Goal: Information Seeking & Learning: Find contact information

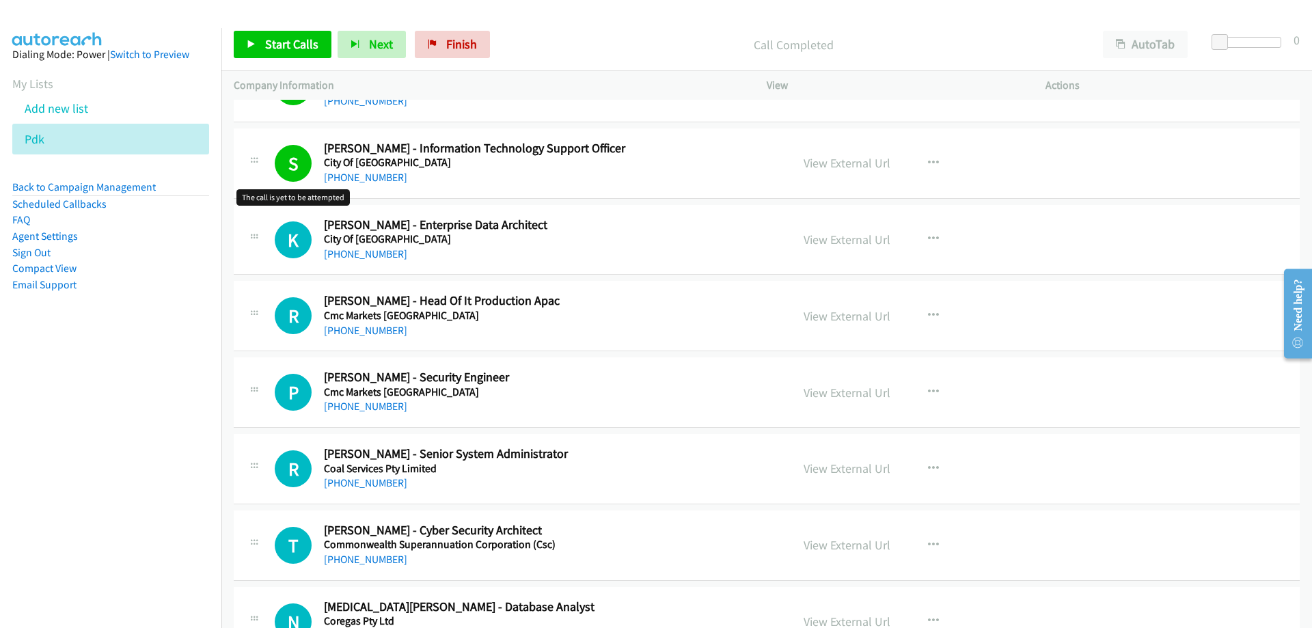
scroll to position [4443, 0]
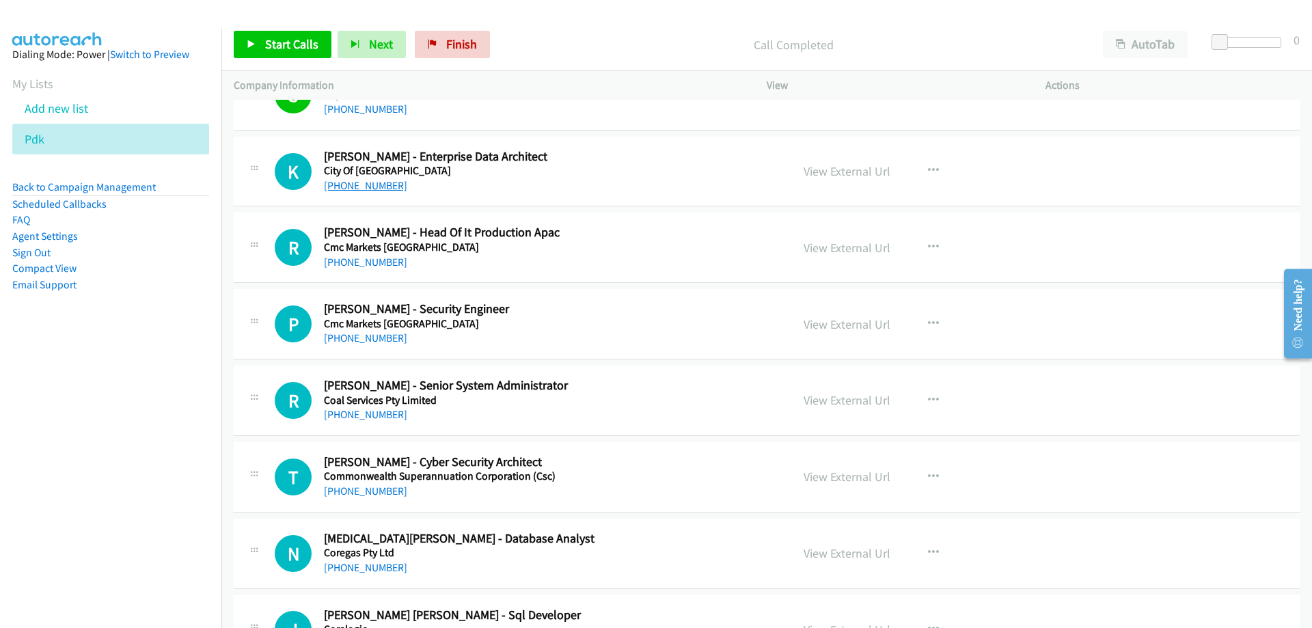
click at [350, 187] on link "[PHONE_NUMBER]" at bounding box center [365, 185] width 83 height 13
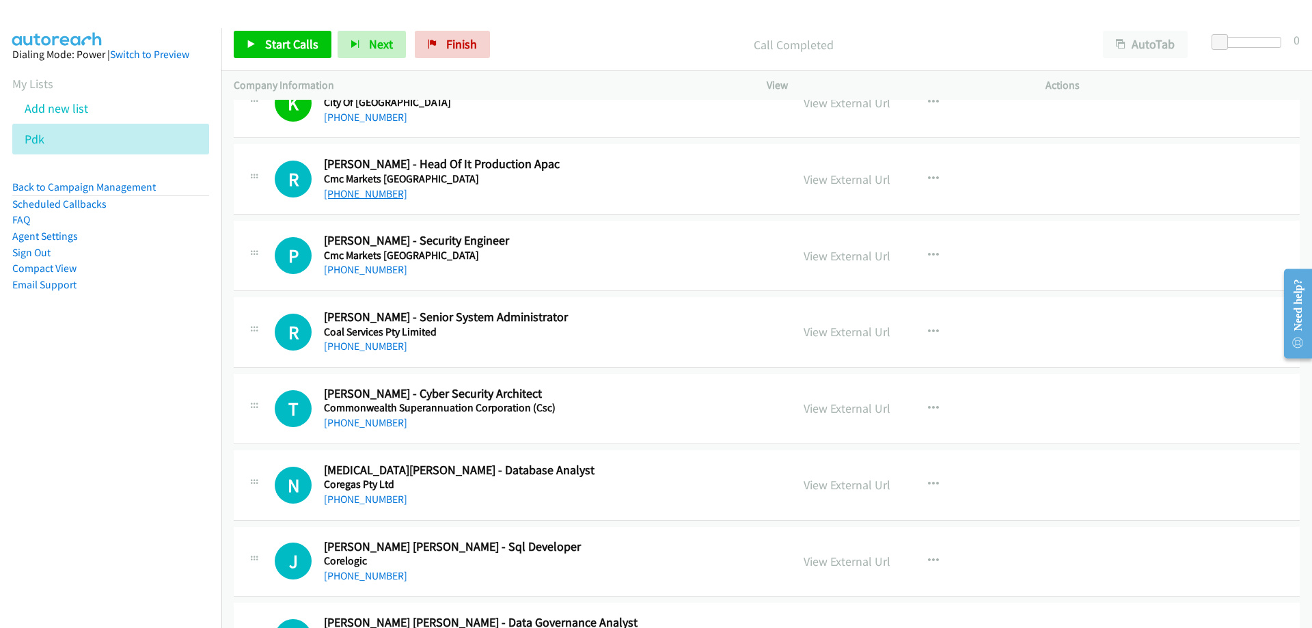
click at [390, 197] on link "[PHONE_NUMBER]" at bounding box center [365, 193] width 83 height 13
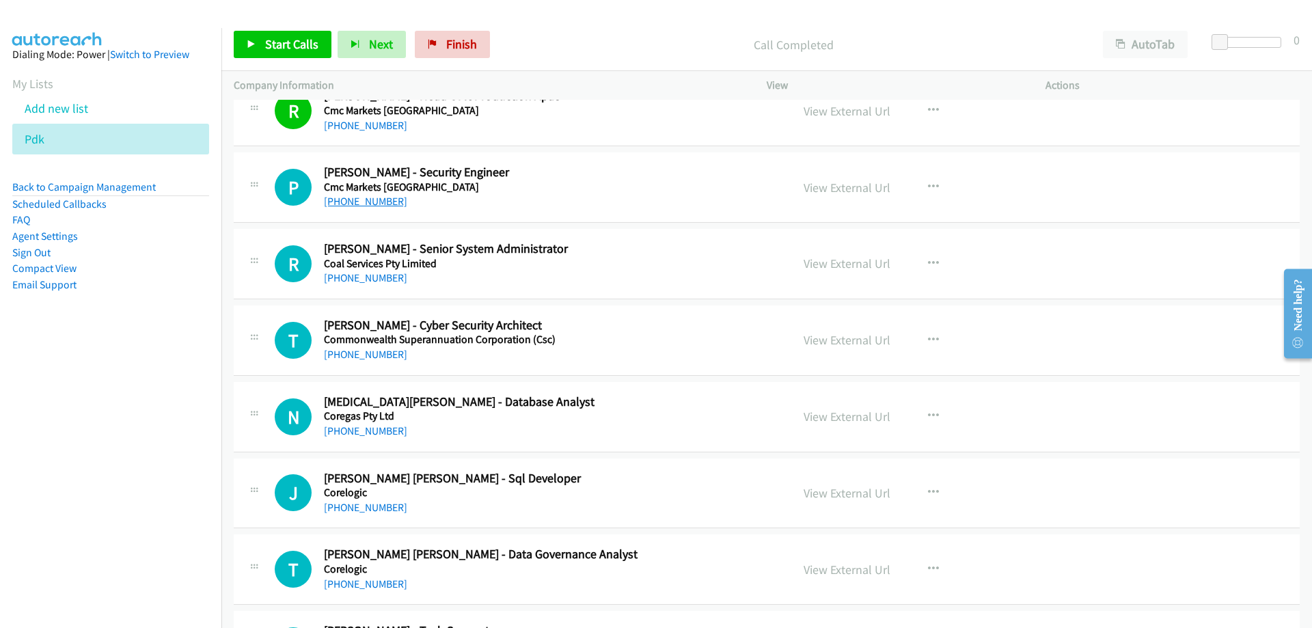
click at [351, 200] on link "[PHONE_NUMBER]" at bounding box center [365, 201] width 83 height 13
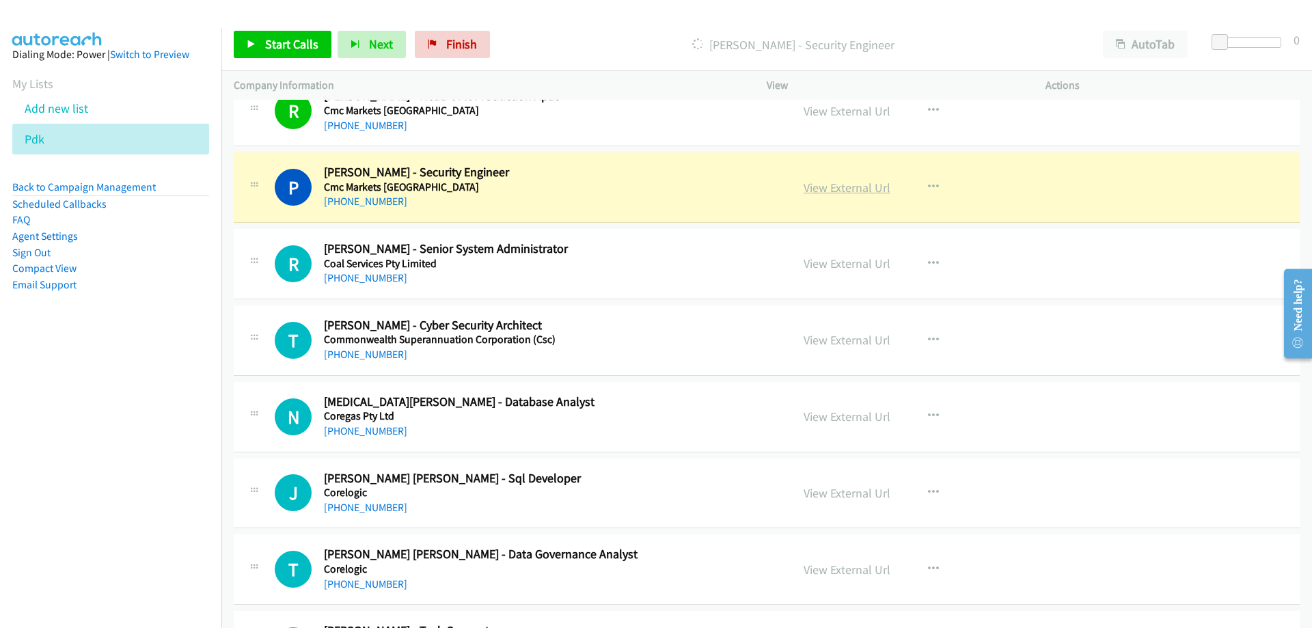
click at [806, 187] on link "View External Url" at bounding box center [847, 188] width 87 height 16
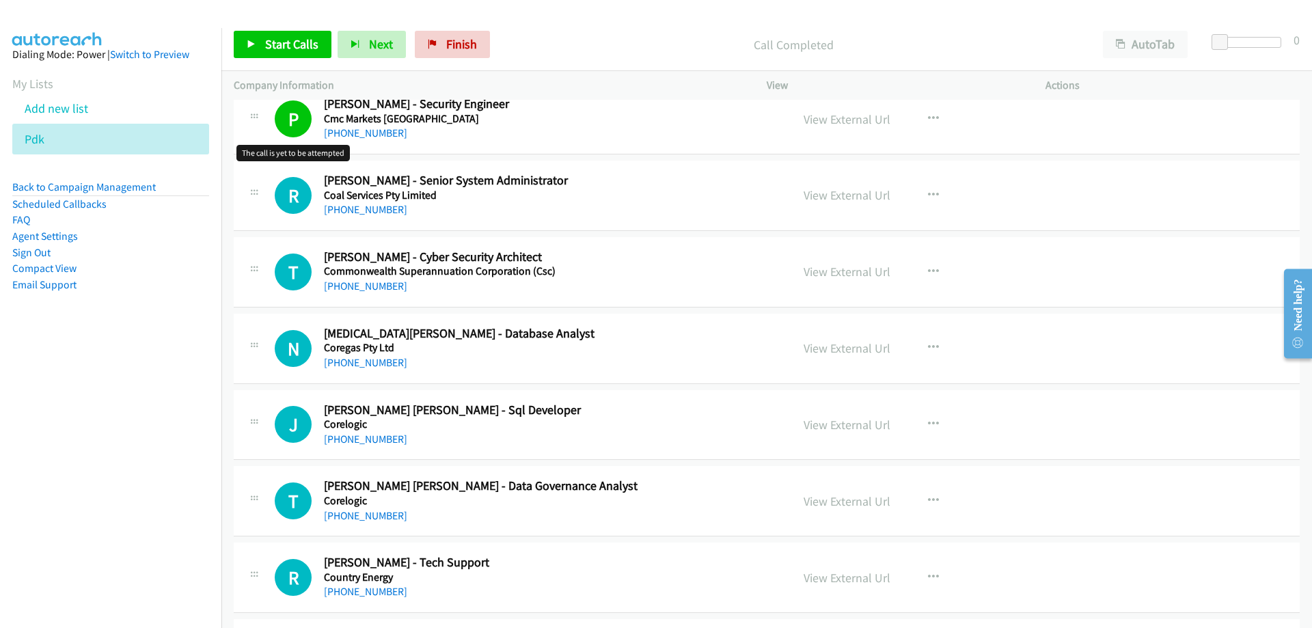
scroll to position [4717, 0]
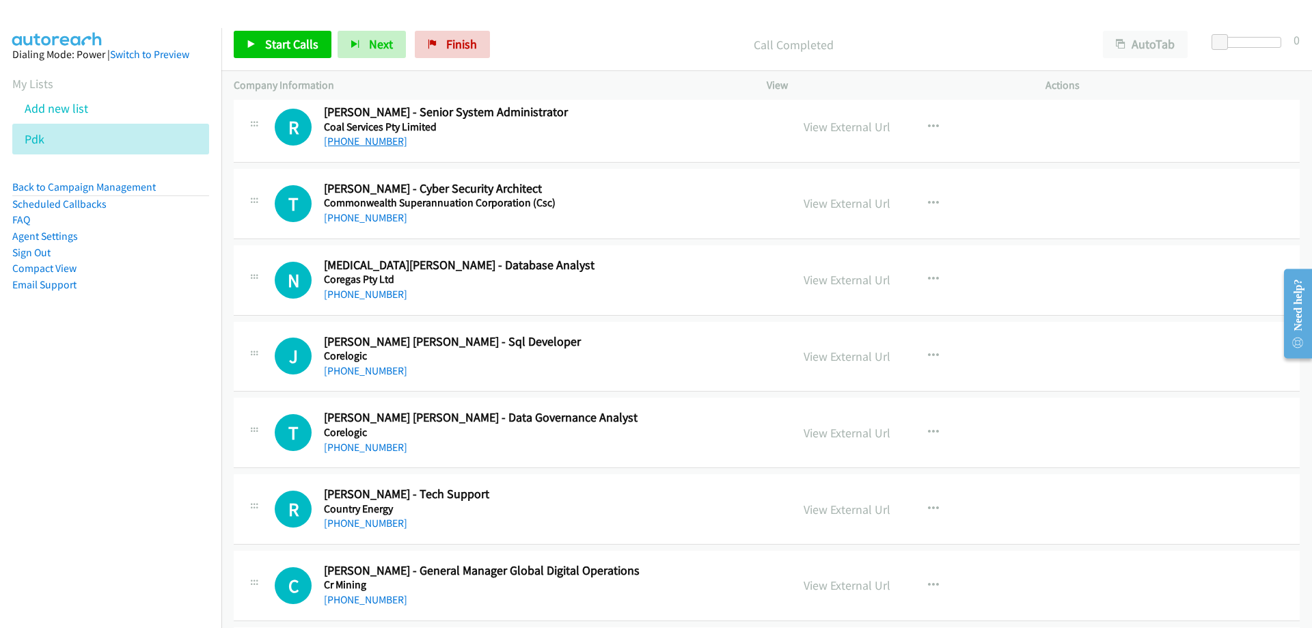
click at [364, 138] on link "[PHONE_NUMBER]" at bounding box center [365, 141] width 83 height 13
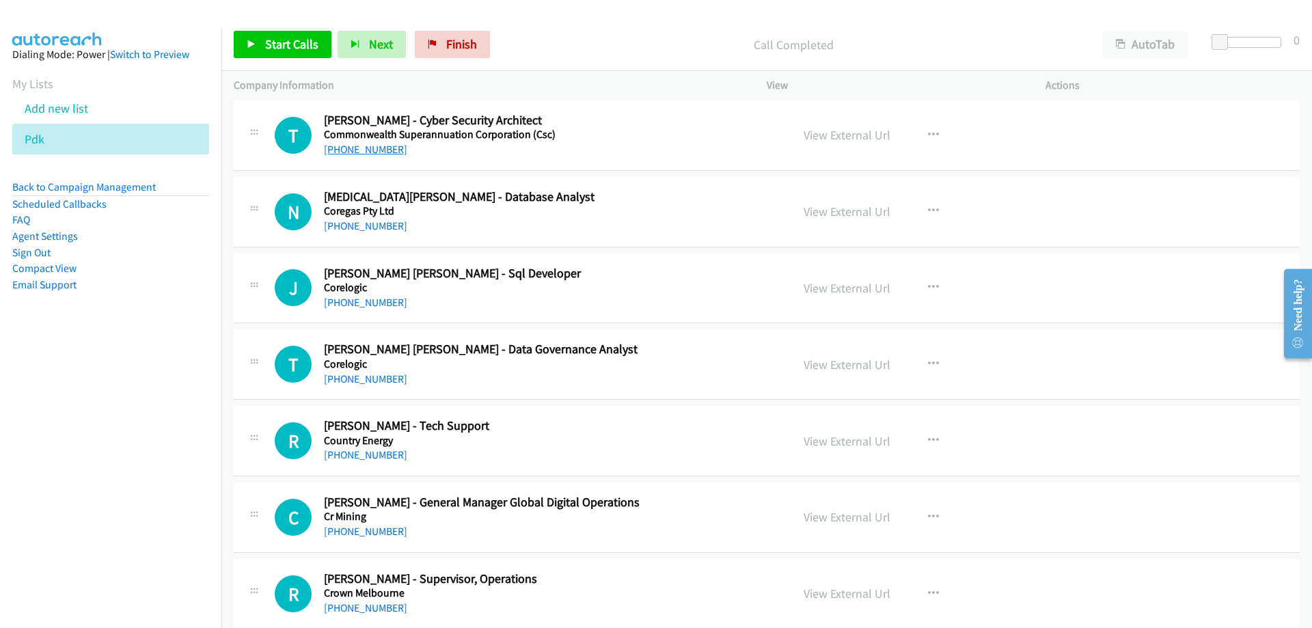
click at [368, 151] on link "[PHONE_NUMBER]" at bounding box center [365, 149] width 83 height 13
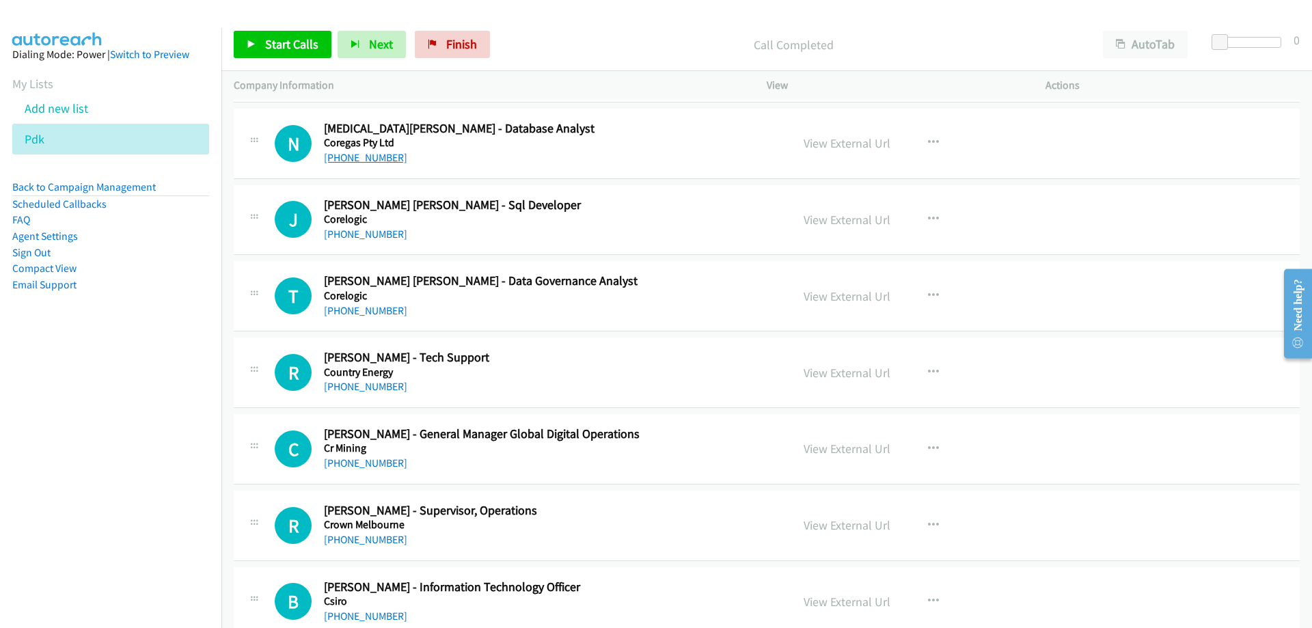
click at [384, 161] on link "[PHONE_NUMBER]" at bounding box center [365, 157] width 83 height 13
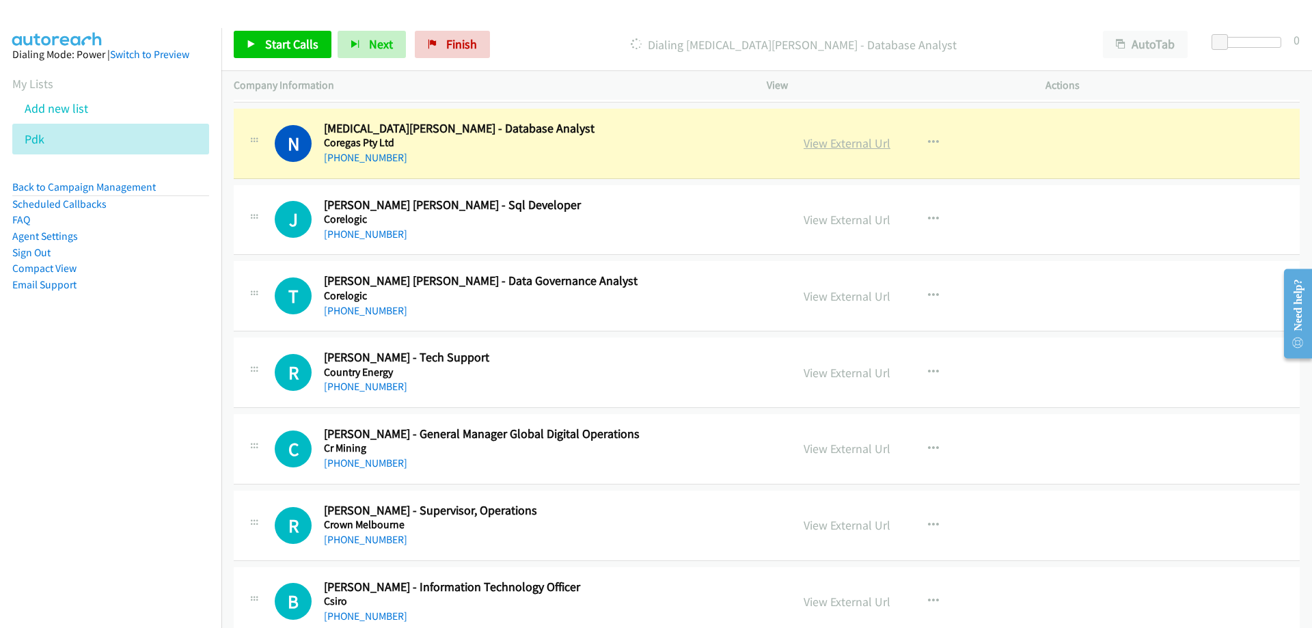
click at [813, 142] on link "View External Url" at bounding box center [847, 143] width 87 height 16
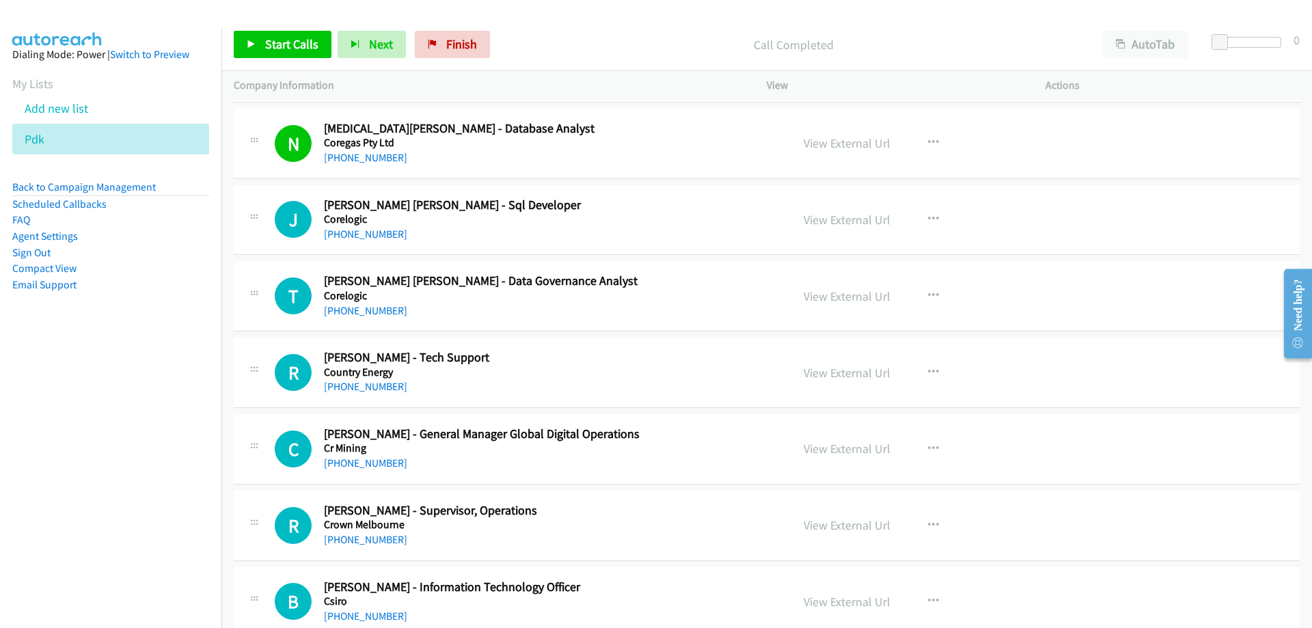
scroll to position [4922, 0]
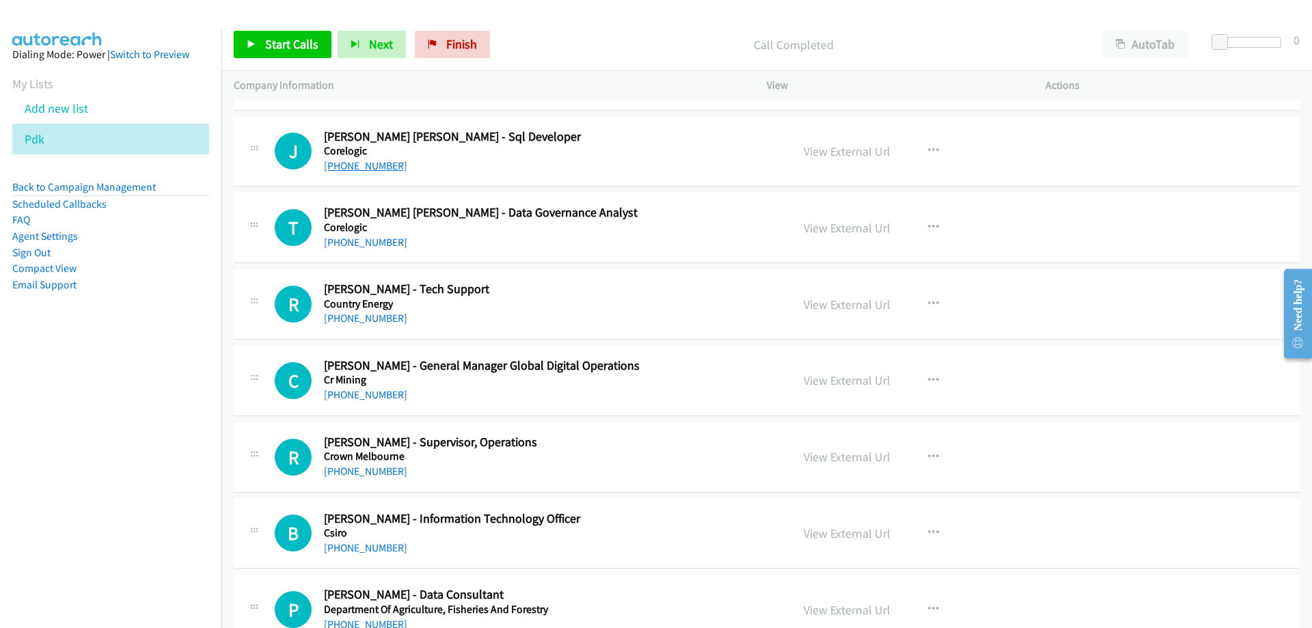
click at [370, 169] on link "[PHONE_NUMBER]" at bounding box center [365, 165] width 83 height 13
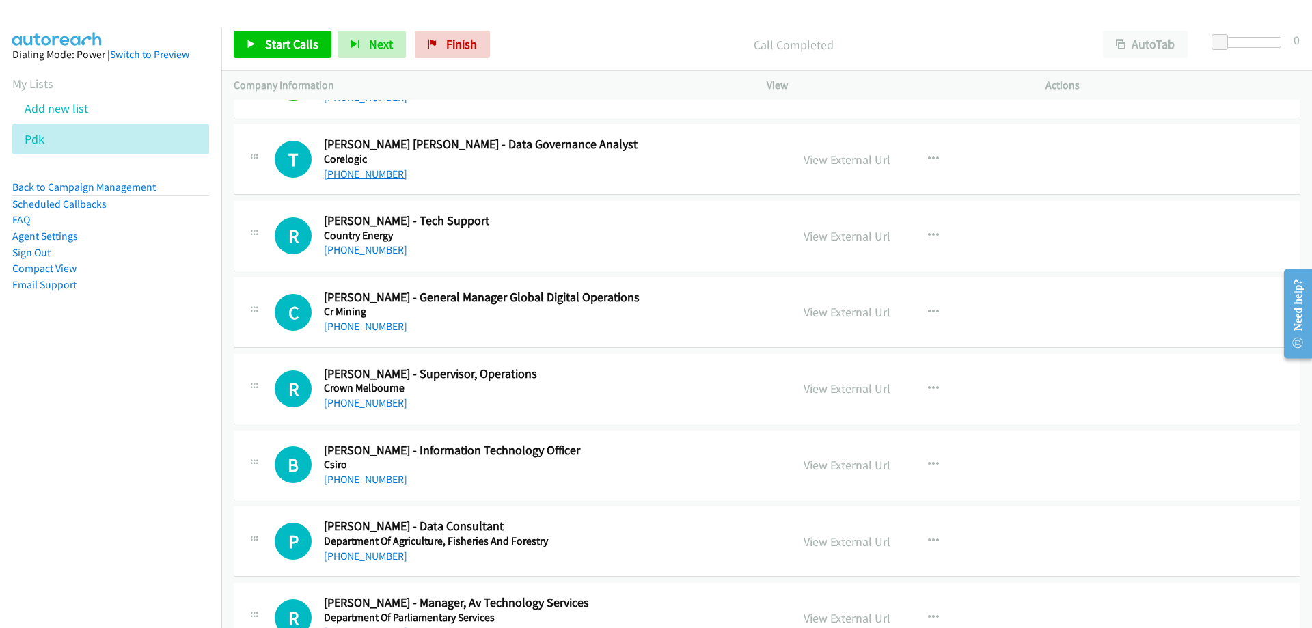
click at [386, 170] on link "[PHONE_NUMBER]" at bounding box center [365, 173] width 83 height 13
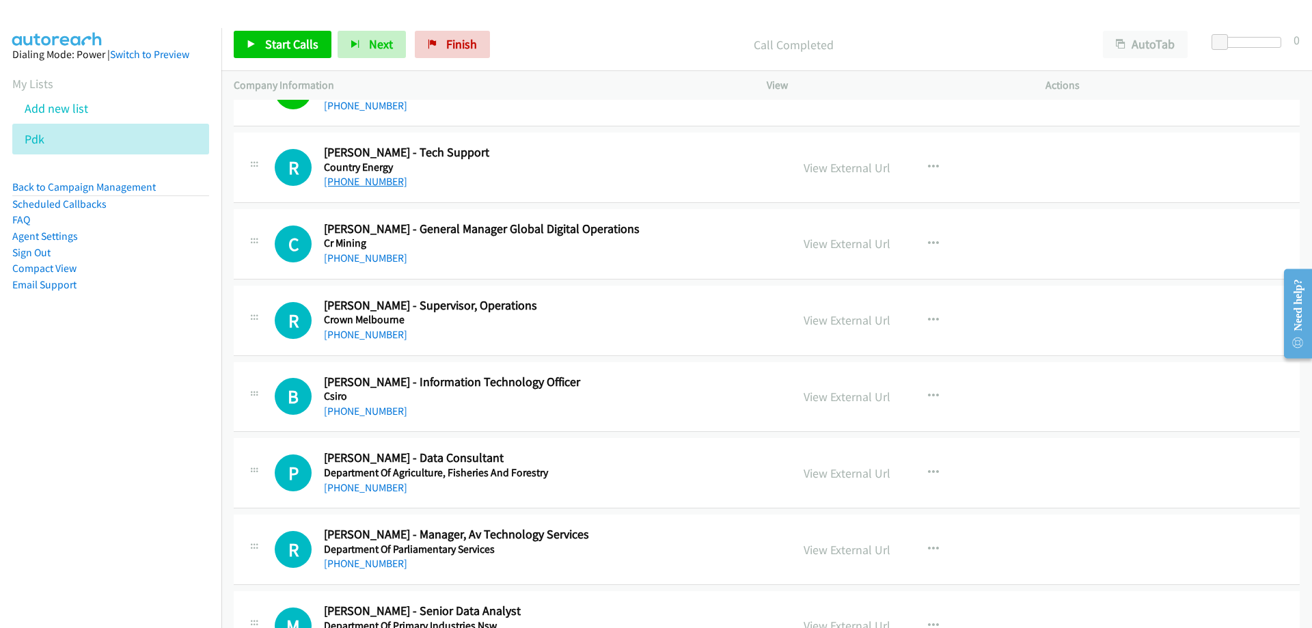
click at [351, 182] on link "[PHONE_NUMBER]" at bounding box center [365, 181] width 83 height 13
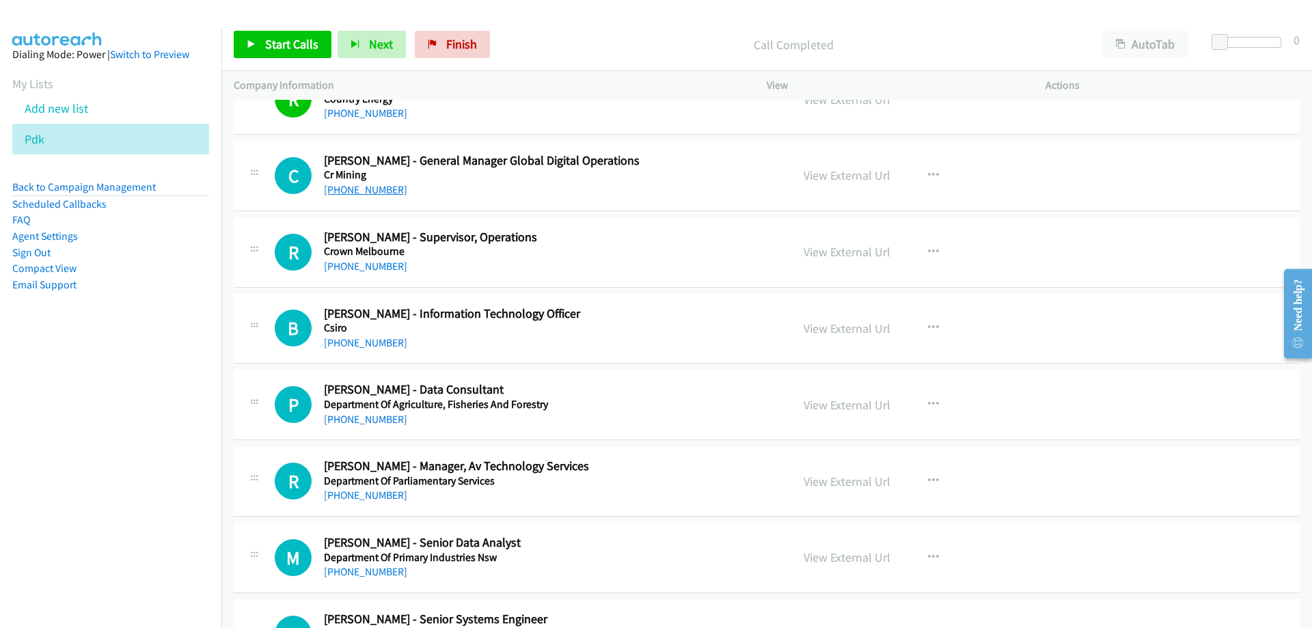
click at [359, 189] on link "[PHONE_NUMBER]" at bounding box center [365, 189] width 83 height 13
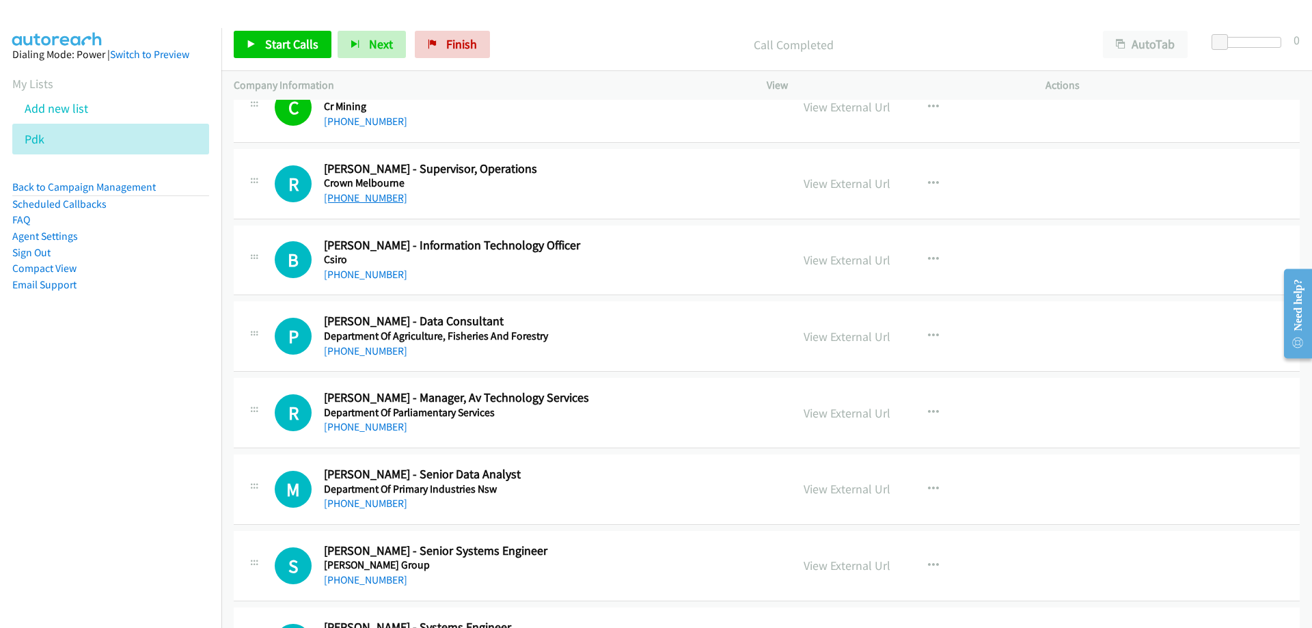
click at [349, 196] on link "[PHONE_NUMBER]" at bounding box center [365, 197] width 83 height 13
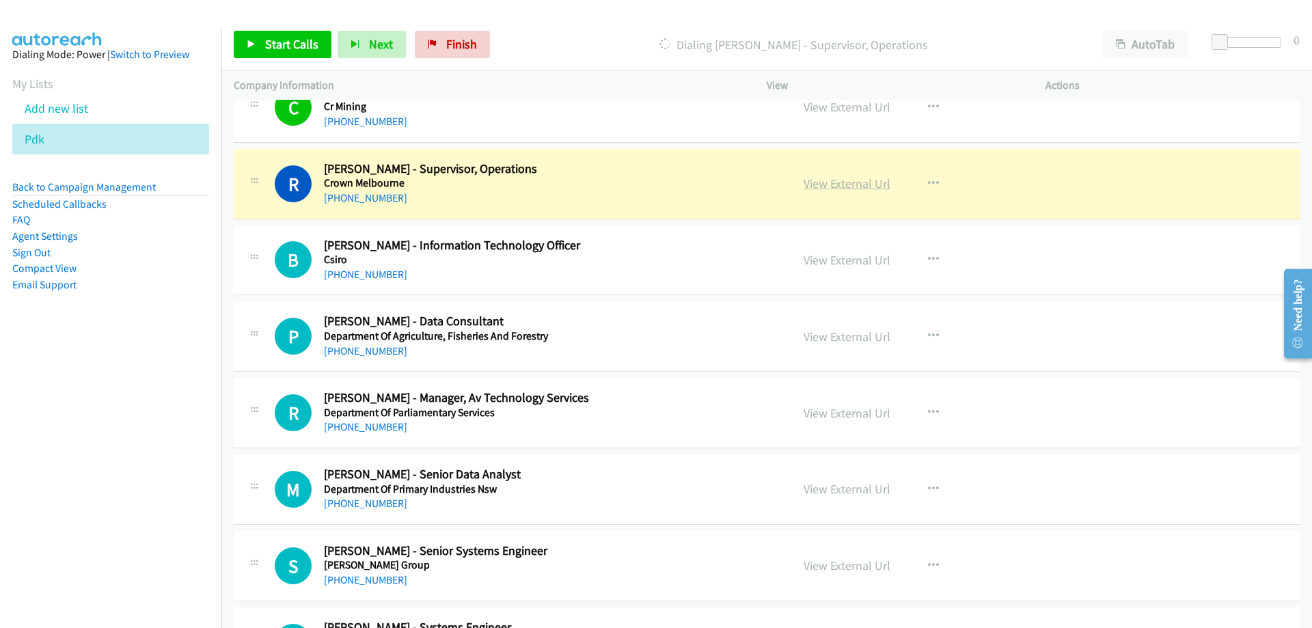
click at [822, 183] on link "View External Url" at bounding box center [847, 184] width 87 height 16
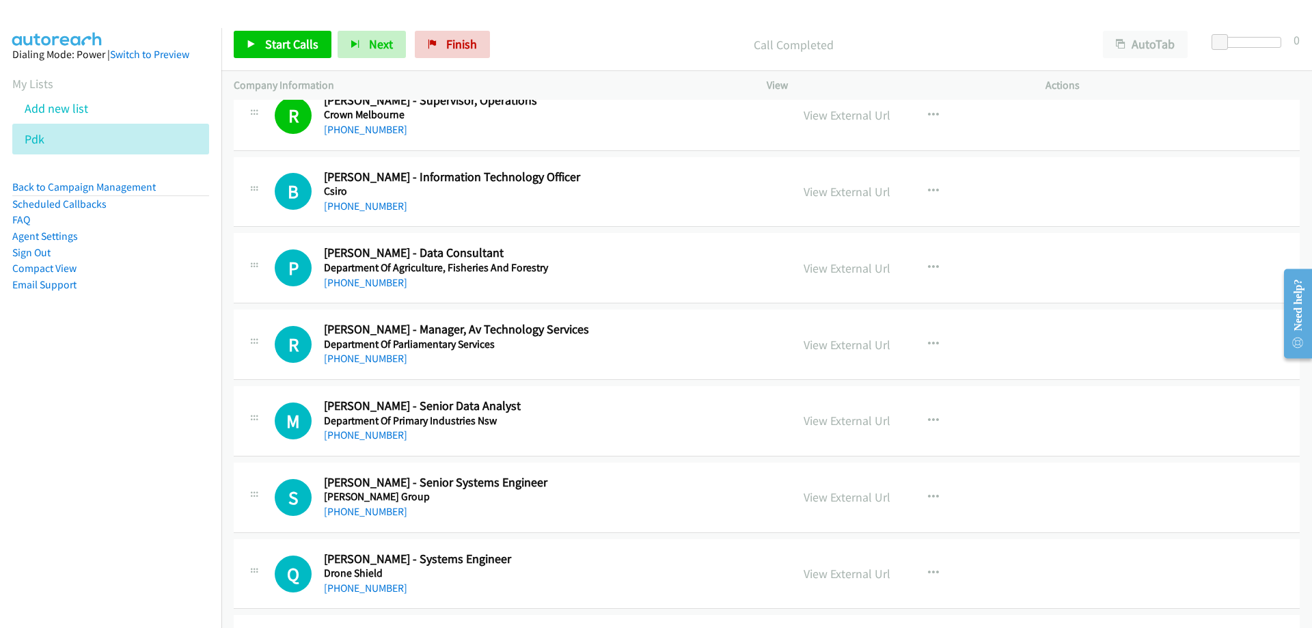
scroll to position [5332, 0]
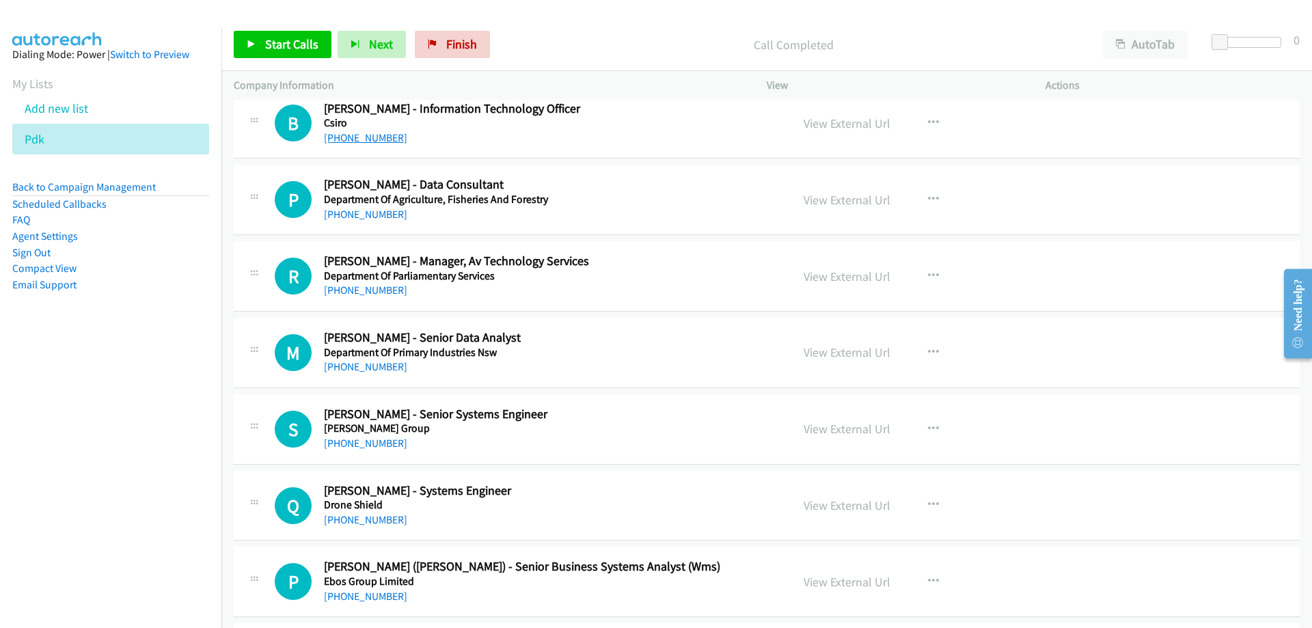
click at [350, 140] on link "[PHONE_NUMBER]" at bounding box center [365, 137] width 83 height 13
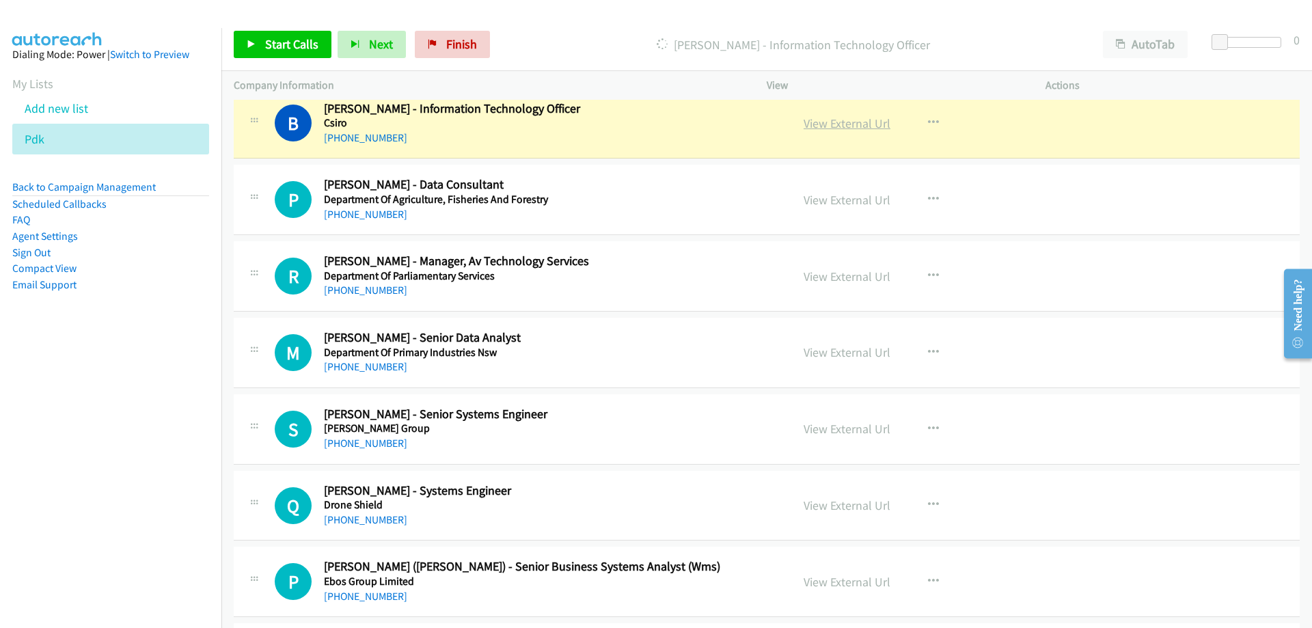
click at [837, 126] on link "View External Url" at bounding box center [847, 124] width 87 height 16
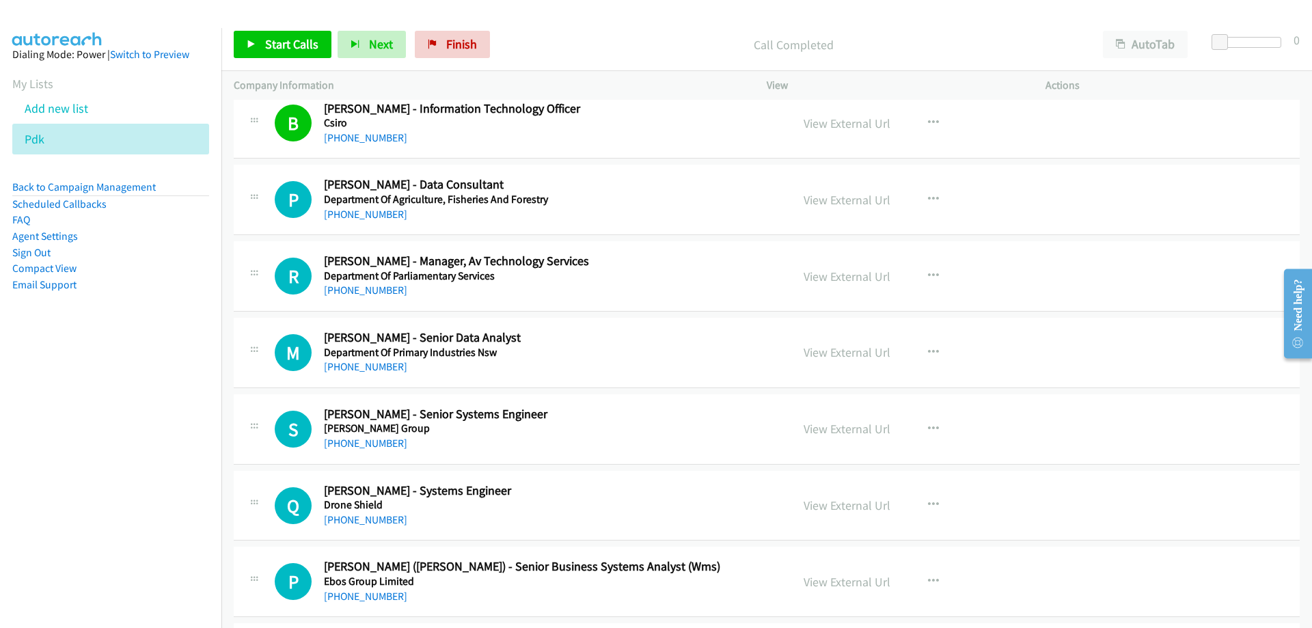
scroll to position [5400, 0]
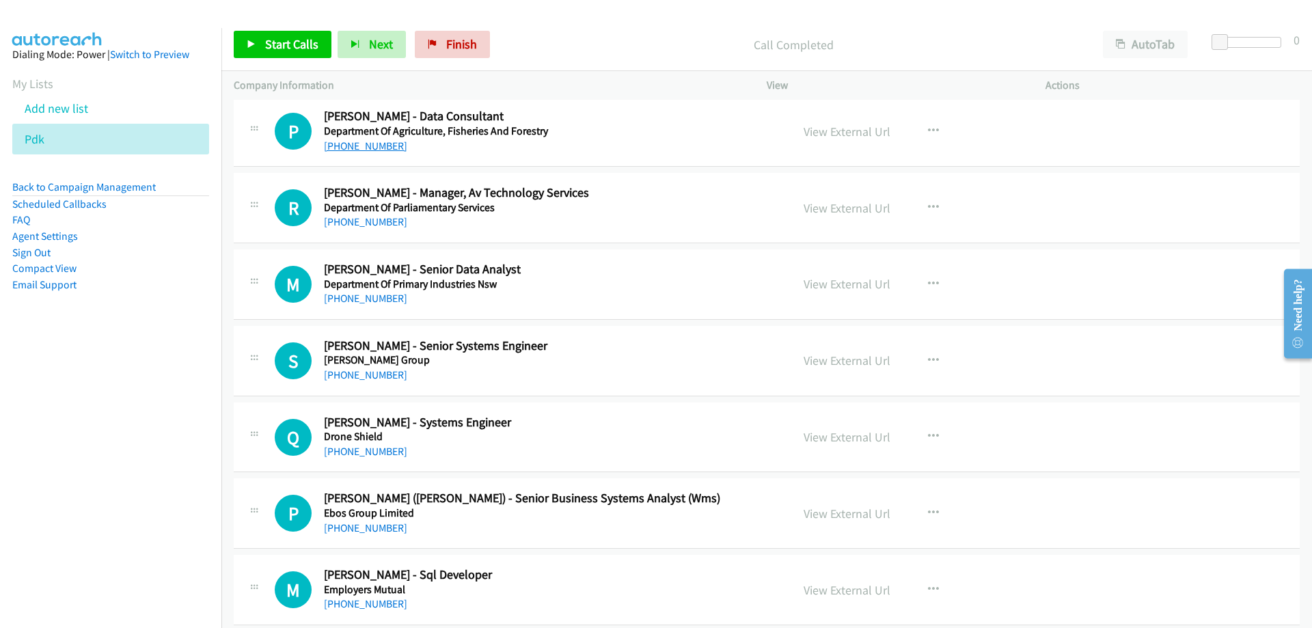
click at [355, 141] on link "[PHONE_NUMBER]" at bounding box center [365, 145] width 83 height 13
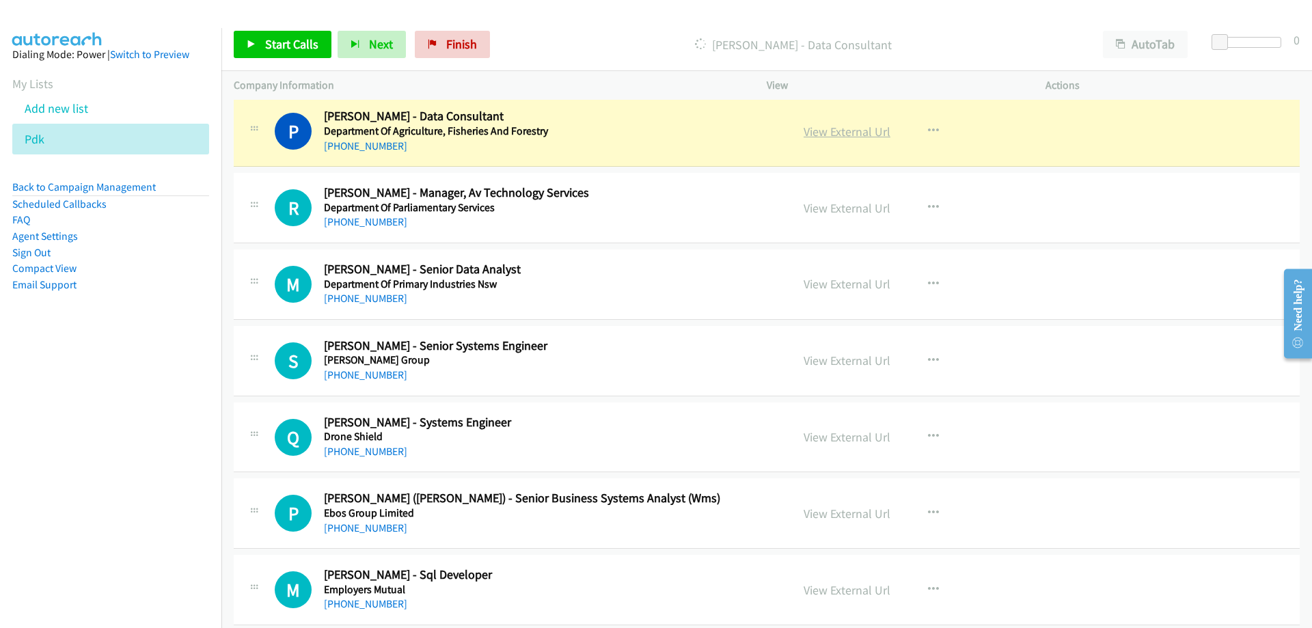
click at [839, 132] on link "View External Url" at bounding box center [847, 132] width 87 height 16
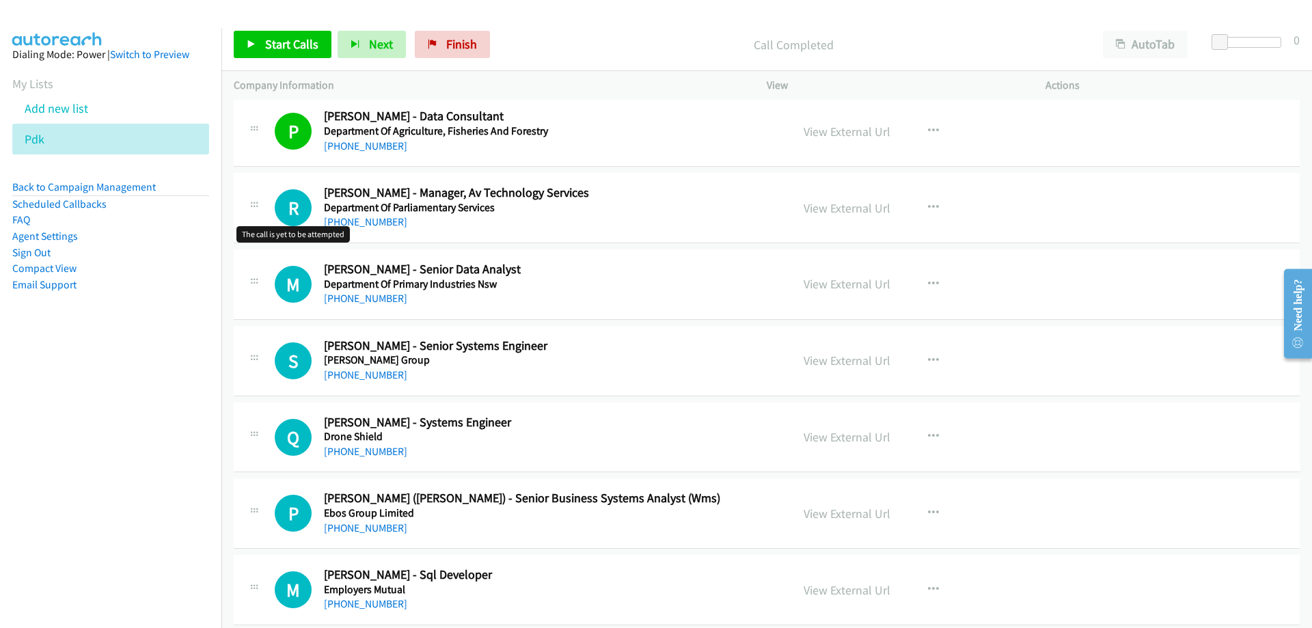
scroll to position [5469, 0]
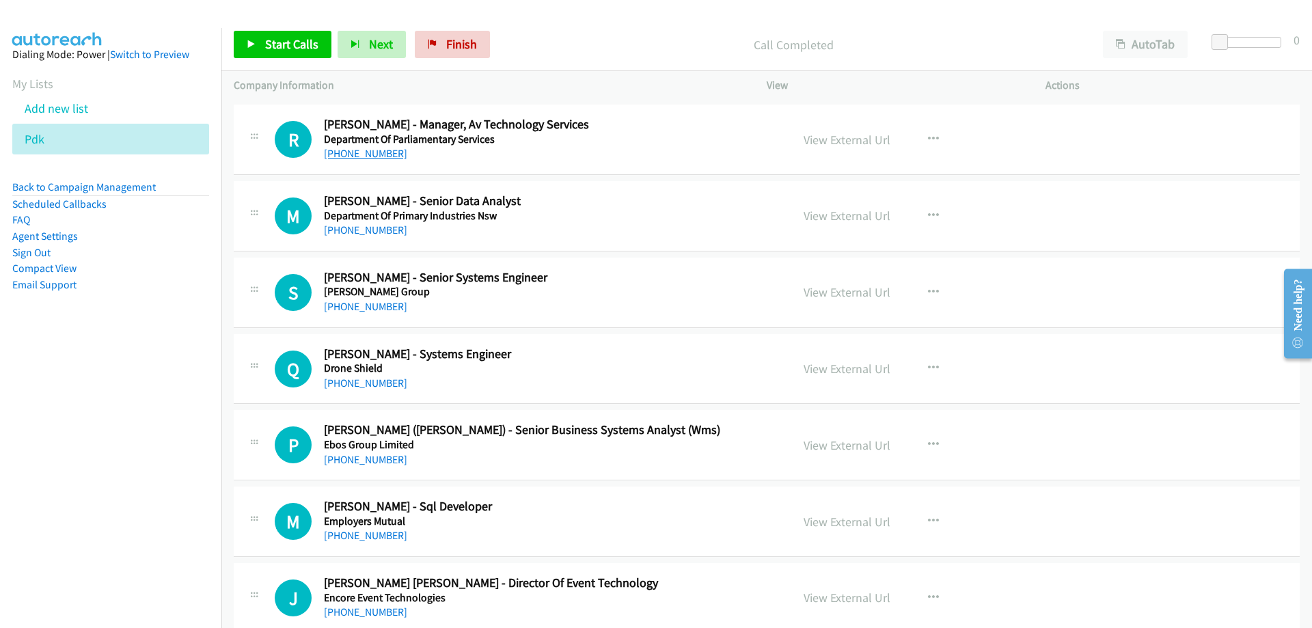
click at [348, 159] on link "[PHONE_NUMBER]" at bounding box center [365, 153] width 83 height 13
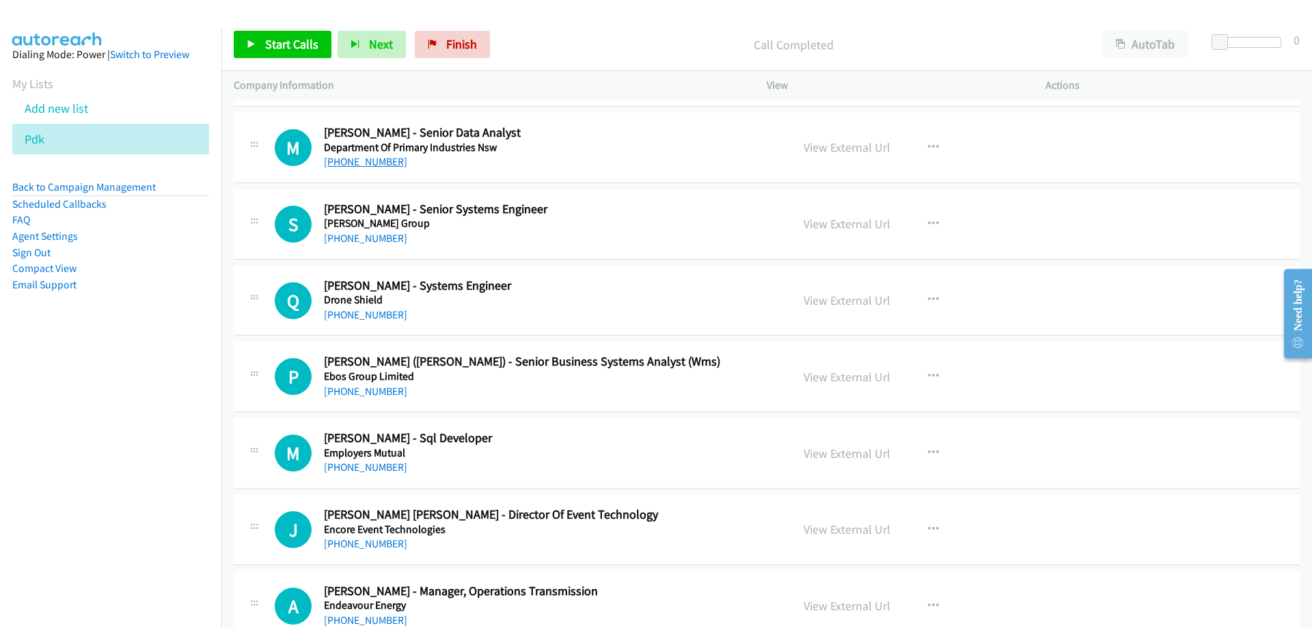
click at [355, 163] on link "[PHONE_NUMBER]" at bounding box center [365, 161] width 83 height 13
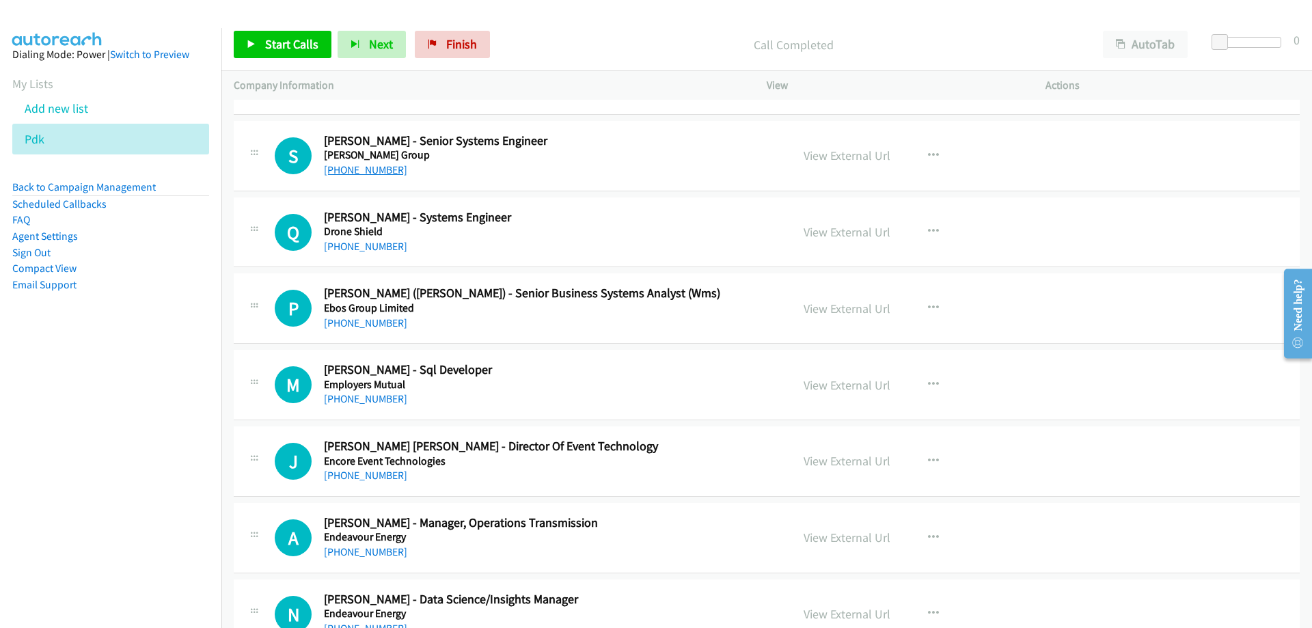
click at [360, 177] on div "[PHONE_NUMBER]" at bounding box center [549, 170] width 450 height 16
click at [360, 172] on link "[PHONE_NUMBER]" at bounding box center [365, 169] width 83 height 13
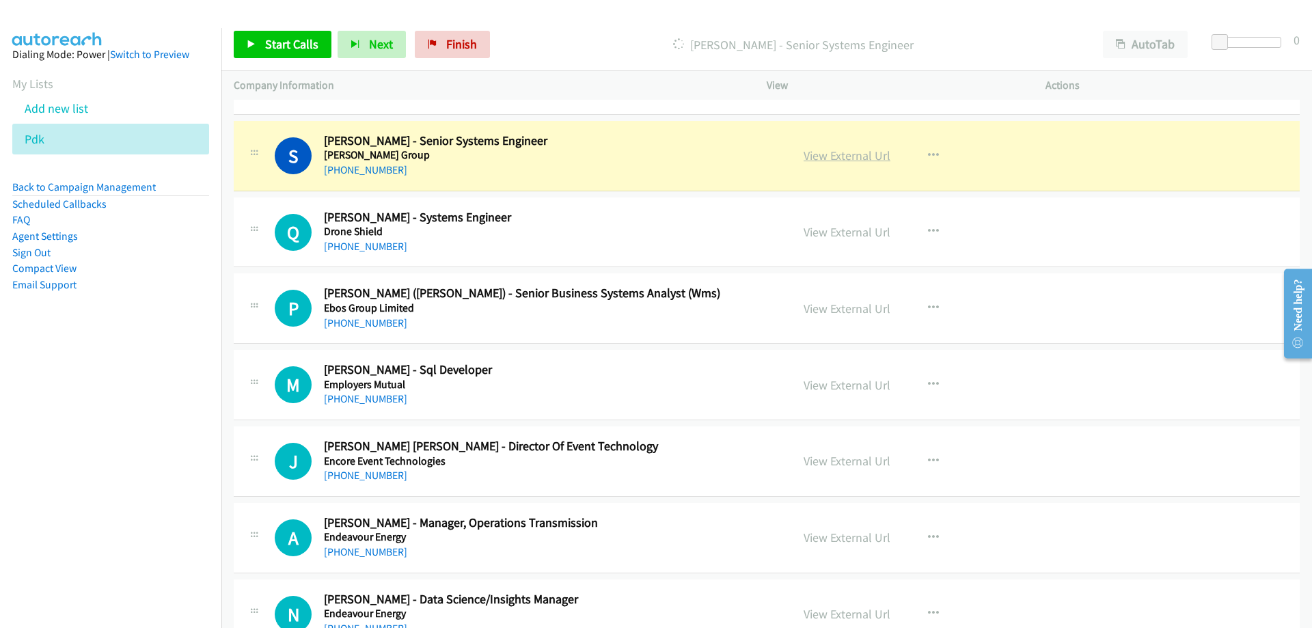
click at [807, 155] on link "View External Url" at bounding box center [847, 156] width 87 height 16
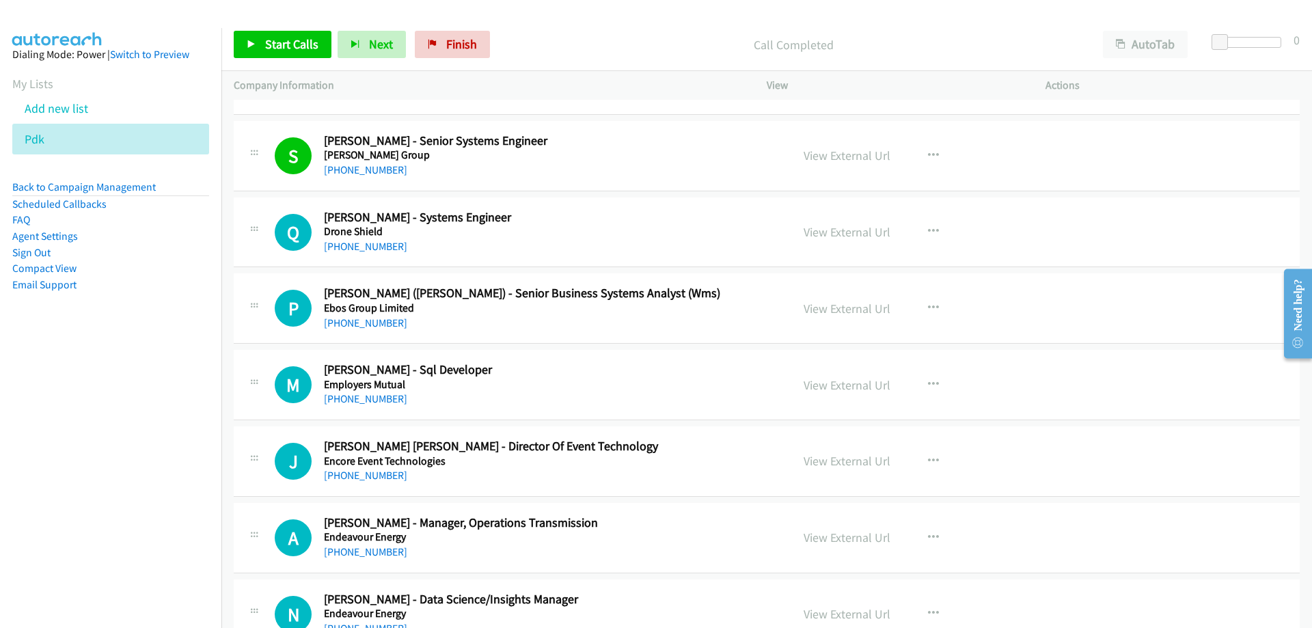
scroll to position [5674, 0]
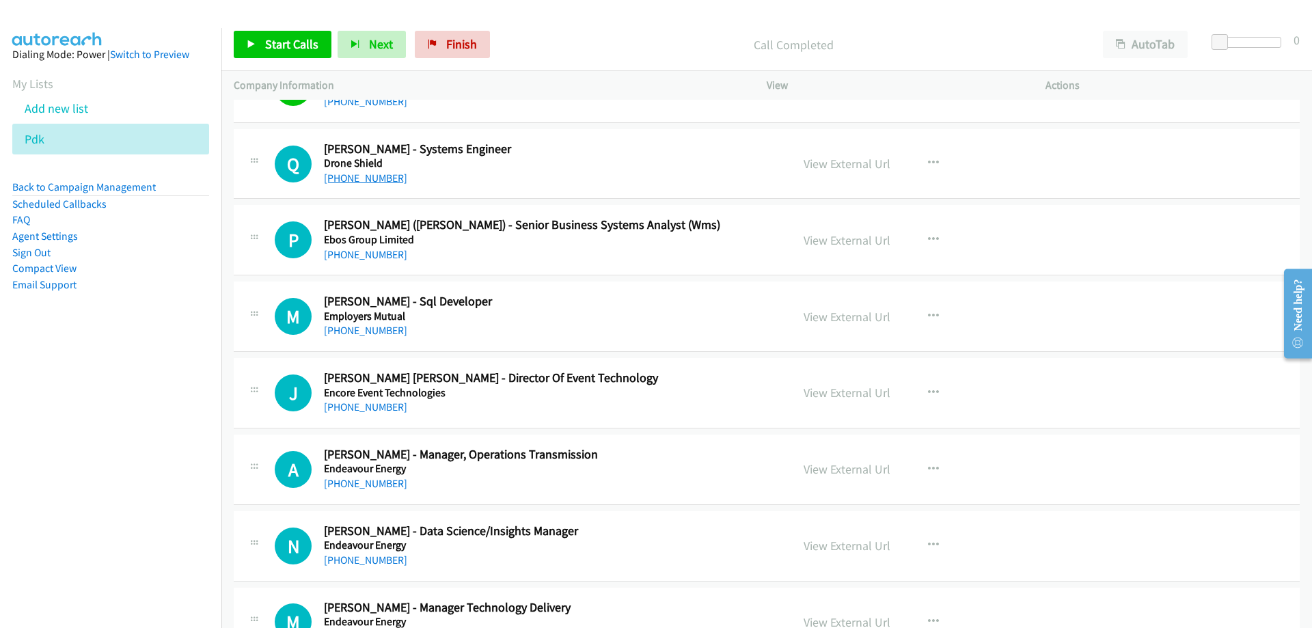
click at [335, 180] on link "[PHONE_NUMBER]" at bounding box center [365, 178] width 83 height 13
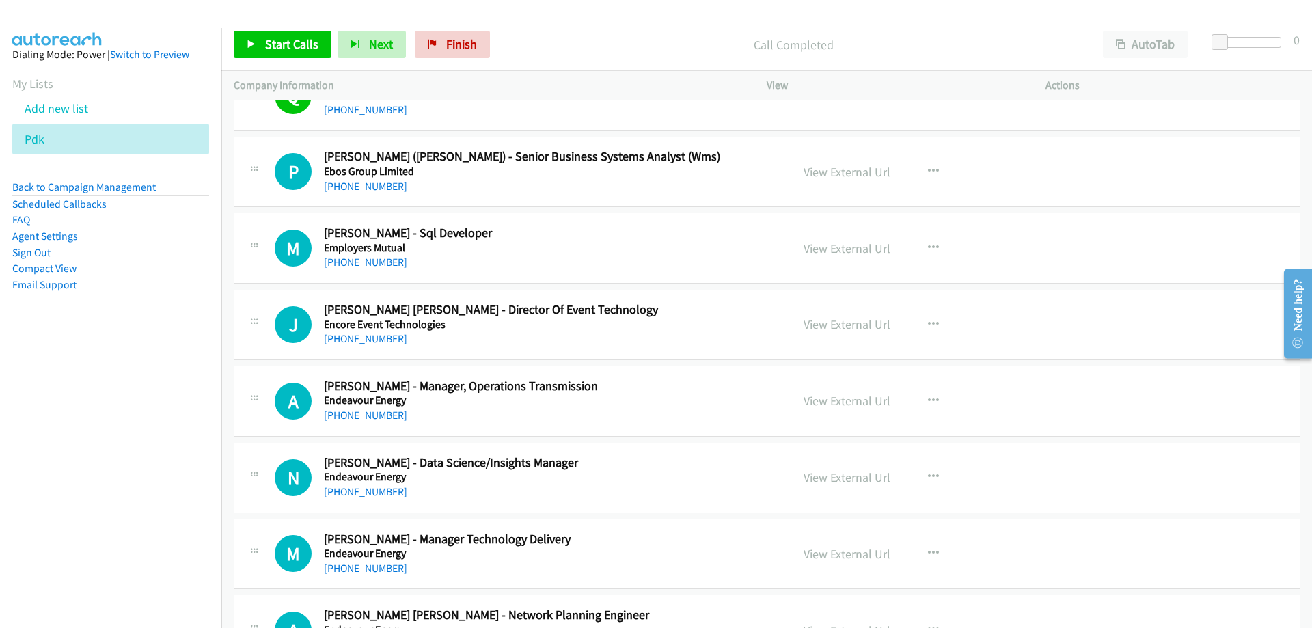
click at [369, 187] on link "[PHONE_NUMBER]" at bounding box center [365, 186] width 83 height 13
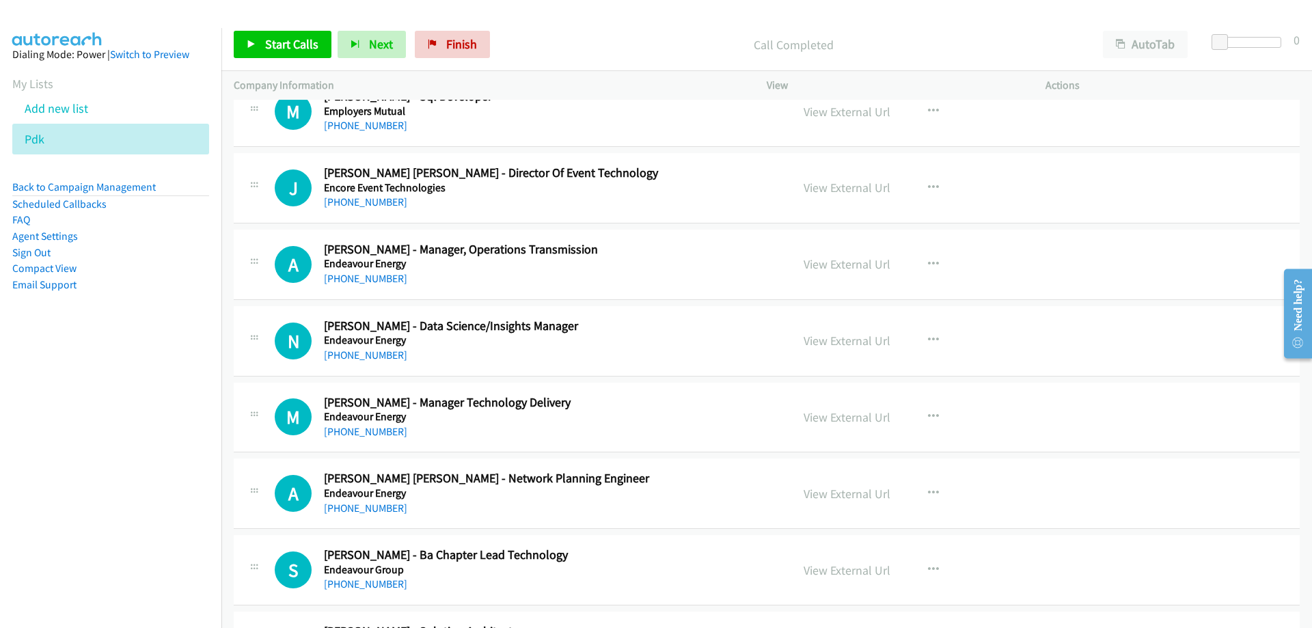
scroll to position [5810, 0]
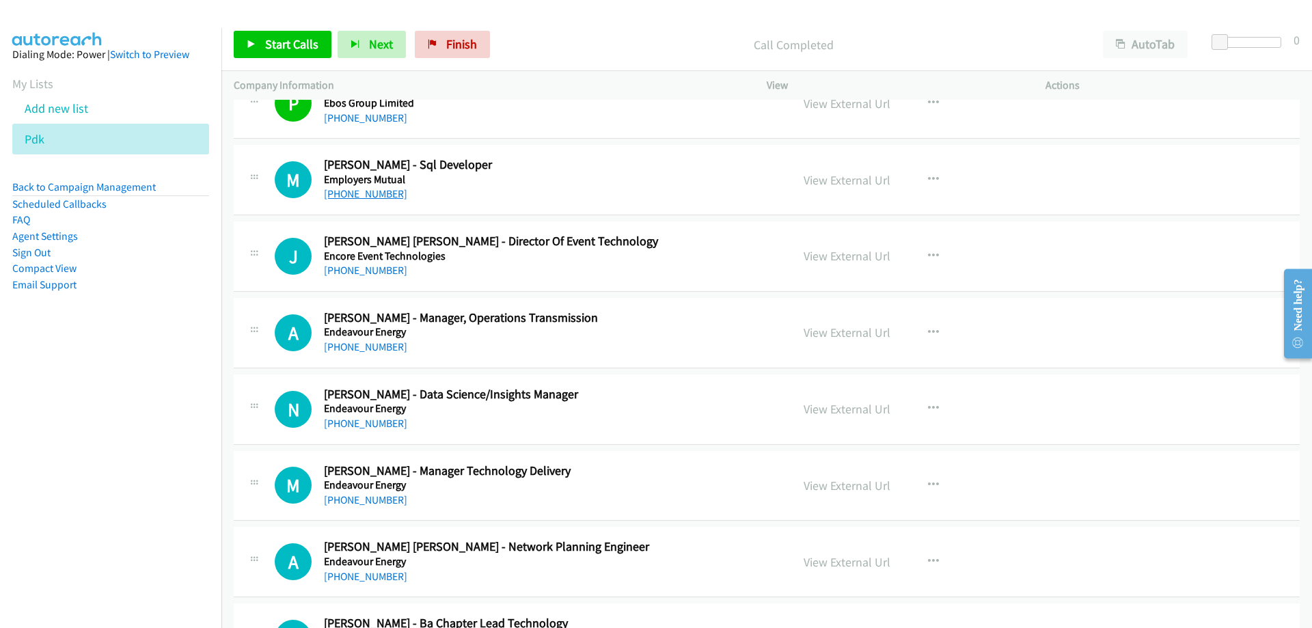
click at [357, 199] on link "[PHONE_NUMBER]" at bounding box center [365, 193] width 83 height 13
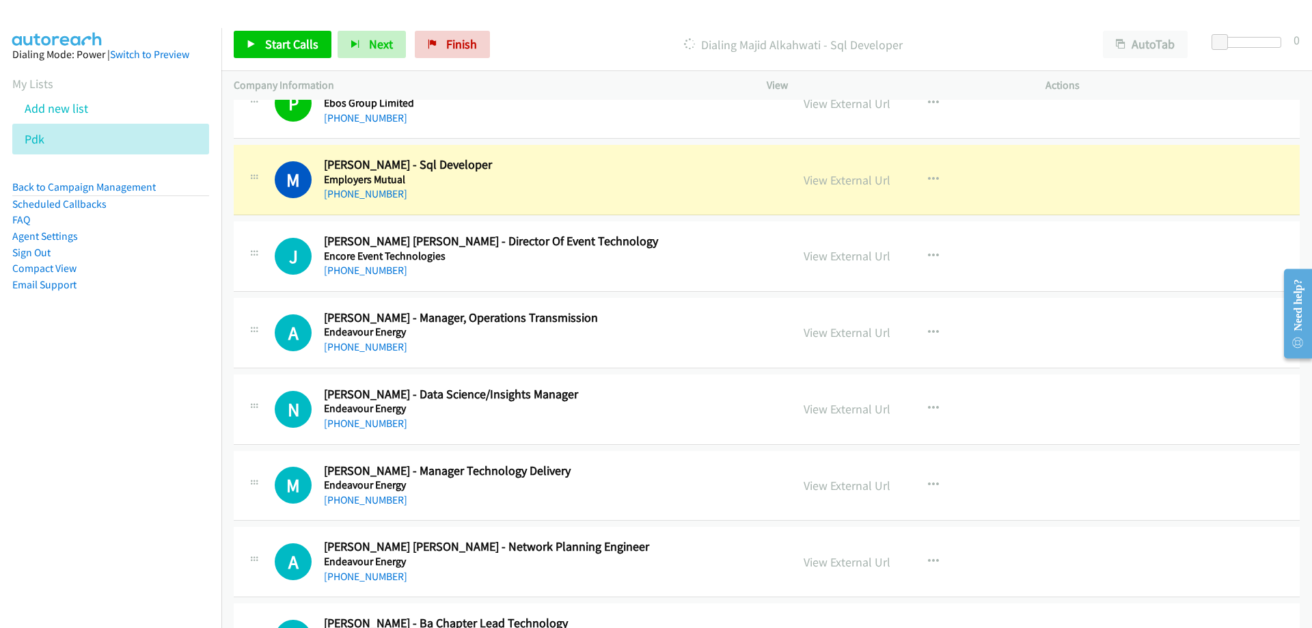
scroll to position [5879, 0]
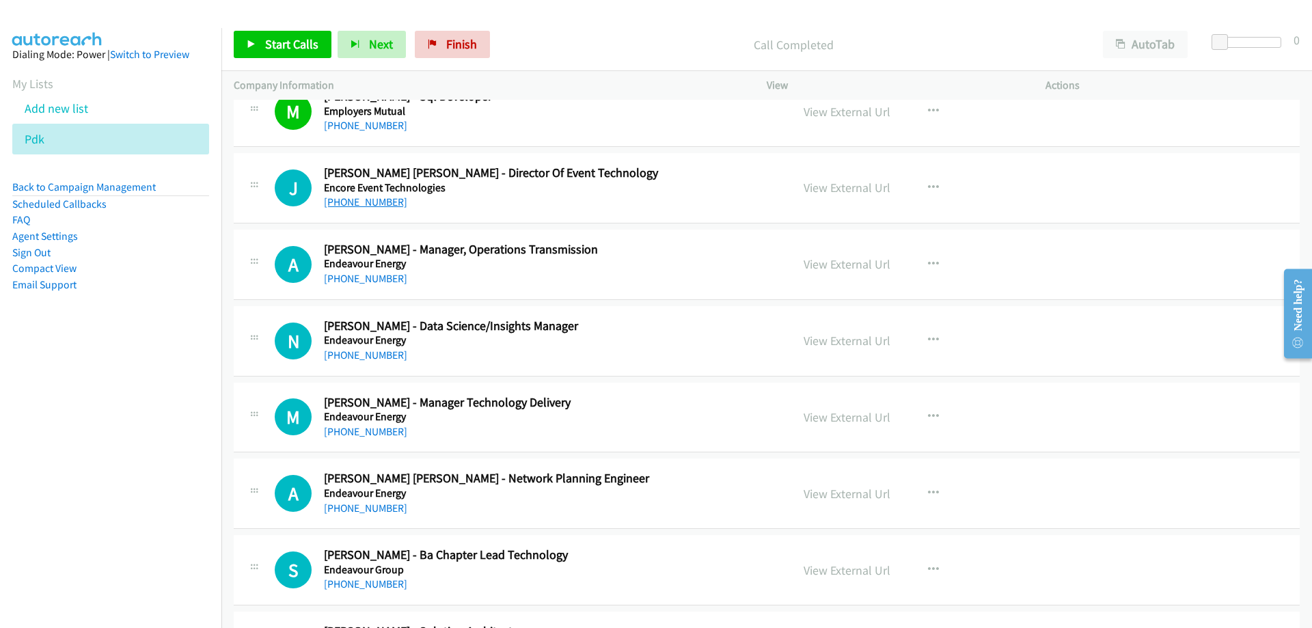
click at [356, 202] on link "[PHONE_NUMBER]" at bounding box center [365, 202] width 83 height 13
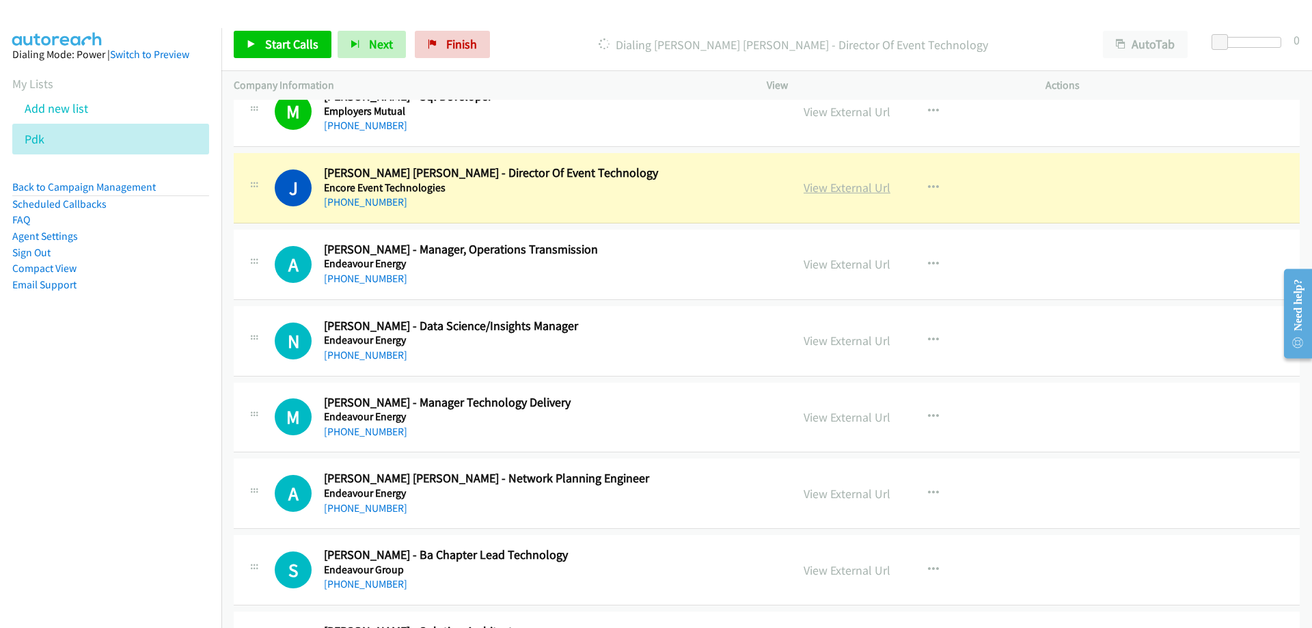
click at [833, 192] on link "View External Url" at bounding box center [847, 188] width 87 height 16
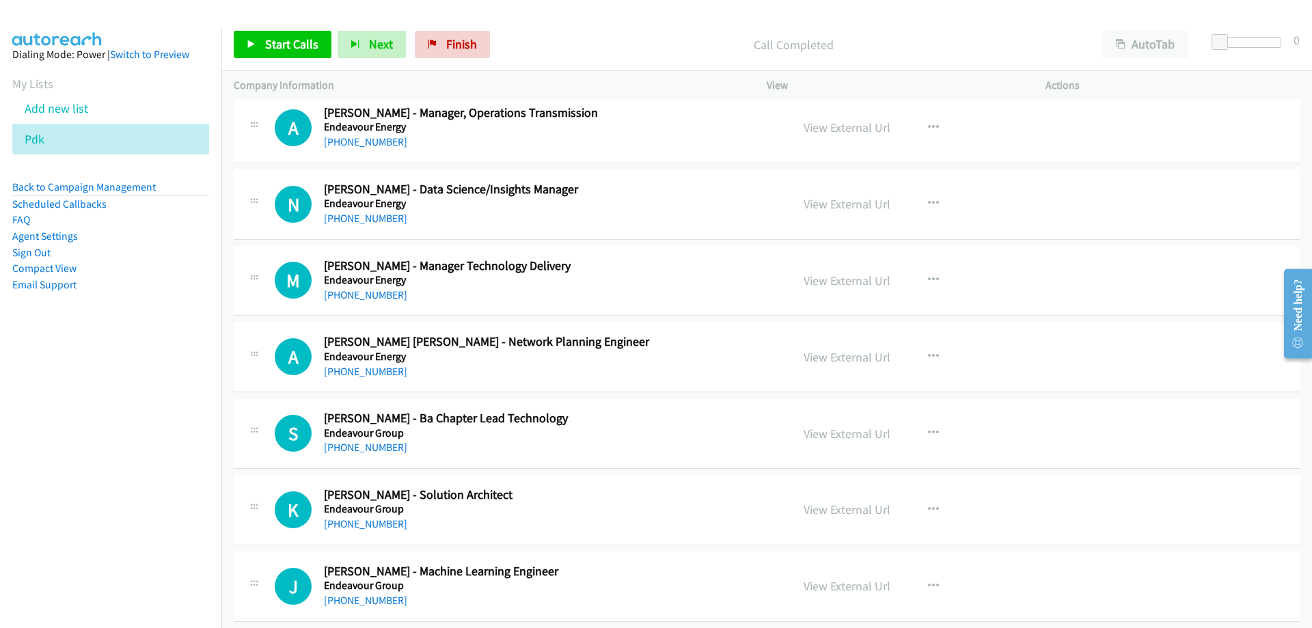
scroll to position [6084, 0]
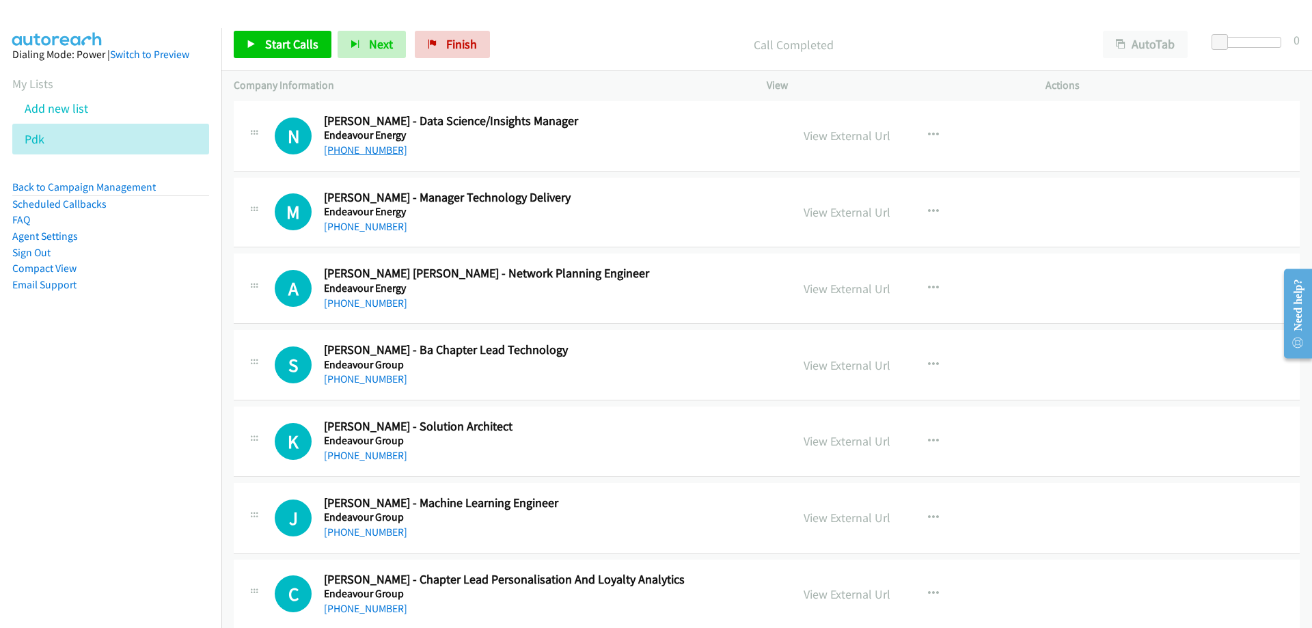
click at [366, 149] on link "[PHONE_NUMBER]" at bounding box center [365, 150] width 83 height 13
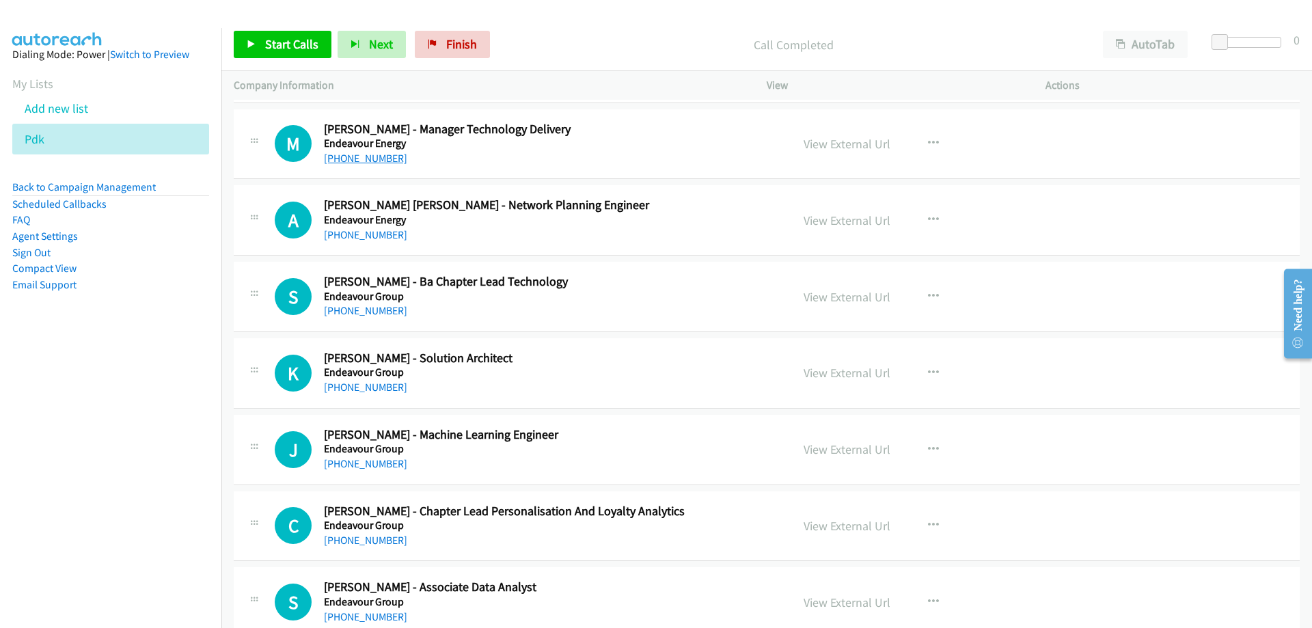
click at [339, 159] on link "[PHONE_NUMBER]" at bounding box center [365, 158] width 83 height 13
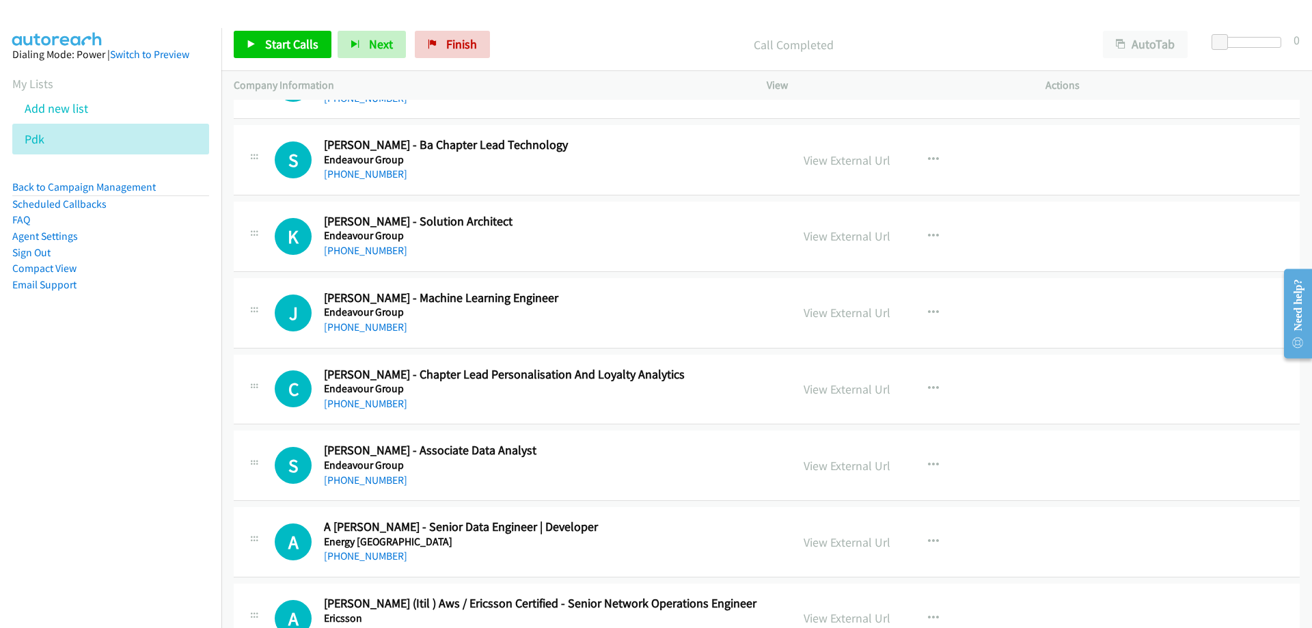
scroll to position [6221, 0]
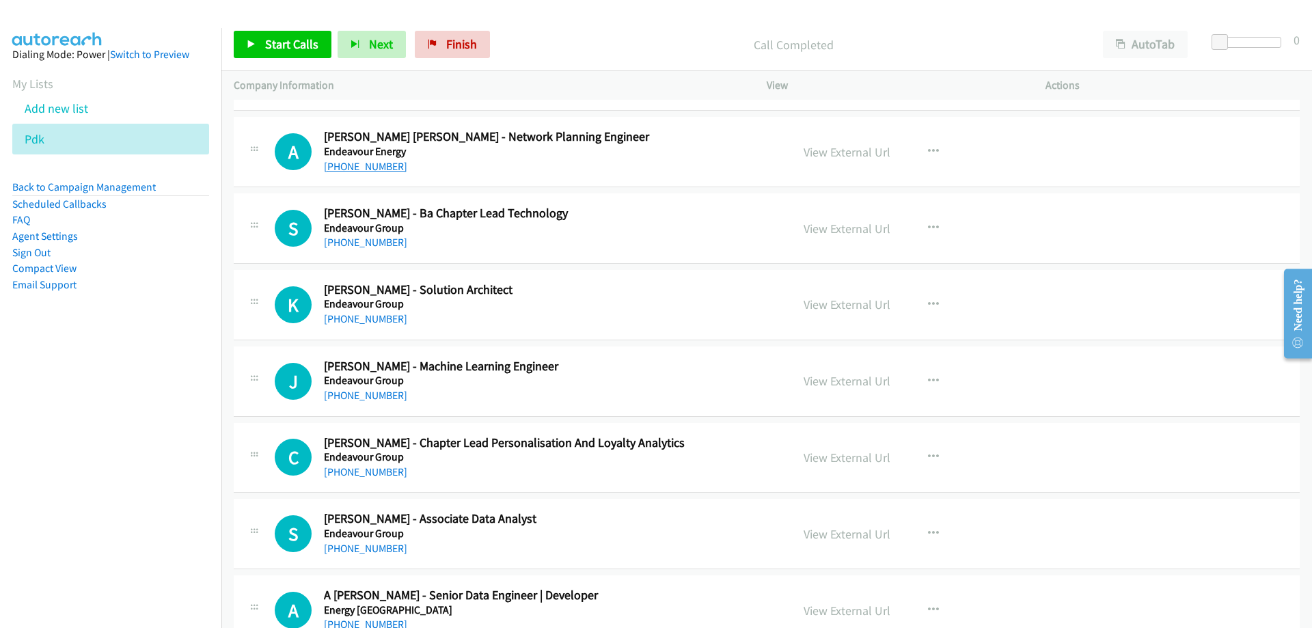
click at [344, 167] on link "[PHONE_NUMBER]" at bounding box center [365, 166] width 83 height 13
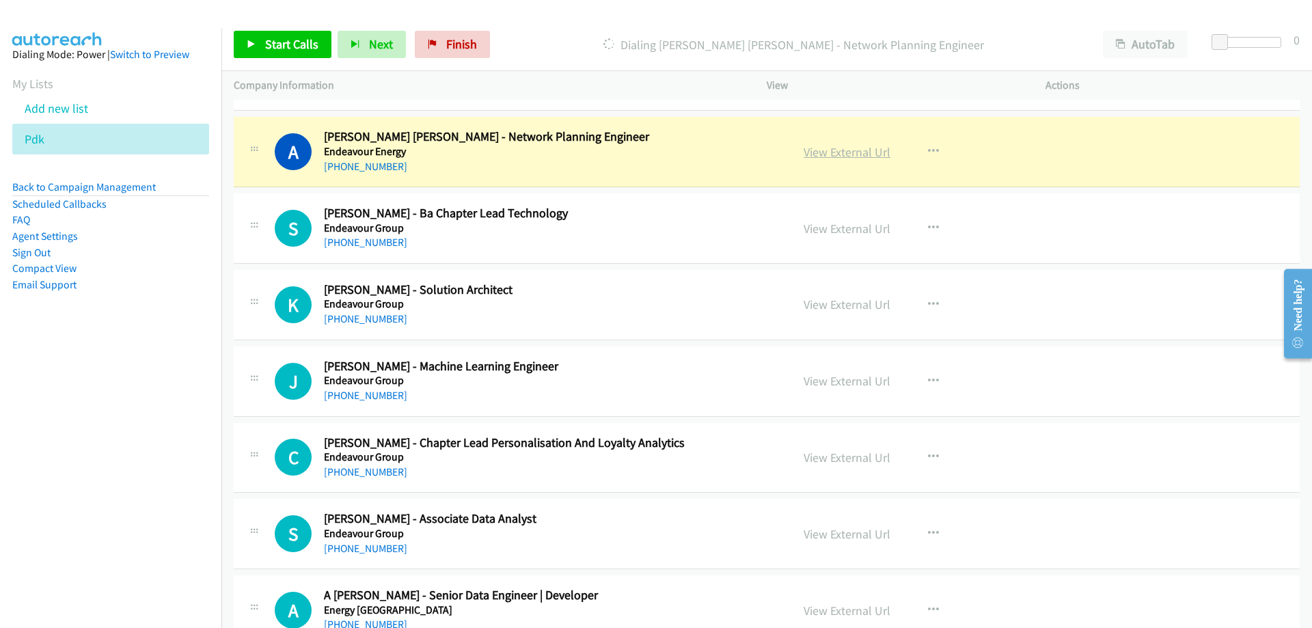
click at [813, 152] on link "View External Url" at bounding box center [847, 152] width 87 height 16
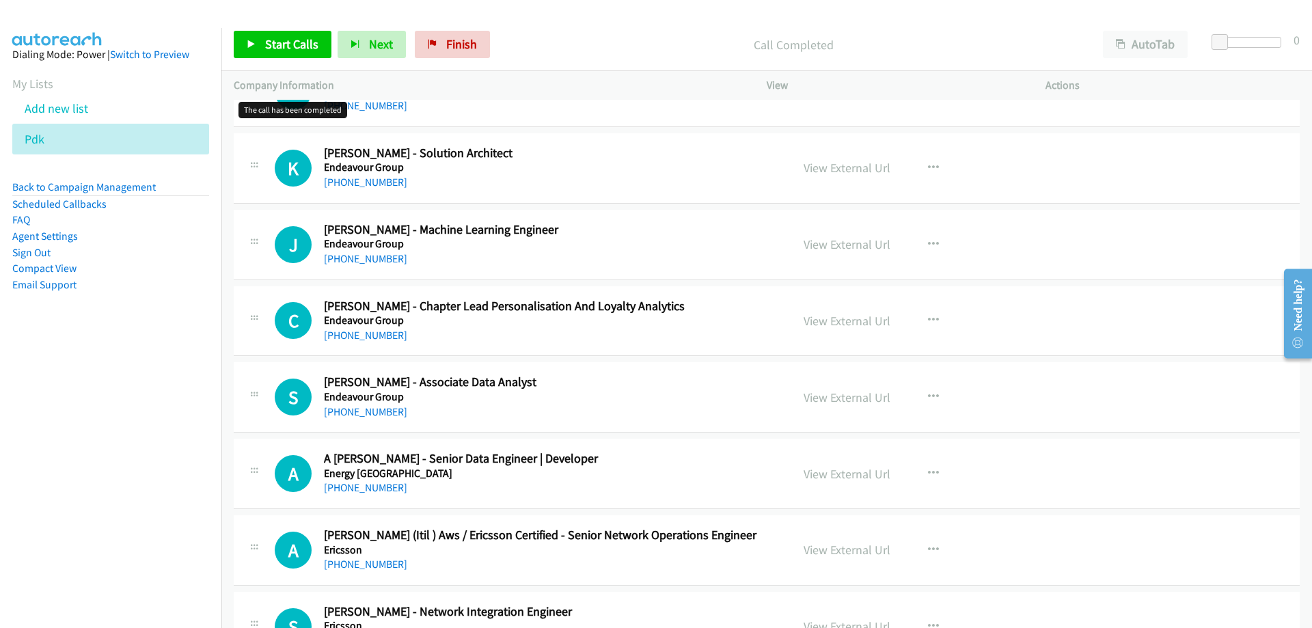
scroll to position [6289, 0]
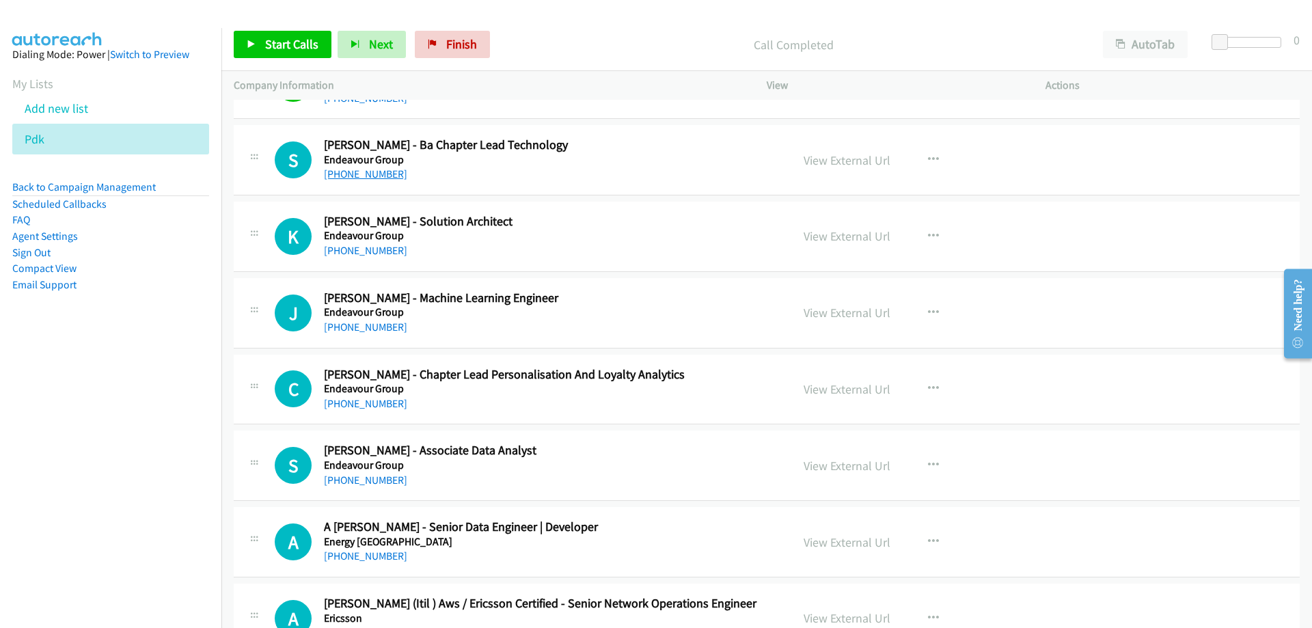
click at [370, 174] on link "[PHONE_NUMBER]" at bounding box center [365, 173] width 83 height 13
click at [363, 170] on link "[PHONE_NUMBER]" at bounding box center [365, 173] width 83 height 13
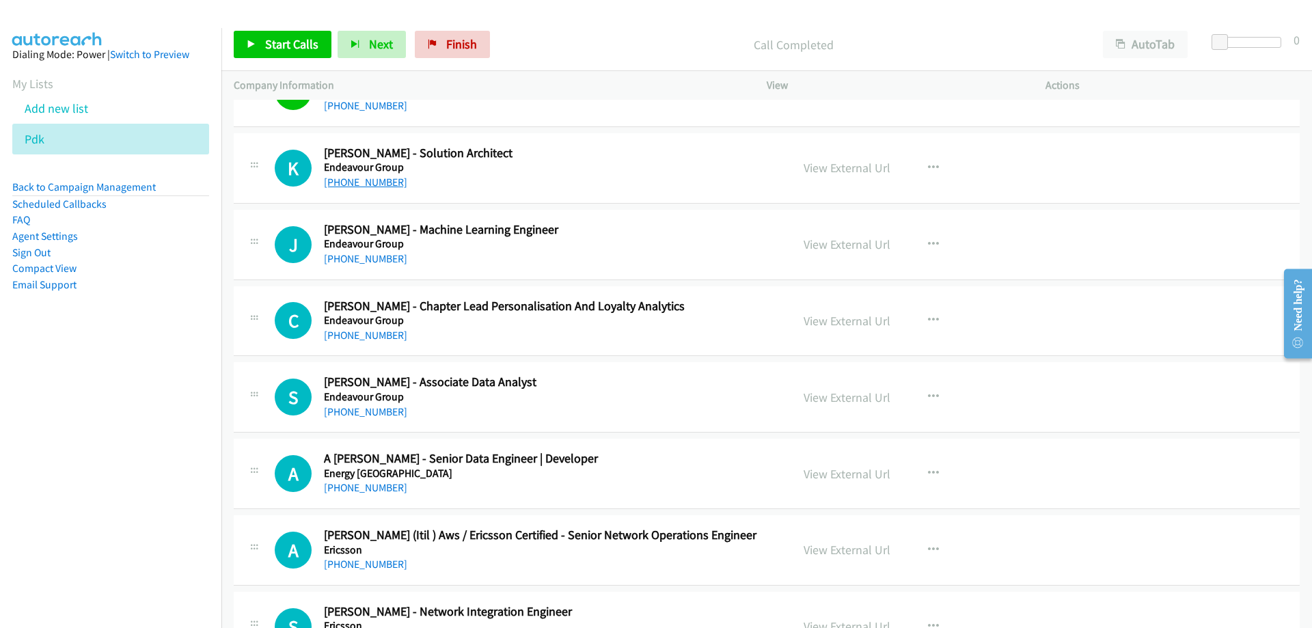
click at [360, 183] on link "[PHONE_NUMBER]" at bounding box center [365, 182] width 83 height 13
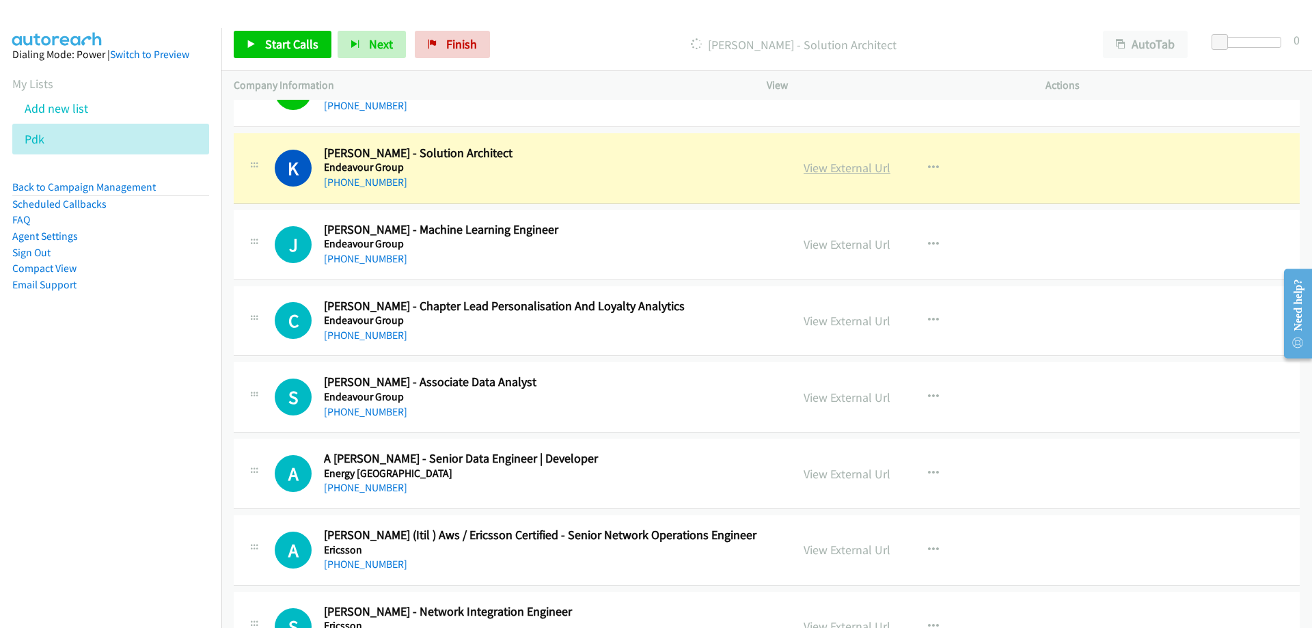
click at [807, 163] on link "View External Url" at bounding box center [847, 168] width 87 height 16
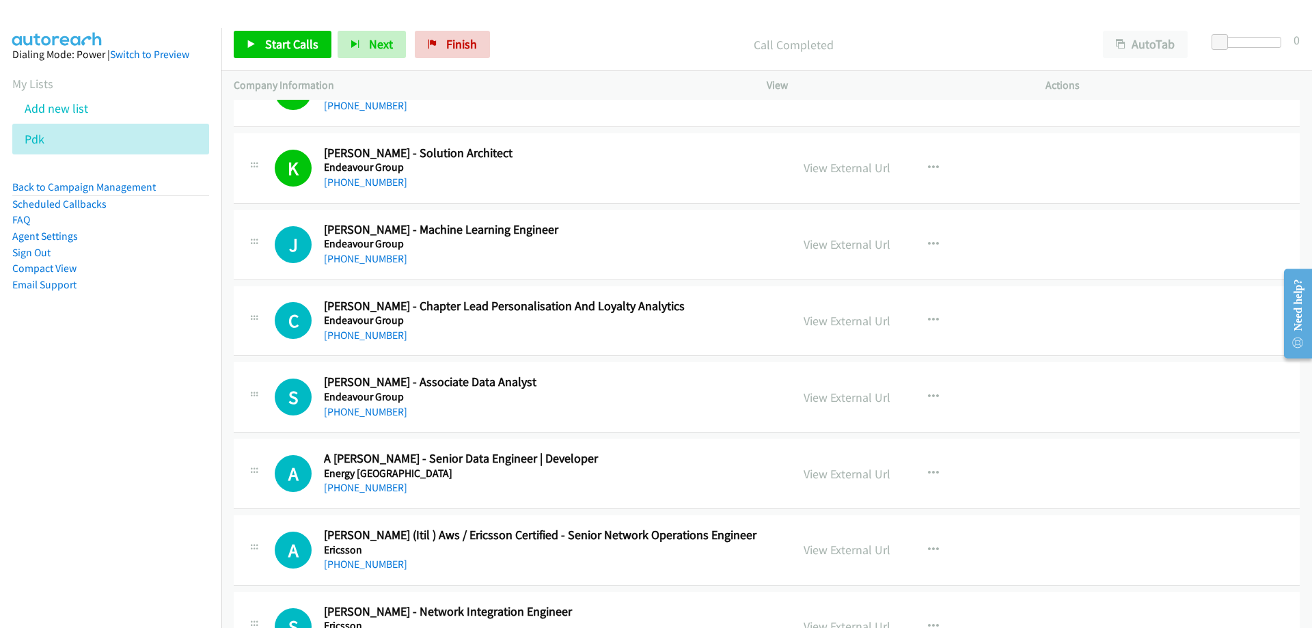
scroll to position [6426, 0]
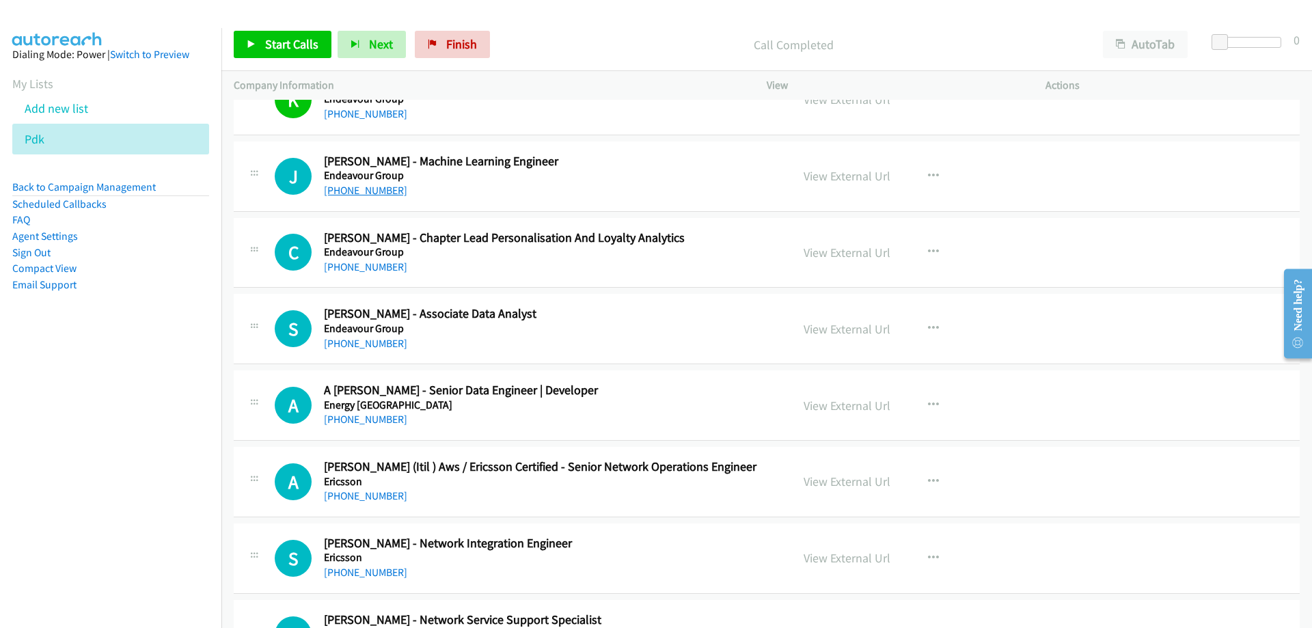
click at [334, 191] on link "[PHONE_NUMBER]" at bounding box center [365, 190] width 83 height 13
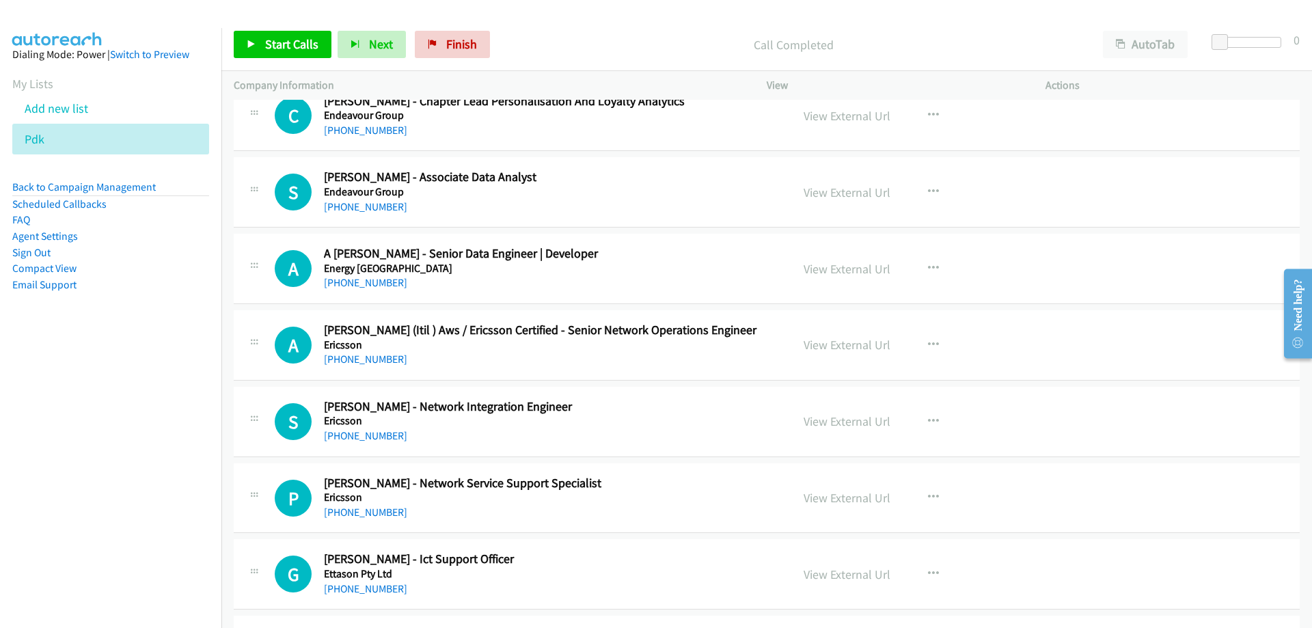
scroll to position [6494, 0]
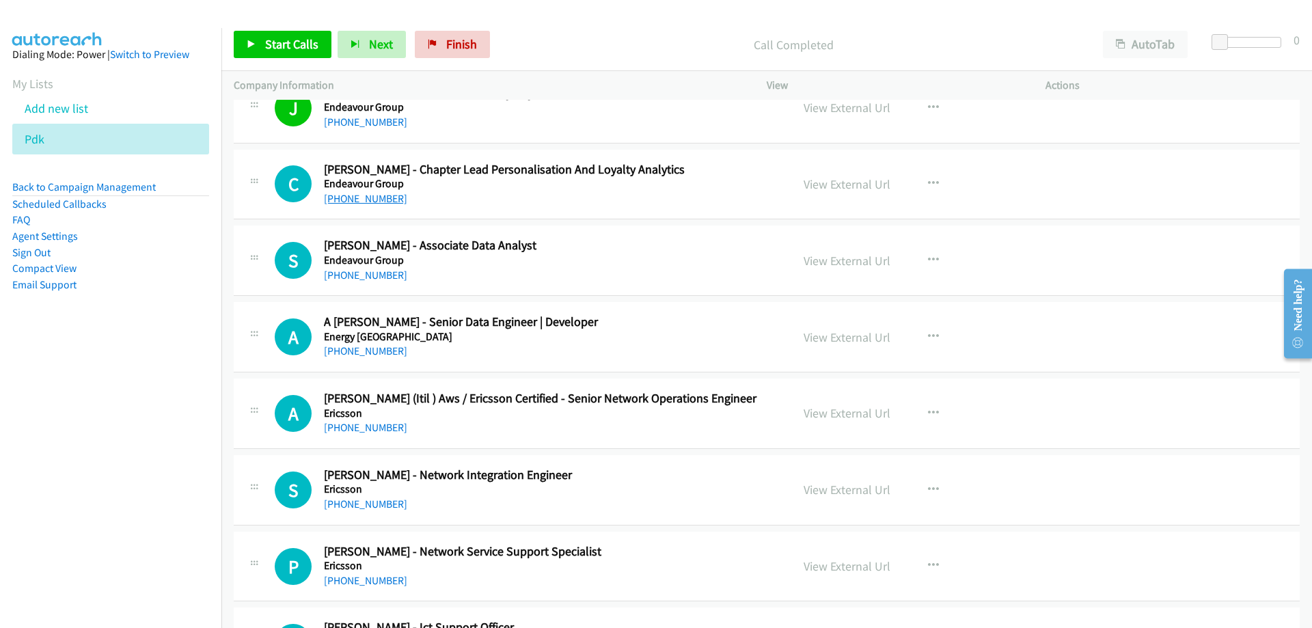
click at [368, 202] on link "[PHONE_NUMBER]" at bounding box center [365, 198] width 83 height 13
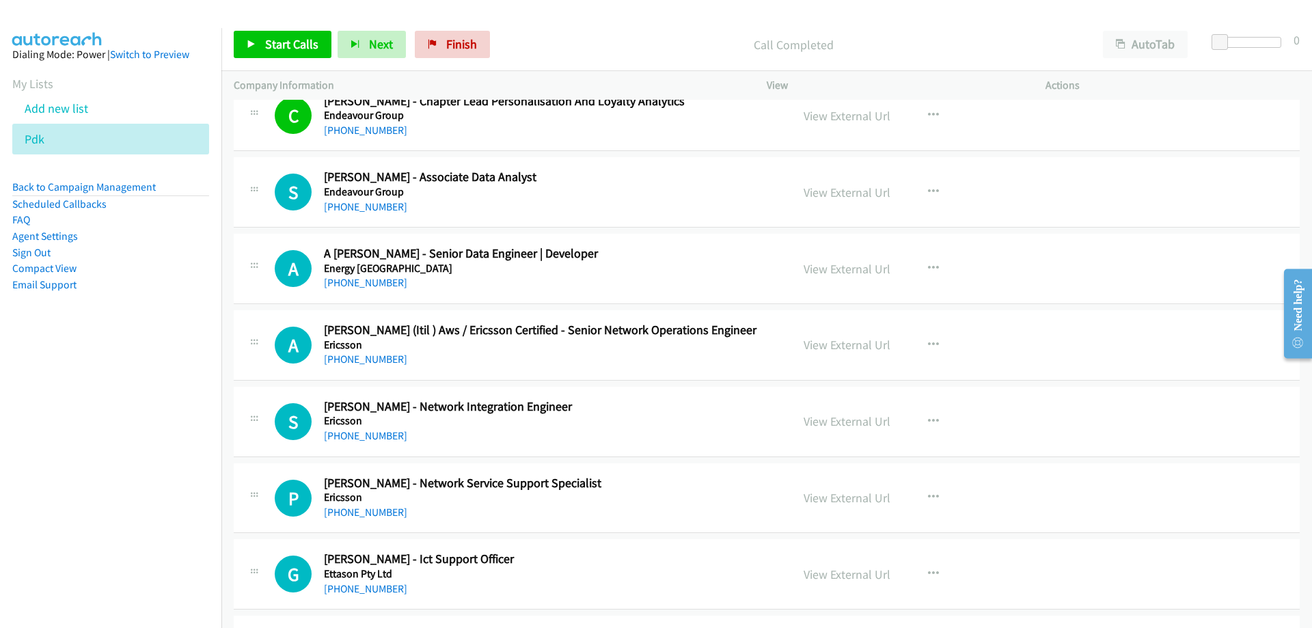
scroll to position [6631, 0]
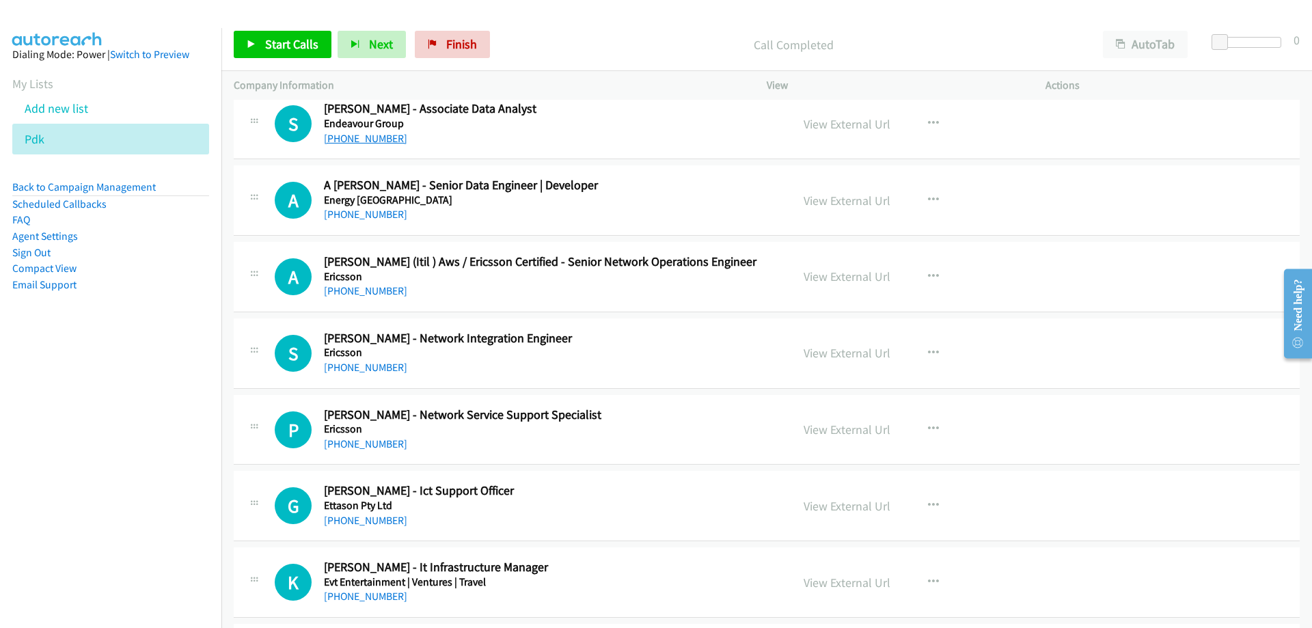
click at [356, 144] on link "[PHONE_NUMBER]" at bounding box center [365, 138] width 83 height 13
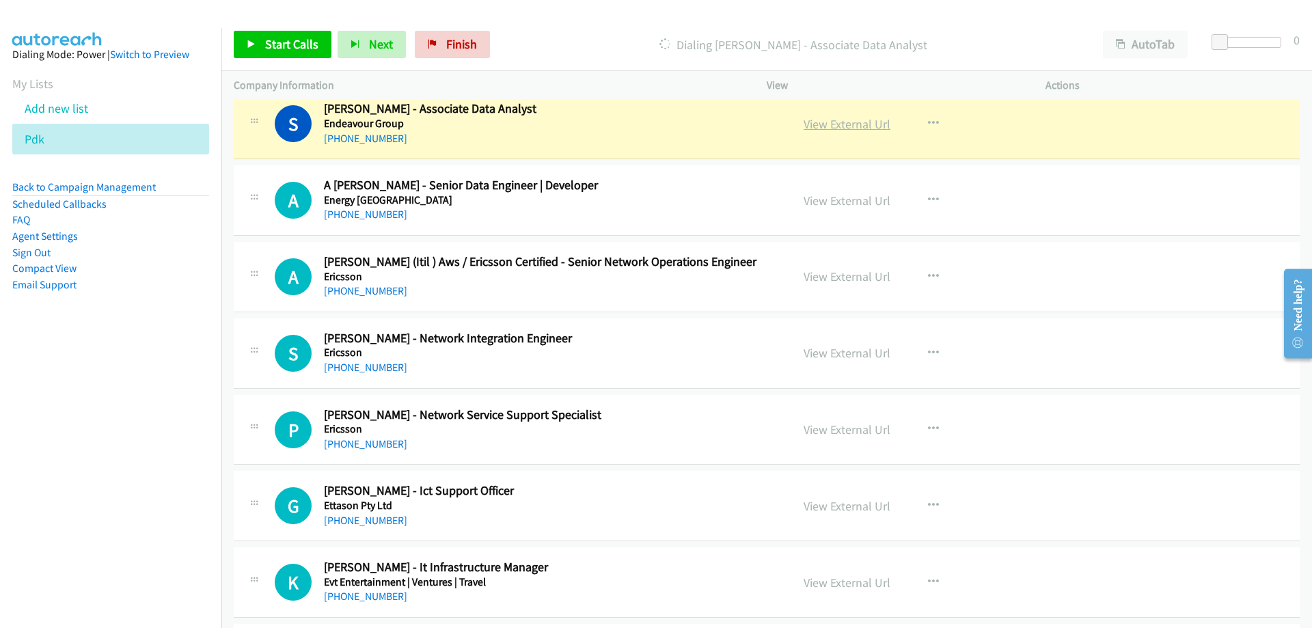
click at [841, 127] on link "View External Url" at bounding box center [847, 124] width 87 height 16
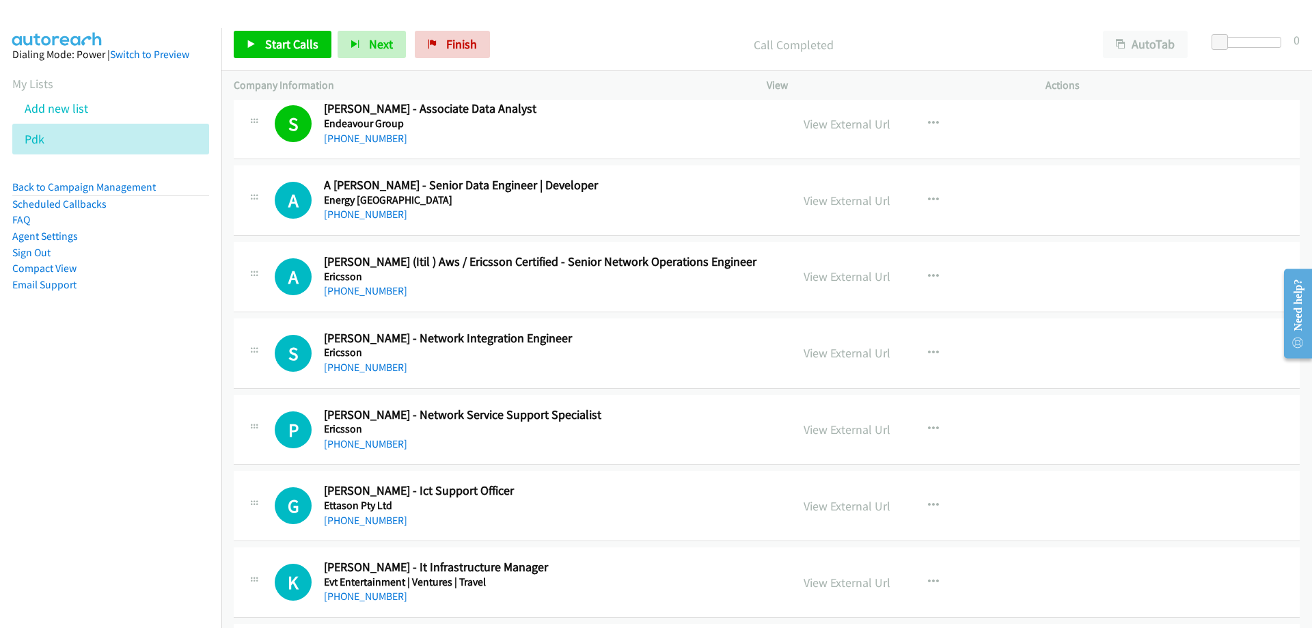
scroll to position [6699, 0]
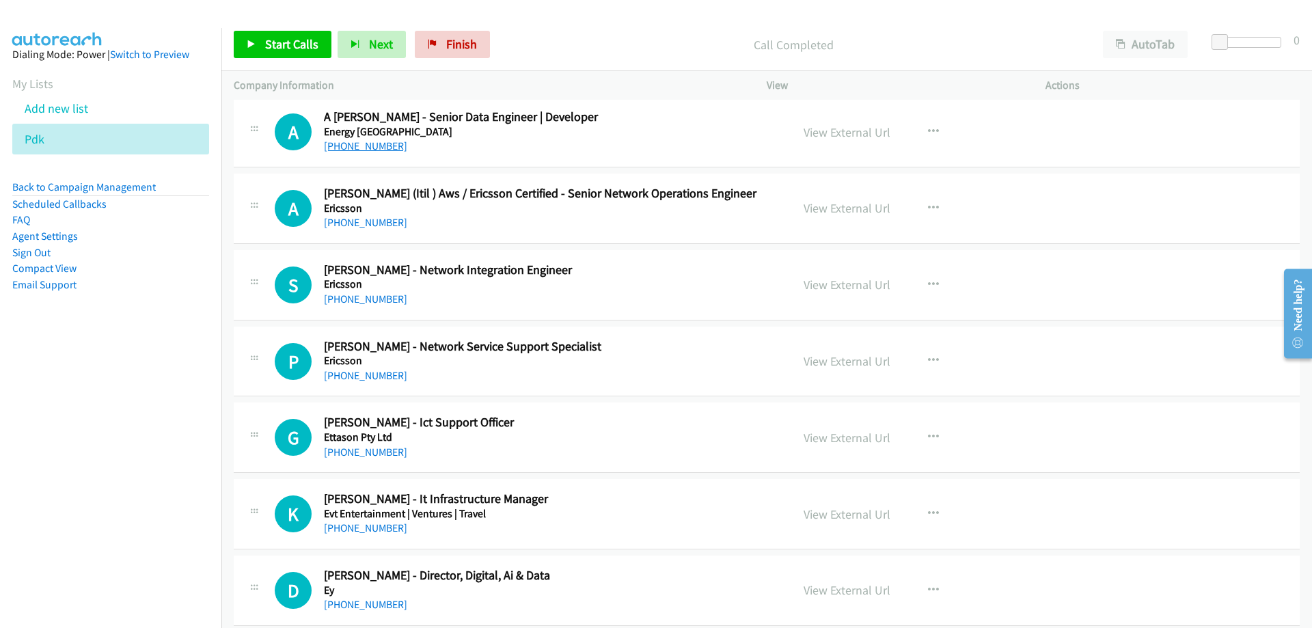
click at [336, 150] on link "[PHONE_NUMBER]" at bounding box center [365, 145] width 83 height 13
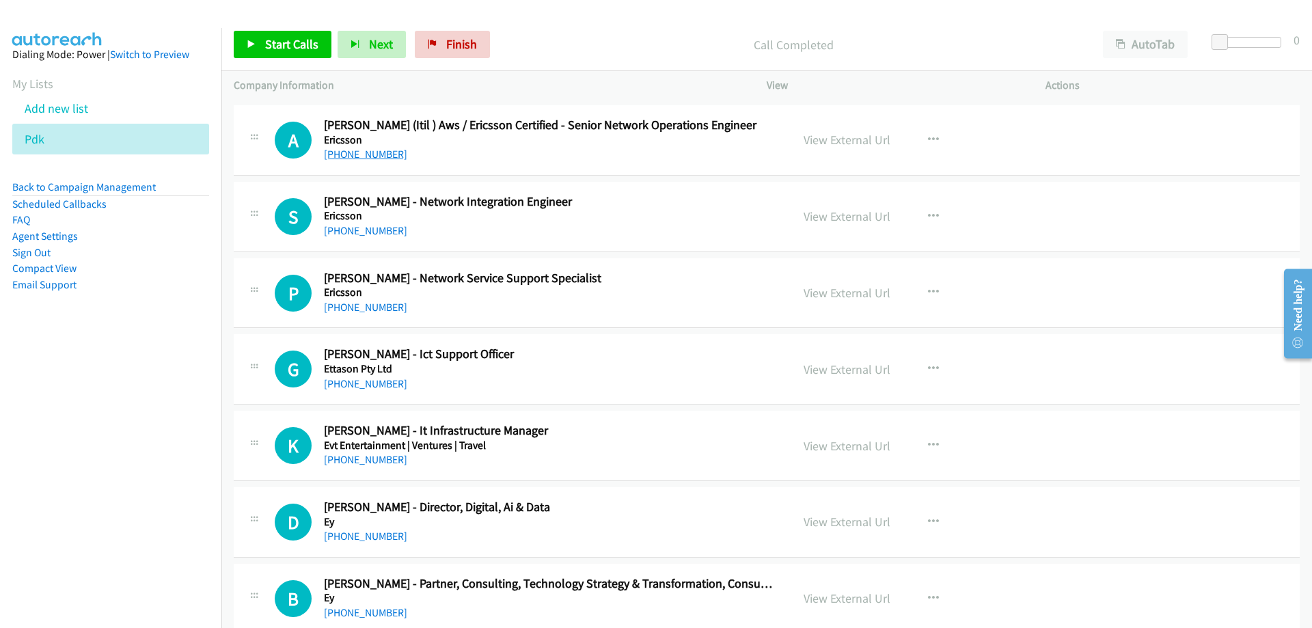
click at [373, 159] on link "[PHONE_NUMBER]" at bounding box center [365, 154] width 83 height 13
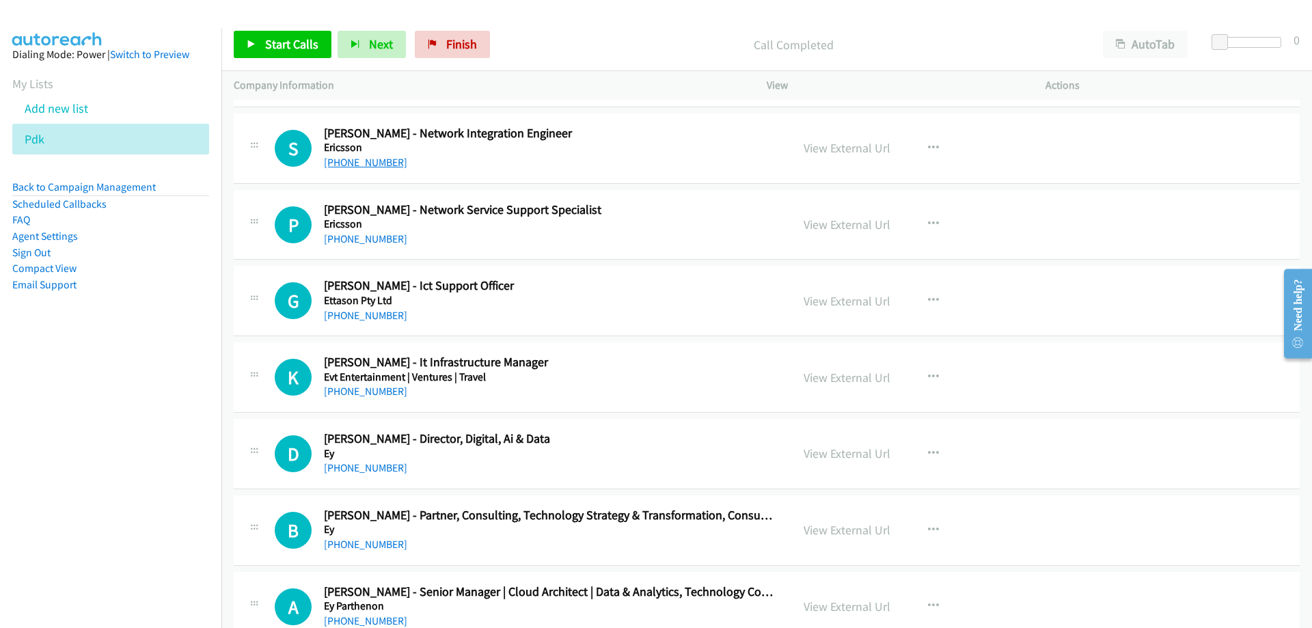
click at [370, 167] on link "[PHONE_NUMBER]" at bounding box center [365, 162] width 83 height 13
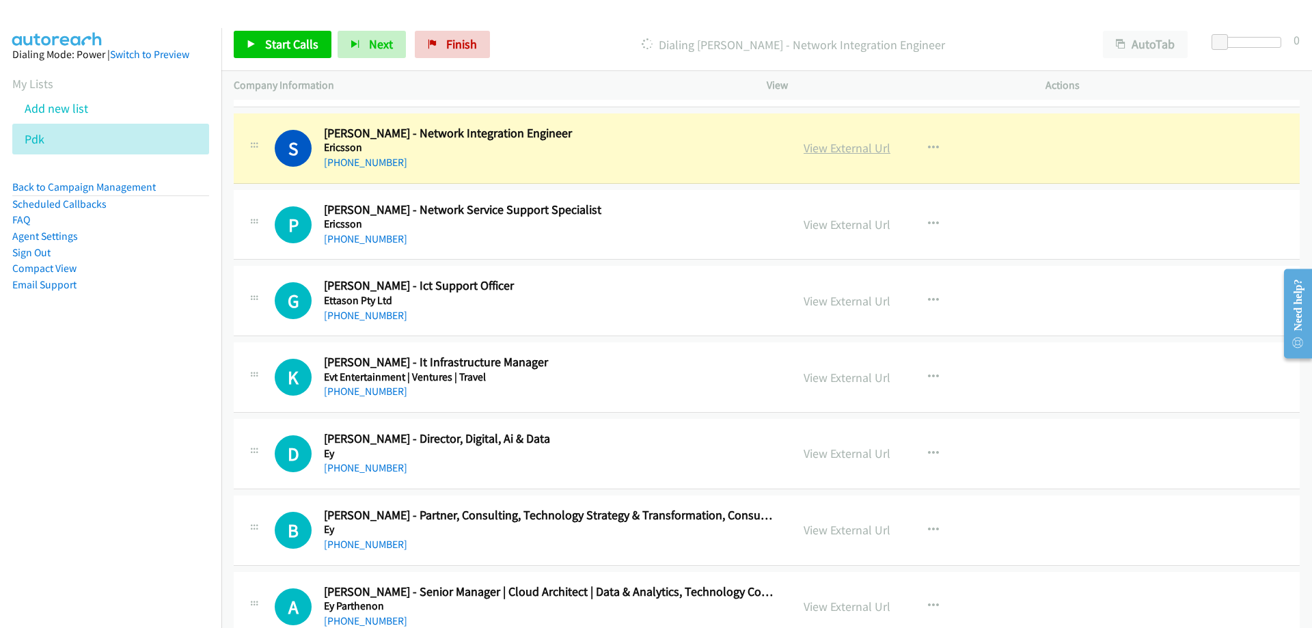
click at [809, 150] on link "View External Url" at bounding box center [847, 148] width 87 height 16
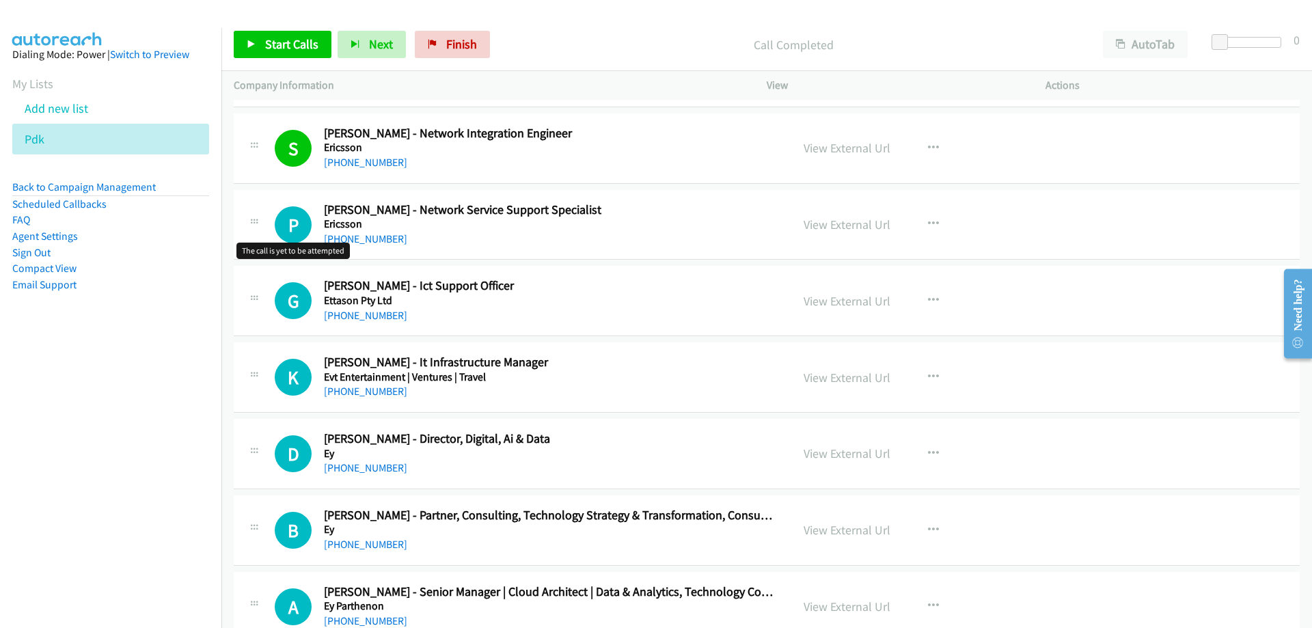
scroll to position [6904, 0]
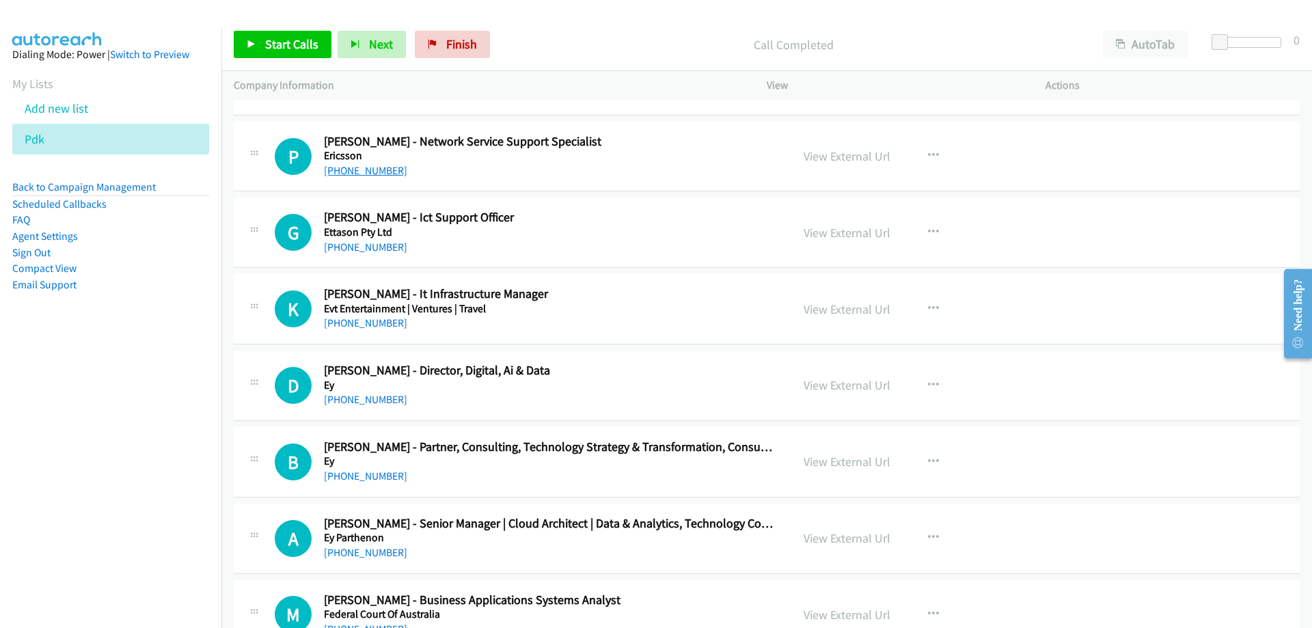
click at [336, 172] on link "[PHONE_NUMBER]" at bounding box center [365, 170] width 83 height 13
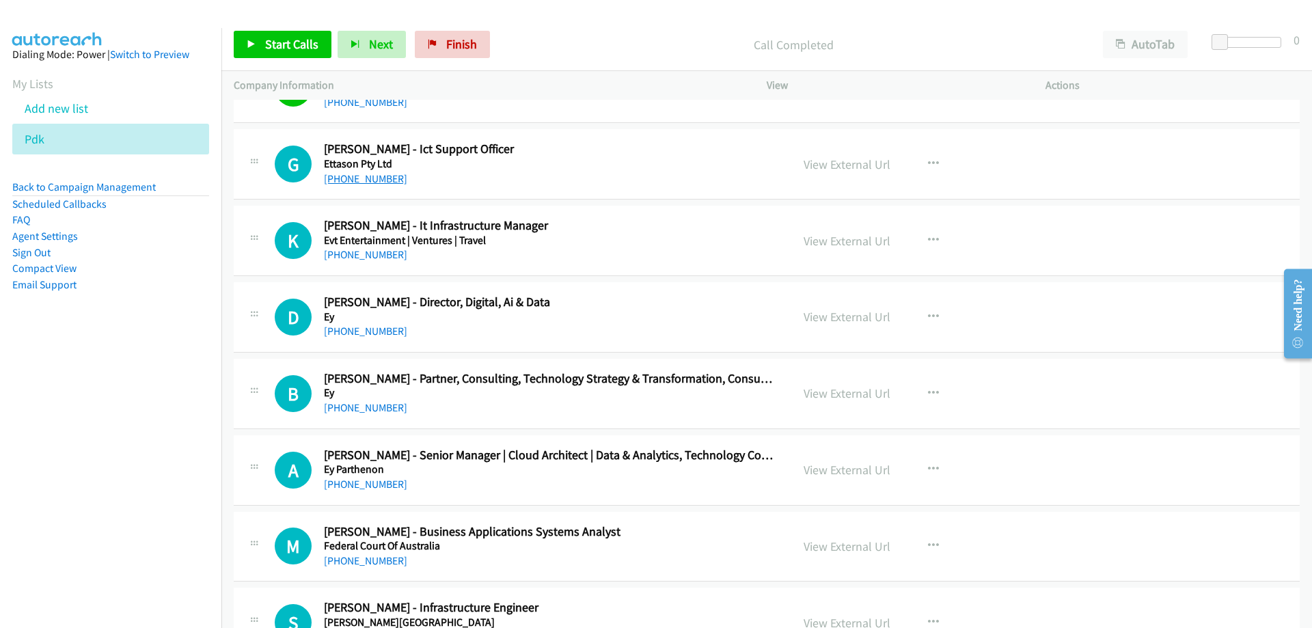
click at [386, 180] on link "[PHONE_NUMBER]" at bounding box center [365, 178] width 83 height 13
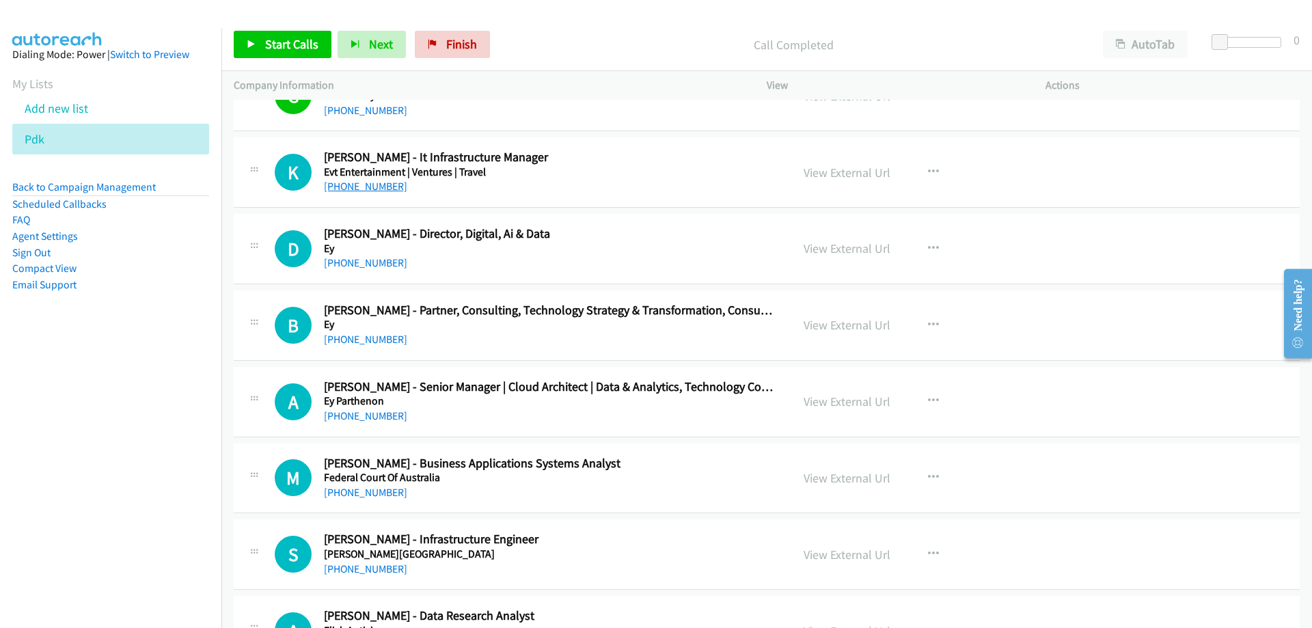
click at [384, 182] on link "[PHONE_NUMBER]" at bounding box center [365, 186] width 83 height 13
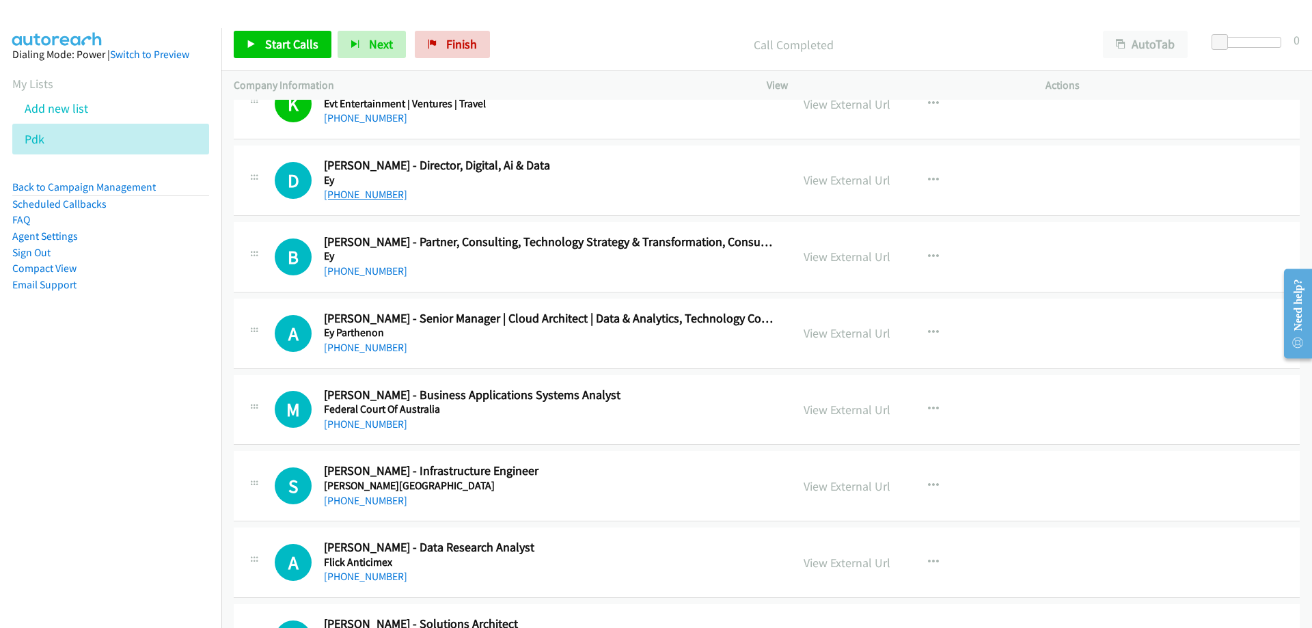
click at [378, 197] on link "[PHONE_NUMBER]" at bounding box center [365, 194] width 83 height 13
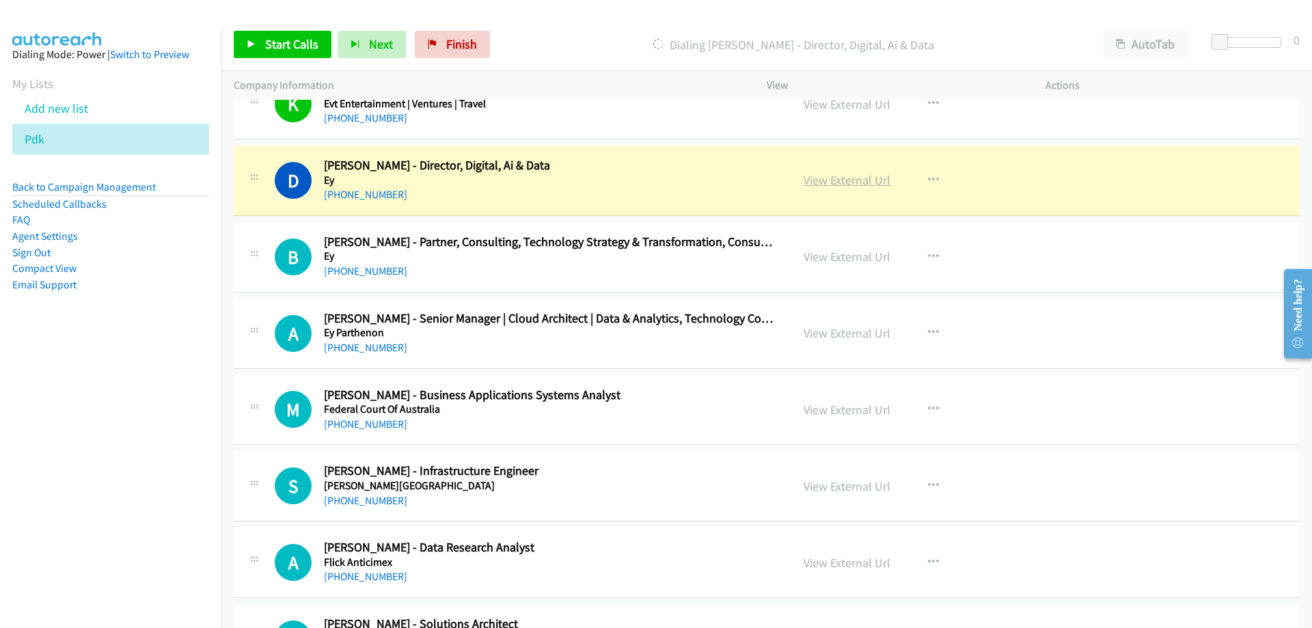
click at [855, 184] on link "View External Url" at bounding box center [847, 180] width 87 height 16
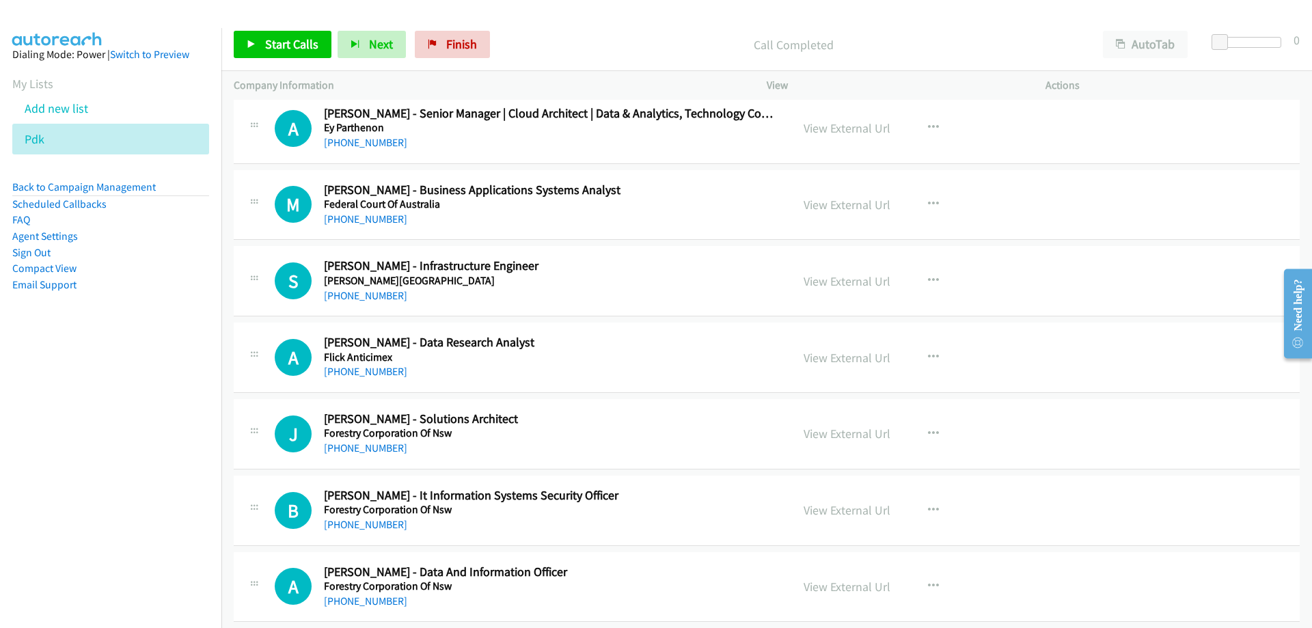
scroll to position [7246, 0]
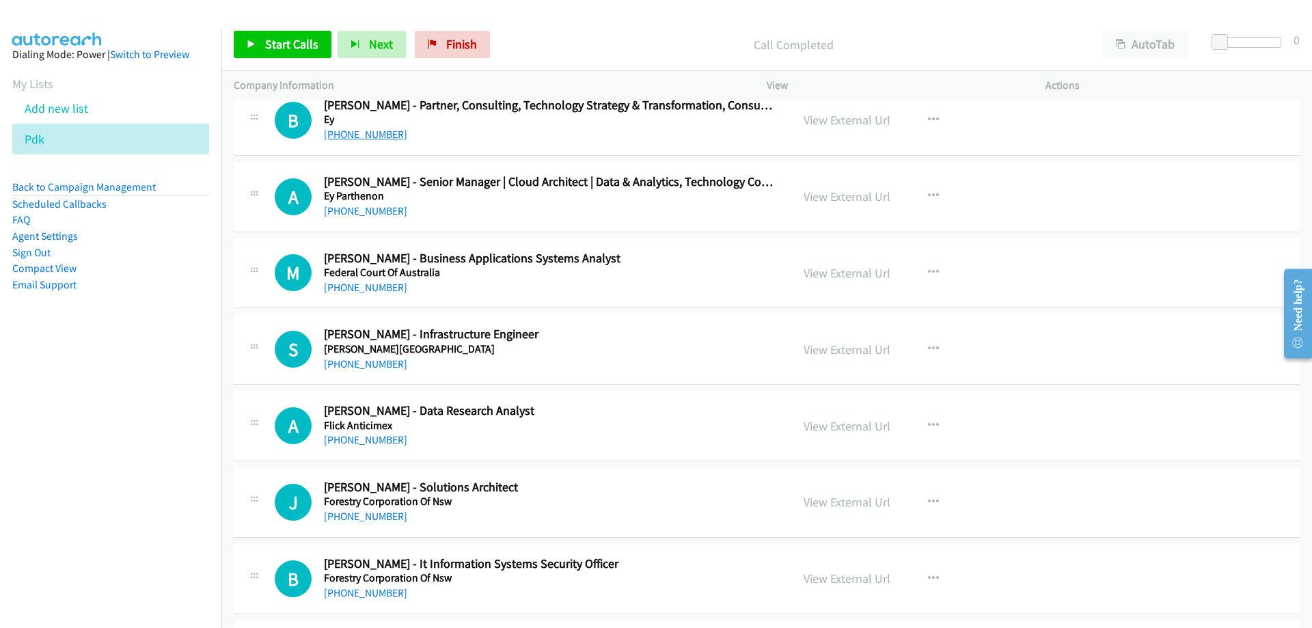
click at [331, 132] on link "[PHONE_NUMBER]" at bounding box center [365, 134] width 83 height 13
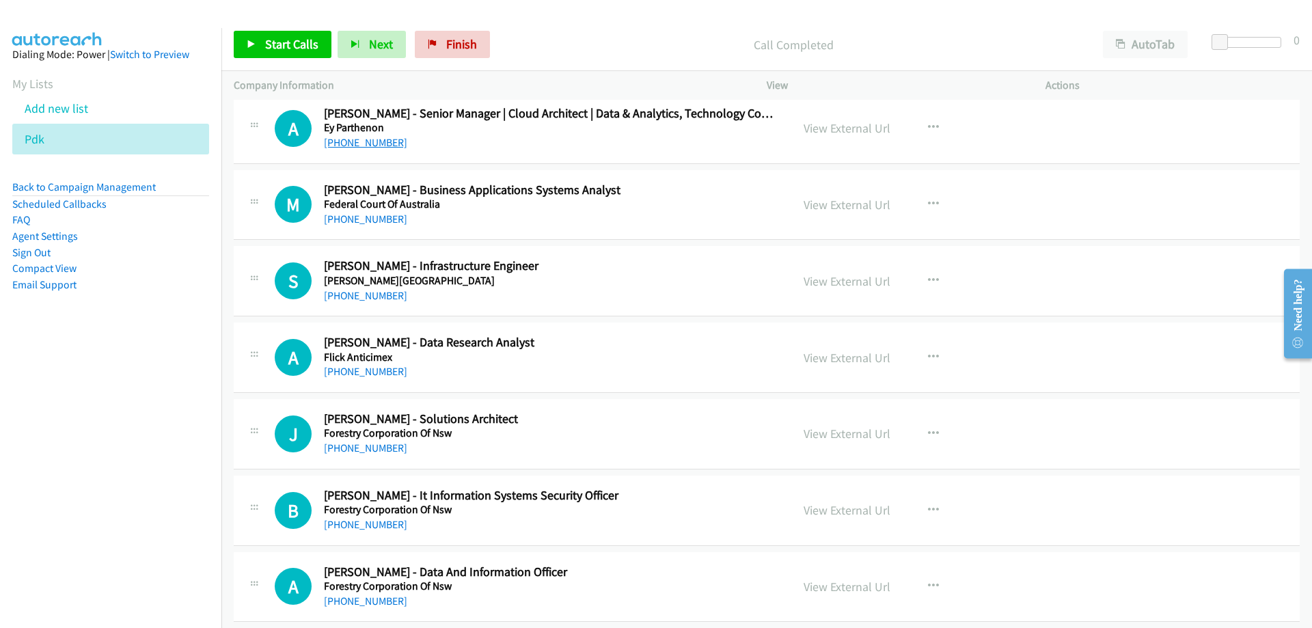
click at [390, 140] on link "[PHONE_NUMBER]" at bounding box center [365, 142] width 83 height 13
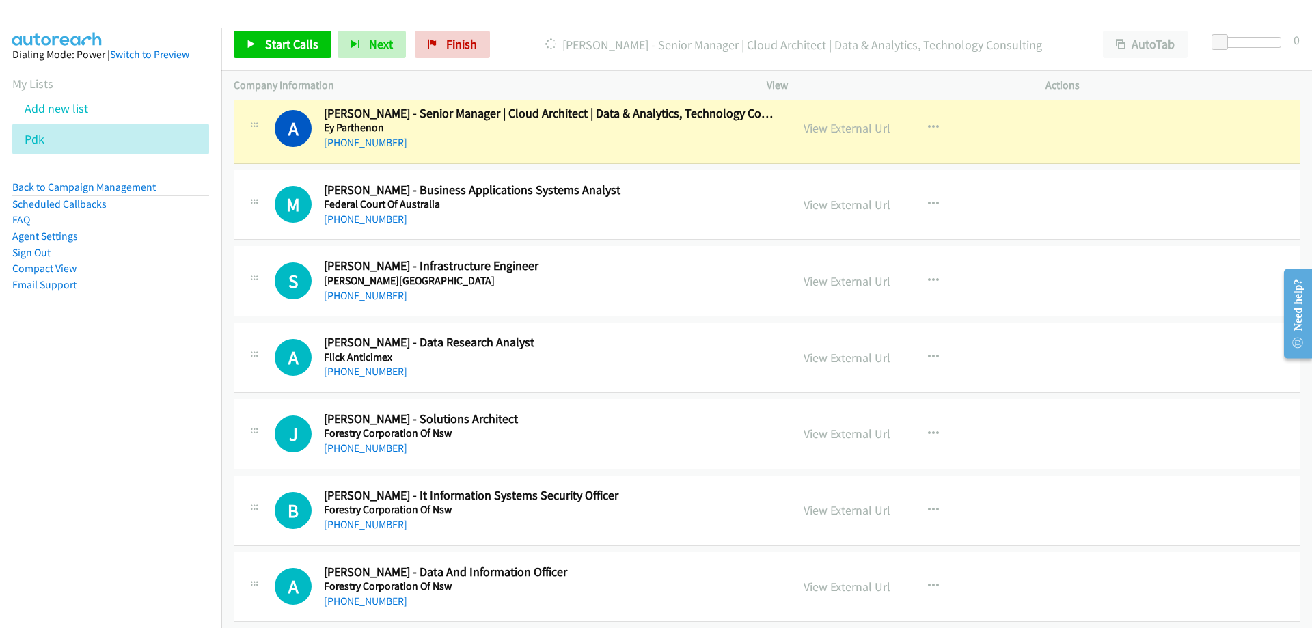
scroll to position [7383, 0]
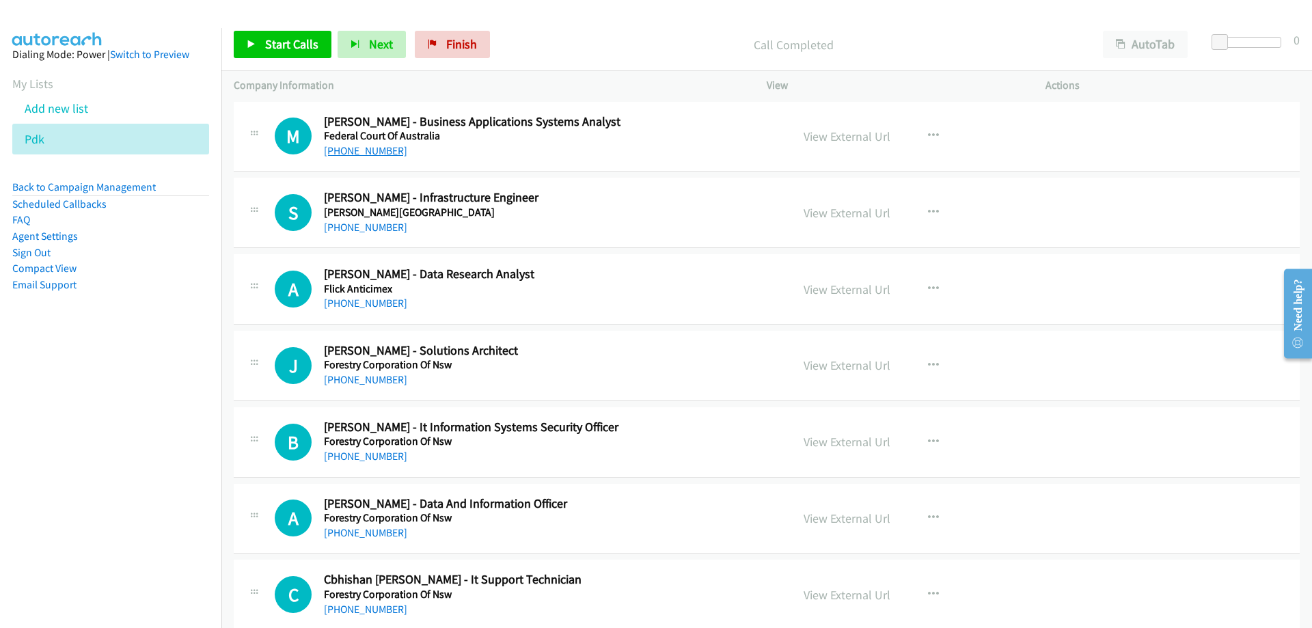
click at [362, 150] on link "[PHONE_NUMBER]" at bounding box center [365, 150] width 83 height 13
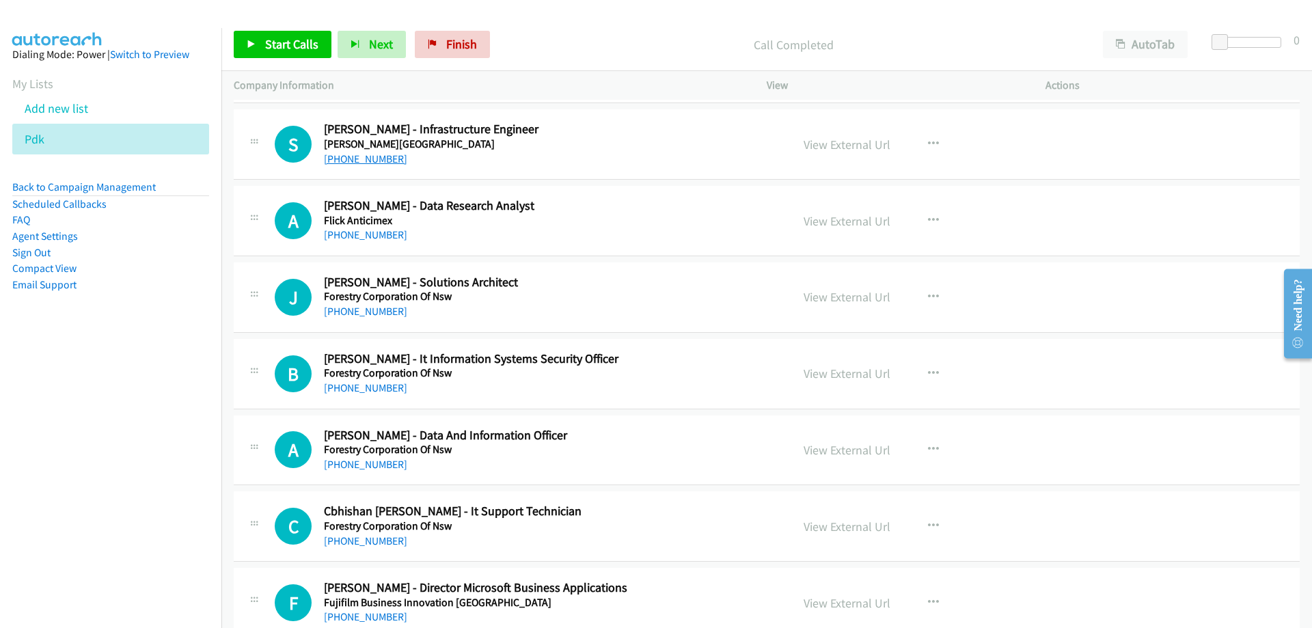
click at [371, 154] on link "[PHONE_NUMBER]" at bounding box center [365, 158] width 83 height 13
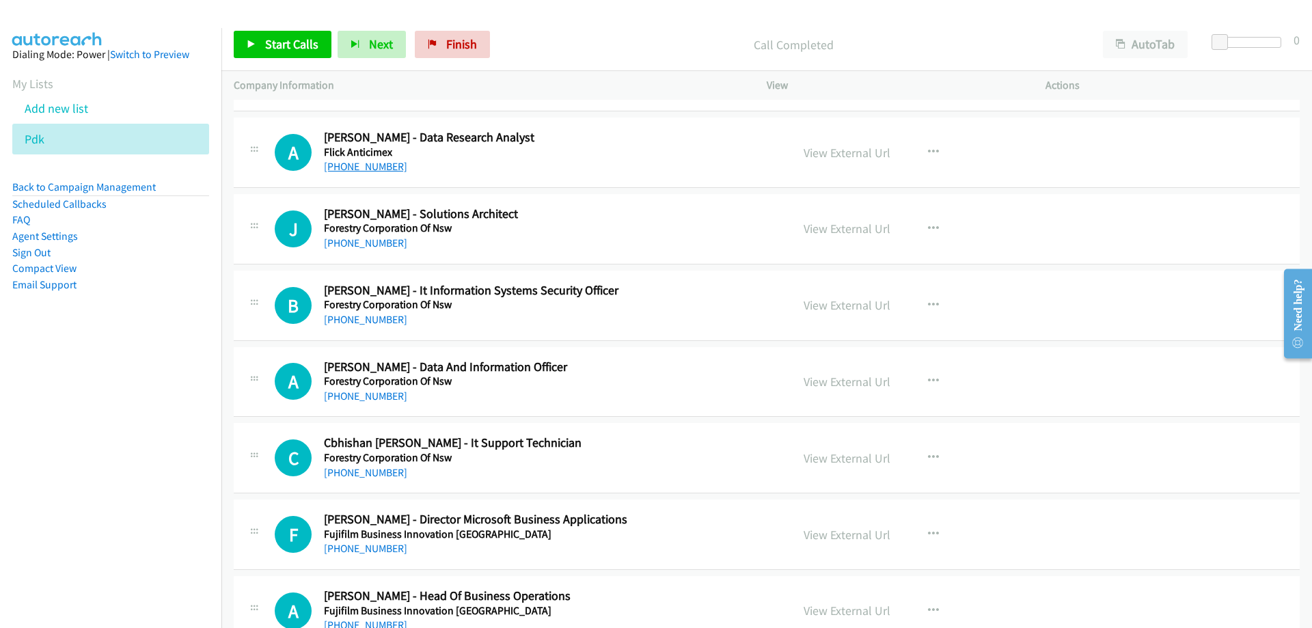
click at [382, 163] on link "[PHONE_NUMBER]" at bounding box center [365, 166] width 83 height 13
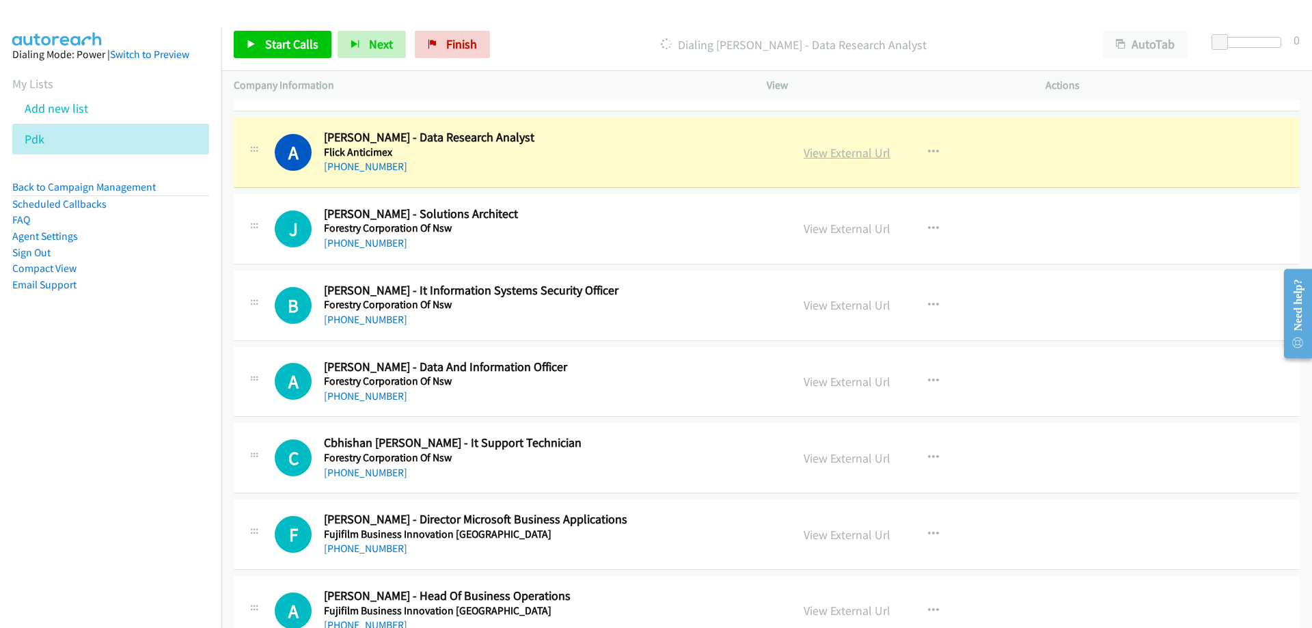
click at [810, 157] on link "View External Url" at bounding box center [847, 153] width 87 height 16
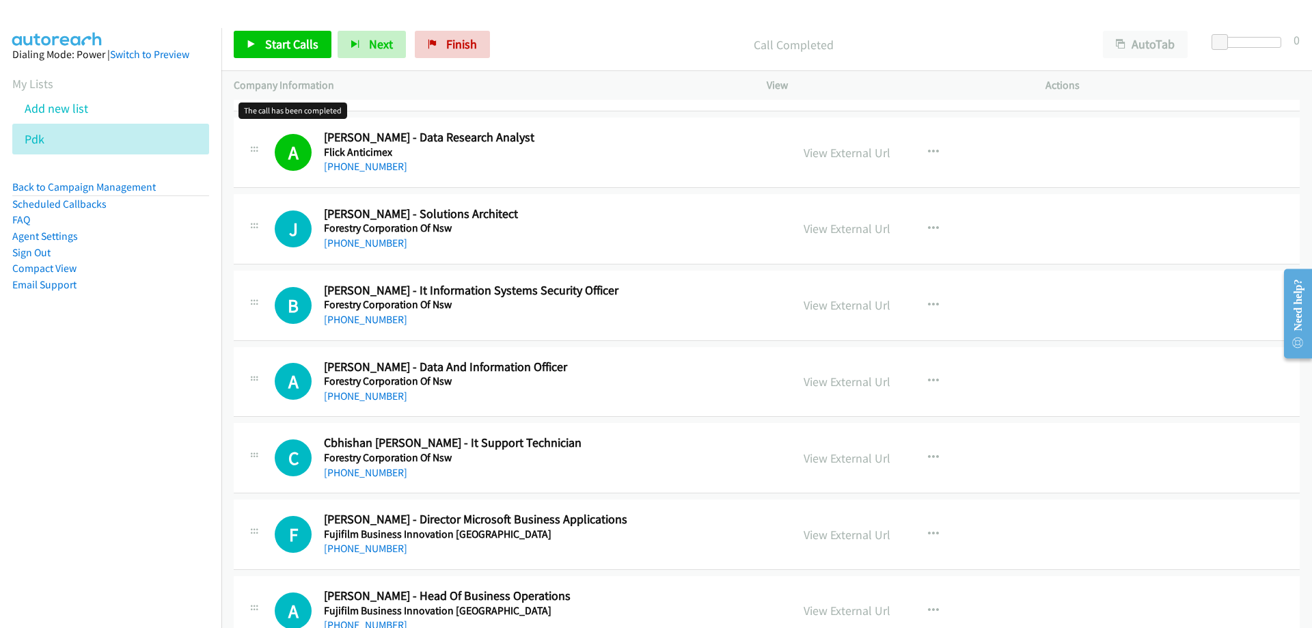
scroll to position [7588, 0]
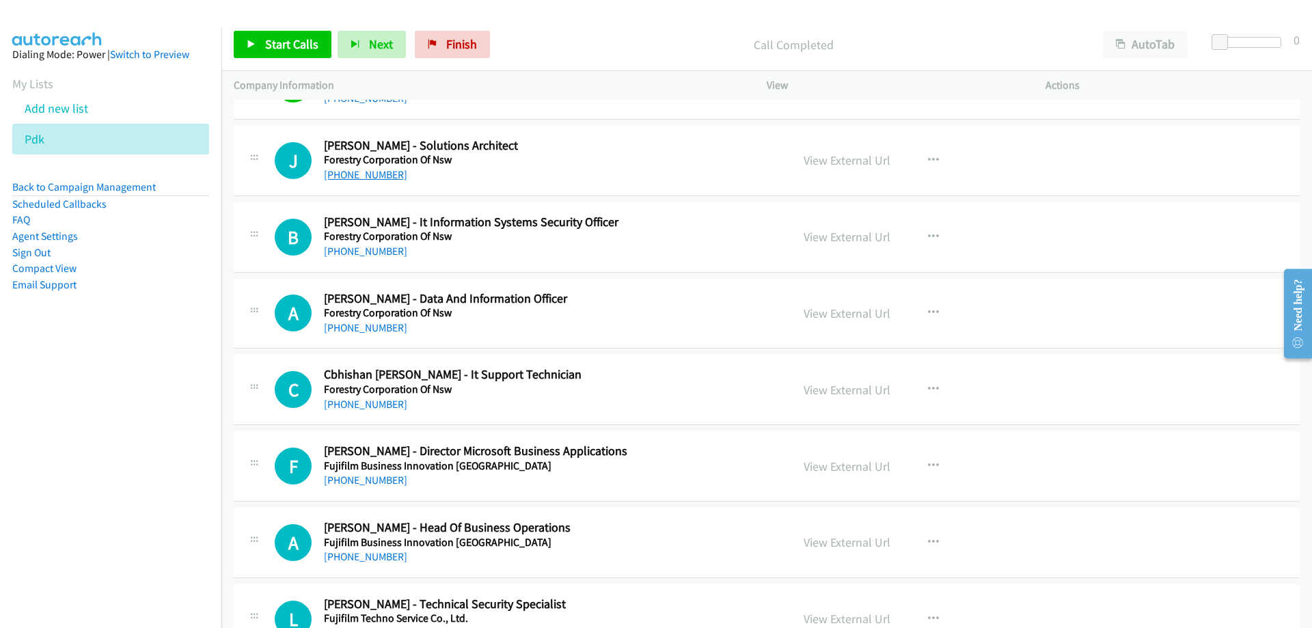
click at [336, 174] on link "[PHONE_NUMBER]" at bounding box center [365, 174] width 83 height 13
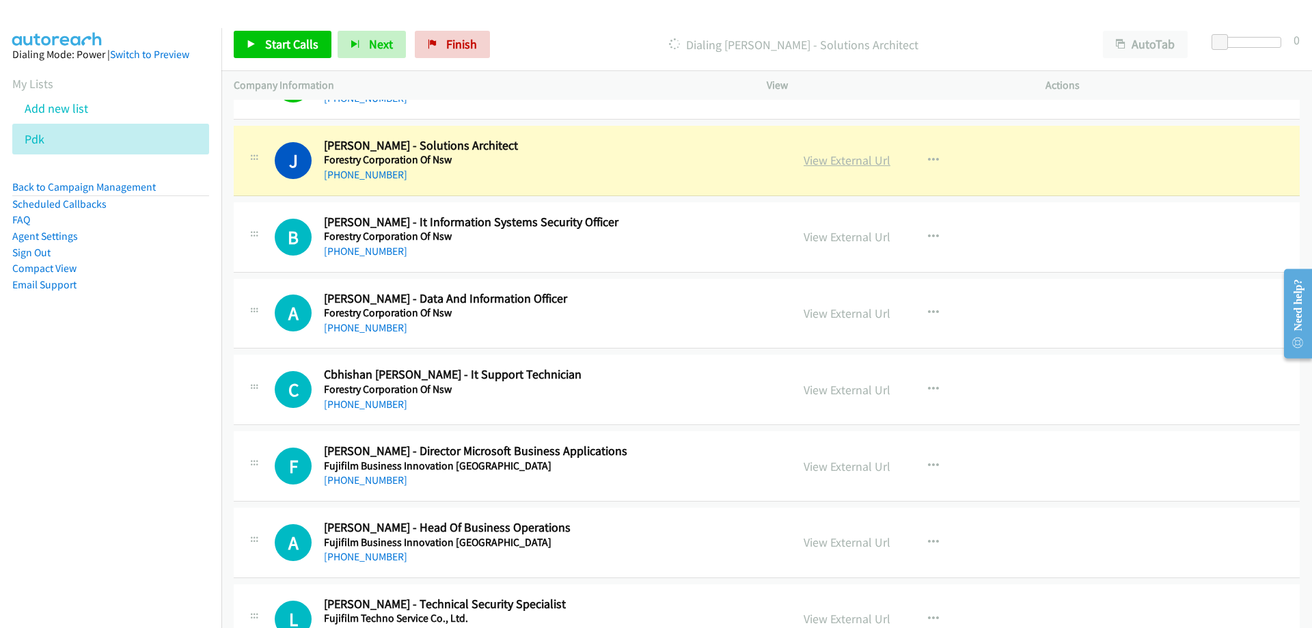
click at [851, 160] on link "View External Url" at bounding box center [847, 160] width 87 height 16
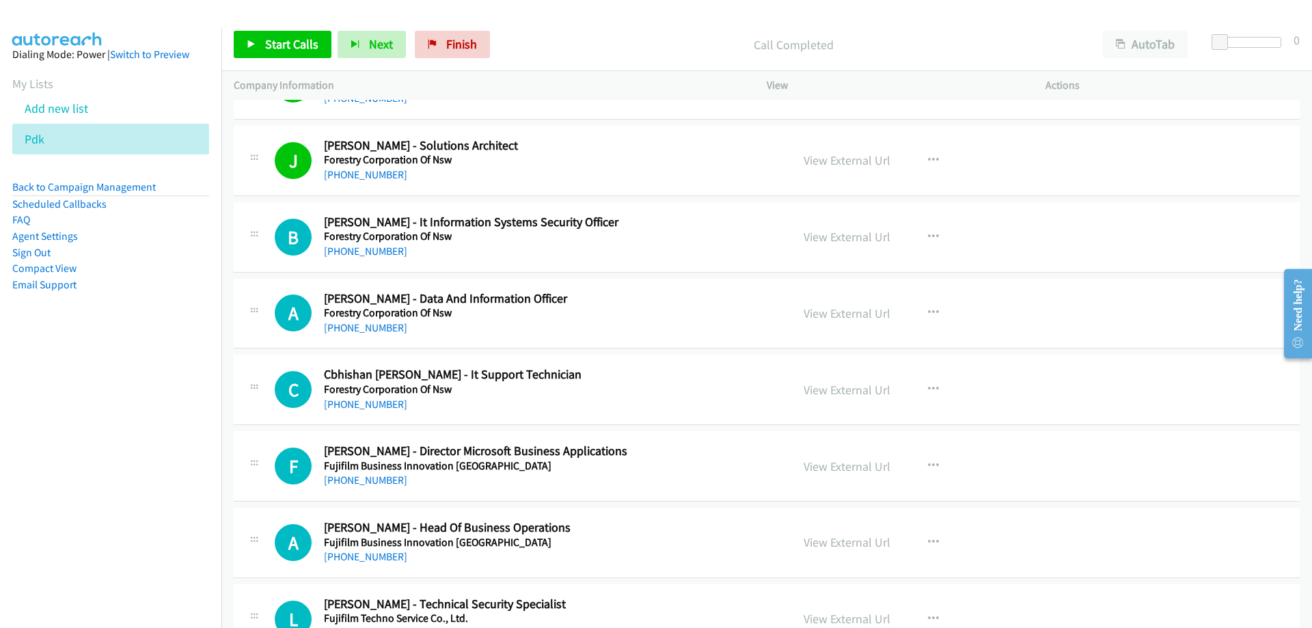
scroll to position [7656, 0]
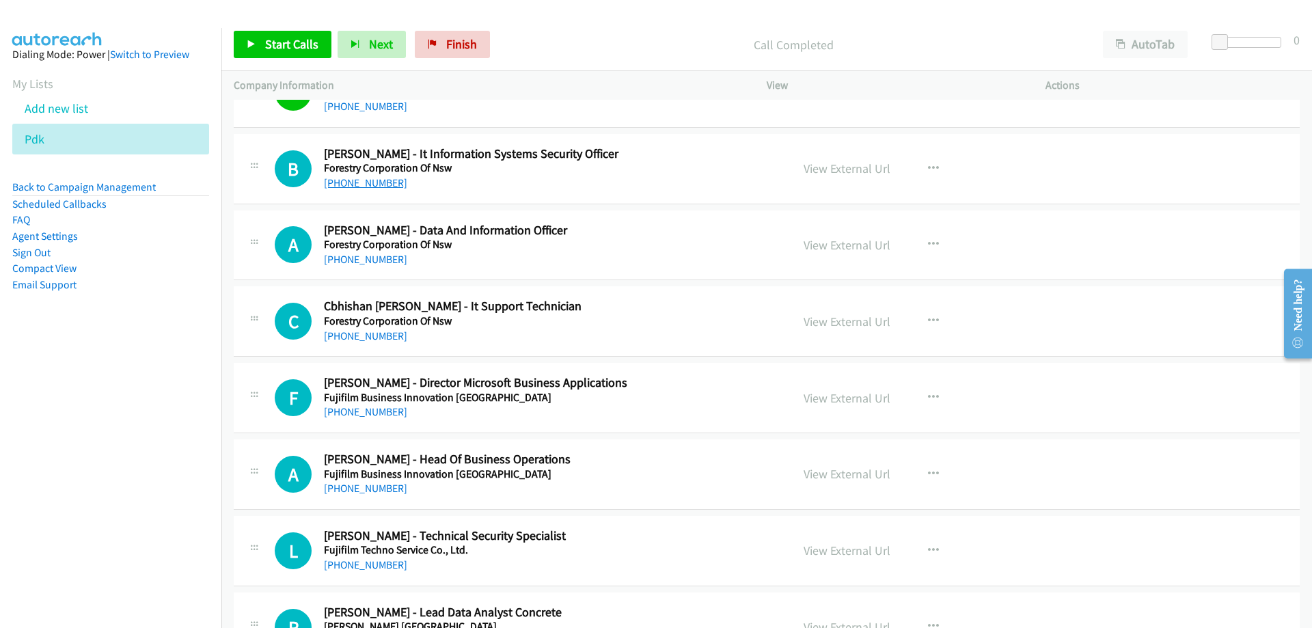
click at [375, 182] on link "[PHONE_NUMBER]" at bounding box center [365, 182] width 83 height 13
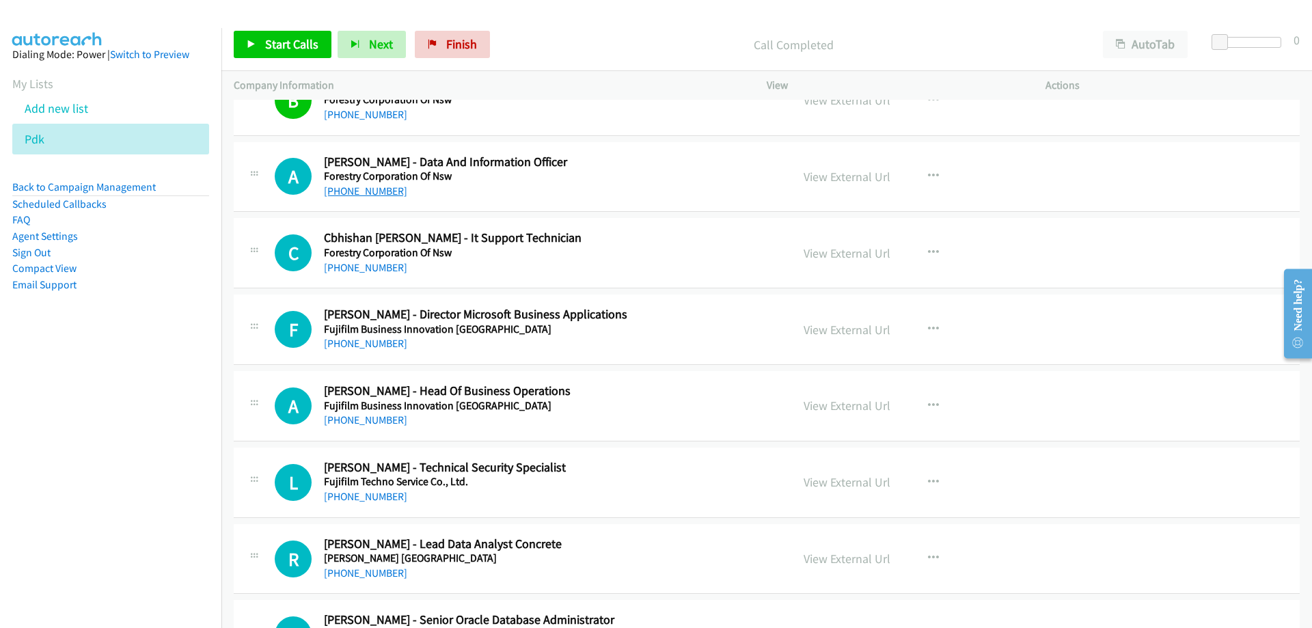
click at [381, 195] on link "[PHONE_NUMBER]" at bounding box center [365, 191] width 83 height 13
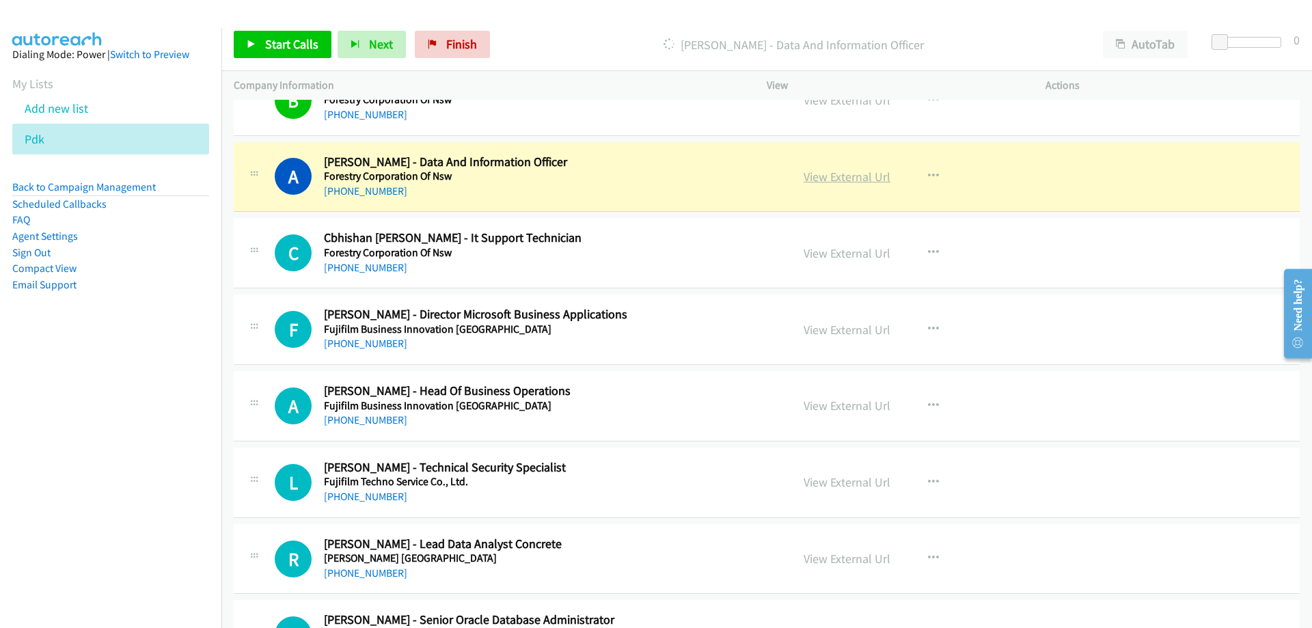
click at [869, 177] on link "View External Url" at bounding box center [847, 177] width 87 height 16
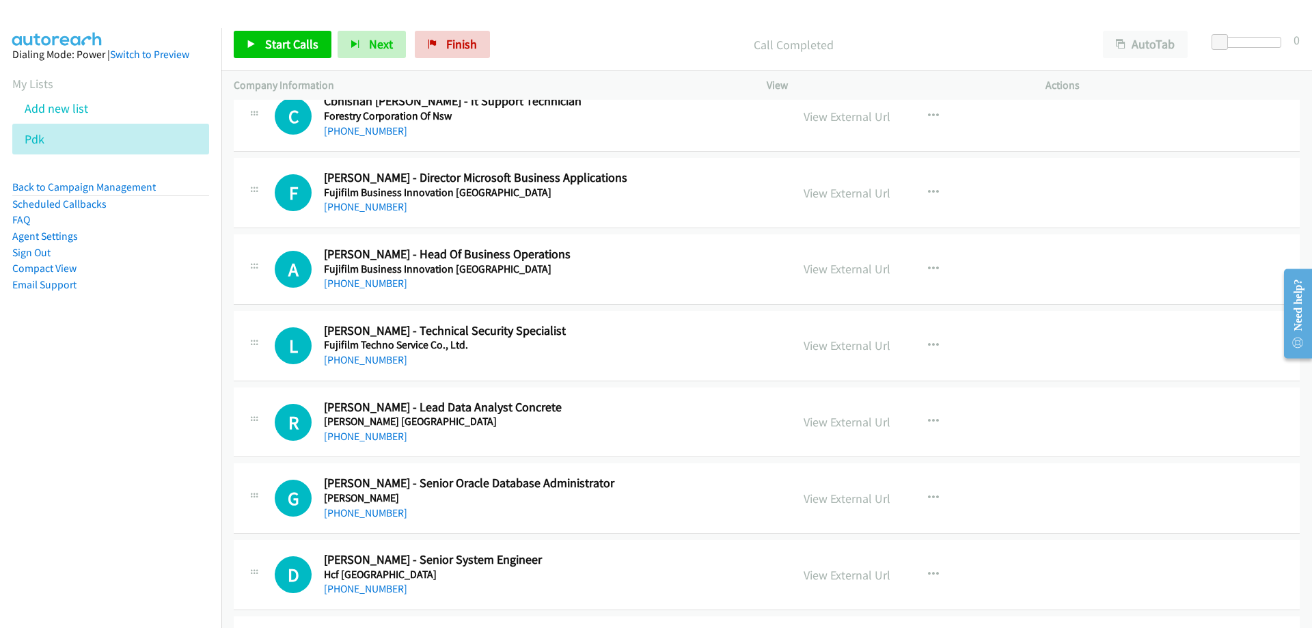
scroll to position [7793, 0]
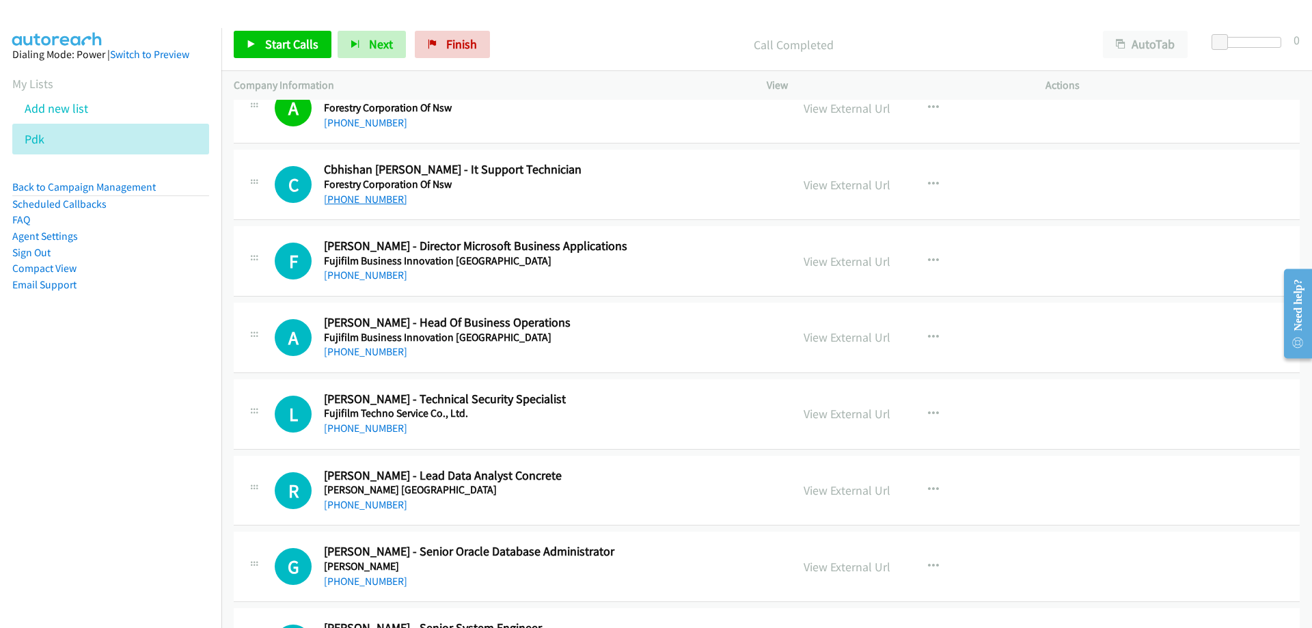
click at [383, 193] on link "[PHONE_NUMBER]" at bounding box center [365, 199] width 83 height 13
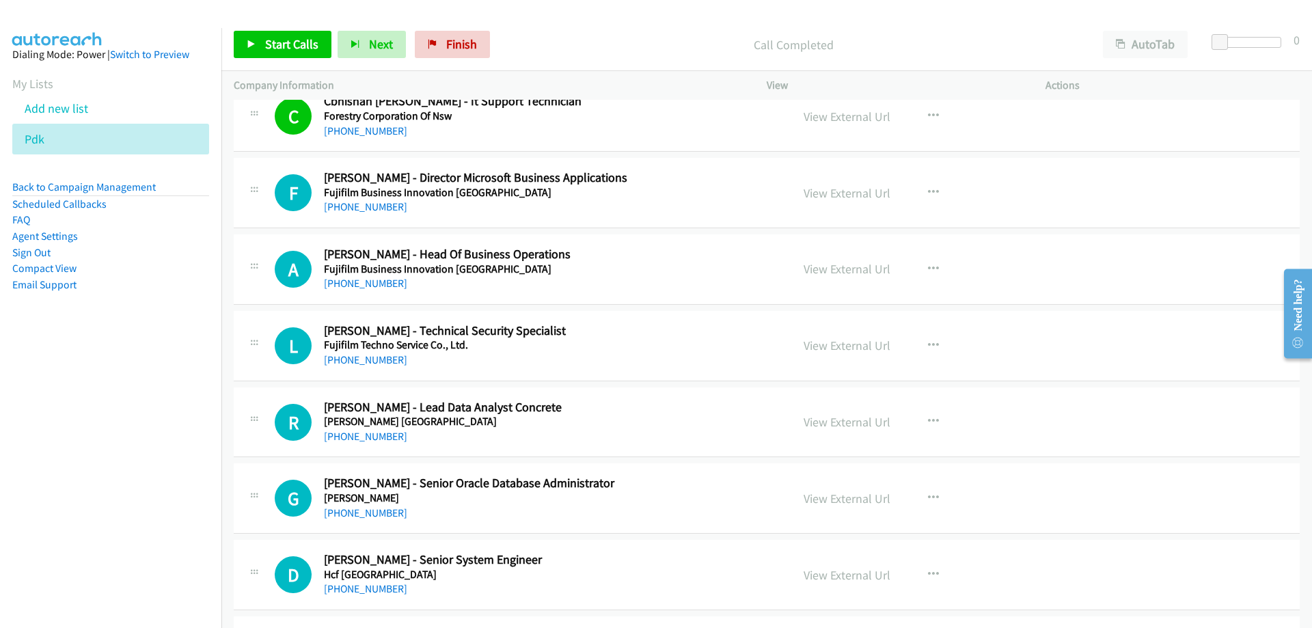
scroll to position [7930, 0]
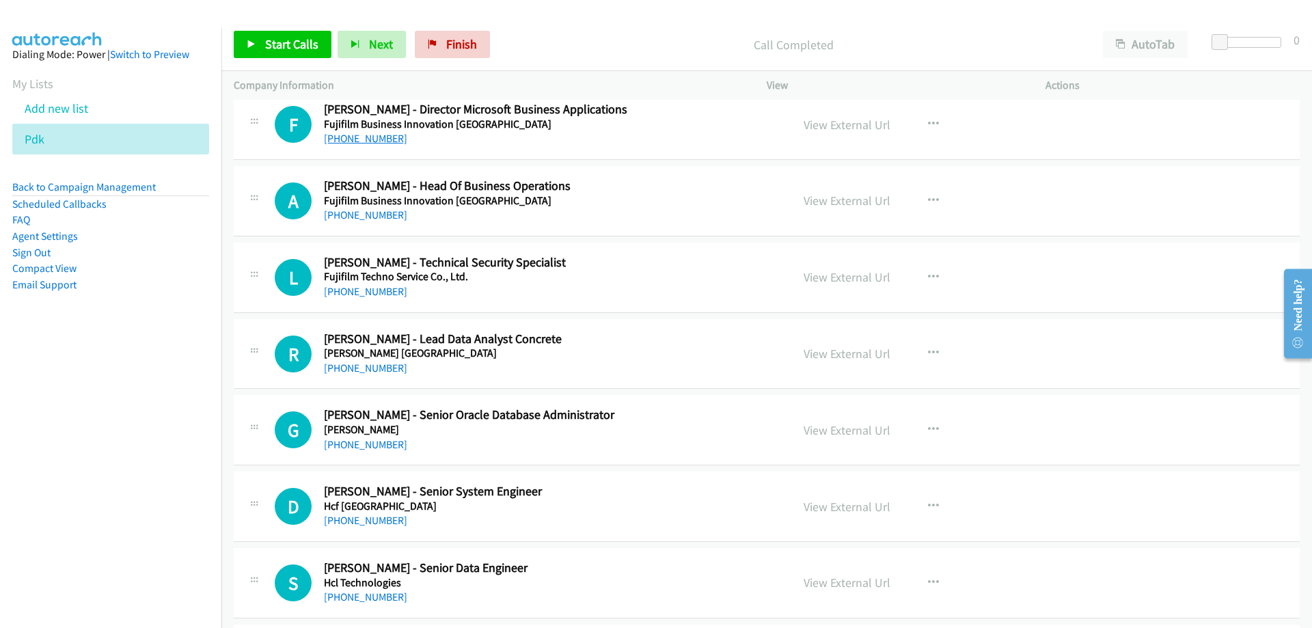
click at [347, 134] on link "[PHONE_NUMBER]" at bounding box center [365, 138] width 83 height 13
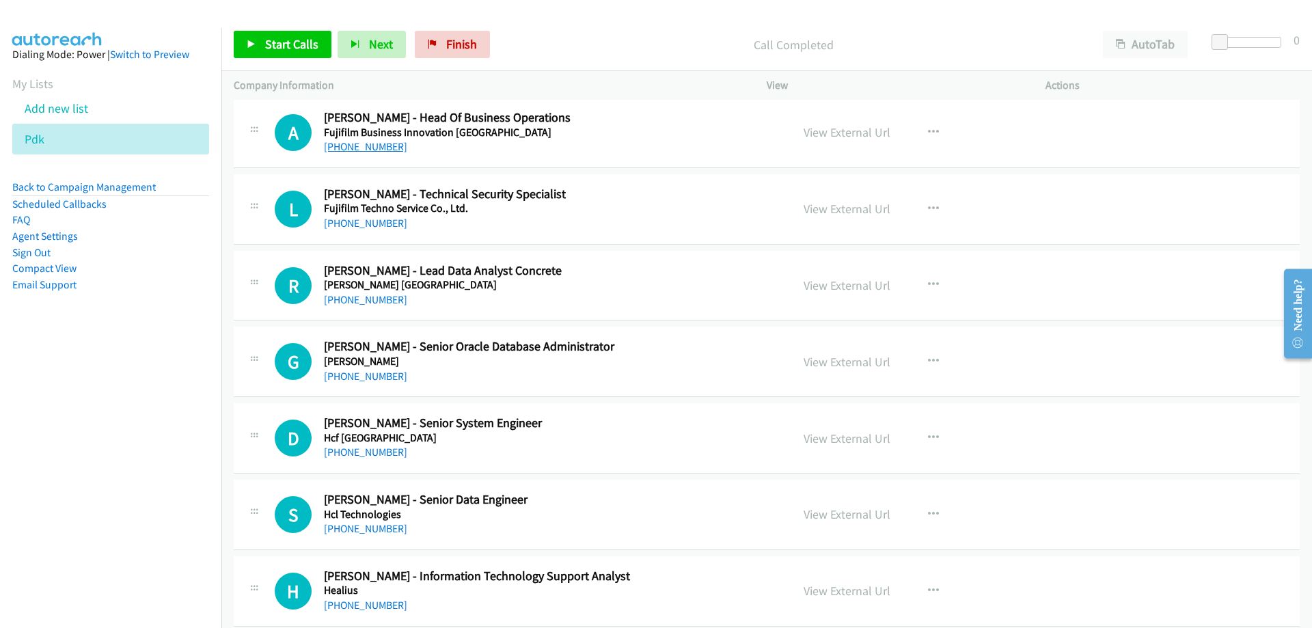
click at [368, 144] on link "[PHONE_NUMBER]" at bounding box center [365, 146] width 83 height 13
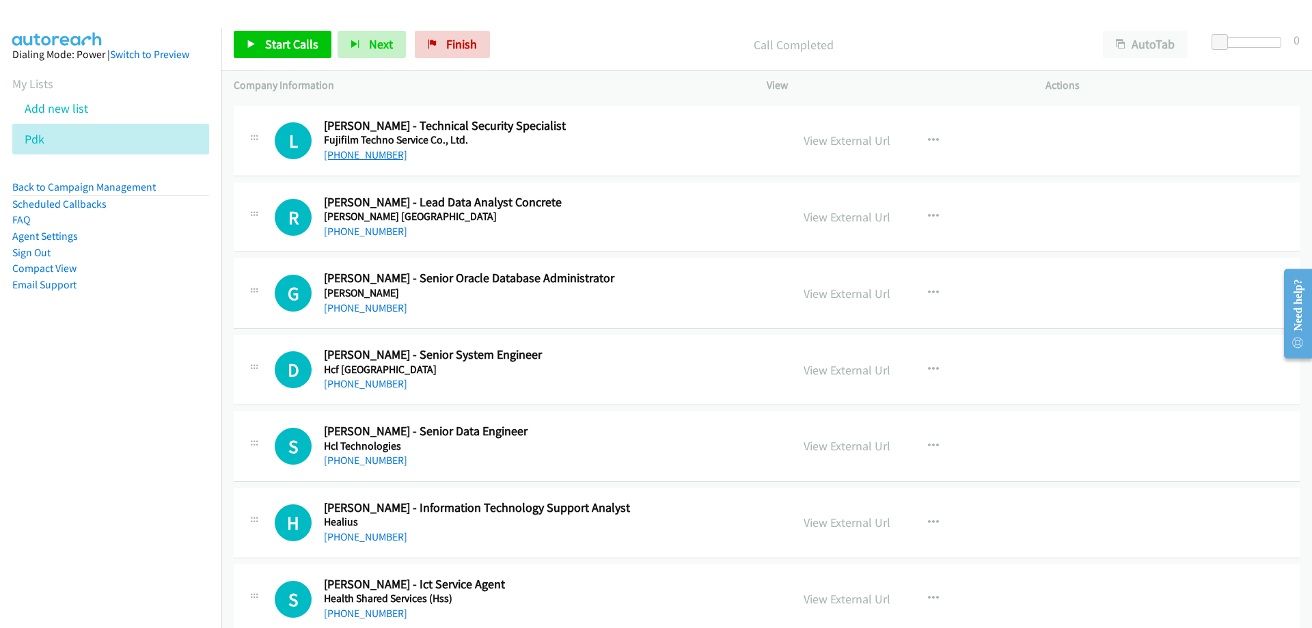
click at [373, 156] on link "[PHONE_NUMBER]" at bounding box center [365, 154] width 83 height 13
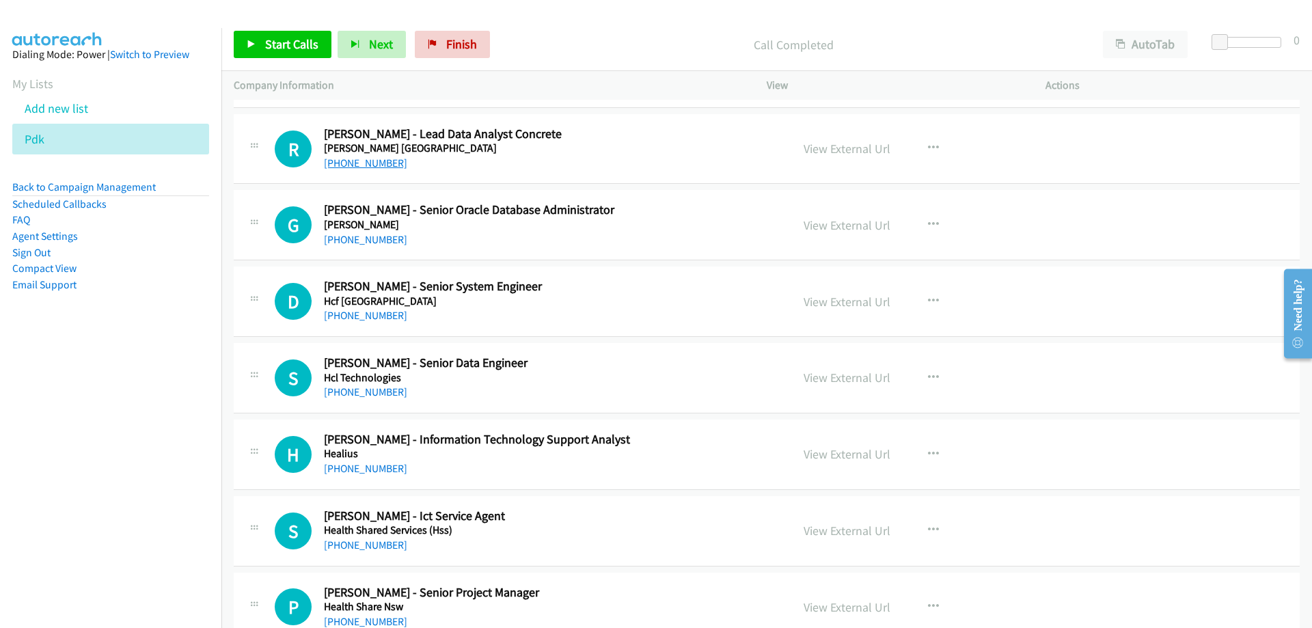
click at [383, 164] on link "[PHONE_NUMBER]" at bounding box center [365, 163] width 83 height 13
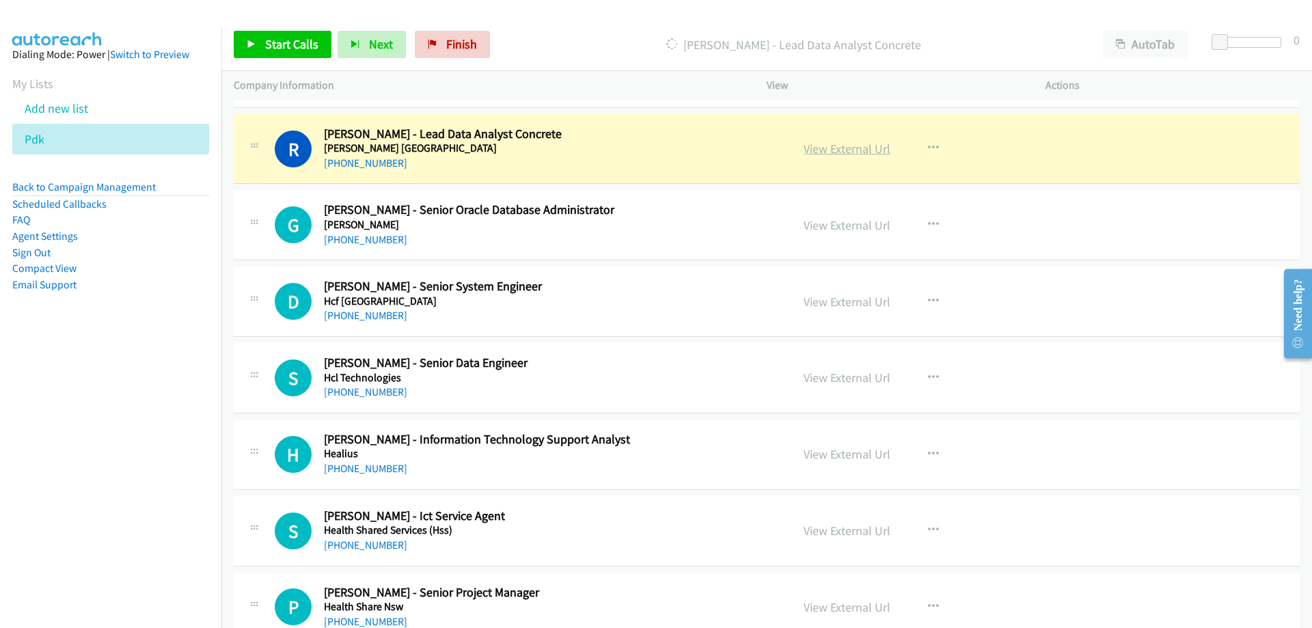
click at [852, 148] on link "View External Url" at bounding box center [847, 149] width 87 height 16
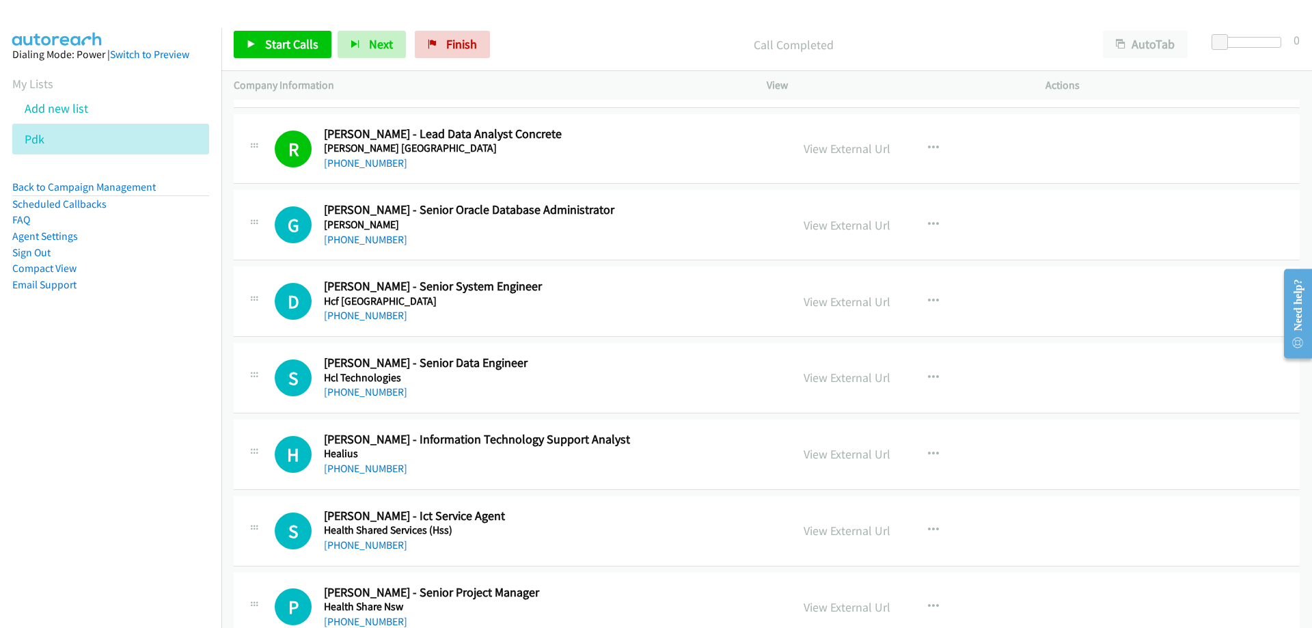
scroll to position [8203, 0]
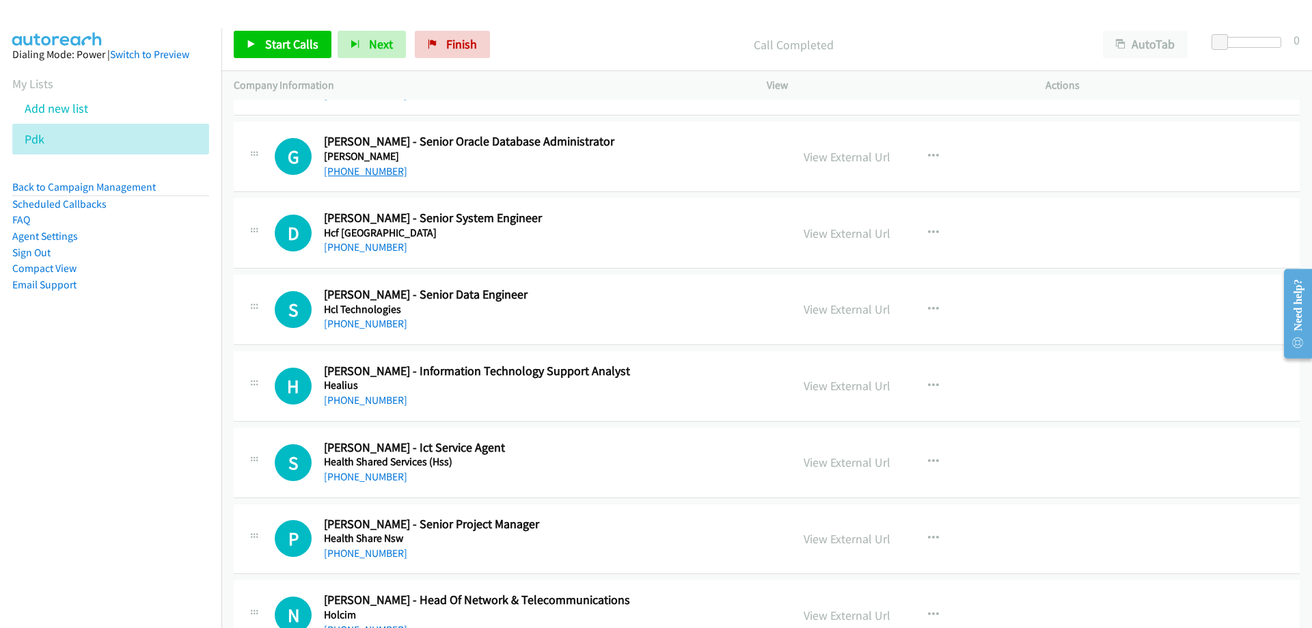
click at [386, 174] on link "[PHONE_NUMBER]" at bounding box center [365, 171] width 83 height 13
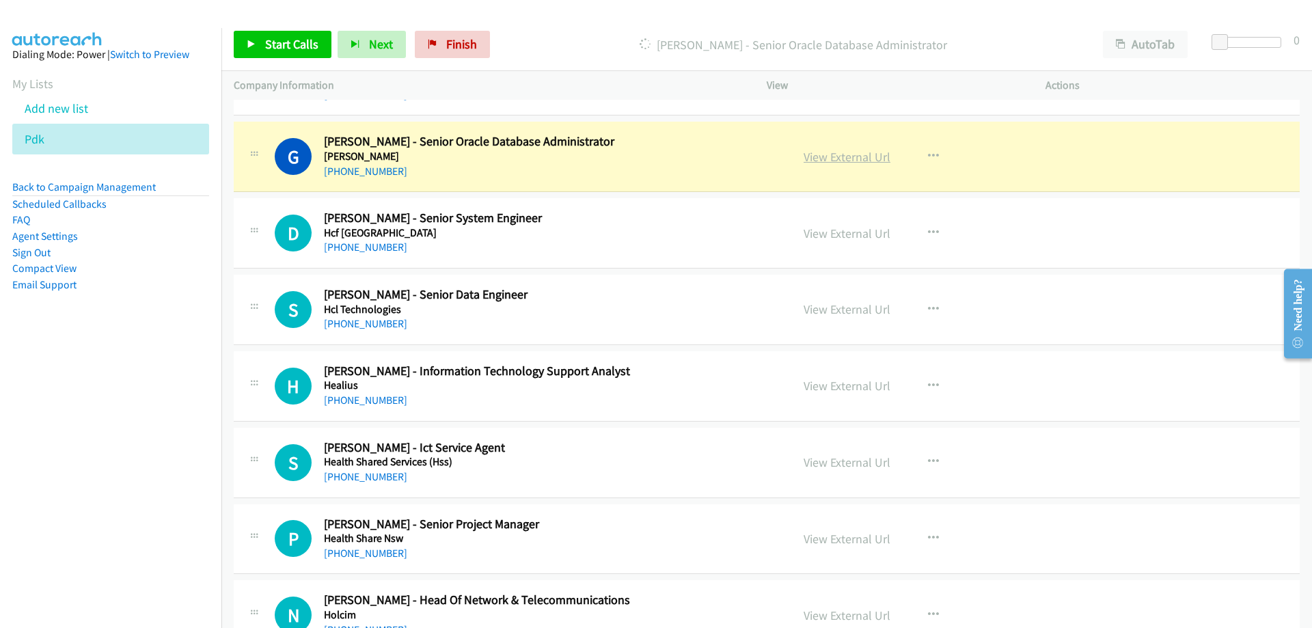
click at [829, 158] on link "View External Url" at bounding box center [847, 157] width 87 height 16
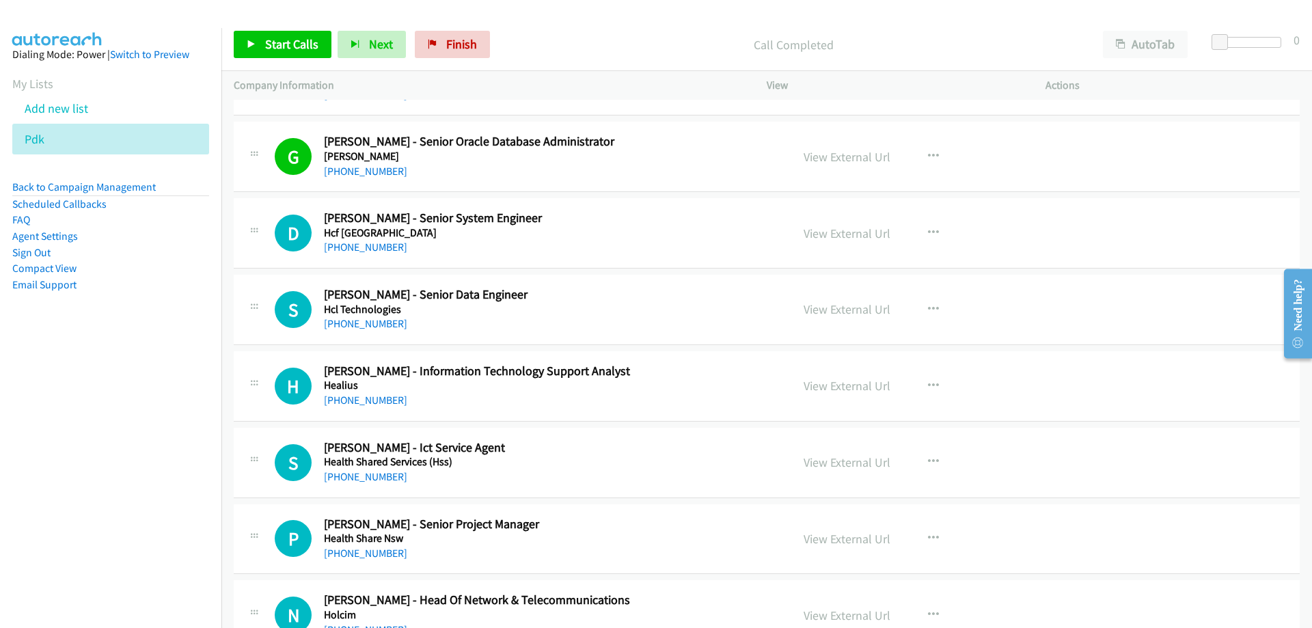
scroll to position [8271, 0]
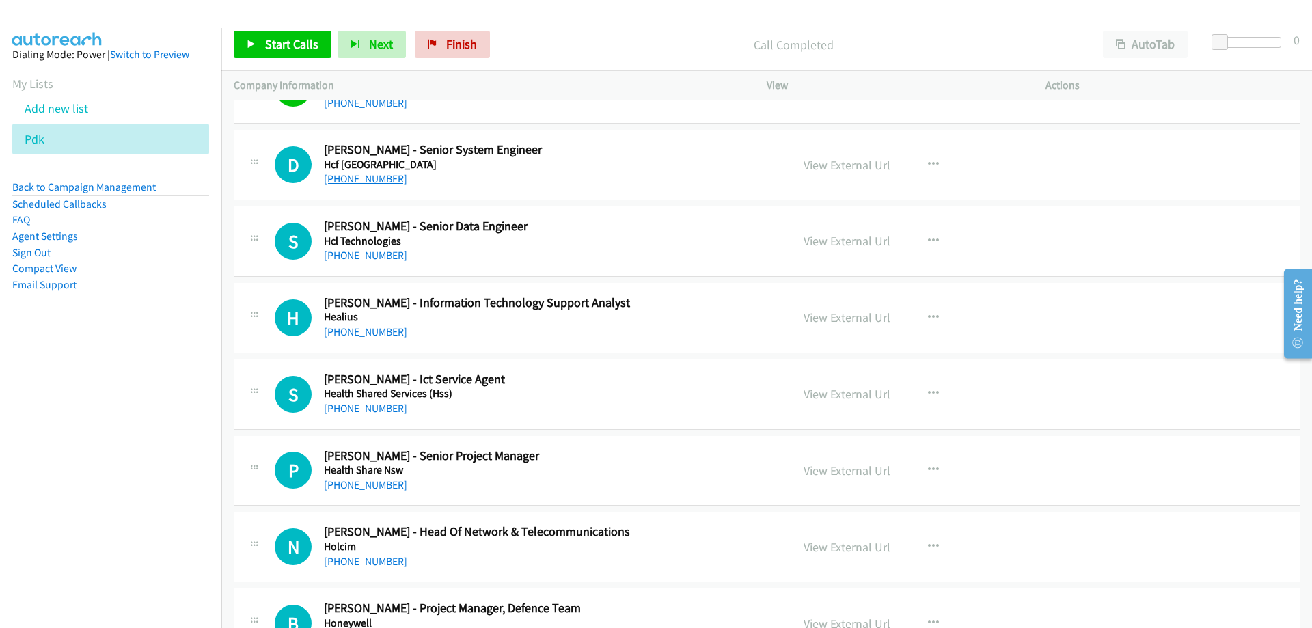
click at [375, 174] on link "[PHONE_NUMBER]" at bounding box center [365, 178] width 83 height 13
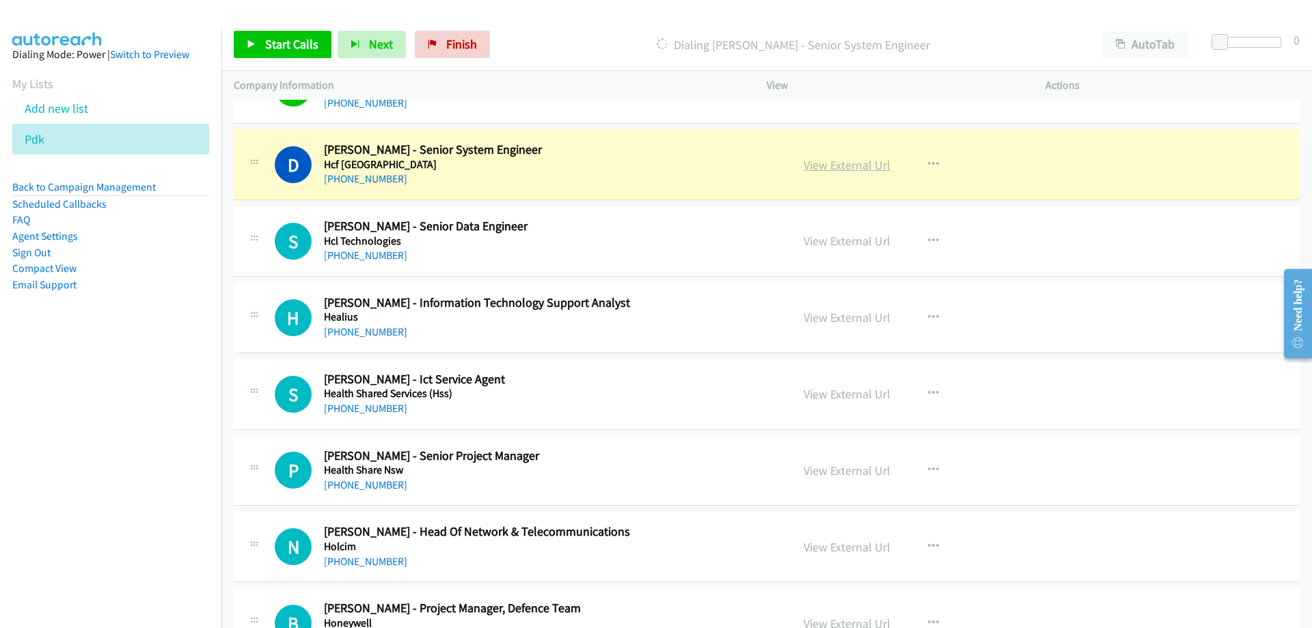
click at [819, 166] on link "View External Url" at bounding box center [847, 165] width 87 height 16
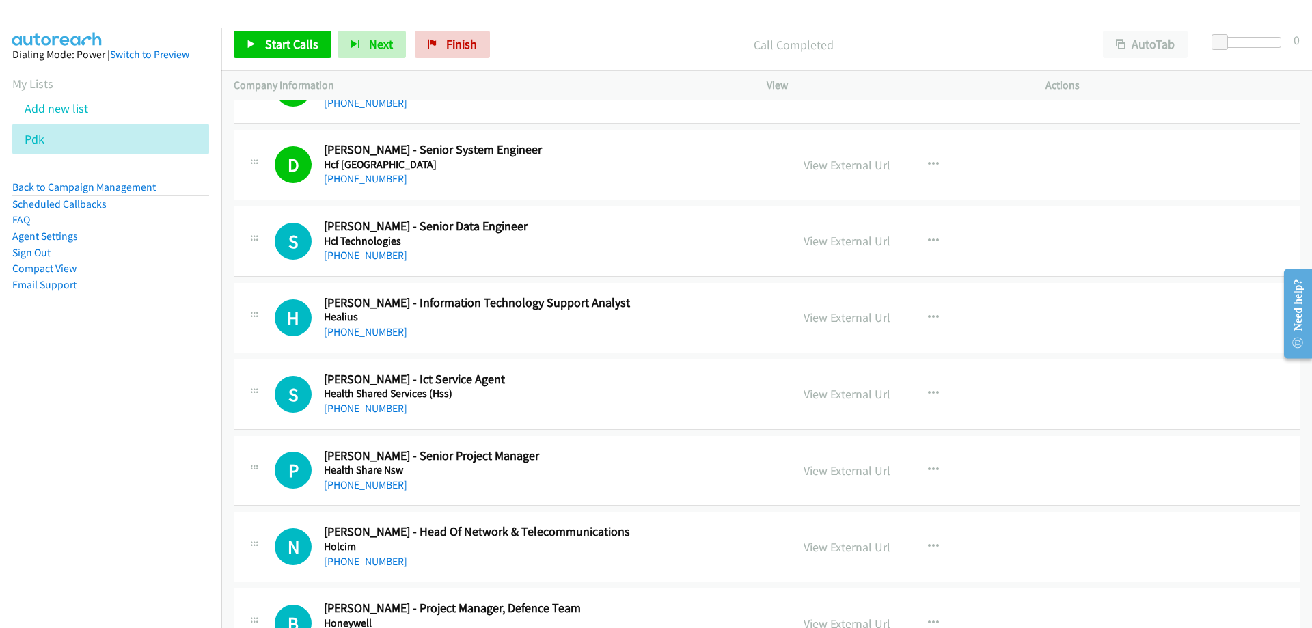
scroll to position [8340, 0]
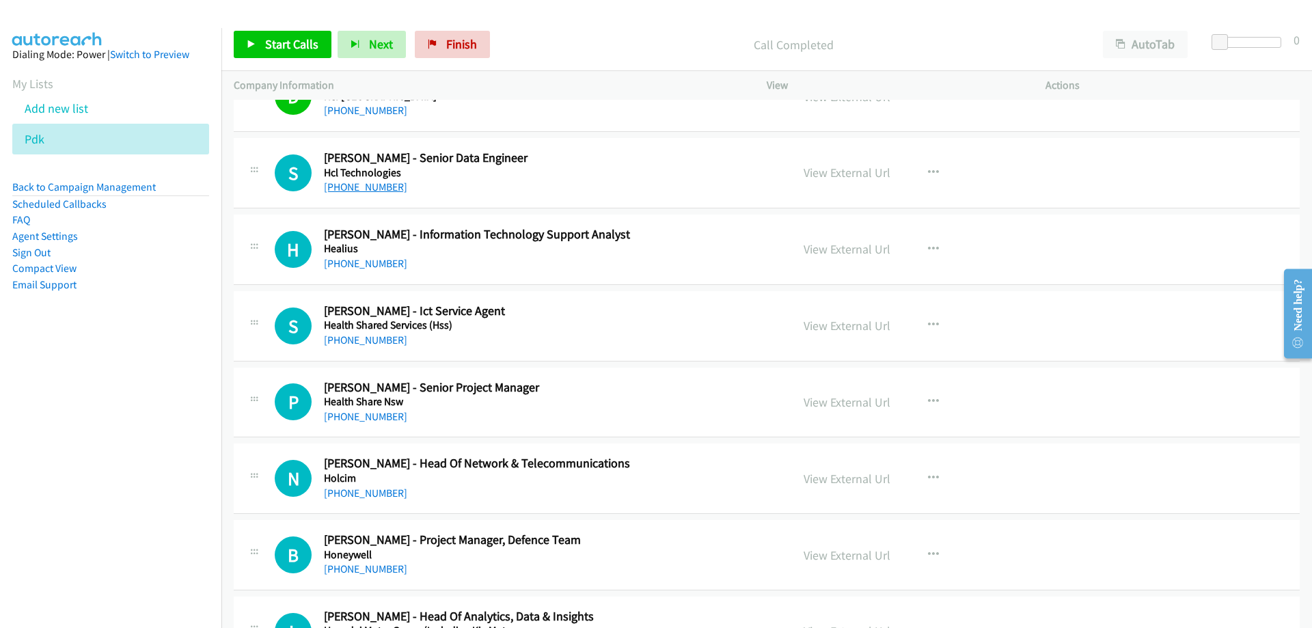
click at [364, 189] on link "[PHONE_NUMBER]" at bounding box center [365, 186] width 83 height 13
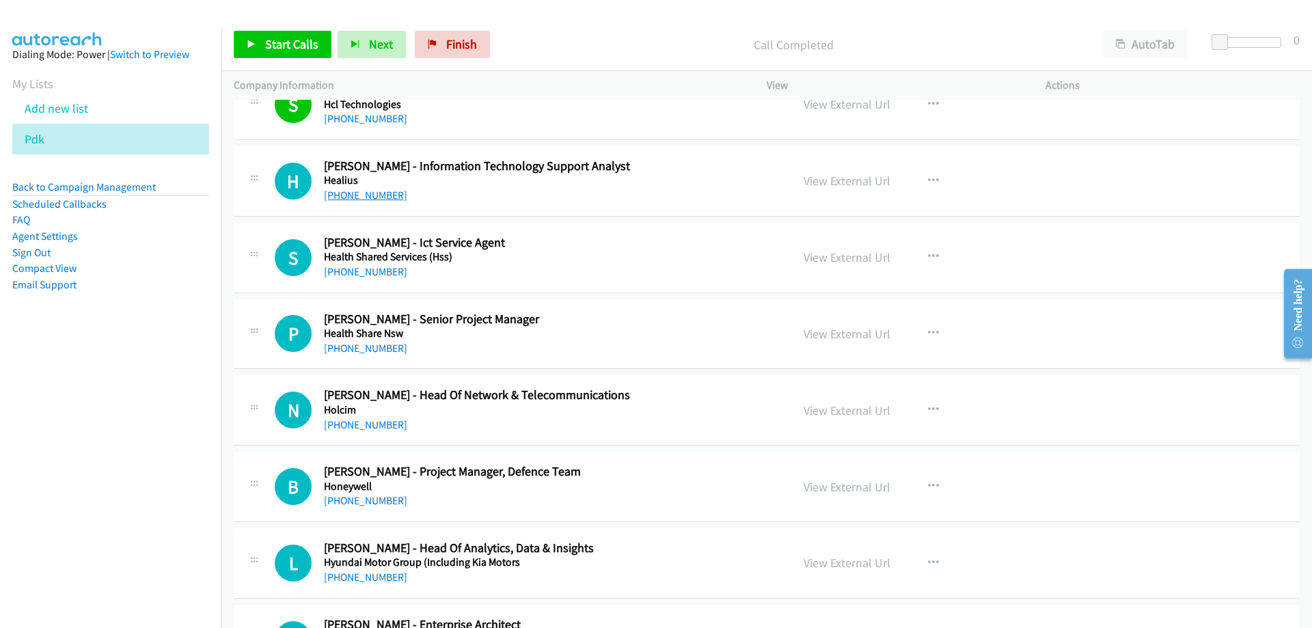
click at [382, 197] on link "[PHONE_NUMBER]" at bounding box center [365, 195] width 83 height 13
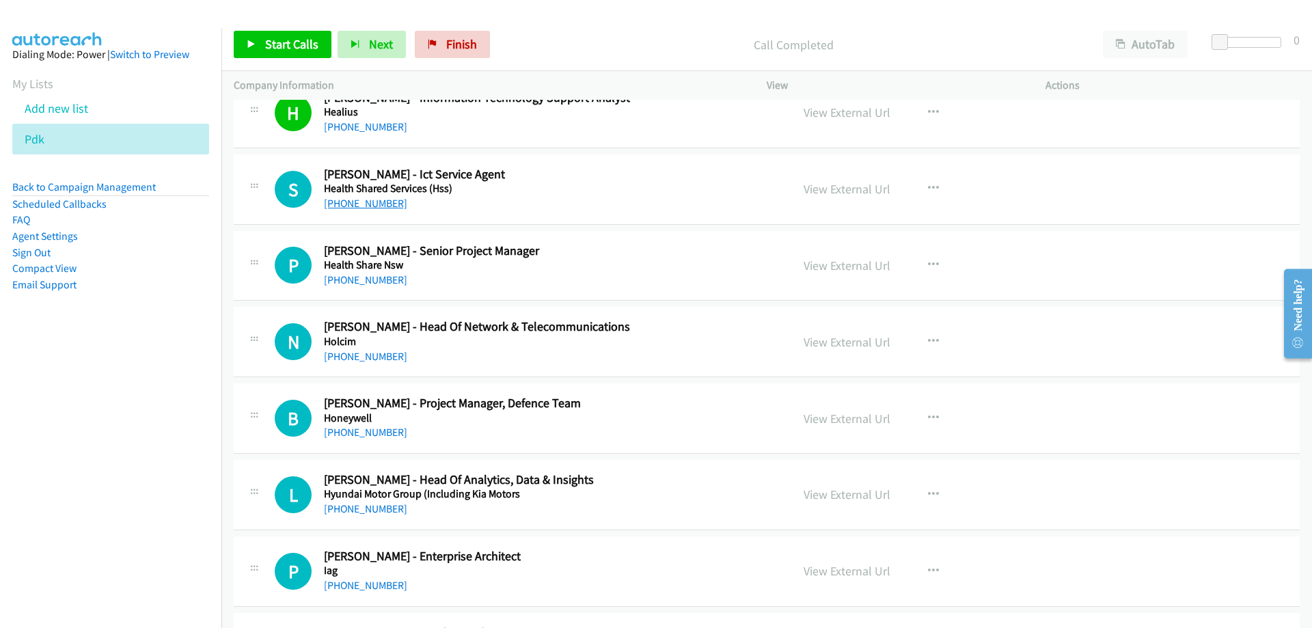
click at [339, 204] on link "[PHONE_NUMBER]" at bounding box center [365, 203] width 83 height 13
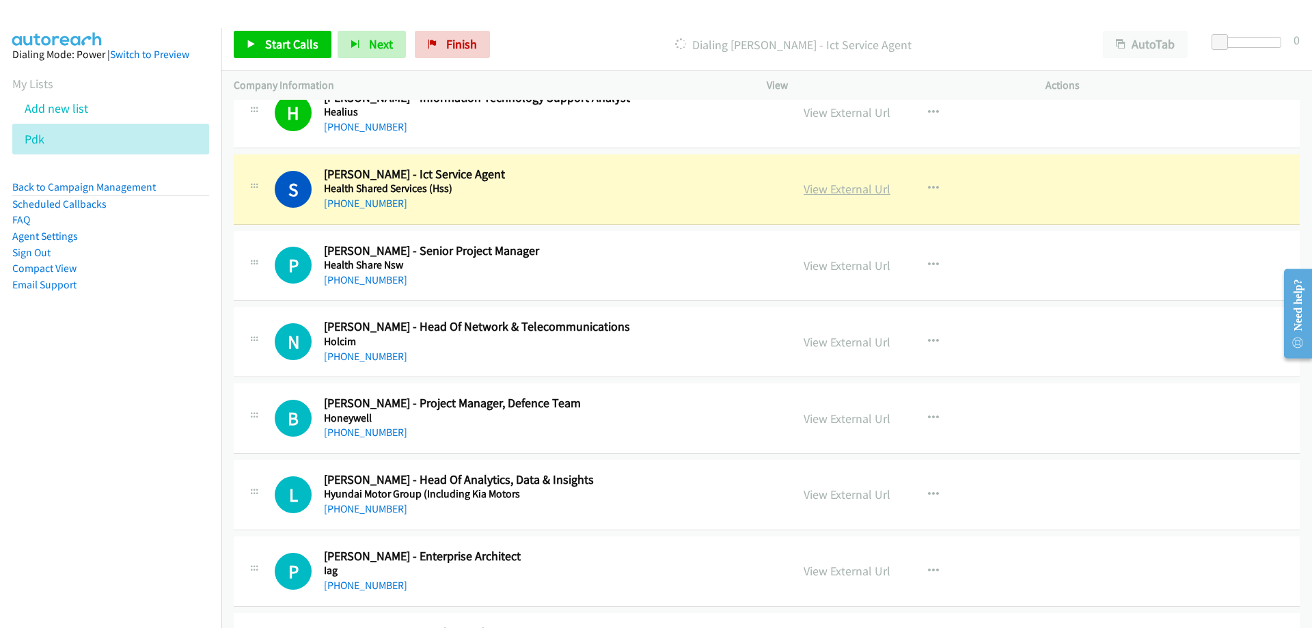
click at [811, 191] on link "View External Url" at bounding box center [847, 189] width 87 height 16
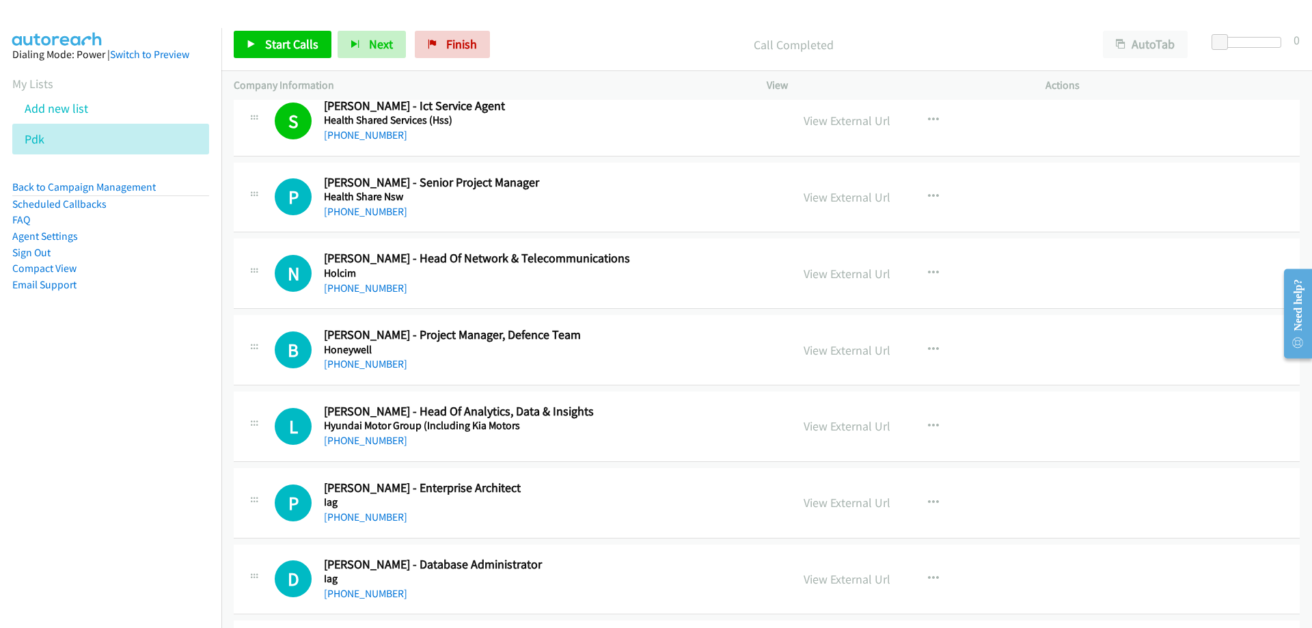
scroll to position [8613, 0]
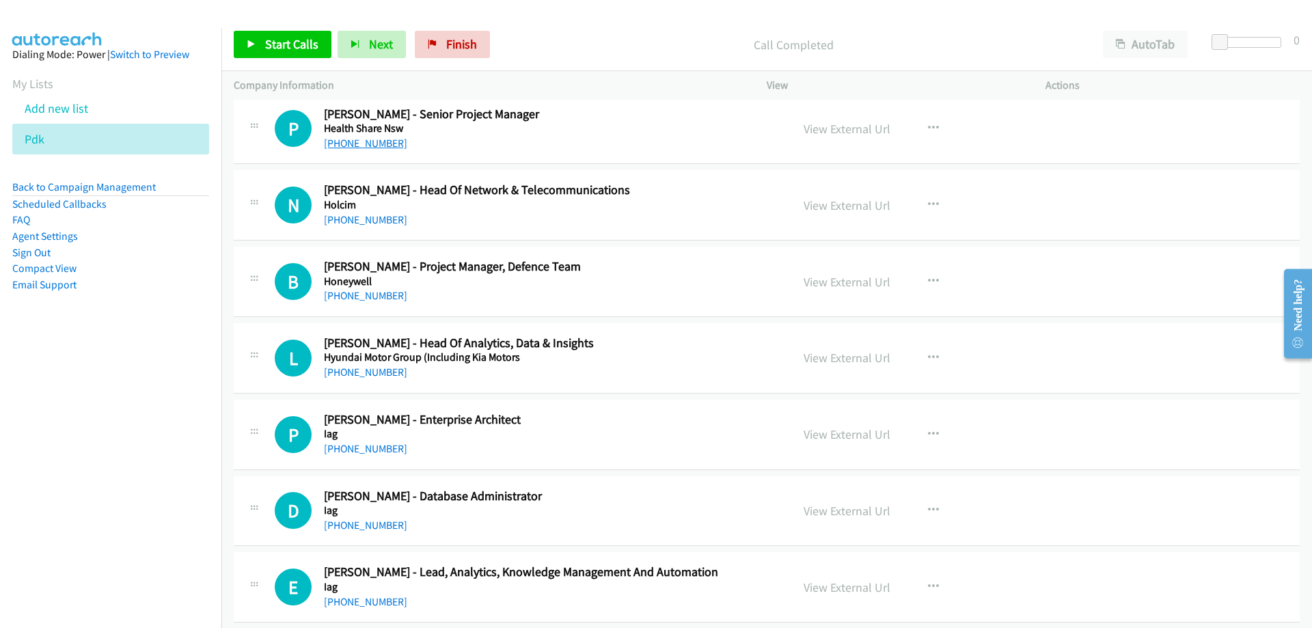
click at [351, 139] on link "[PHONE_NUMBER]" at bounding box center [365, 143] width 83 height 13
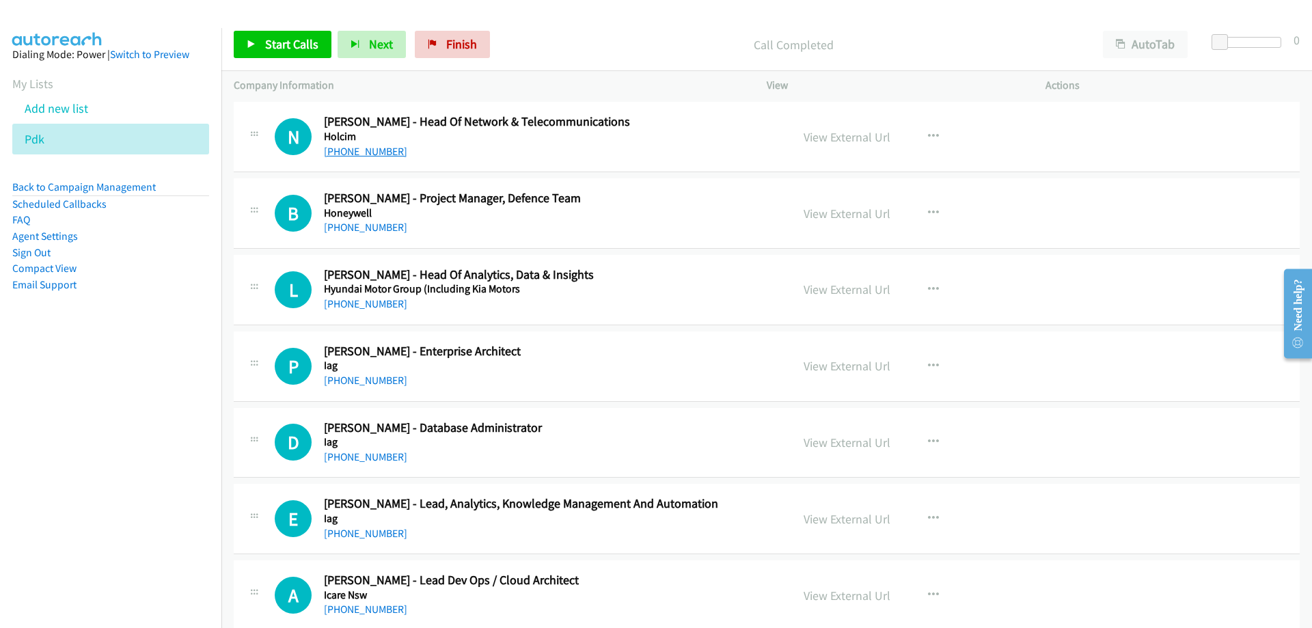
click at [381, 152] on link "[PHONE_NUMBER]" at bounding box center [365, 151] width 83 height 13
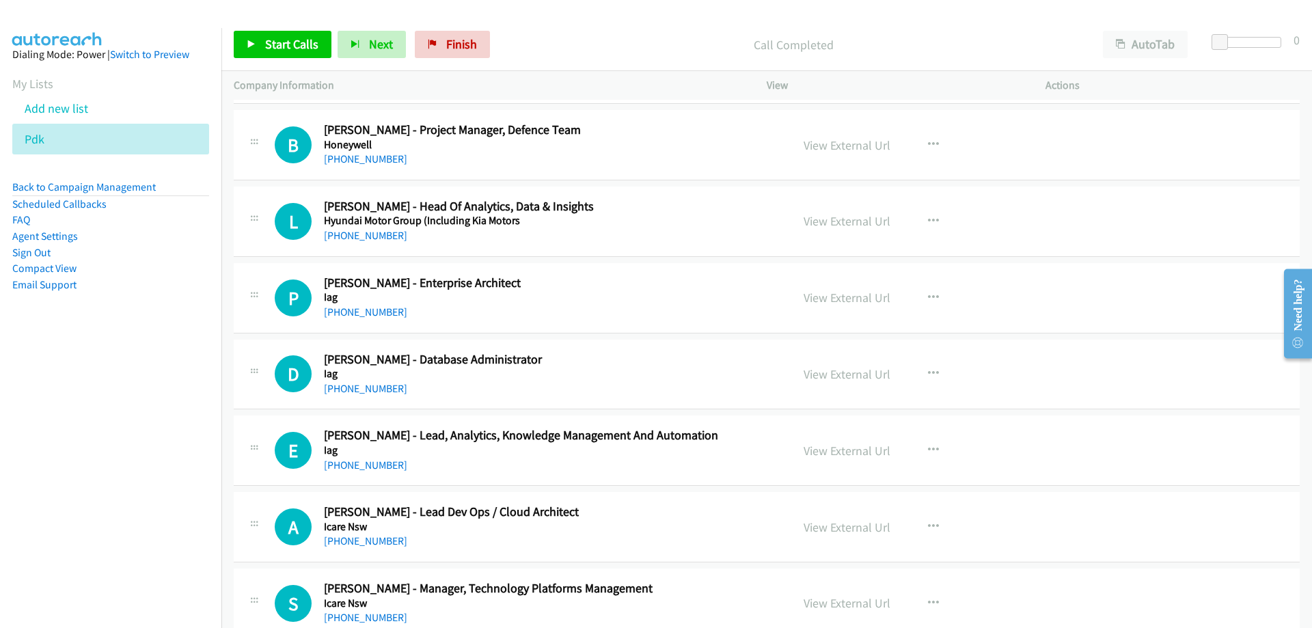
scroll to position [8818, 0]
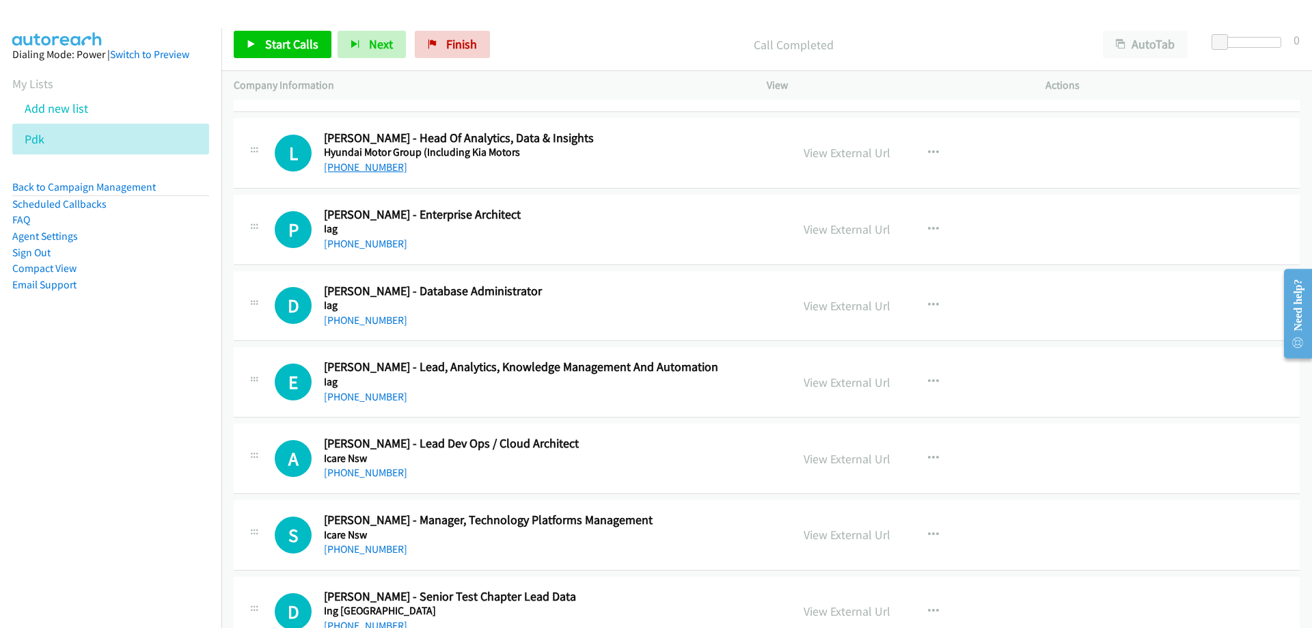
click at [353, 165] on link "[PHONE_NUMBER]" at bounding box center [365, 167] width 83 height 13
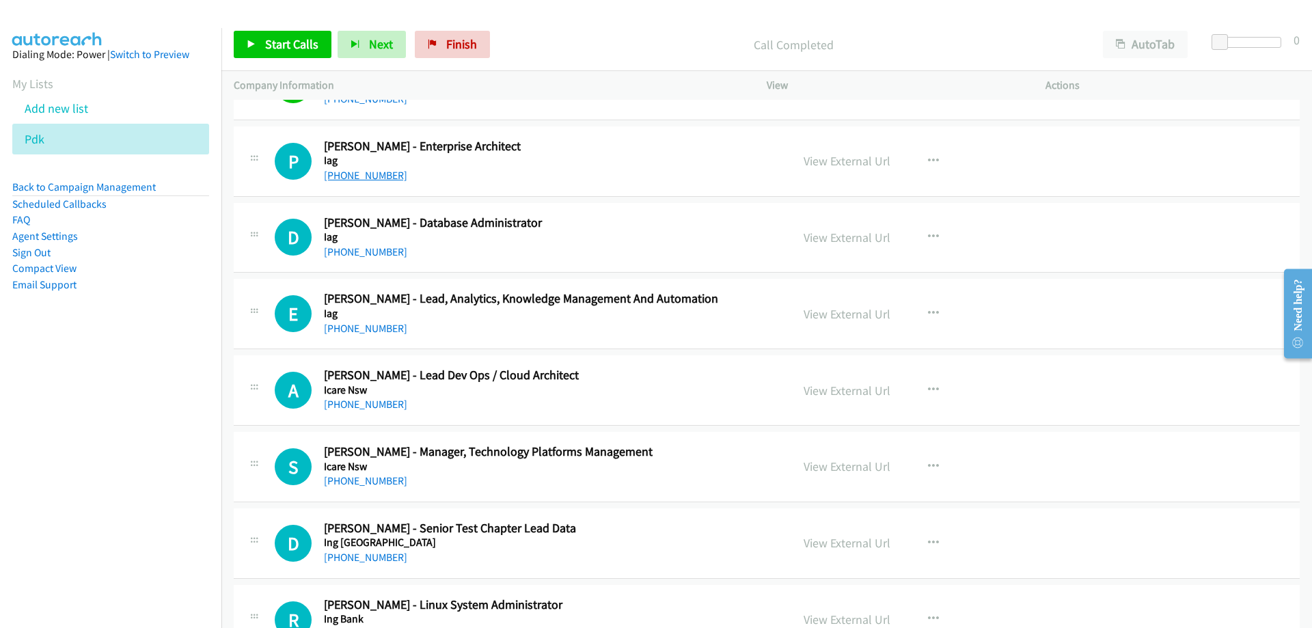
click at [379, 180] on link "[PHONE_NUMBER]" at bounding box center [365, 175] width 83 height 13
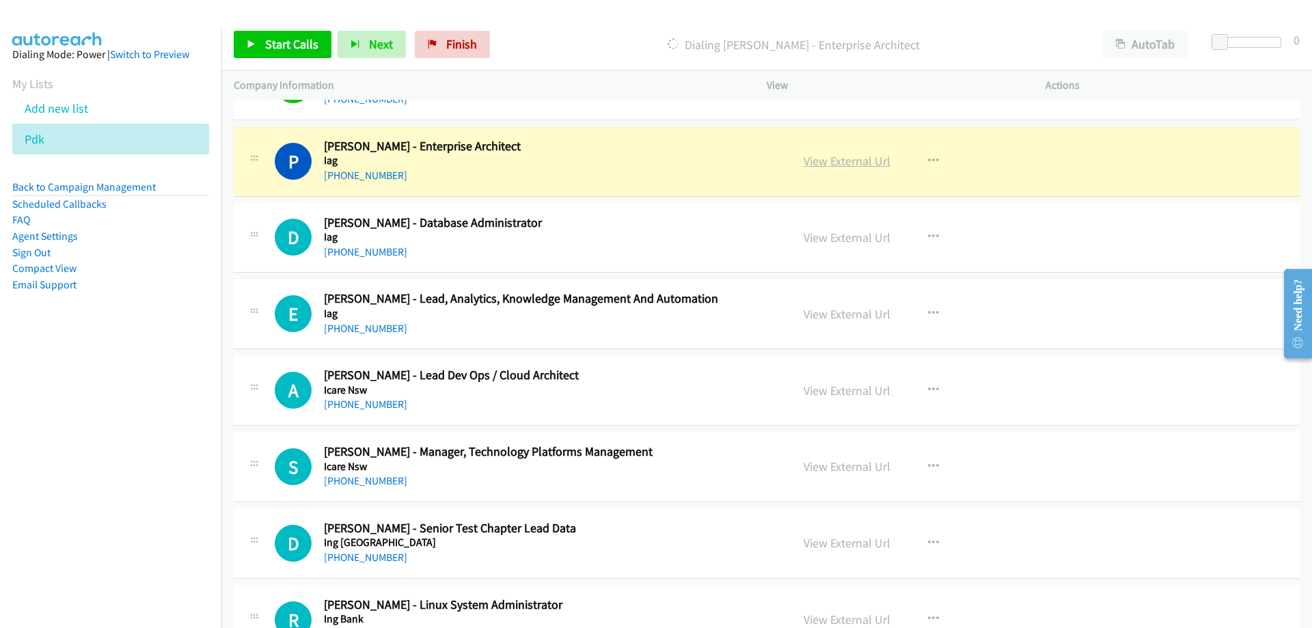
click at [819, 161] on link "View External Url" at bounding box center [847, 161] width 87 height 16
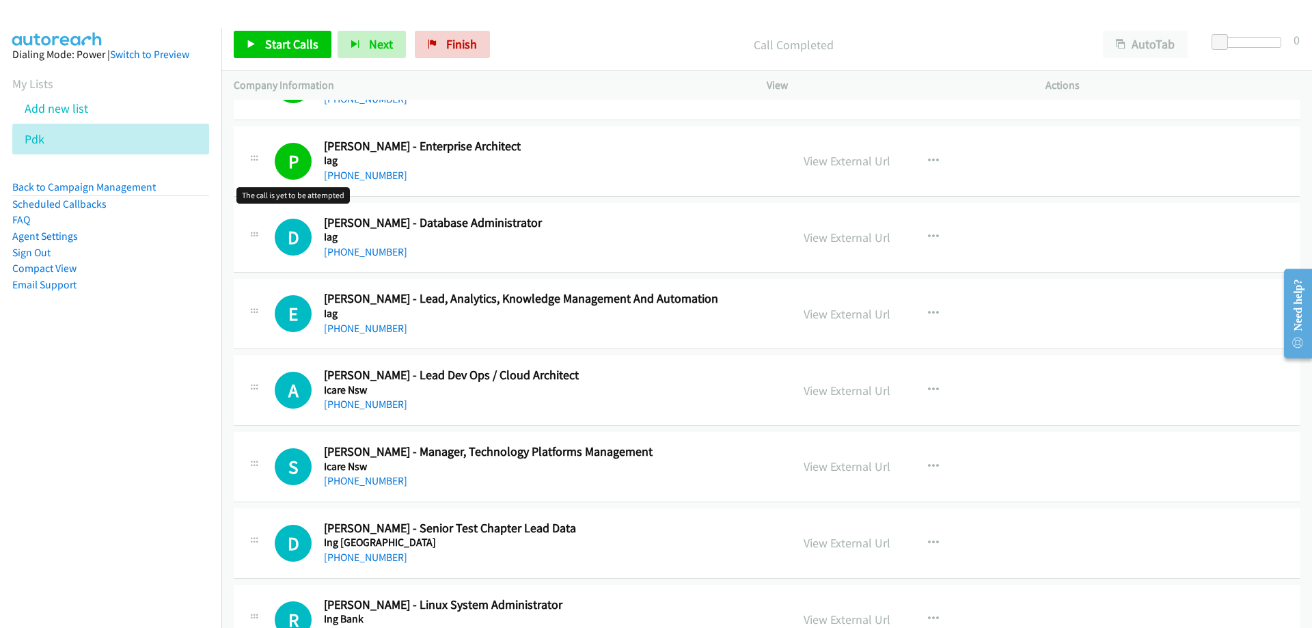
scroll to position [8955, 0]
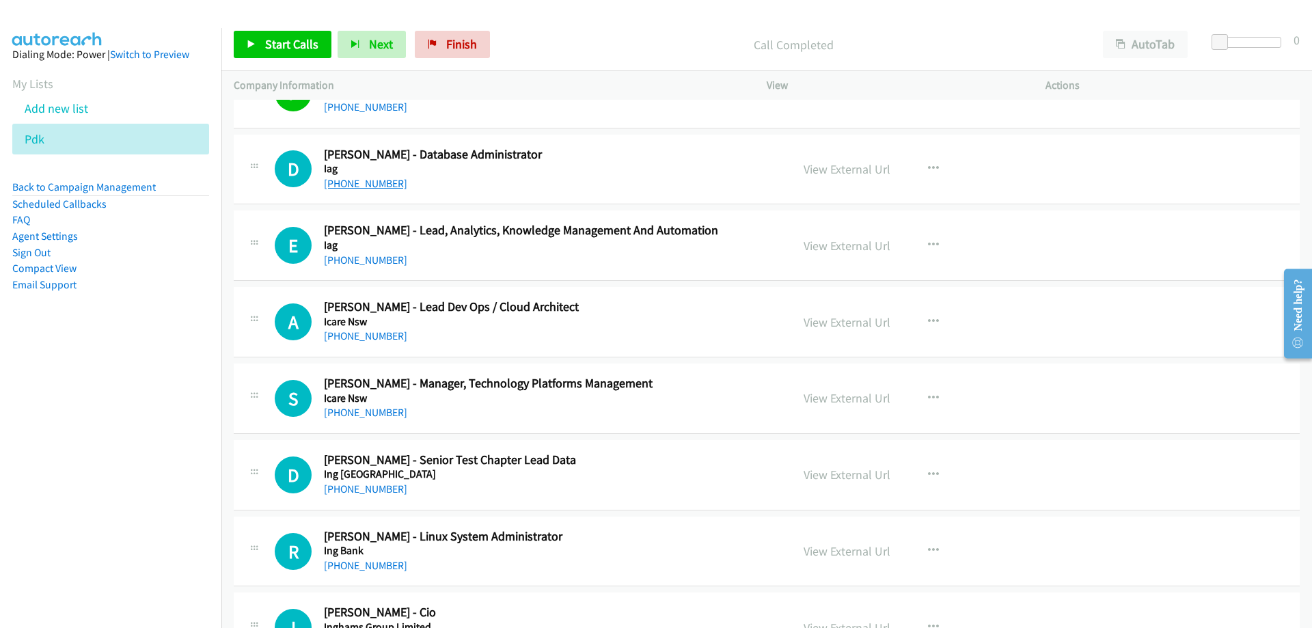
click at [353, 182] on link "[PHONE_NUMBER]" at bounding box center [365, 183] width 83 height 13
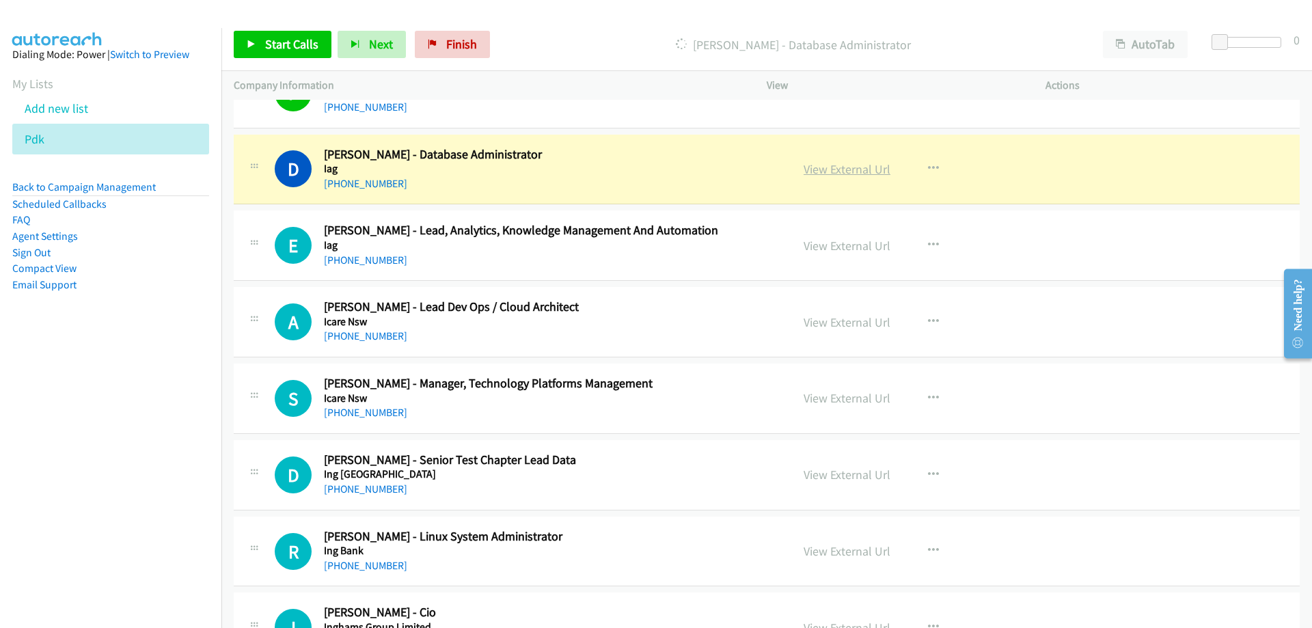
click at [810, 167] on link "View External Url" at bounding box center [847, 169] width 87 height 16
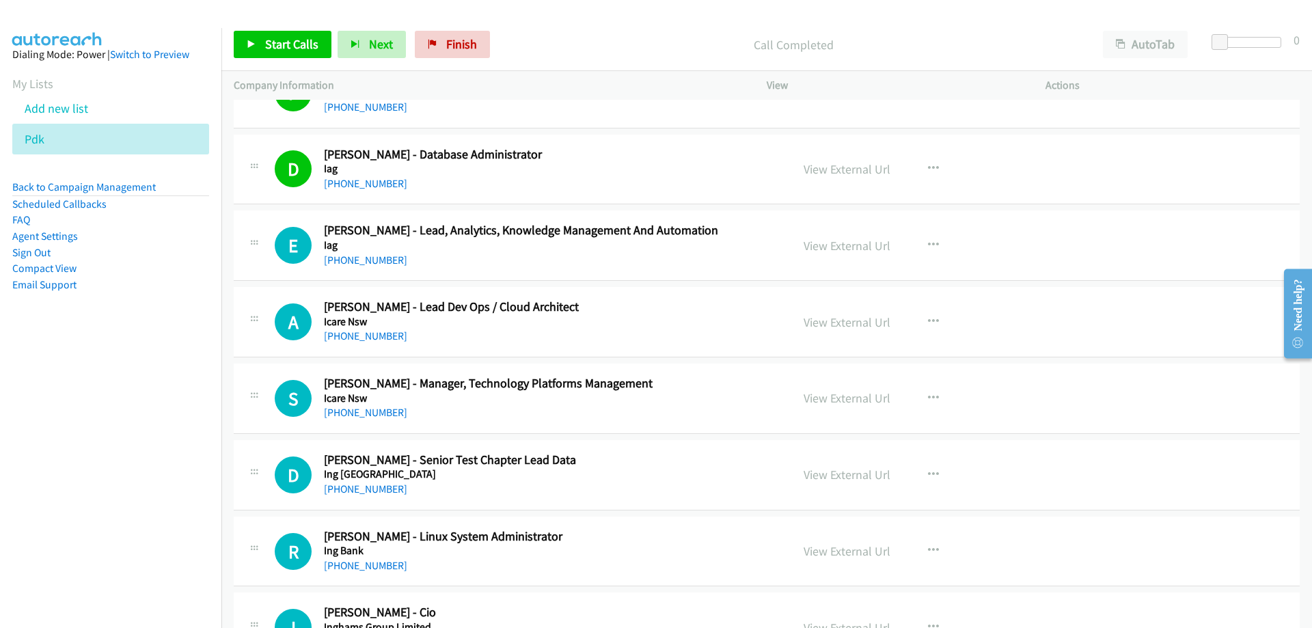
scroll to position [9023, 0]
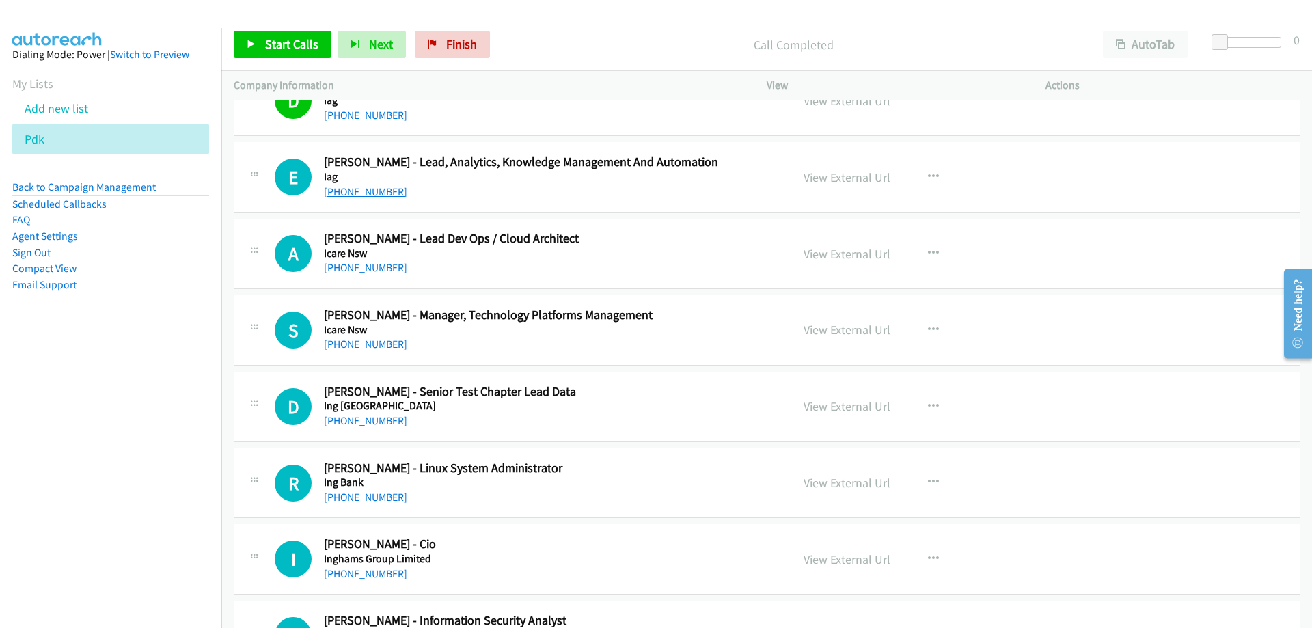
click at [366, 195] on link "[PHONE_NUMBER]" at bounding box center [365, 191] width 83 height 13
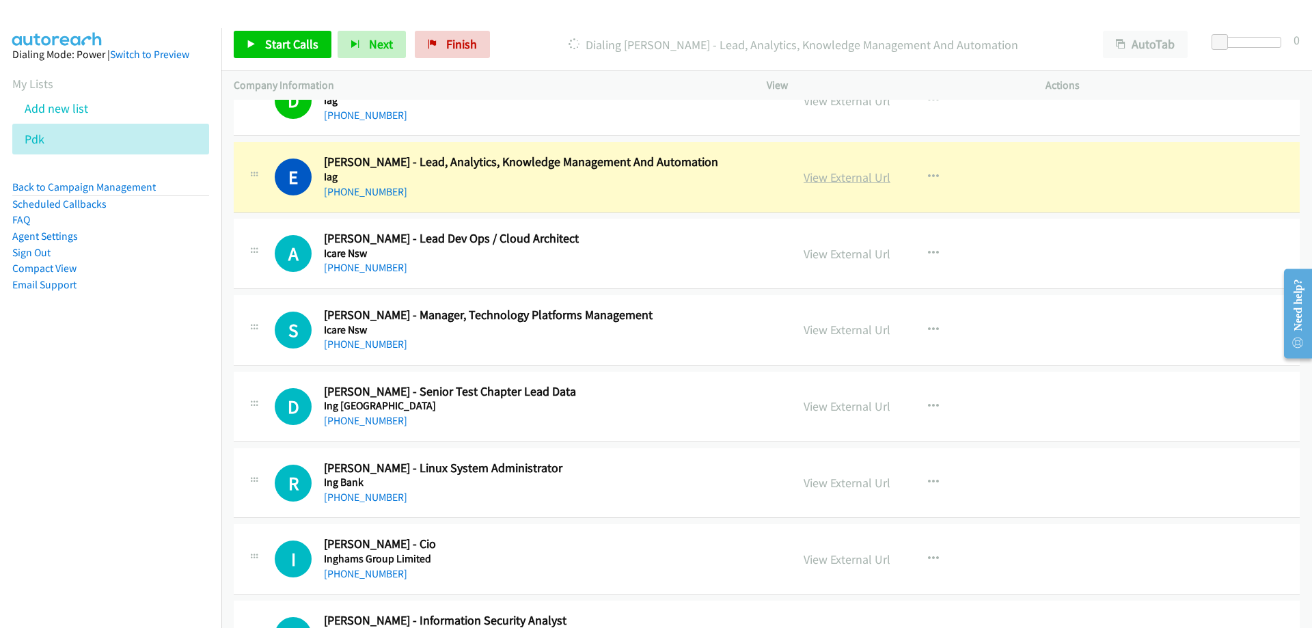
click at [861, 174] on link "View External Url" at bounding box center [847, 178] width 87 height 16
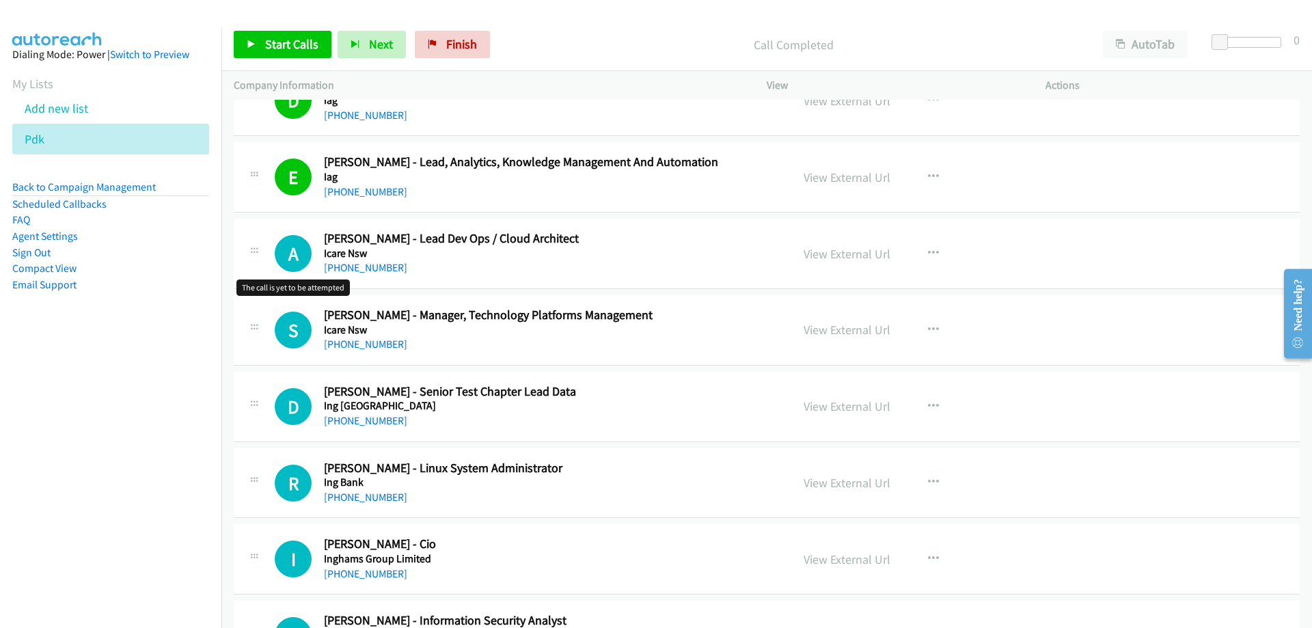
scroll to position [9092, 0]
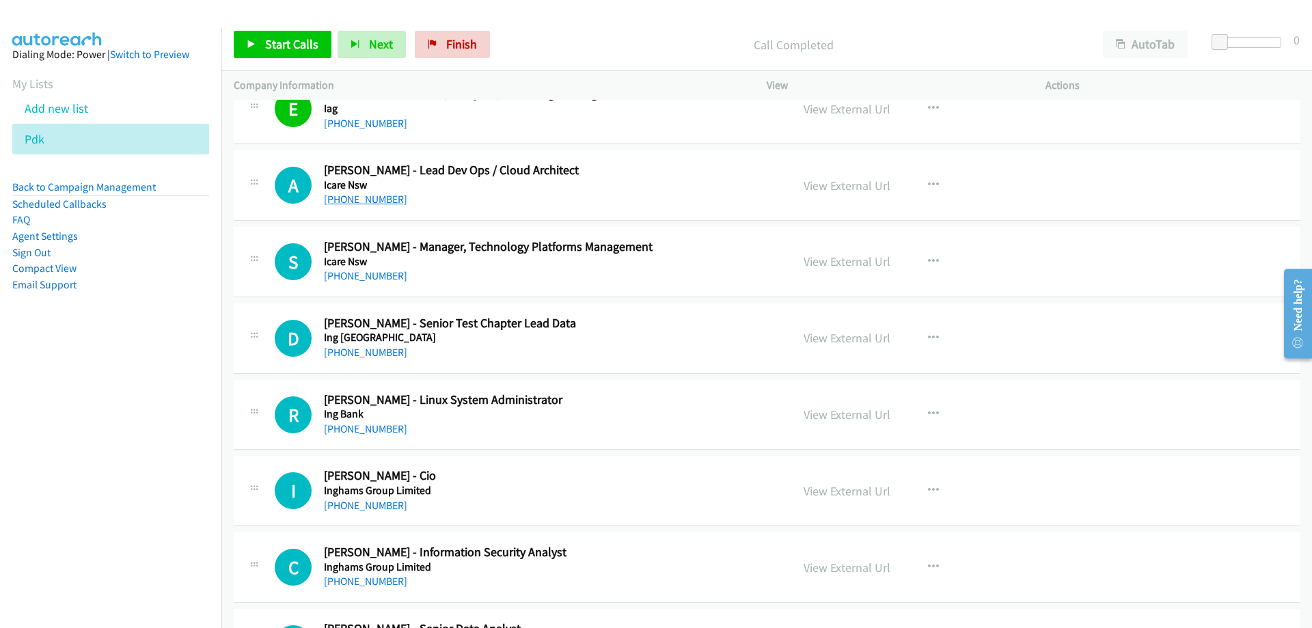
click at [381, 205] on link "[PHONE_NUMBER]" at bounding box center [365, 199] width 83 height 13
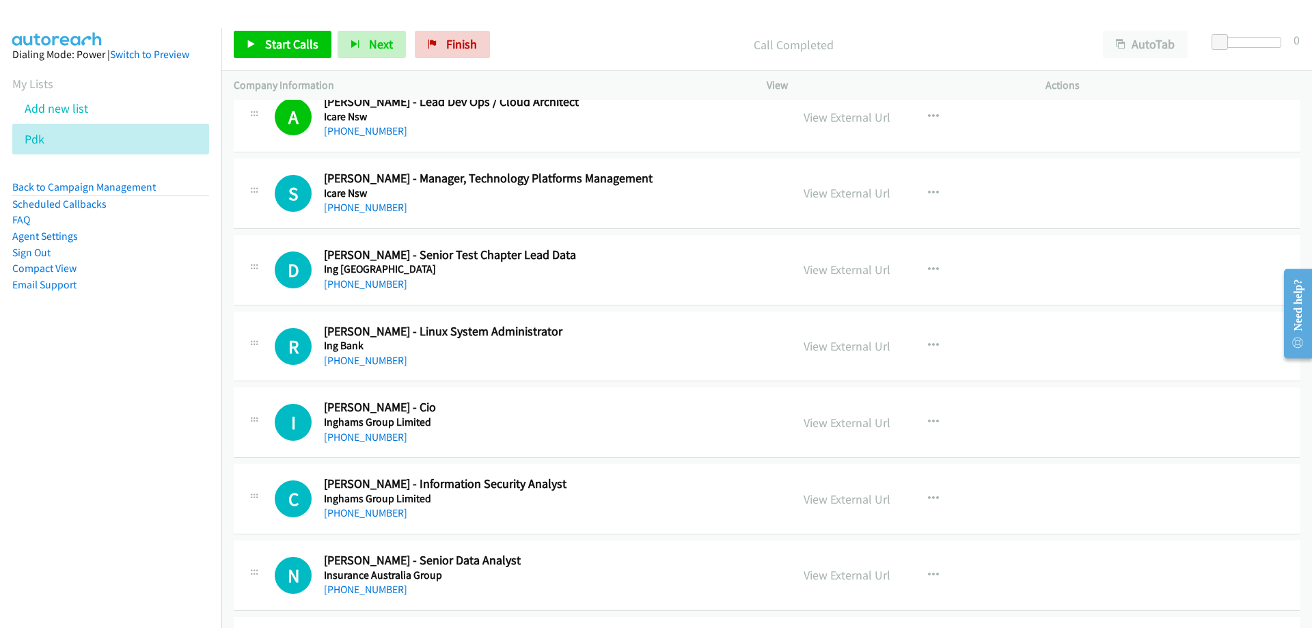
scroll to position [9228, 0]
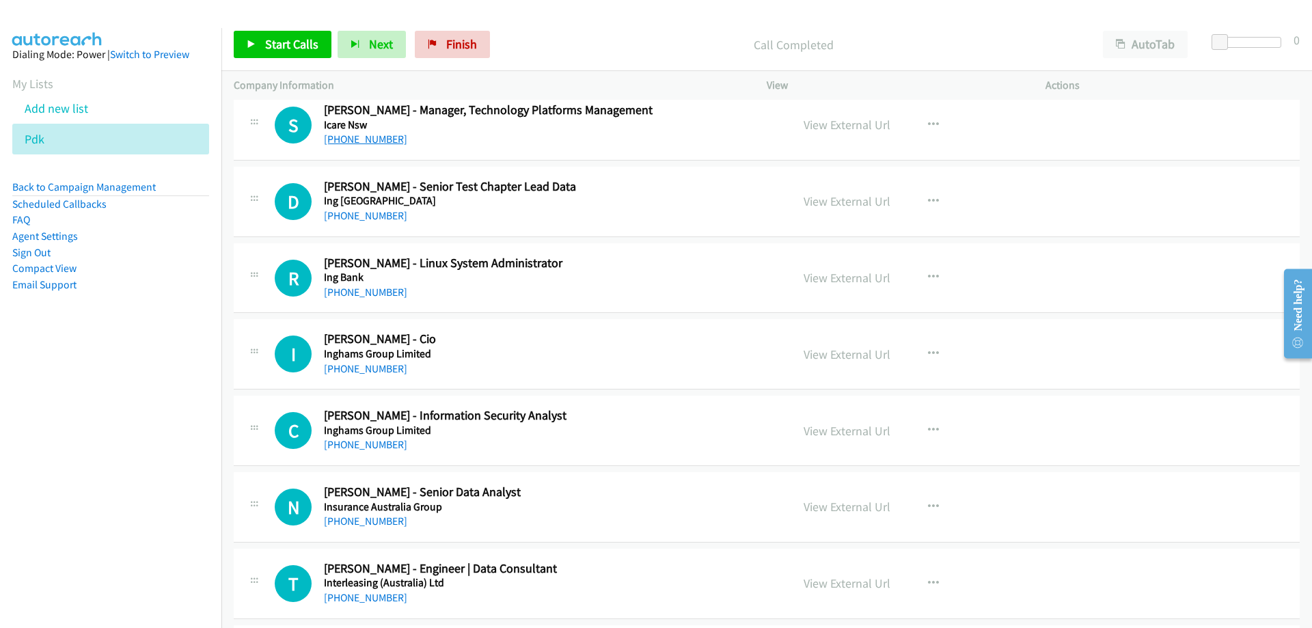
click at [359, 145] on link "[PHONE_NUMBER]" at bounding box center [365, 139] width 83 height 13
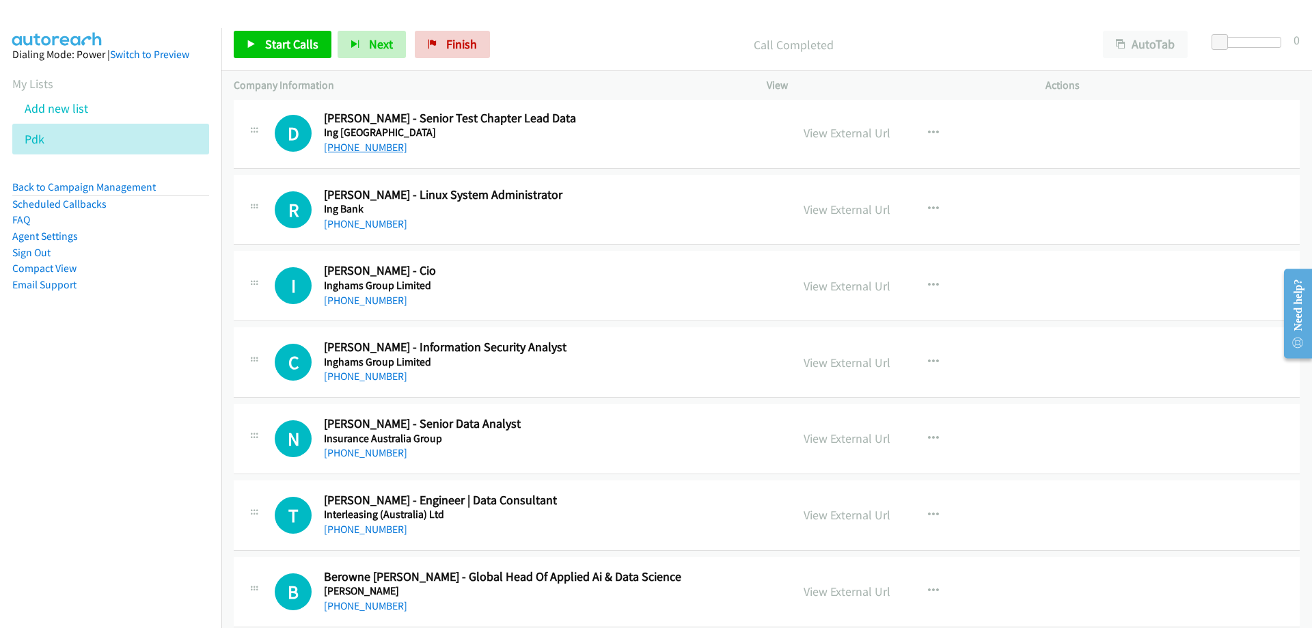
click at [372, 150] on link "[PHONE_NUMBER]" at bounding box center [365, 147] width 83 height 13
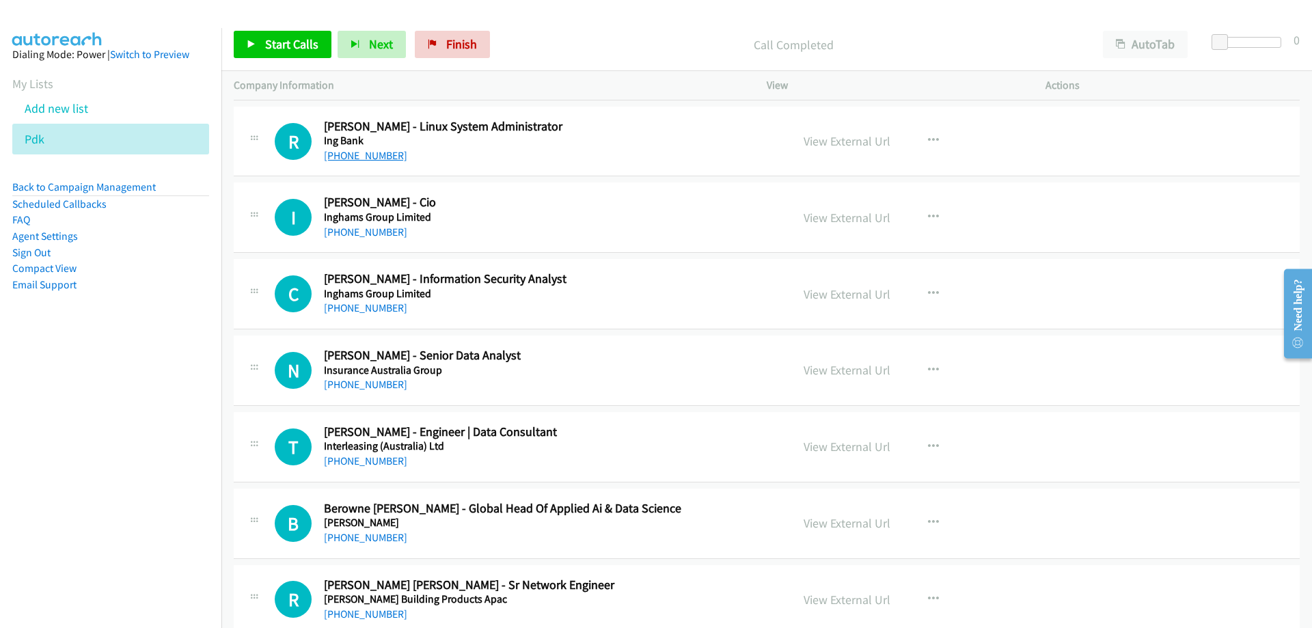
click at [362, 152] on link "[PHONE_NUMBER]" at bounding box center [365, 155] width 83 height 13
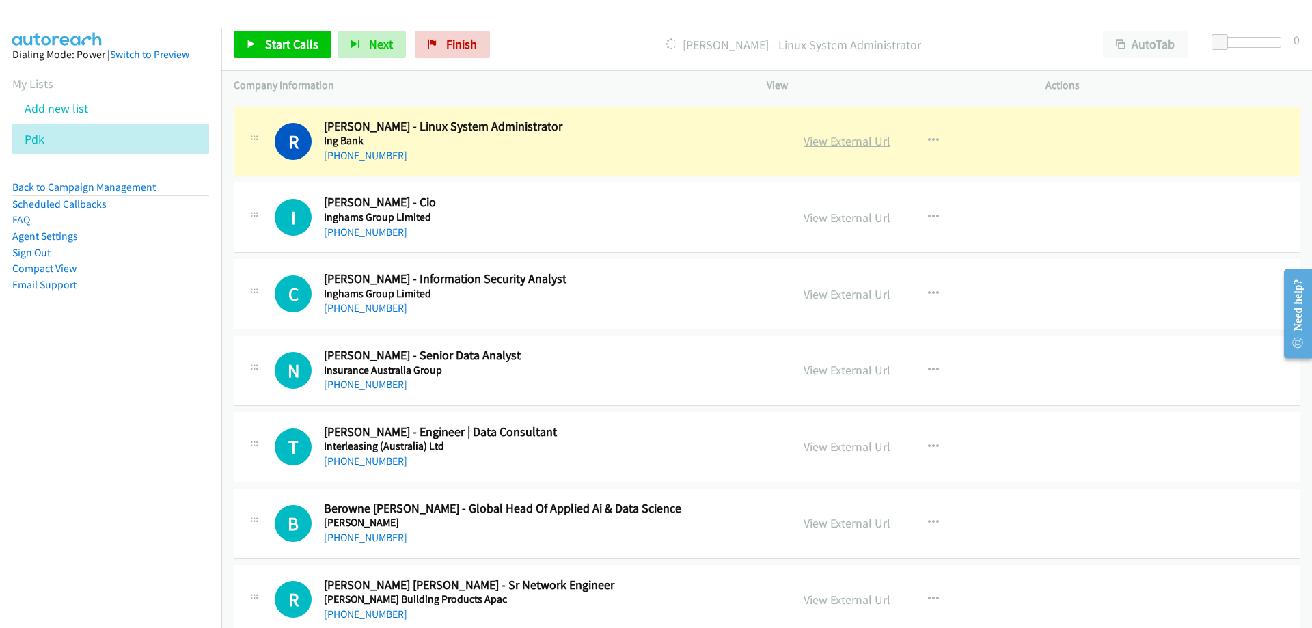
click at [818, 135] on link "View External Url" at bounding box center [847, 141] width 87 height 16
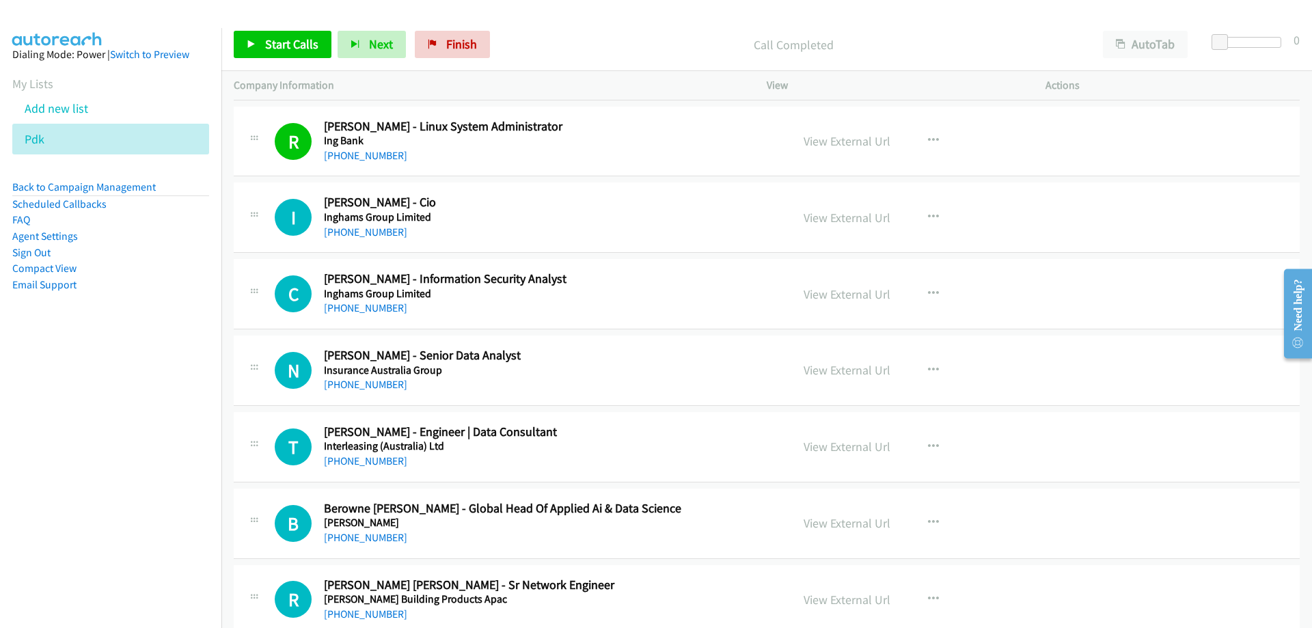
scroll to position [9433, 0]
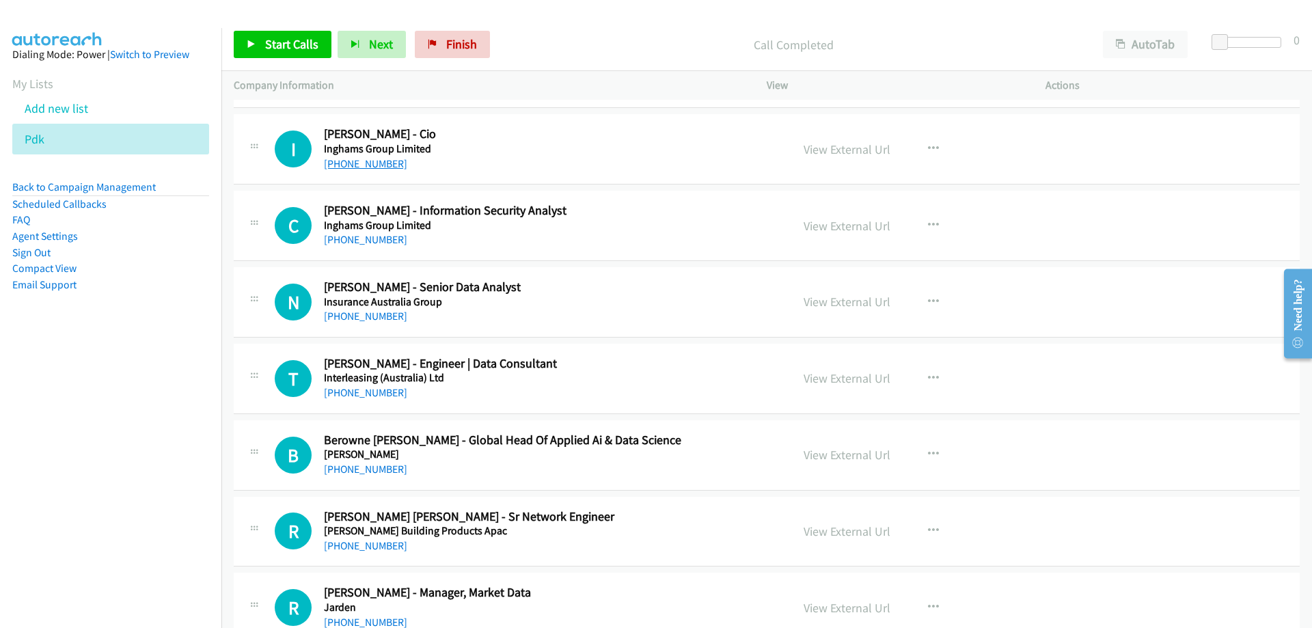
click at [345, 164] on link "[PHONE_NUMBER]" at bounding box center [365, 163] width 83 height 13
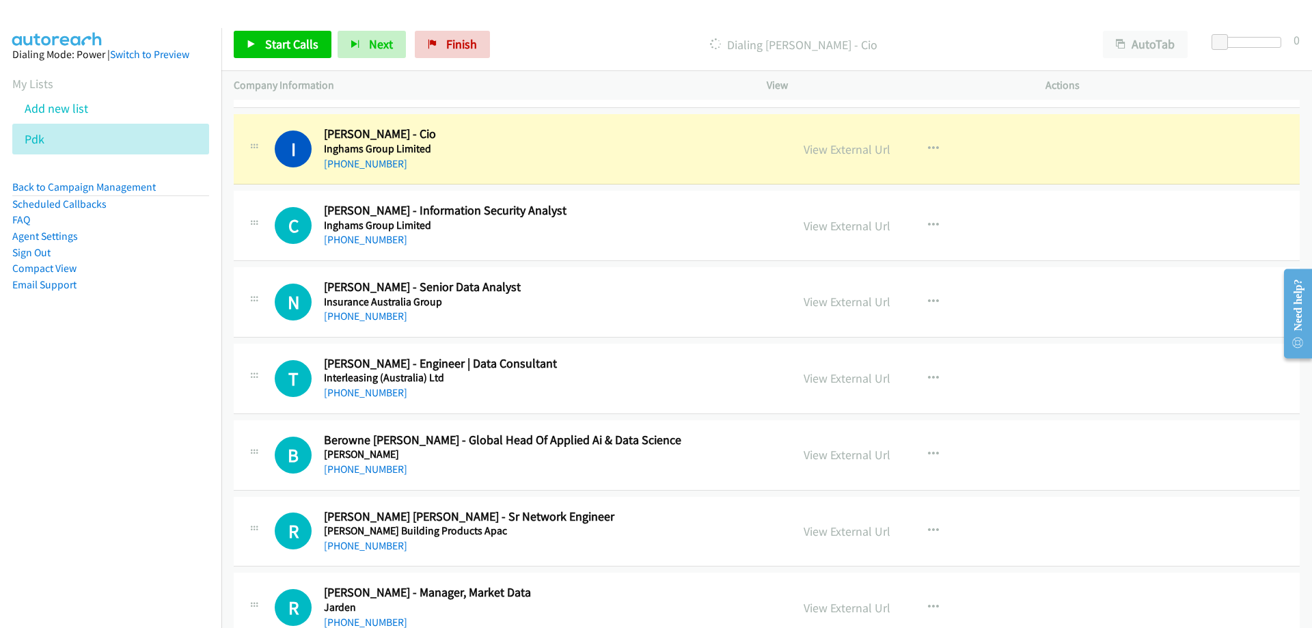
scroll to position [9502, 0]
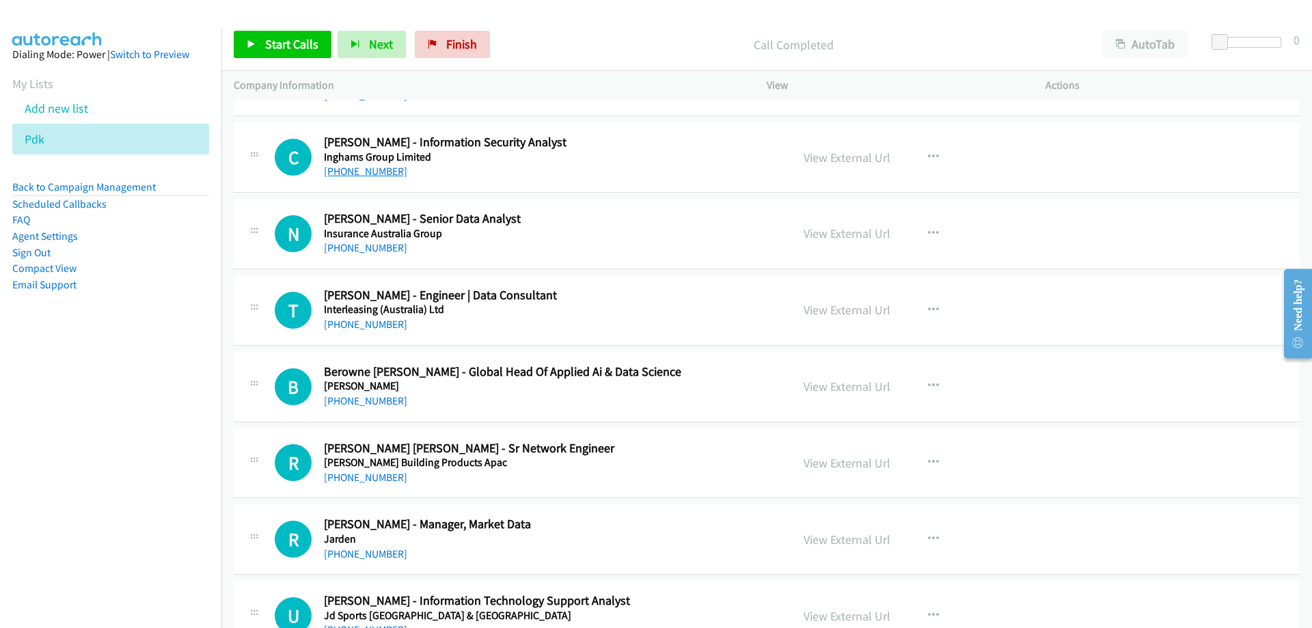
click at [383, 171] on link "[PHONE_NUMBER]" at bounding box center [365, 171] width 83 height 13
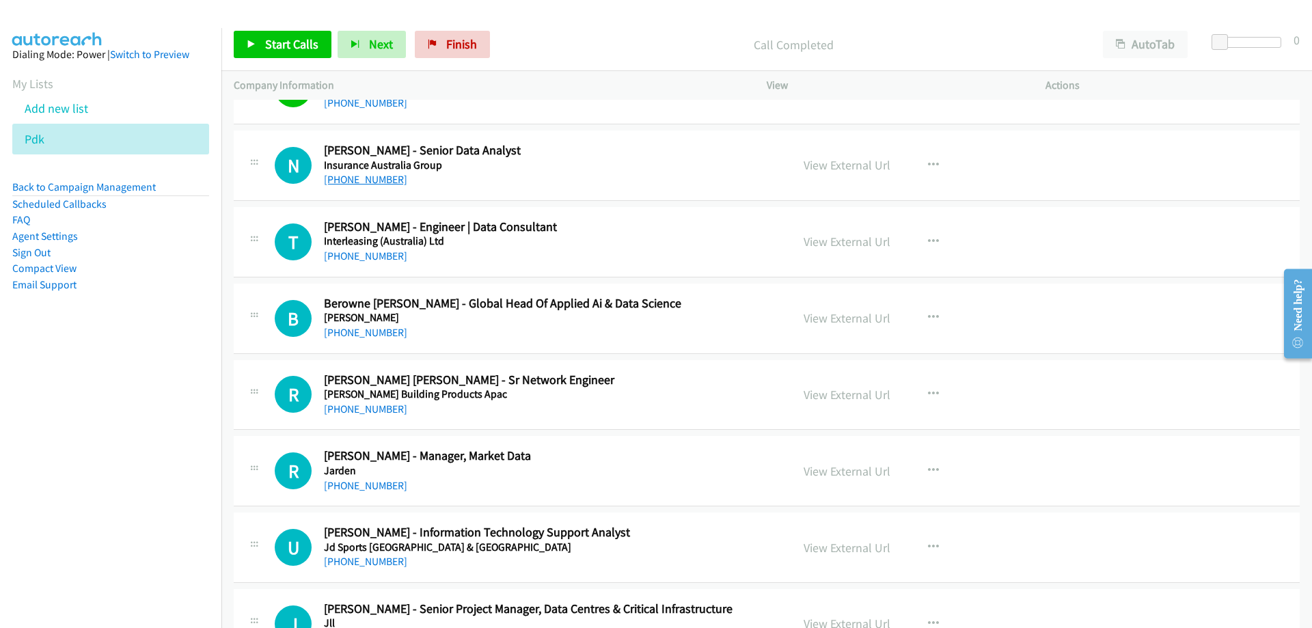
click at [377, 177] on link "[PHONE_NUMBER]" at bounding box center [365, 179] width 83 height 13
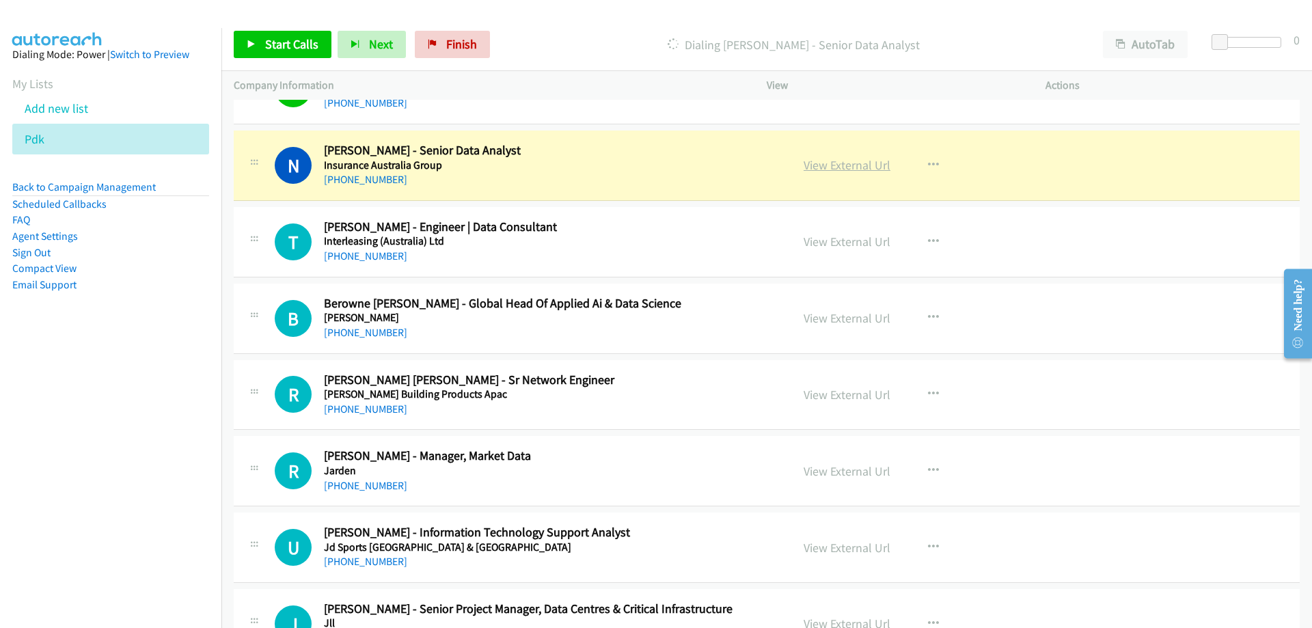
click at [854, 165] on link "View External Url" at bounding box center [847, 165] width 87 height 16
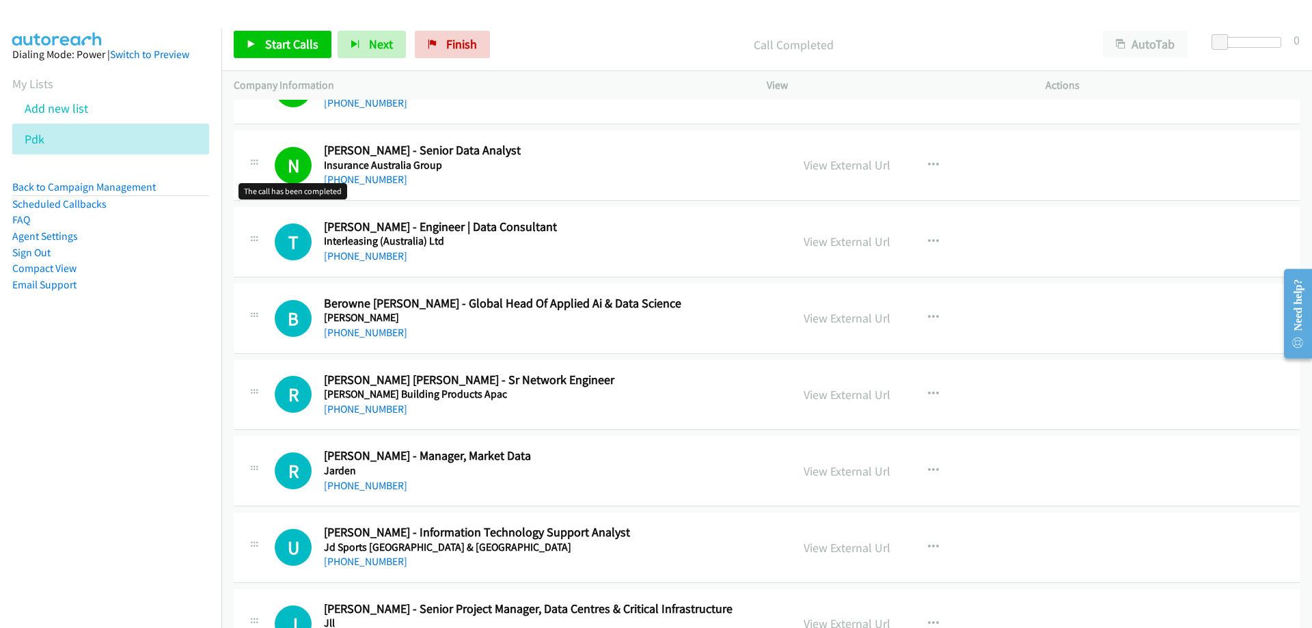
scroll to position [9639, 0]
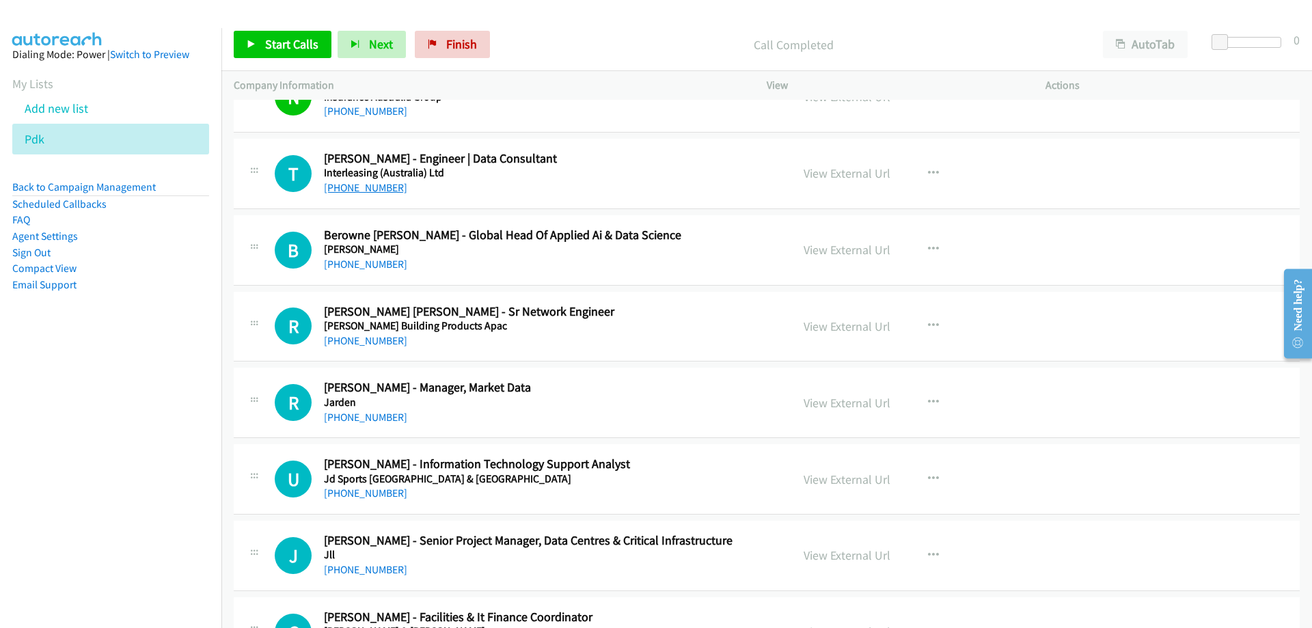
click at [376, 187] on link "[PHONE_NUMBER]" at bounding box center [365, 187] width 83 height 13
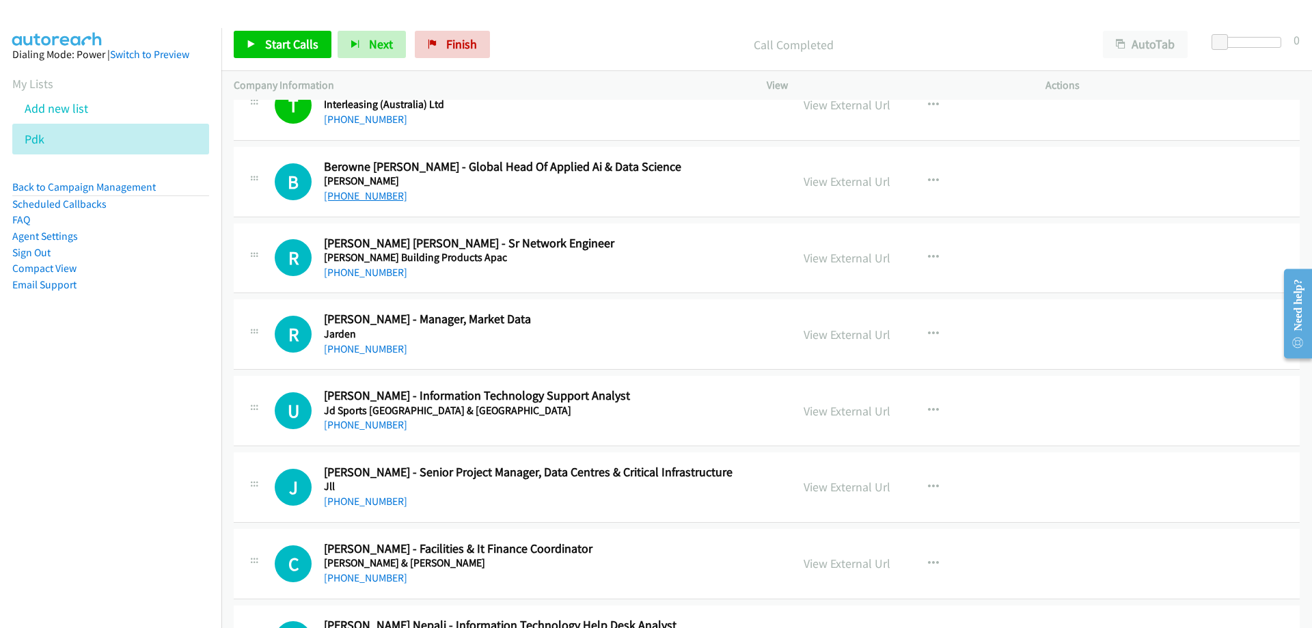
click at [354, 200] on link "[PHONE_NUMBER]" at bounding box center [365, 195] width 83 height 13
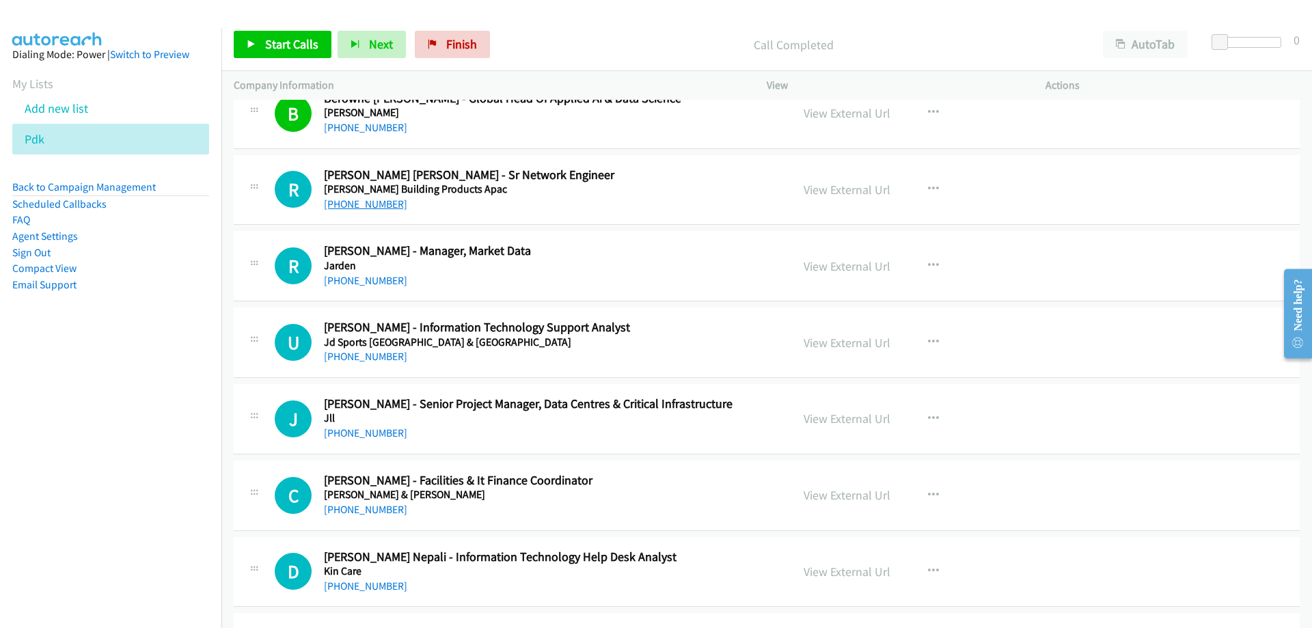
click at [383, 202] on link "[PHONE_NUMBER]" at bounding box center [365, 204] width 83 height 13
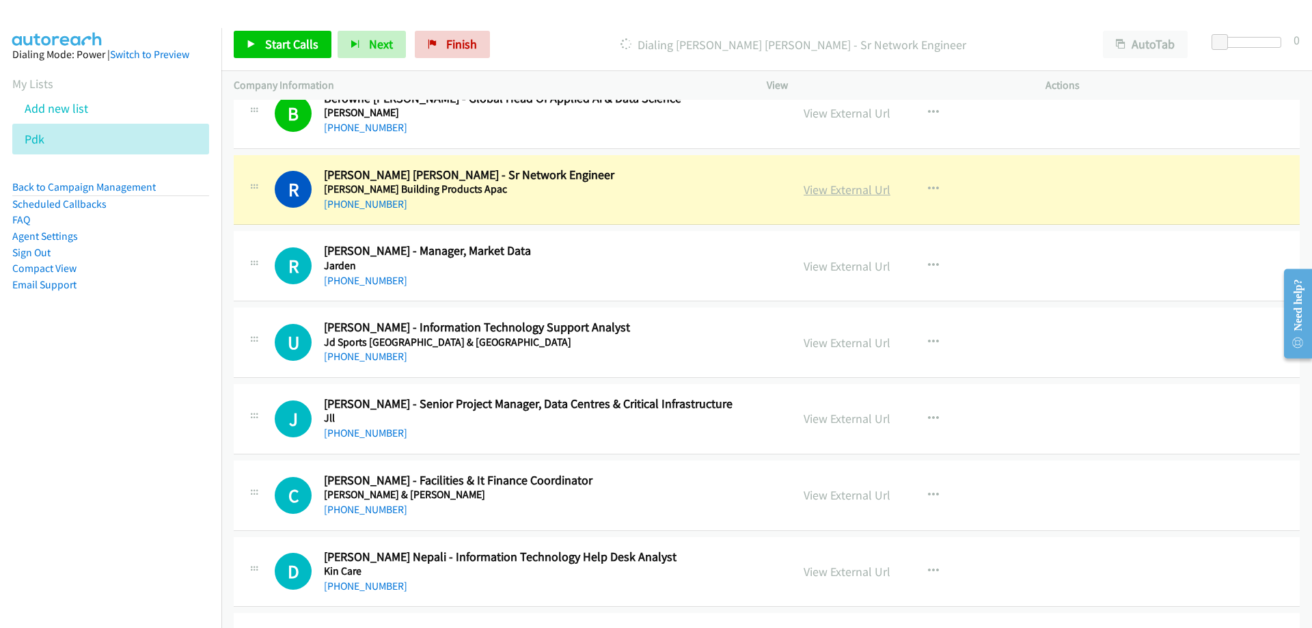
click at [833, 193] on link "View External Url" at bounding box center [847, 190] width 87 height 16
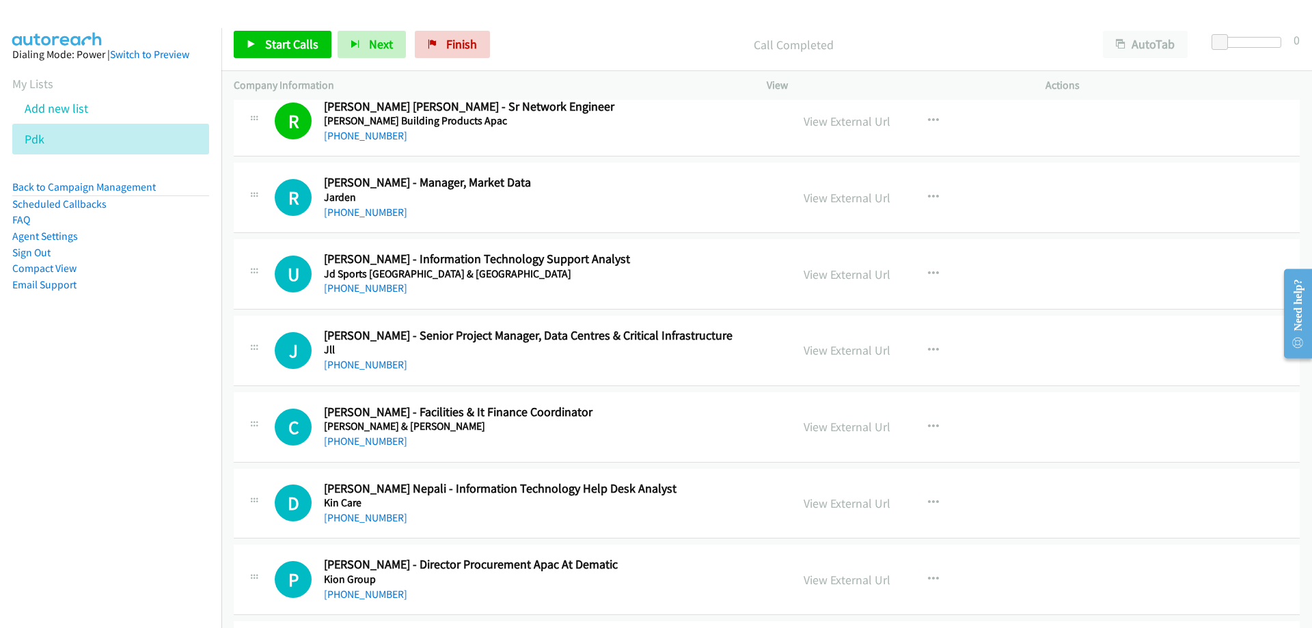
scroll to position [9912, 0]
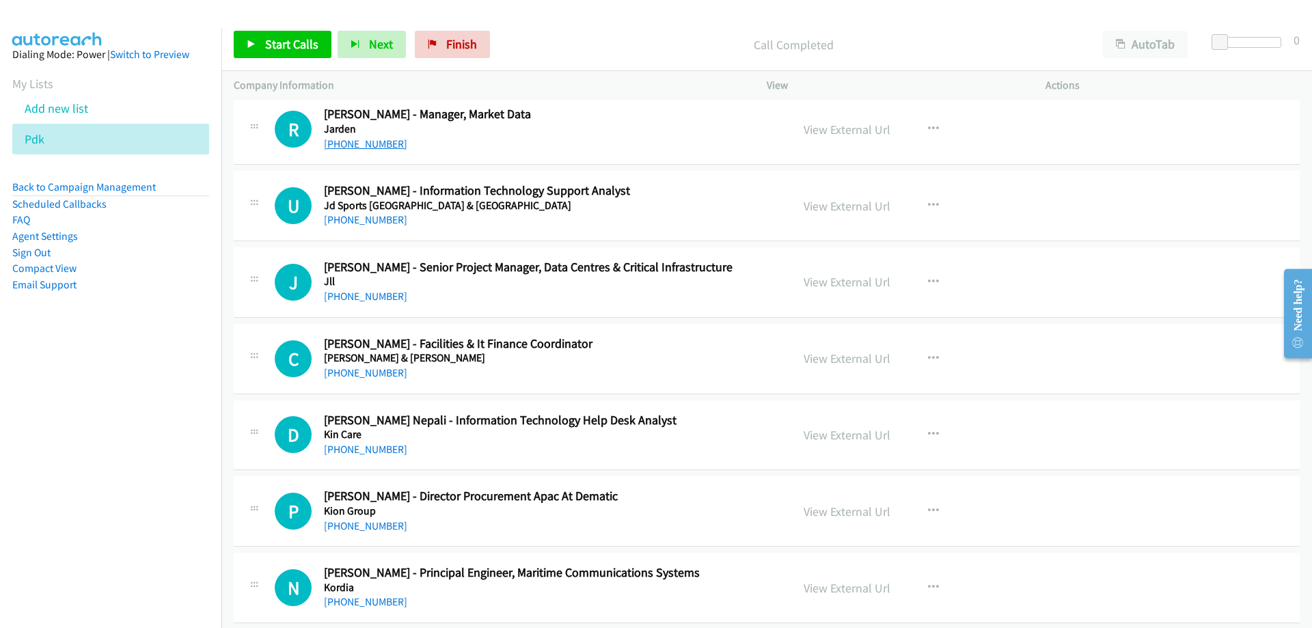
click at [342, 139] on link "[PHONE_NUMBER]" at bounding box center [365, 143] width 83 height 13
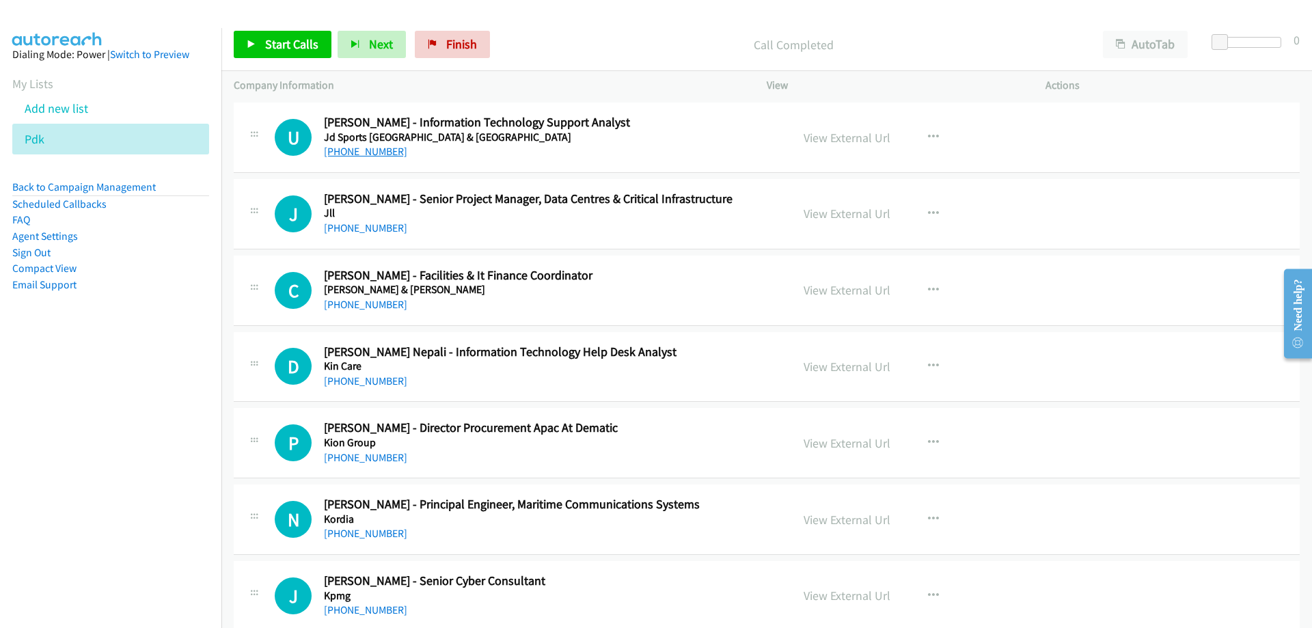
click at [378, 157] on link "[PHONE_NUMBER]" at bounding box center [365, 151] width 83 height 13
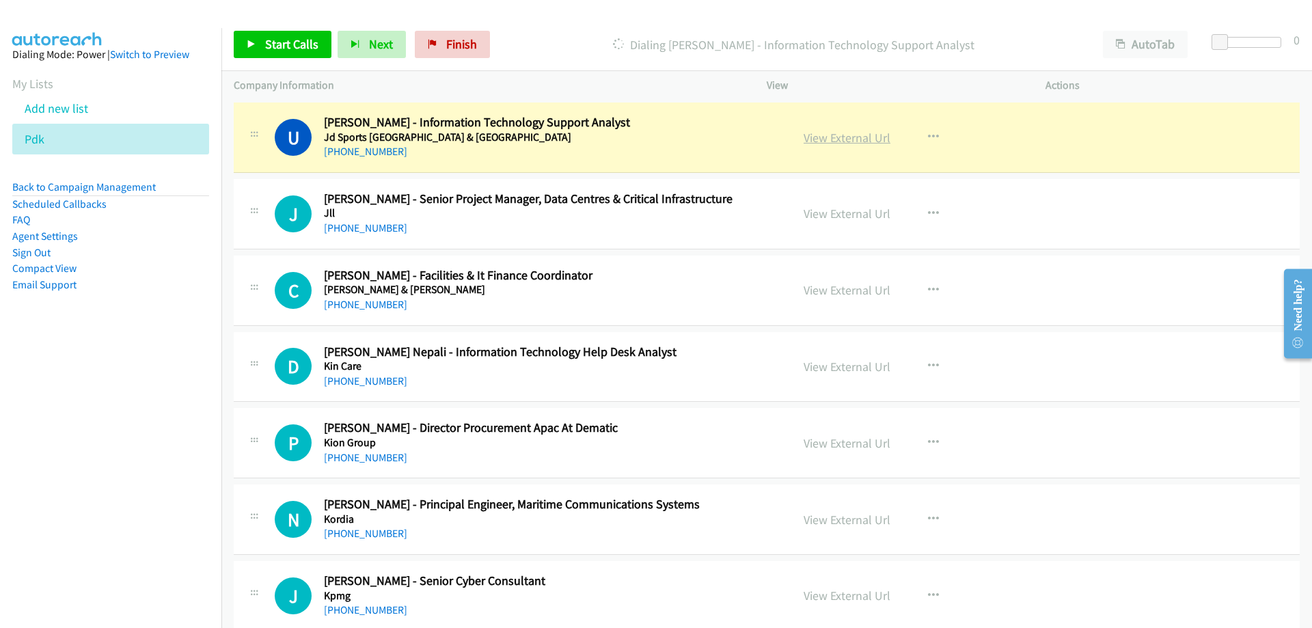
click at [872, 137] on link "View External Url" at bounding box center [847, 138] width 87 height 16
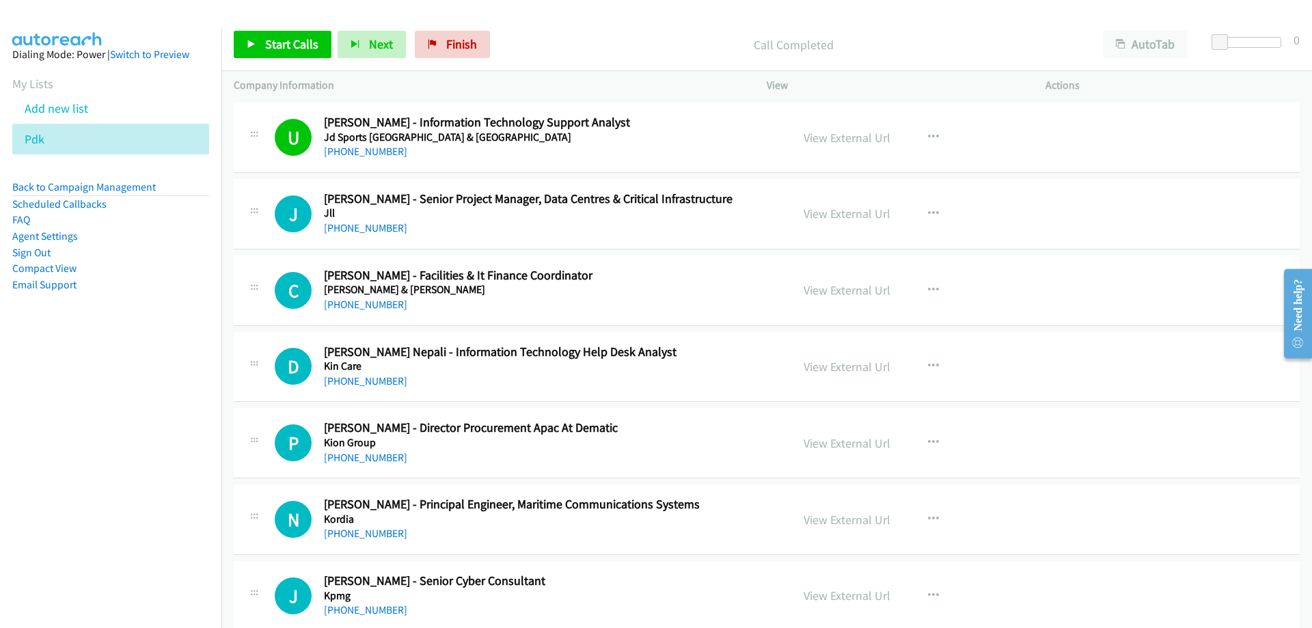
scroll to position [10049, 0]
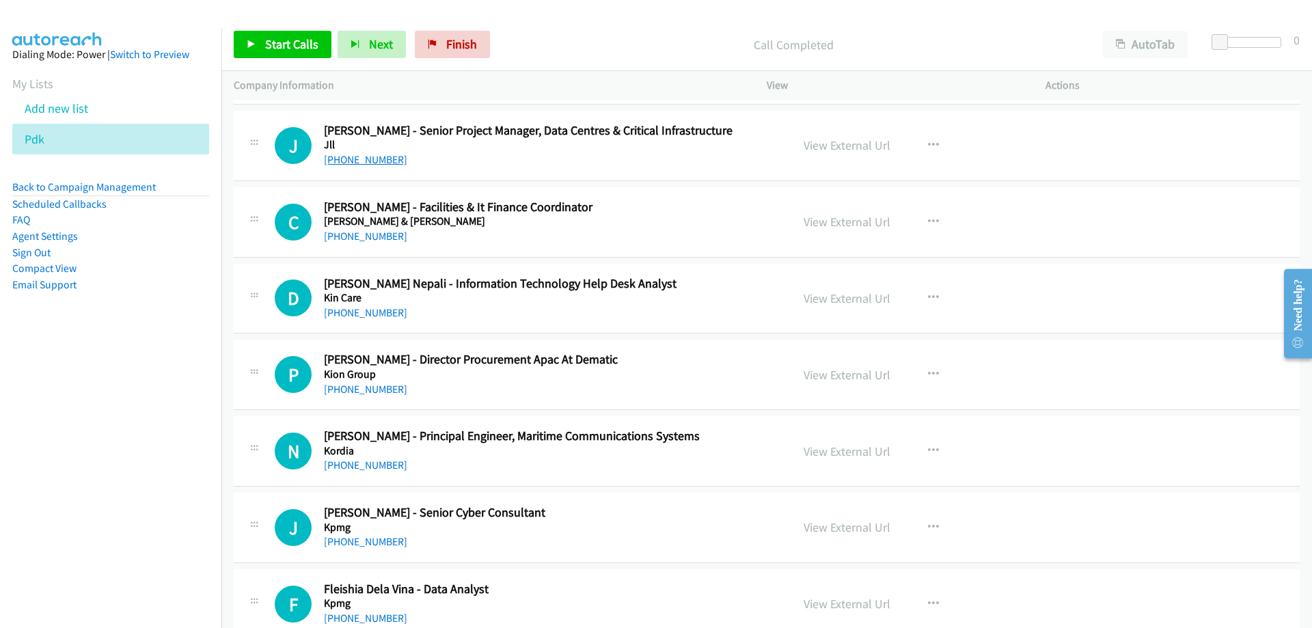
click at [371, 157] on link "[PHONE_NUMBER]" at bounding box center [365, 159] width 83 height 13
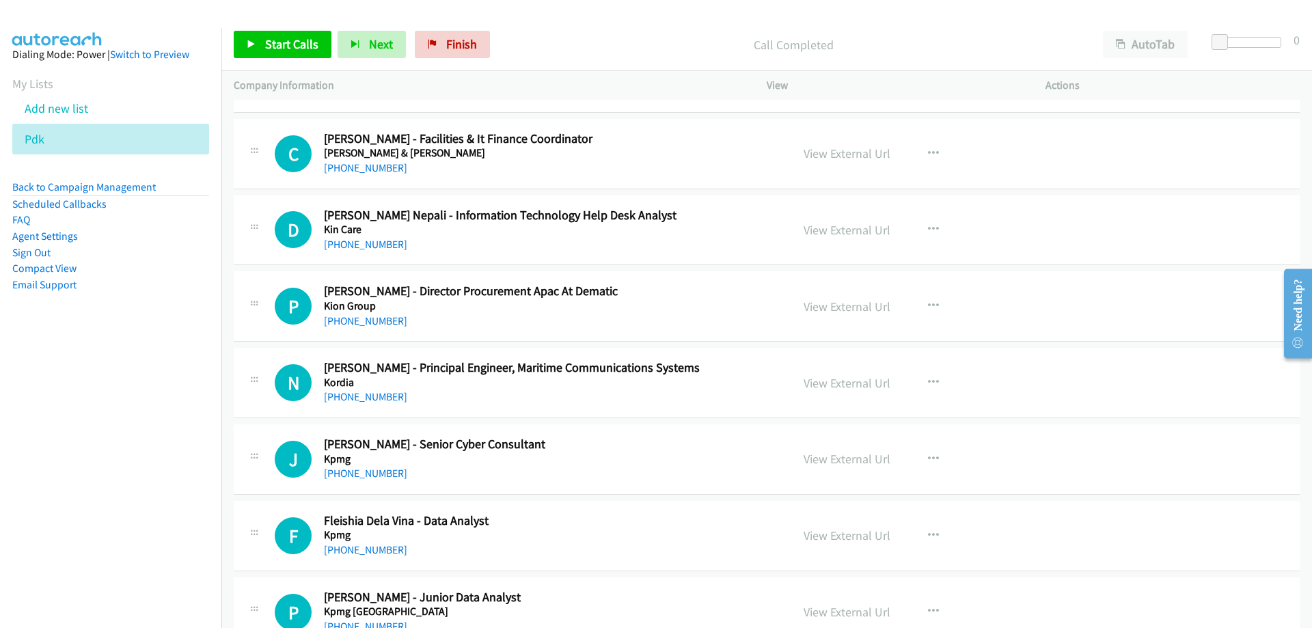
click at [360, 174] on div "[PHONE_NUMBER]" at bounding box center [549, 168] width 450 height 16
click at [360, 165] on link "[PHONE_NUMBER]" at bounding box center [365, 167] width 83 height 13
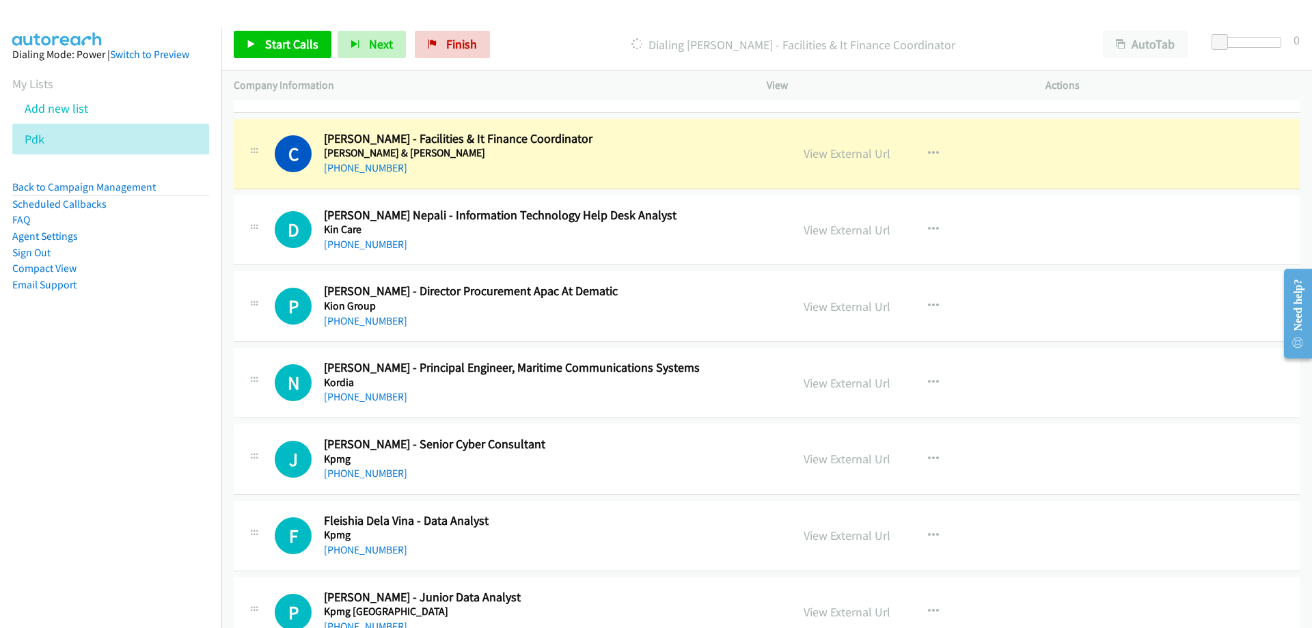
scroll to position [10185, 0]
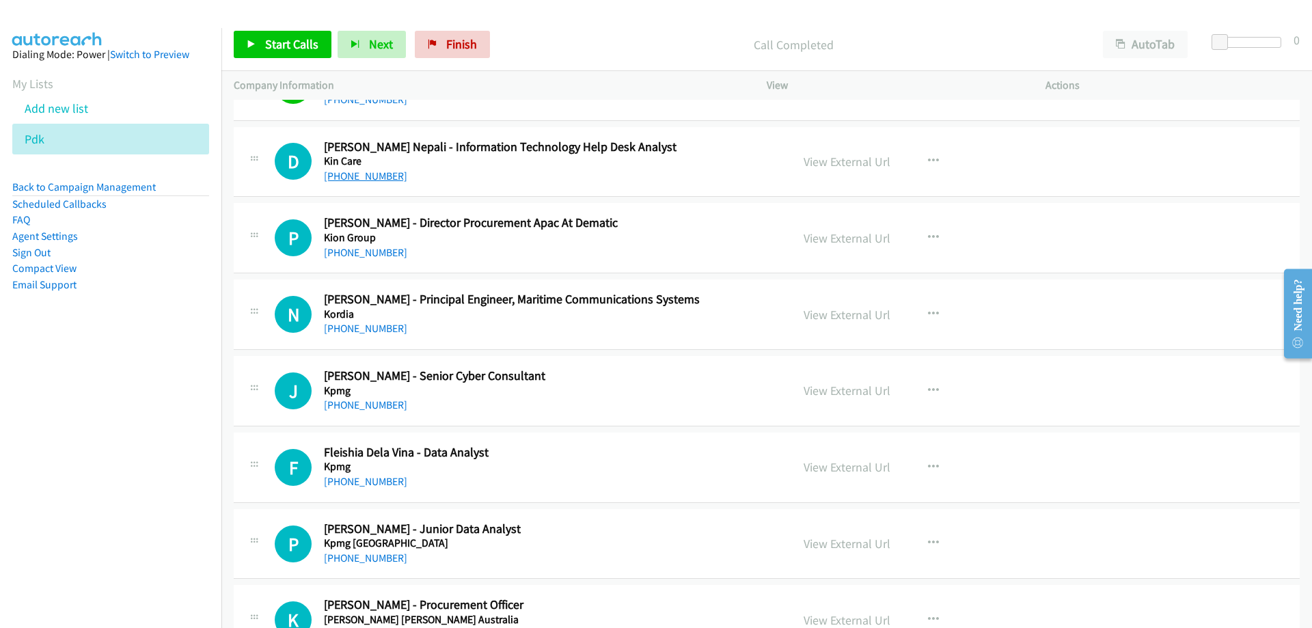
click at [376, 172] on link "[PHONE_NUMBER]" at bounding box center [365, 176] width 83 height 13
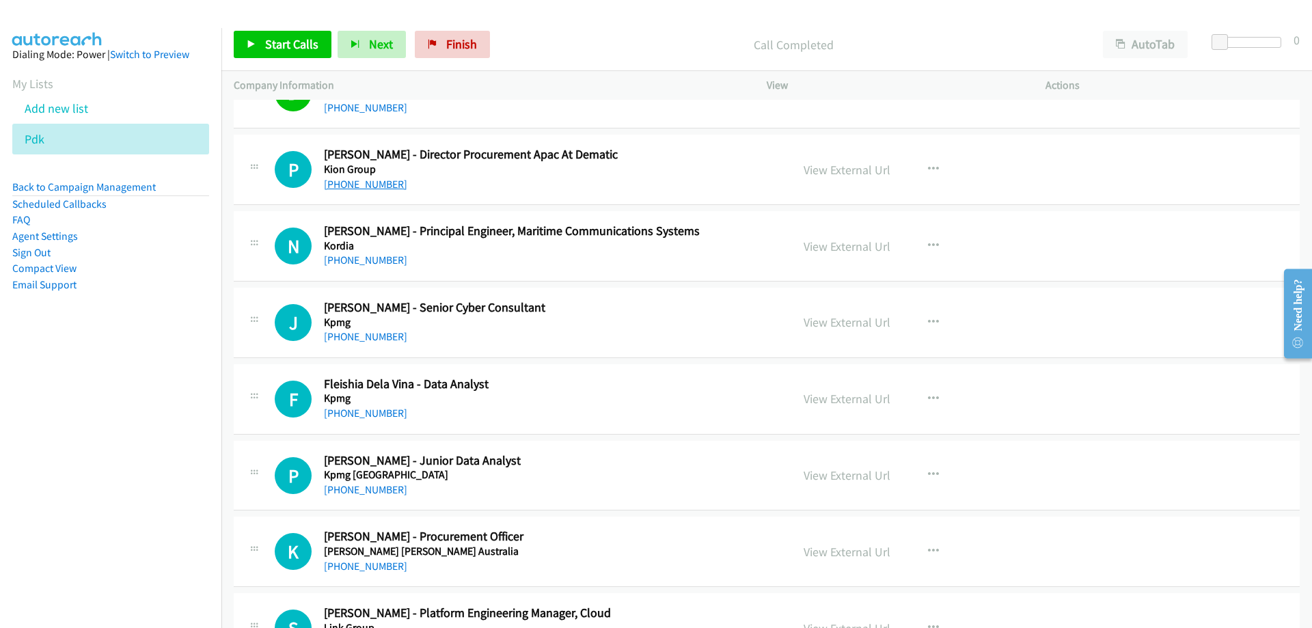
click at [394, 183] on link "[PHONE_NUMBER]" at bounding box center [365, 184] width 83 height 13
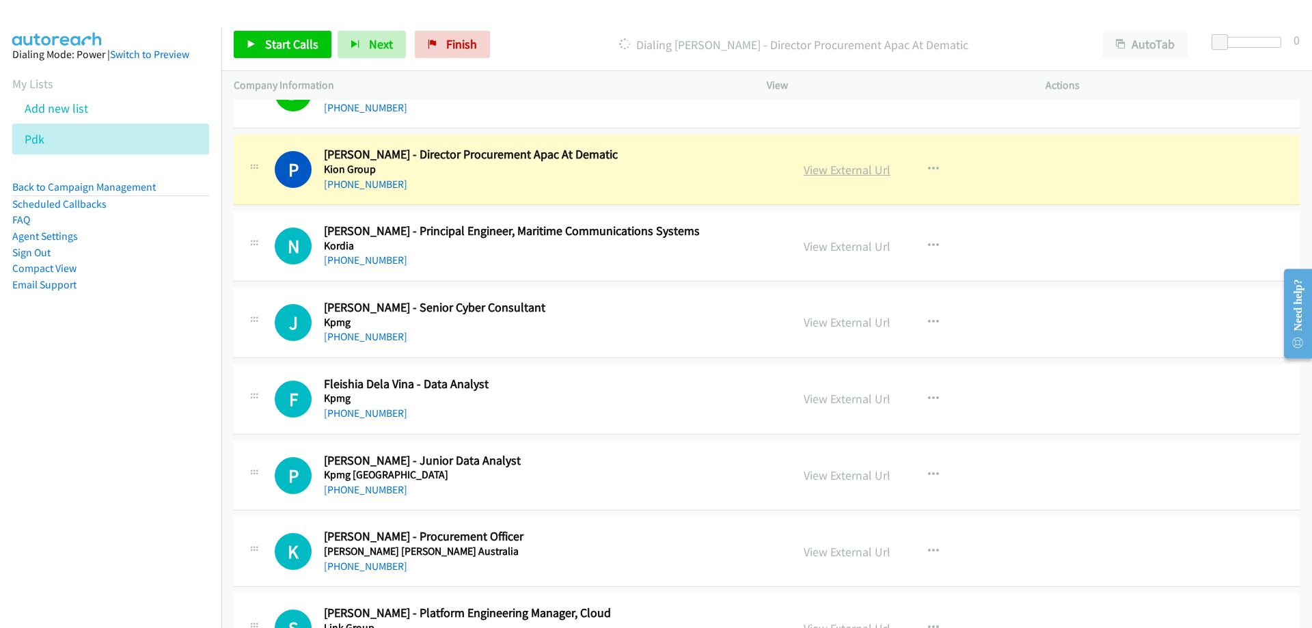
click at [871, 164] on link "View External Url" at bounding box center [847, 170] width 87 height 16
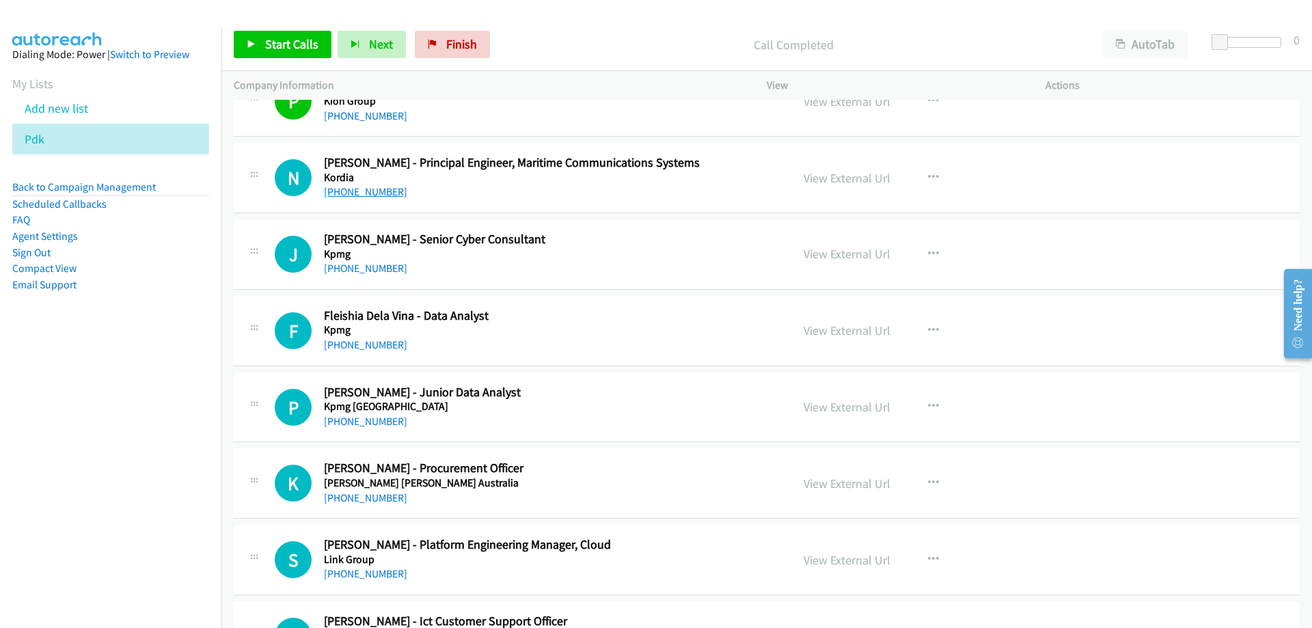
scroll to position [10390, 0]
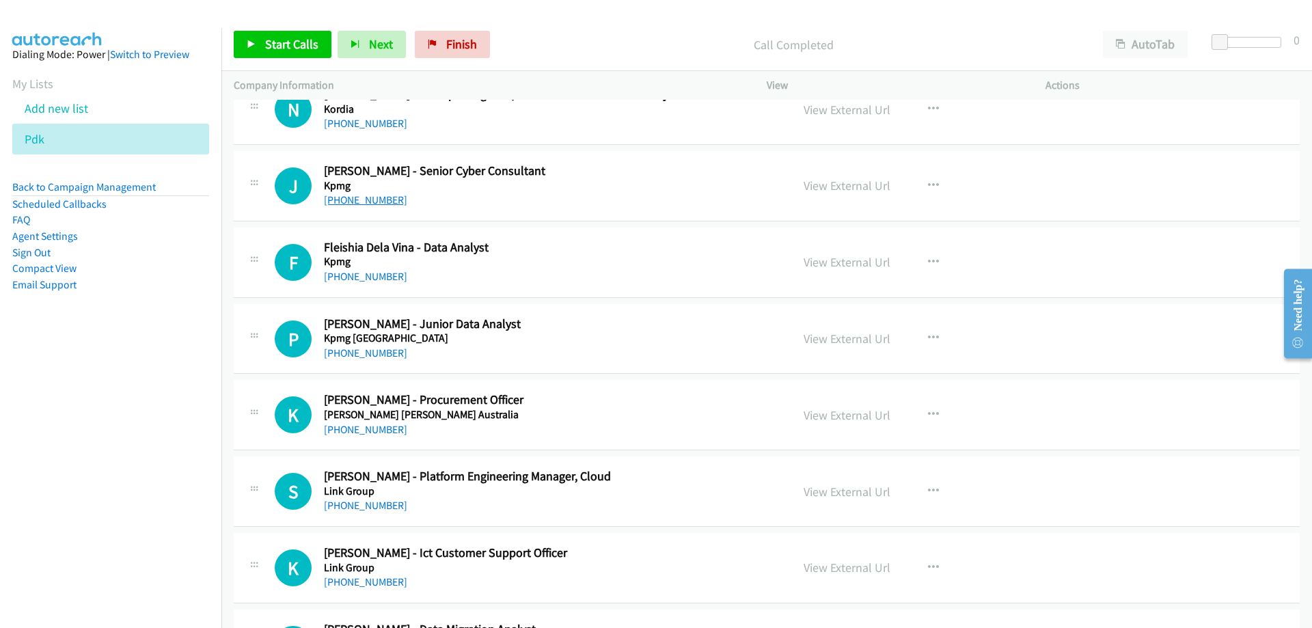
click at [358, 205] on link "[PHONE_NUMBER]" at bounding box center [365, 199] width 83 height 13
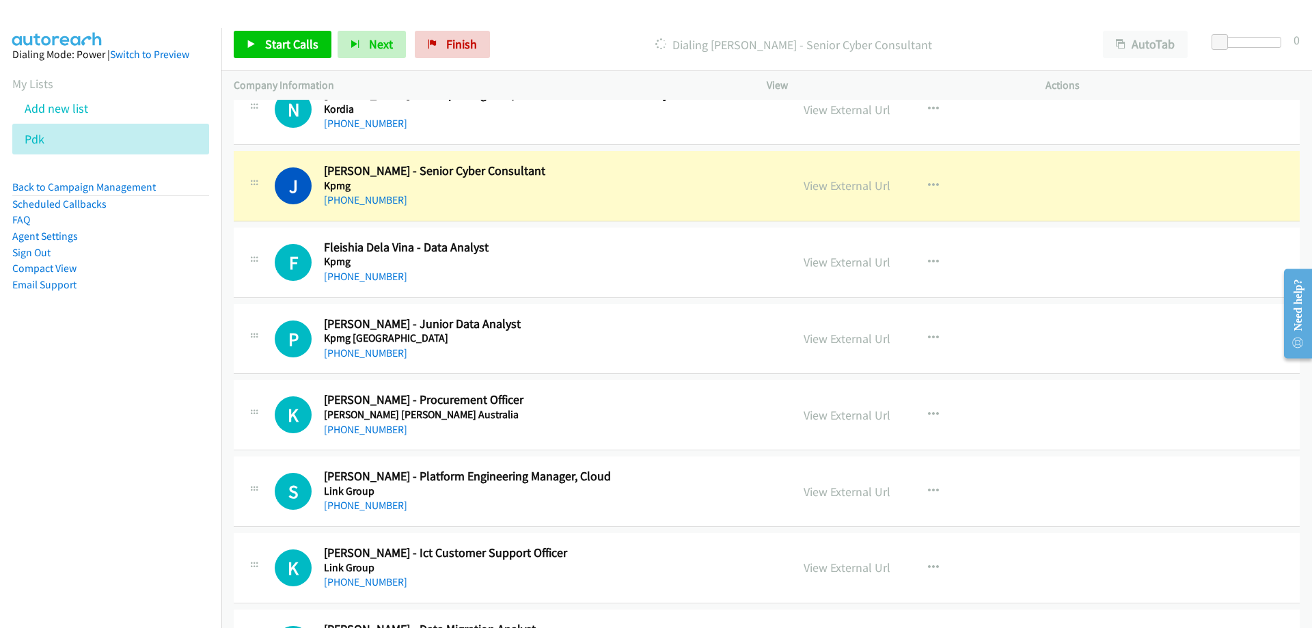
scroll to position [10459, 0]
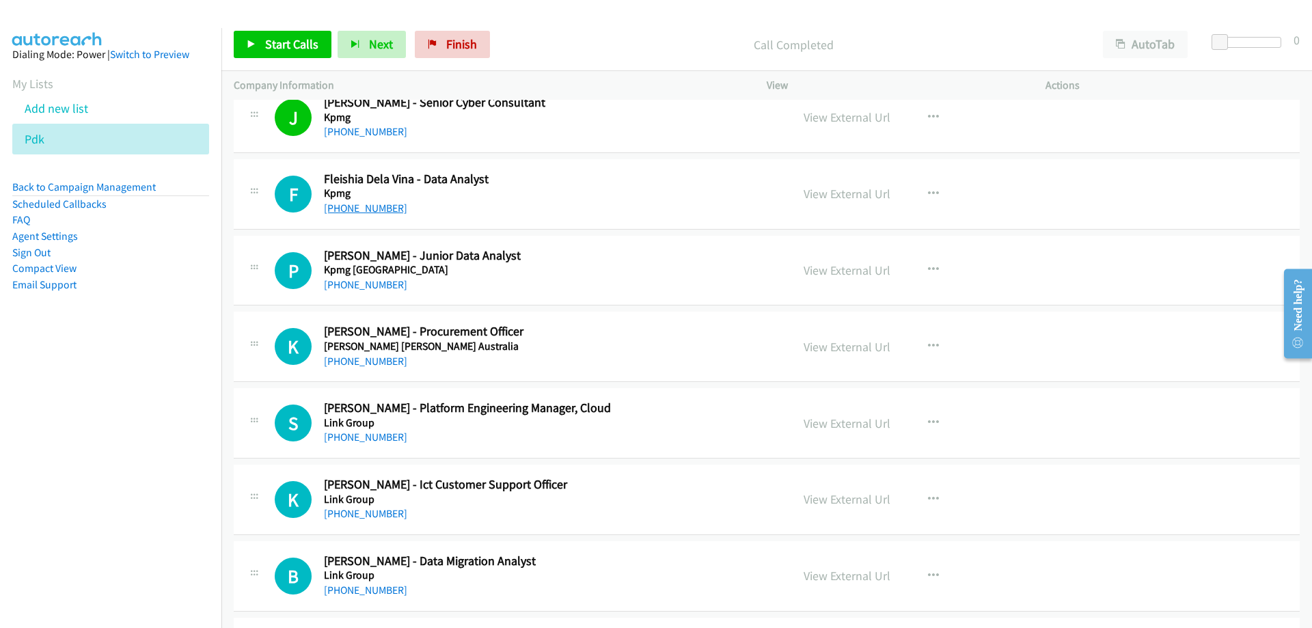
click at [381, 206] on link "[PHONE_NUMBER]" at bounding box center [365, 208] width 83 height 13
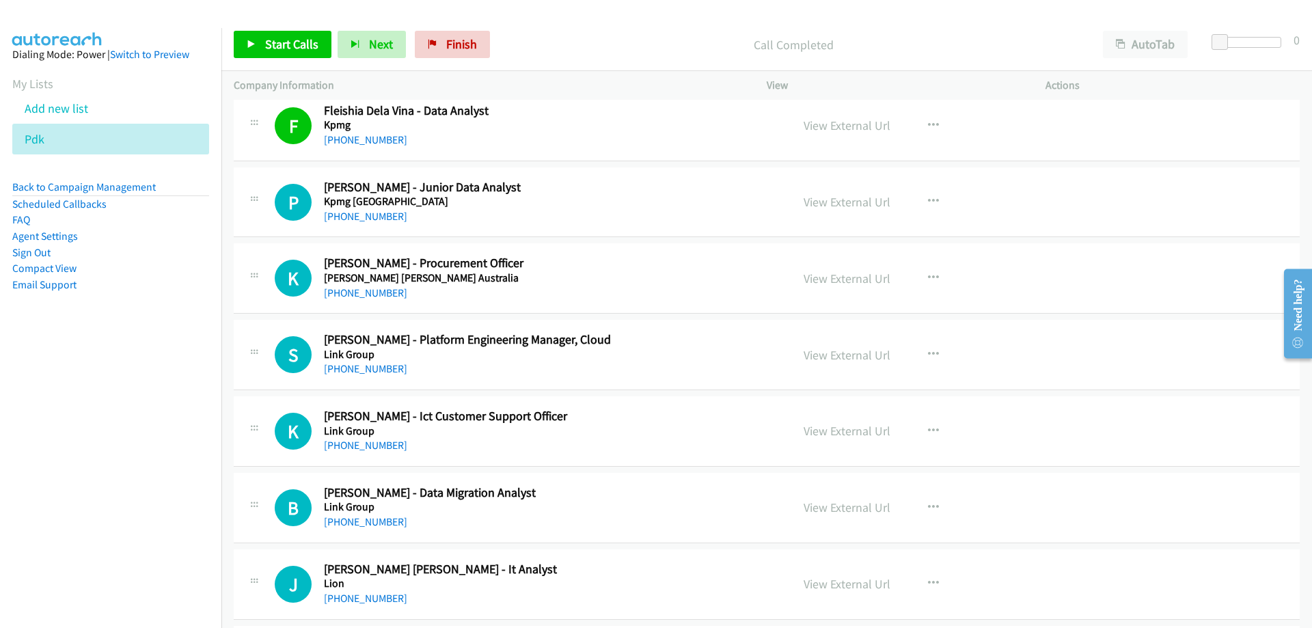
scroll to position [10596, 0]
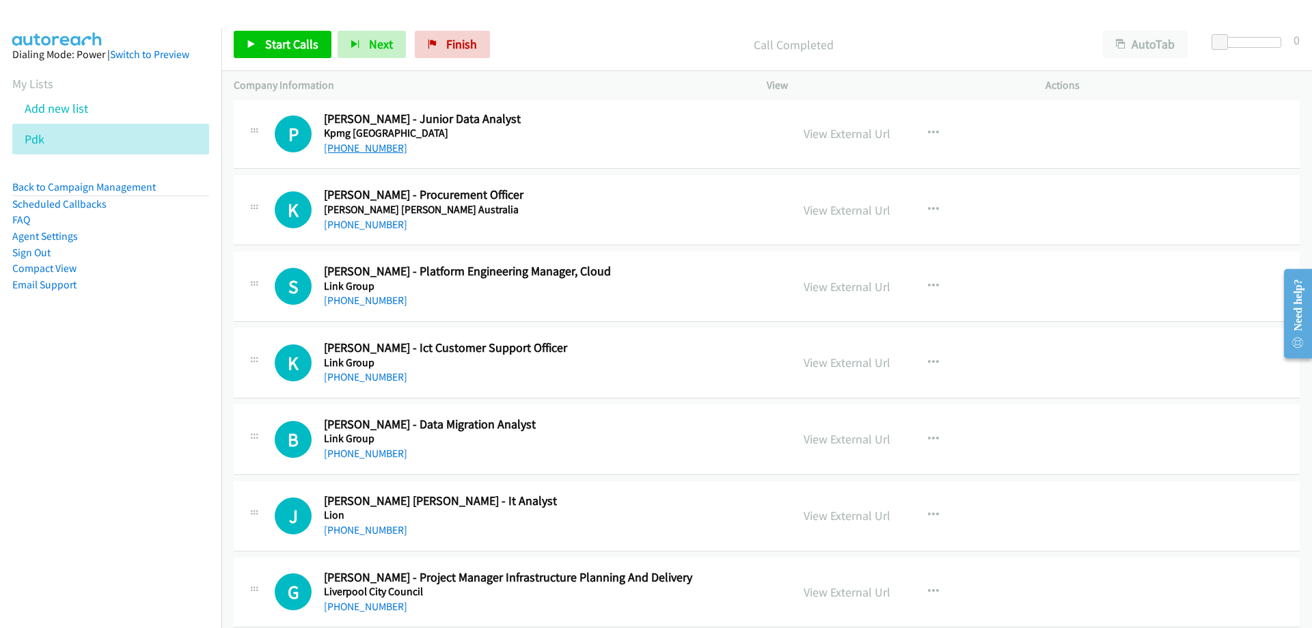
click at [377, 142] on link "[PHONE_NUMBER]" at bounding box center [365, 148] width 83 height 13
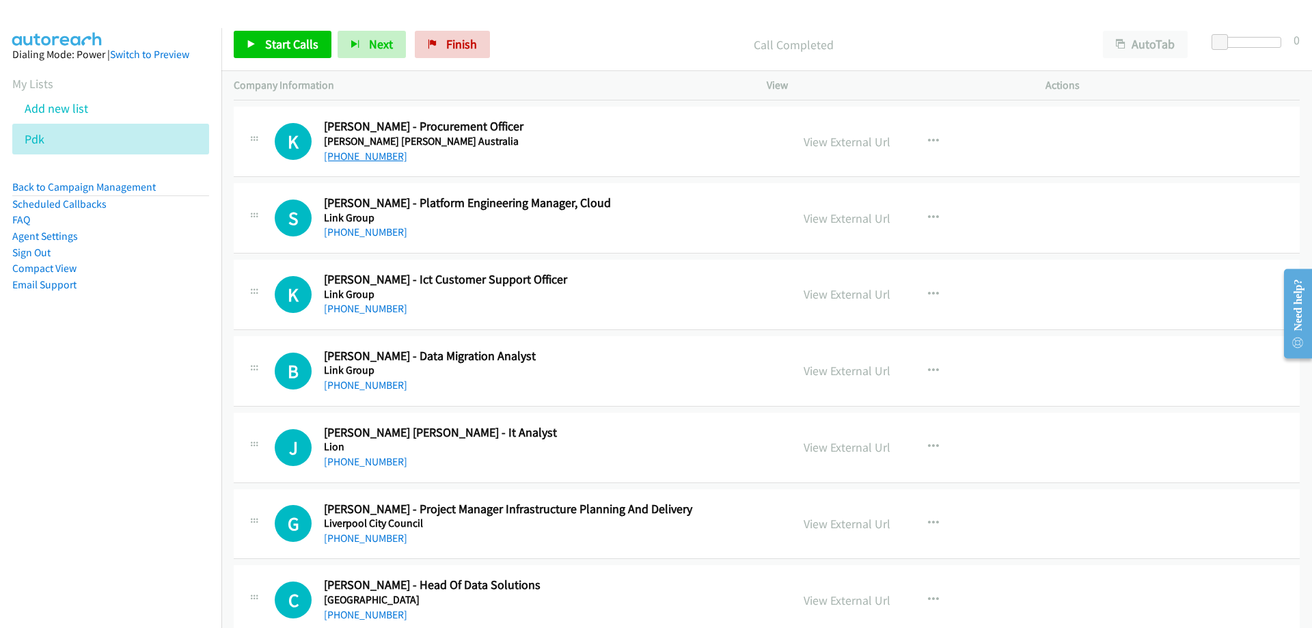
click at [380, 157] on link "[PHONE_NUMBER]" at bounding box center [365, 156] width 83 height 13
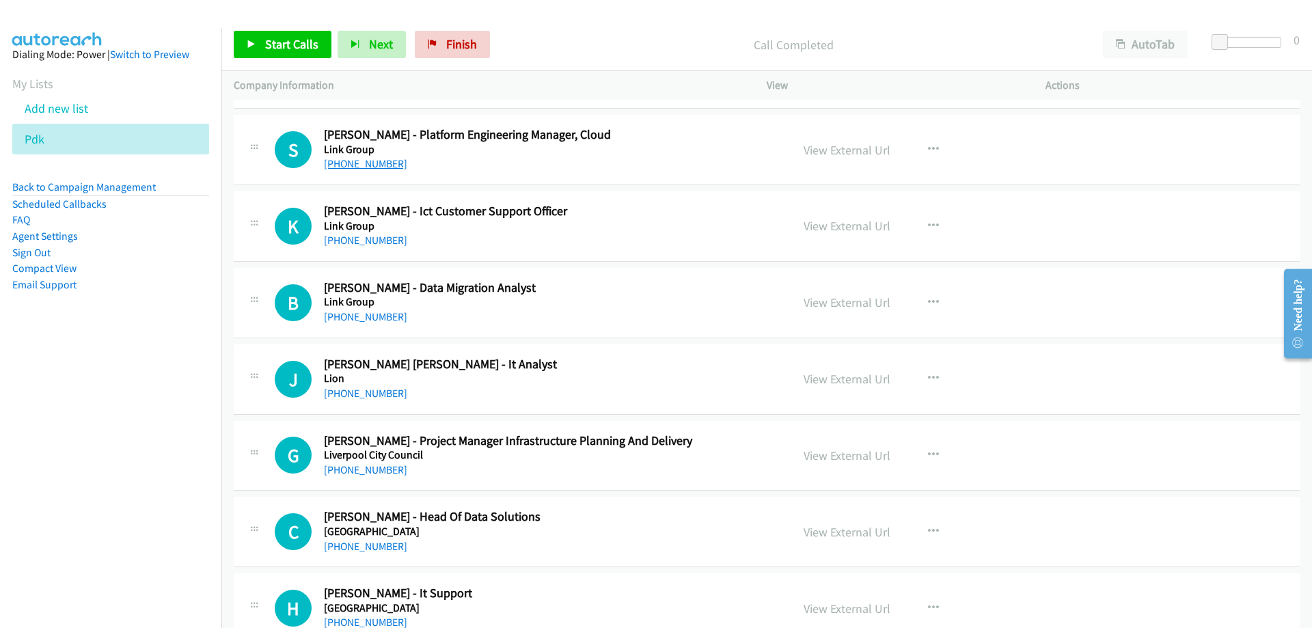
click at [379, 161] on link "[PHONE_NUMBER]" at bounding box center [365, 163] width 83 height 13
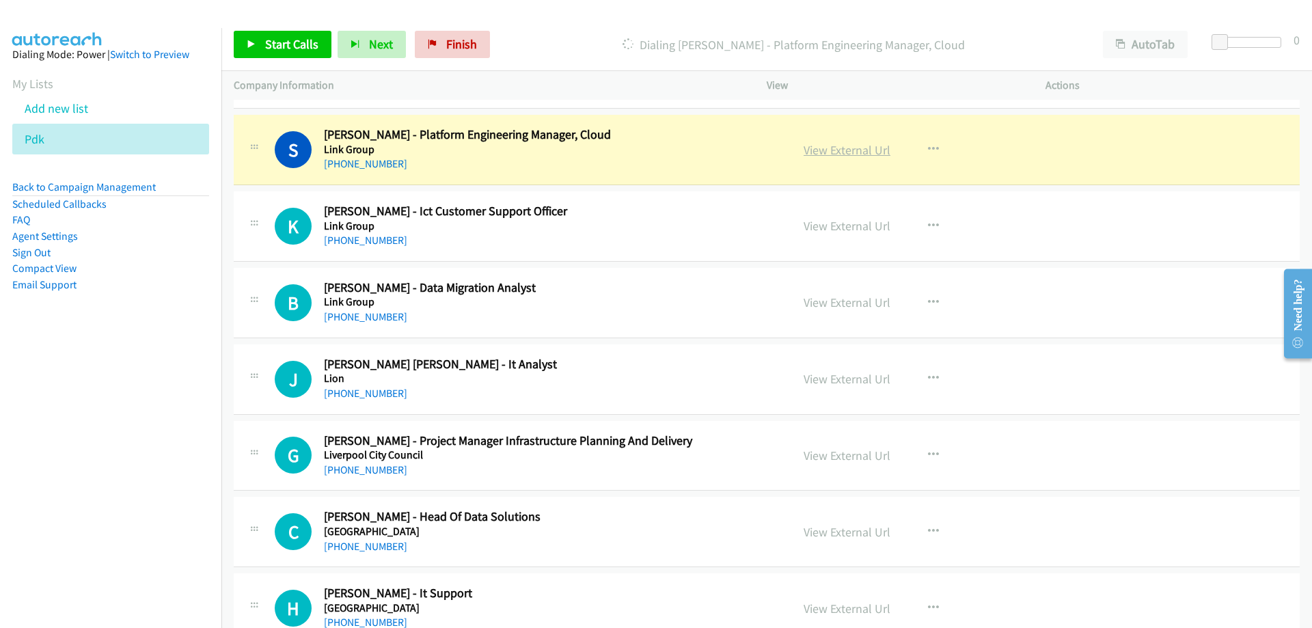
click at [850, 153] on link "View External Url" at bounding box center [847, 150] width 87 height 16
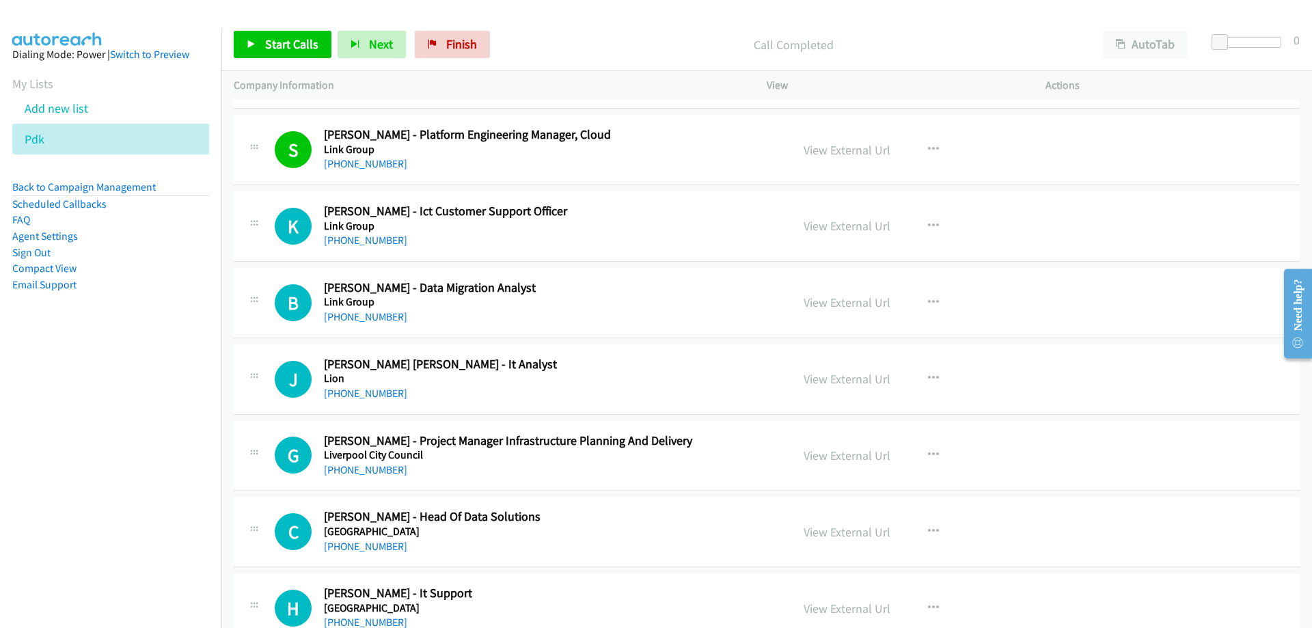
scroll to position [10801, 0]
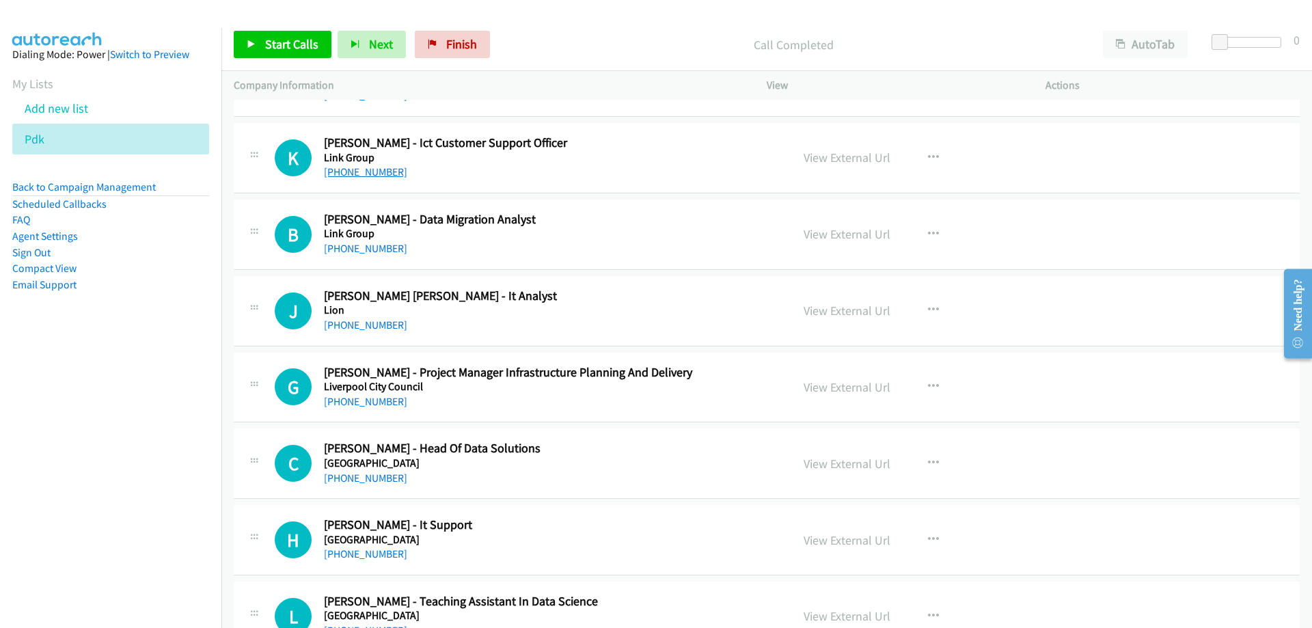
click at [372, 169] on link "[PHONE_NUMBER]" at bounding box center [365, 171] width 83 height 13
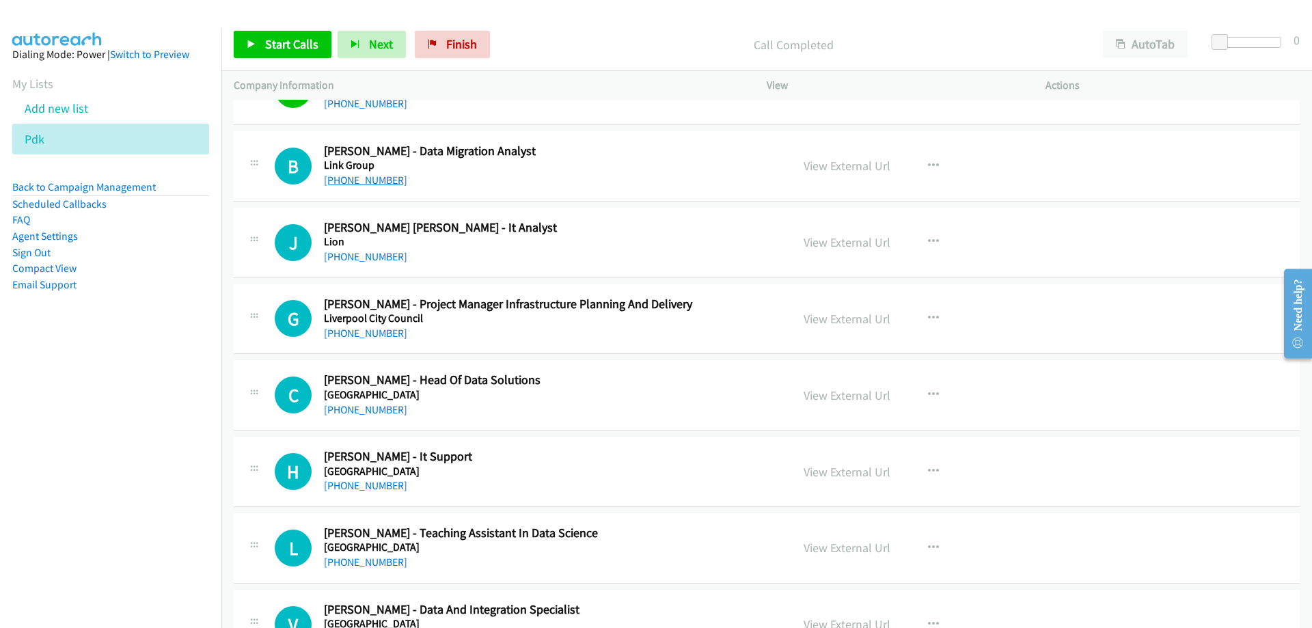
click at [372, 179] on link "[PHONE_NUMBER]" at bounding box center [365, 180] width 83 height 13
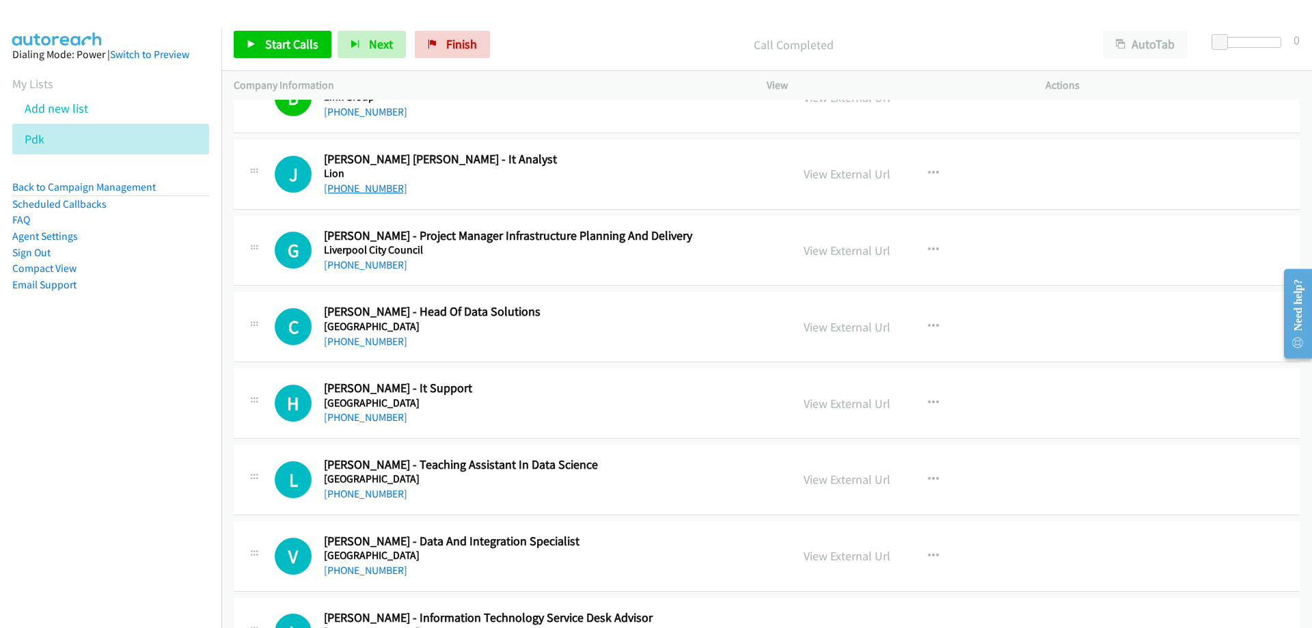
click at [362, 188] on link "[PHONE_NUMBER]" at bounding box center [365, 188] width 83 height 13
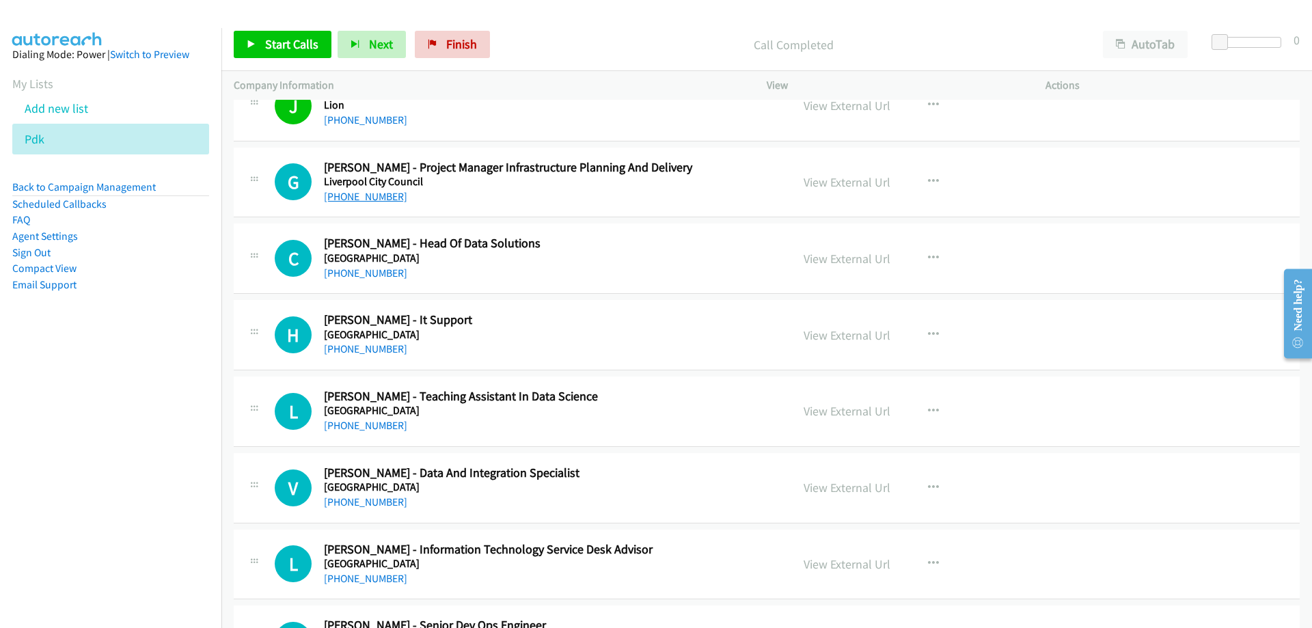
scroll to position [11074, 0]
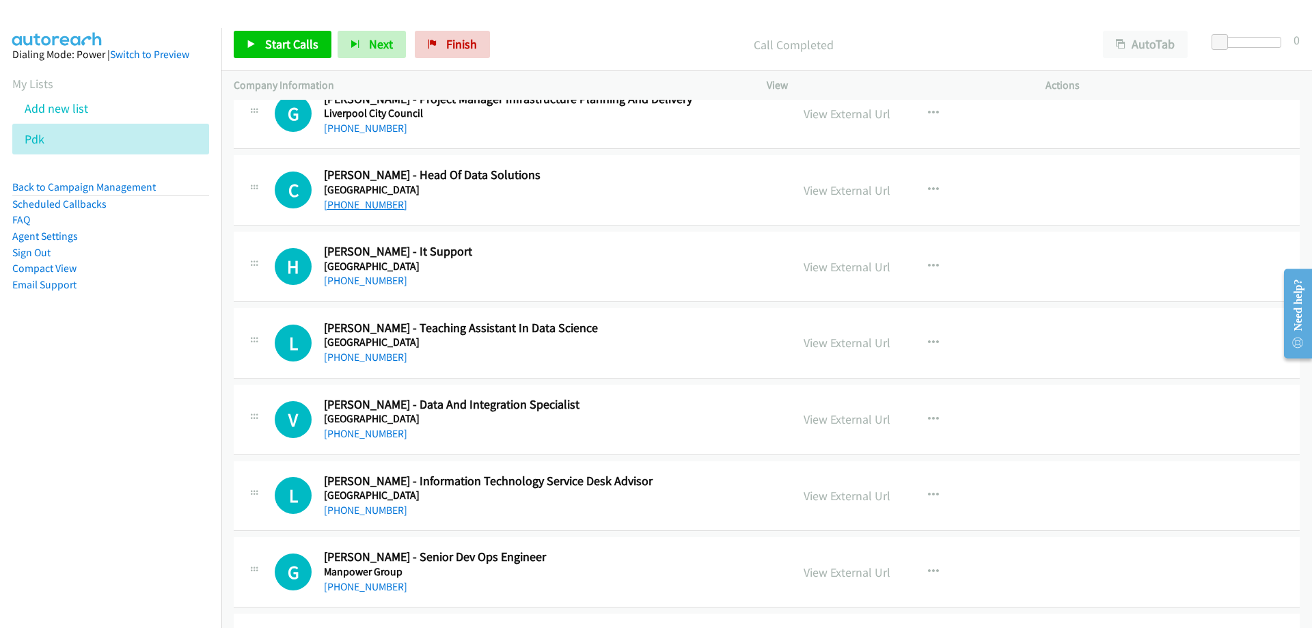
click at [373, 202] on link "[PHONE_NUMBER]" at bounding box center [365, 204] width 83 height 13
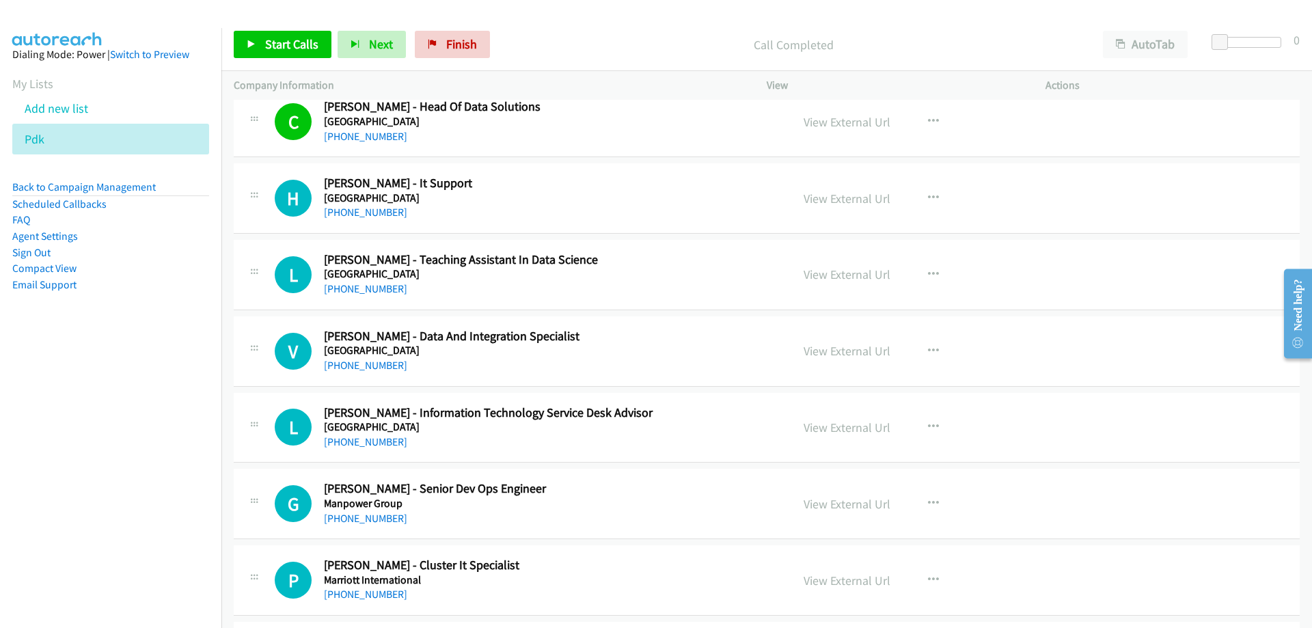
scroll to position [11211, 0]
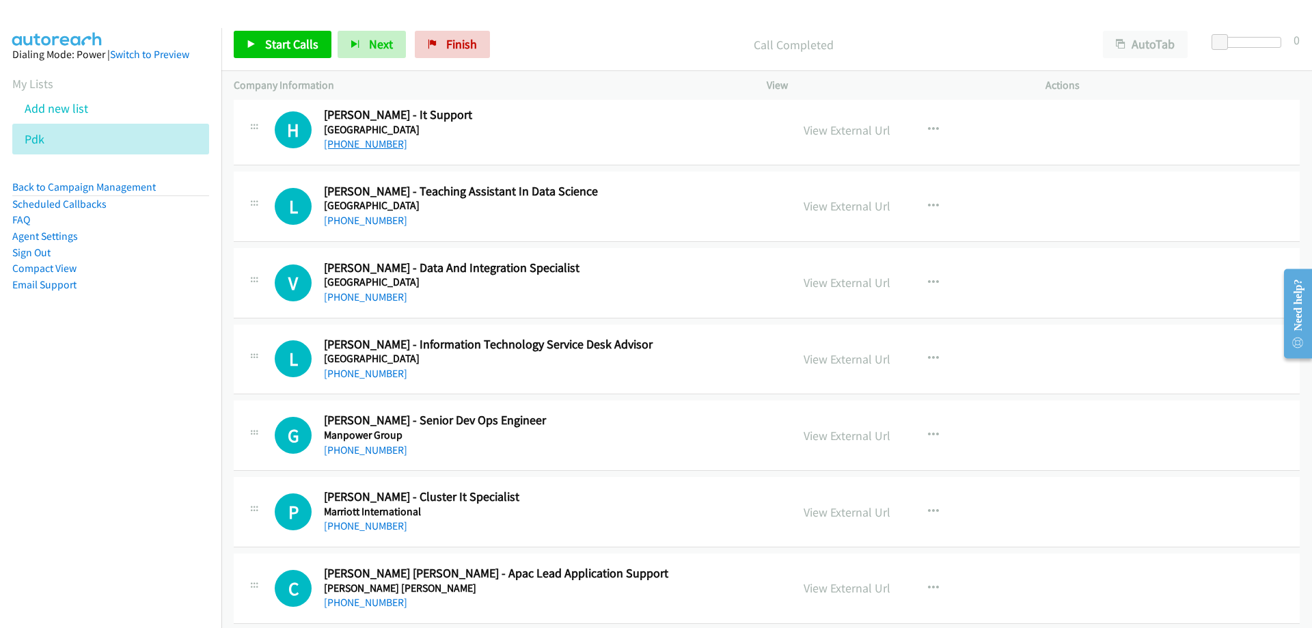
click at [388, 144] on link "[PHONE_NUMBER]" at bounding box center [365, 143] width 83 height 13
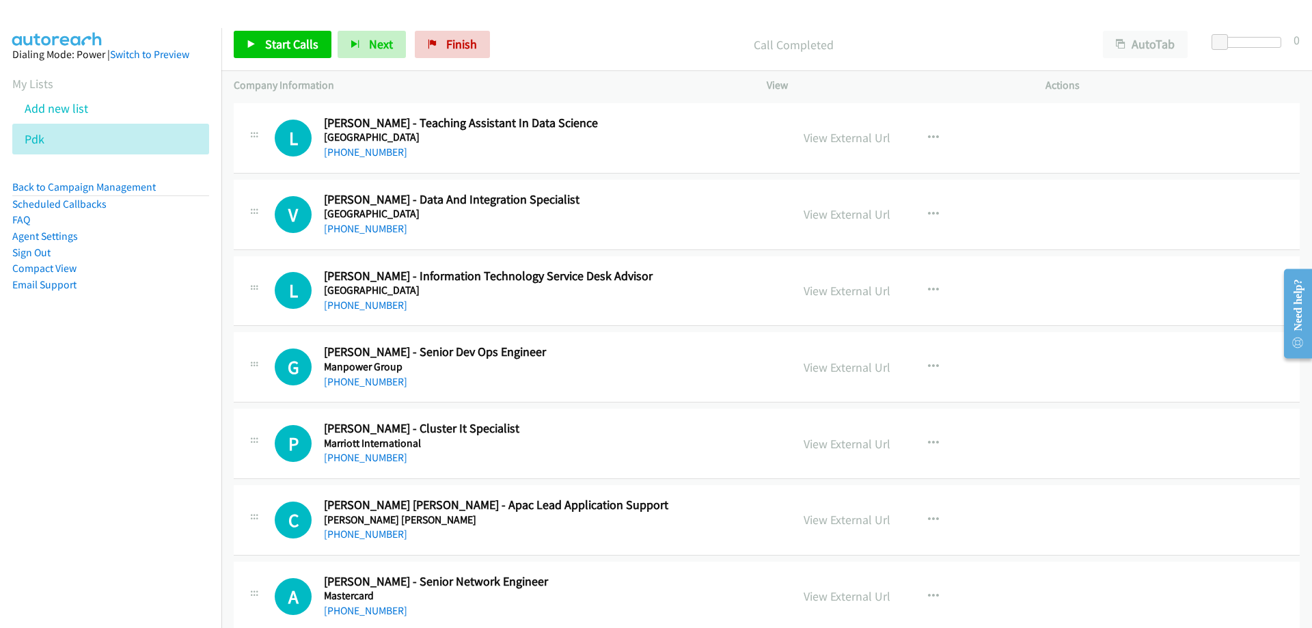
scroll to position [11348, 0]
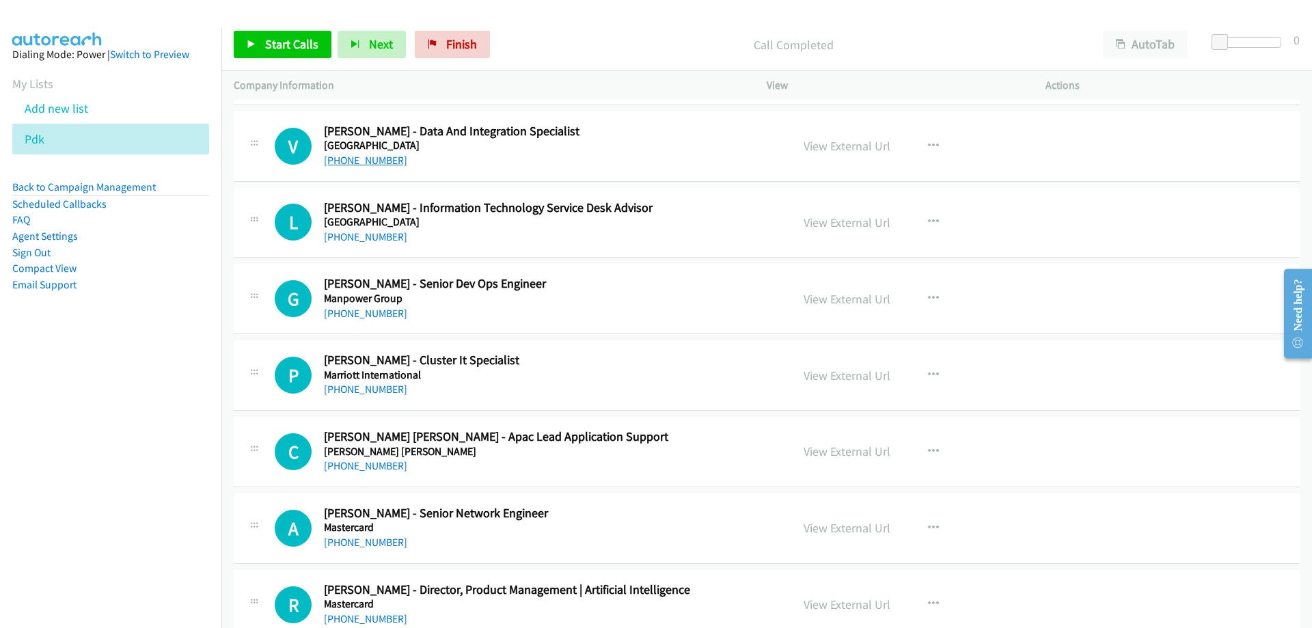
click at [380, 163] on link "[PHONE_NUMBER]" at bounding box center [365, 160] width 83 height 13
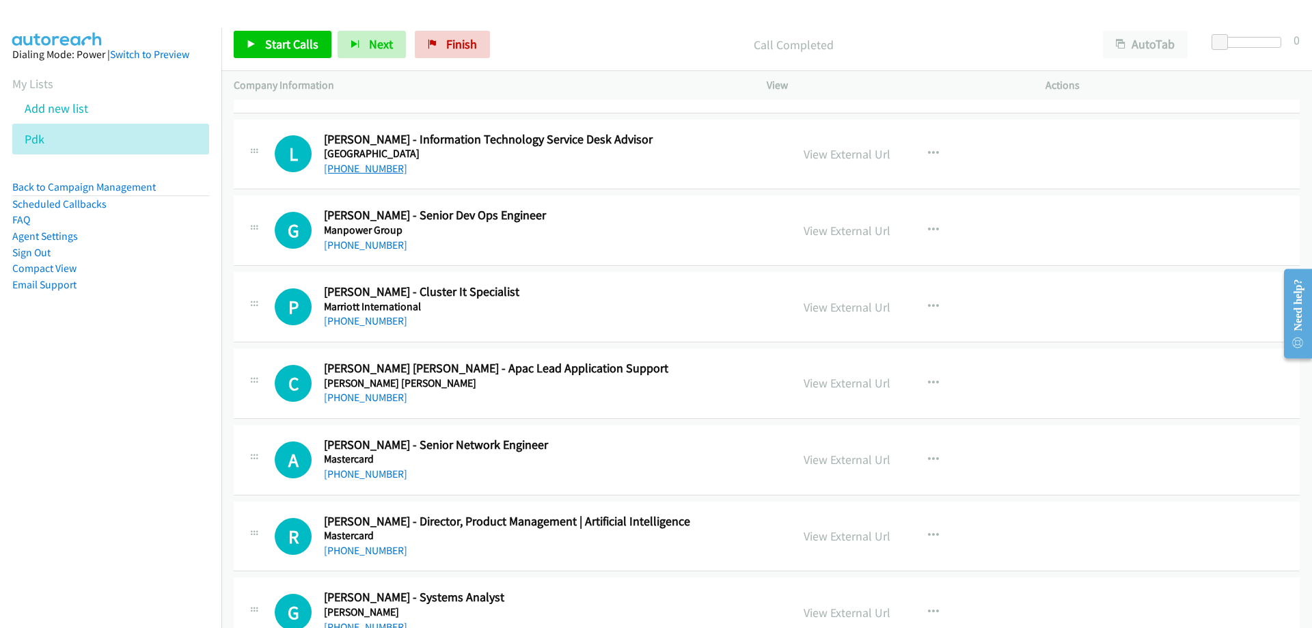
click at [368, 171] on link "[PHONE_NUMBER]" at bounding box center [365, 168] width 83 height 13
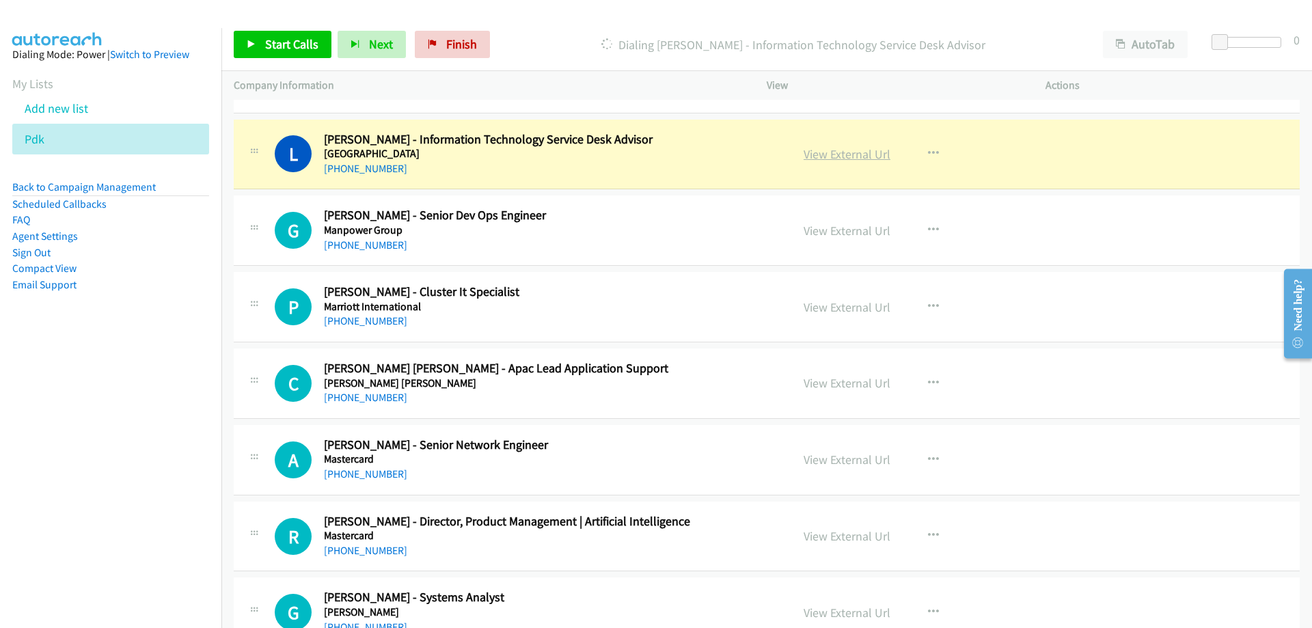
click at [822, 157] on link "View External Url" at bounding box center [847, 154] width 87 height 16
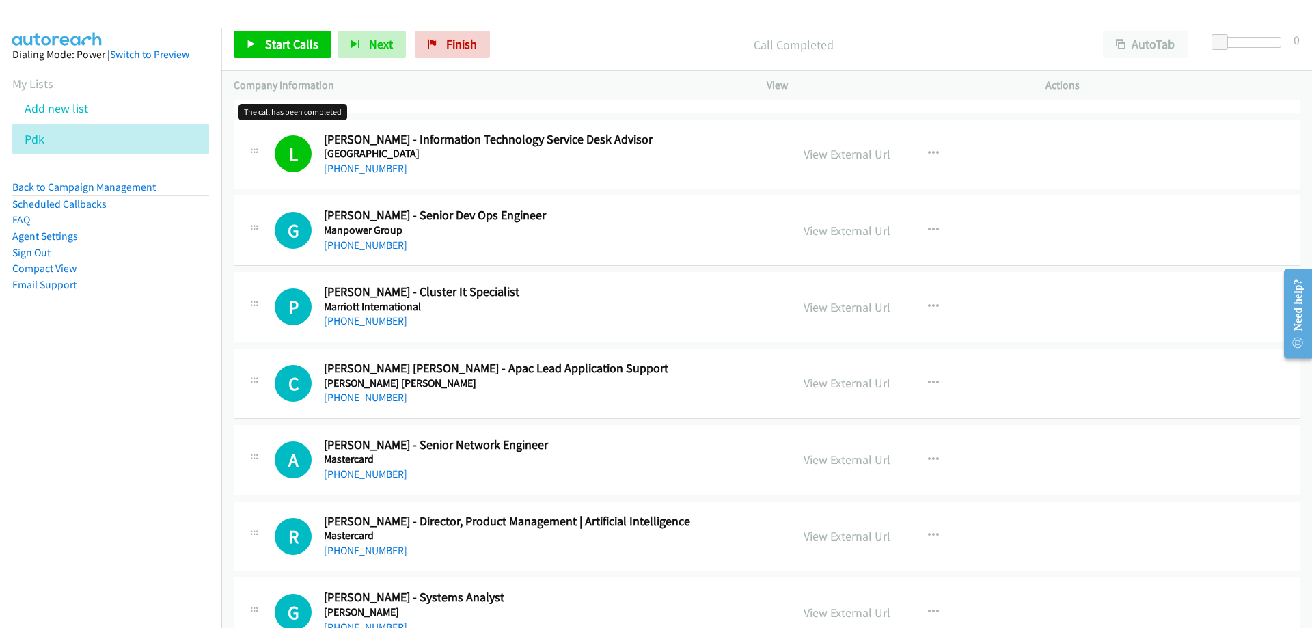
scroll to position [11484, 0]
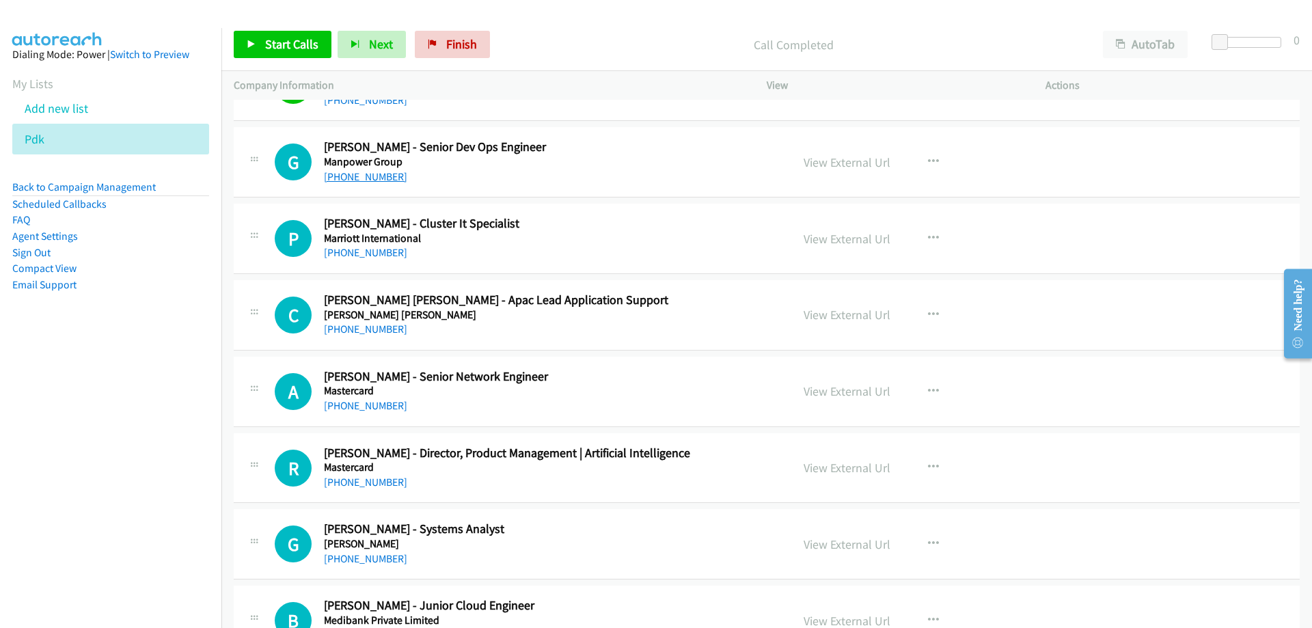
click at [381, 183] on link "[PHONE_NUMBER]" at bounding box center [365, 176] width 83 height 13
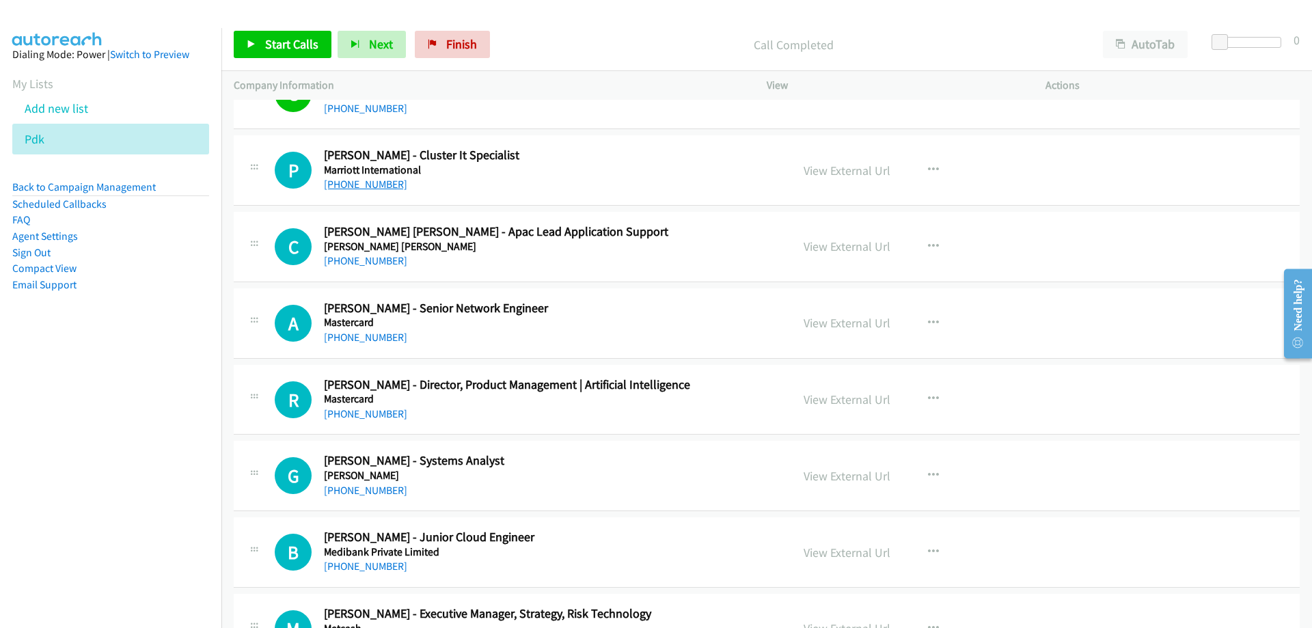
click at [379, 185] on link "[PHONE_NUMBER]" at bounding box center [365, 184] width 83 height 13
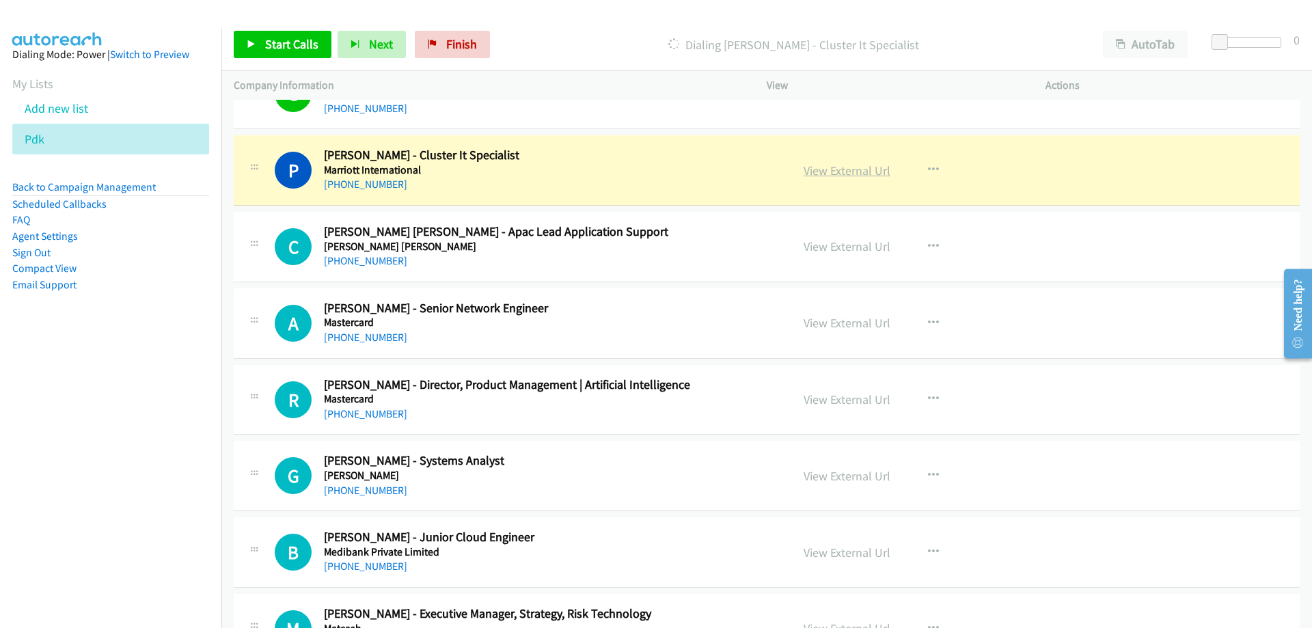
click at [807, 171] on link "View External Url" at bounding box center [847, 171] width 87 height 16
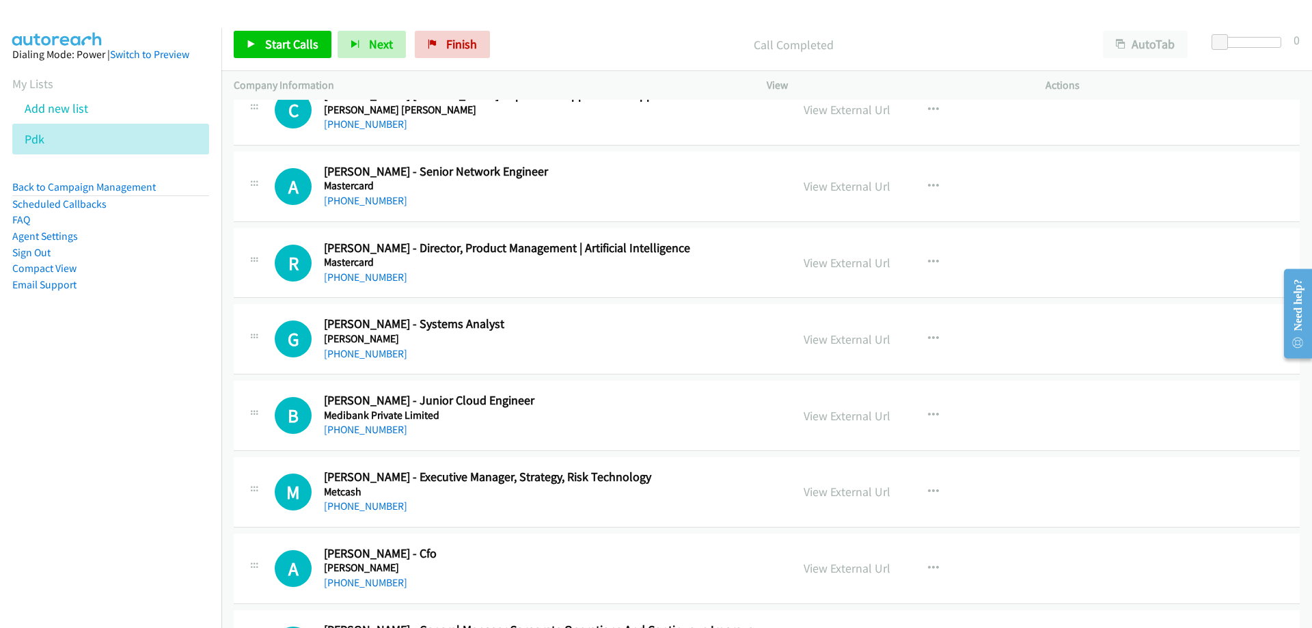
scroll to position [11621, 0]
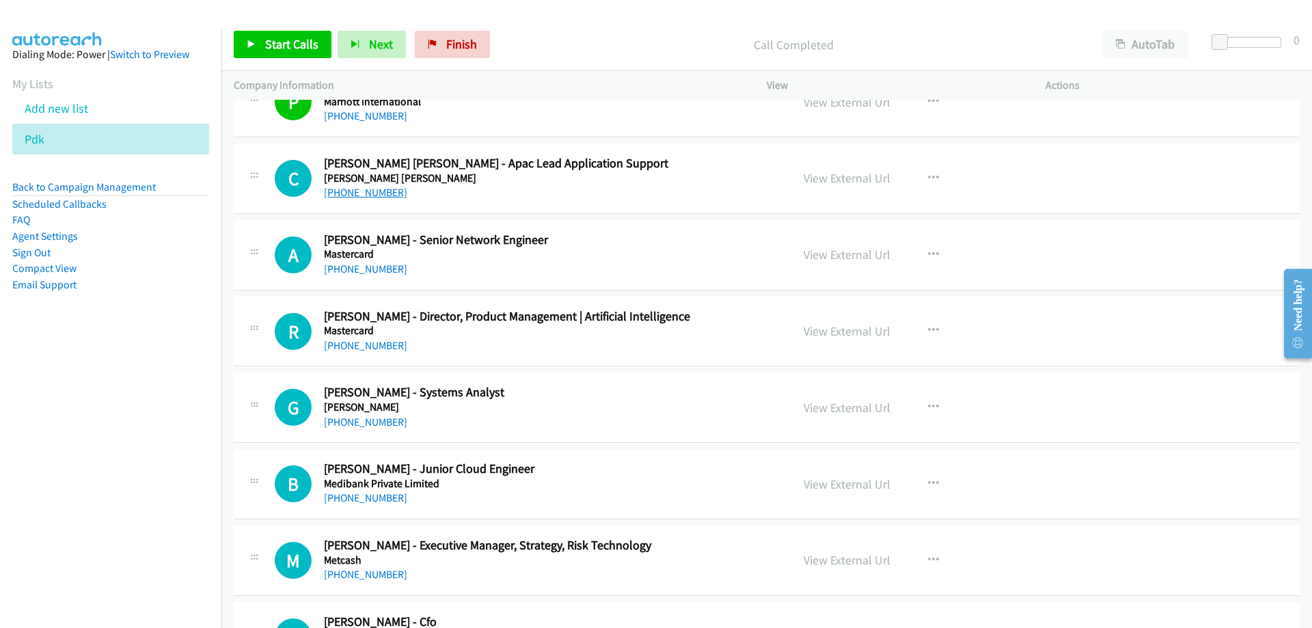
click at [373, 196] on link "[PHONE_NUMBER]" at bounding box center [365, 192] width 83 height 13
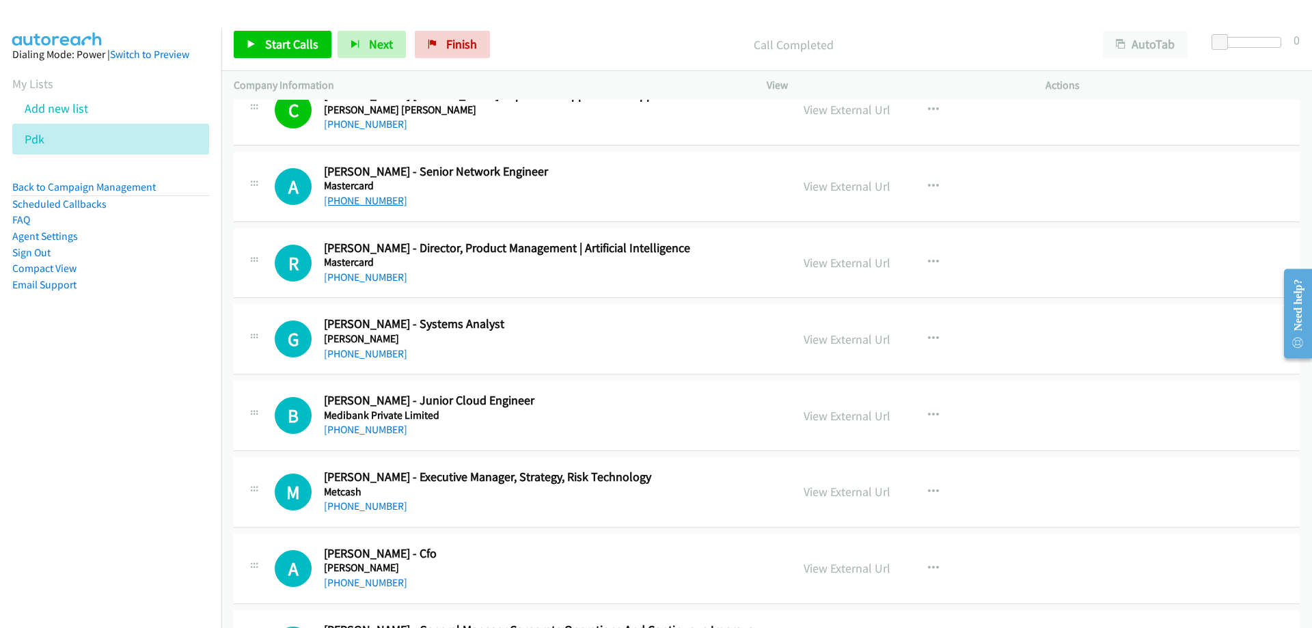
click at [345, 200] on link "[PHONE_NUMBER]" at bounding box center [365, 200] width 83 height 13
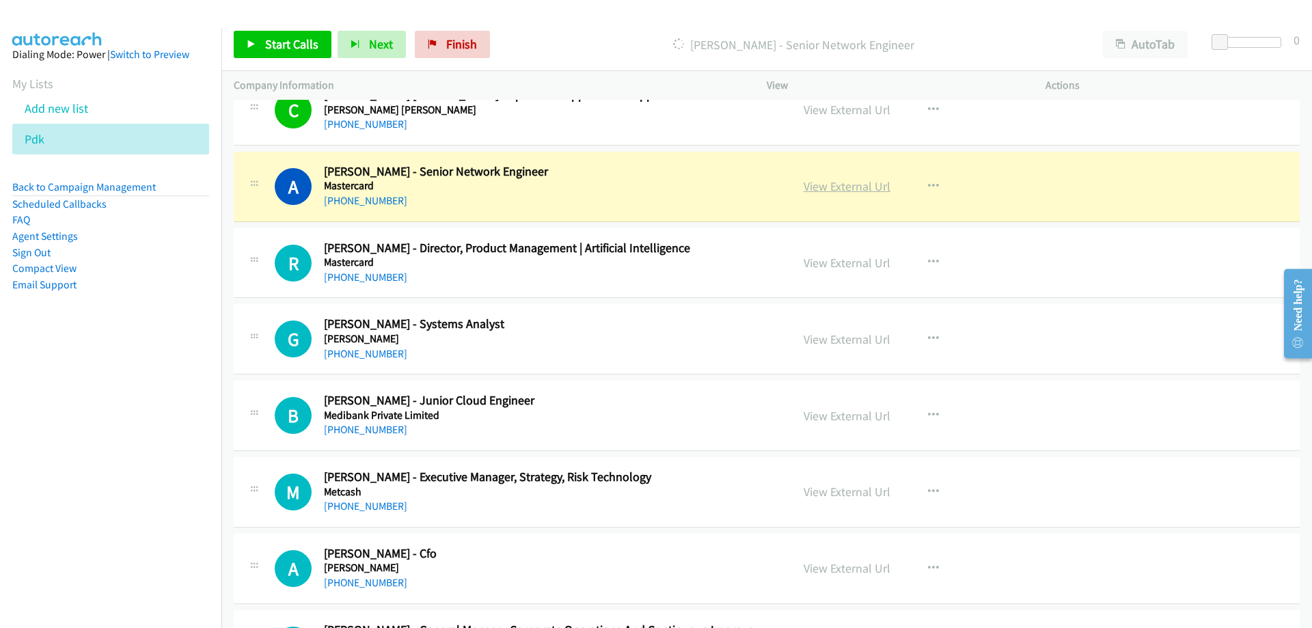
click at [846, 187] on link "View External Url" at bounding box center [847, 186] width 87 height 16
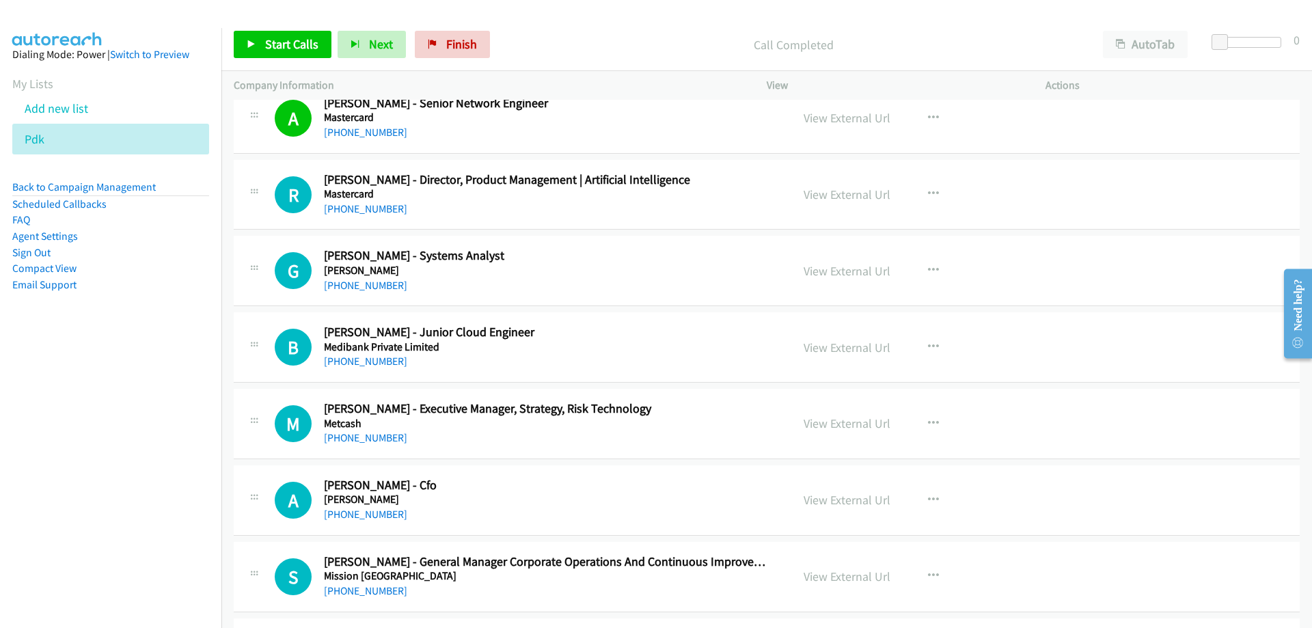
scroll to position [11826, 0]
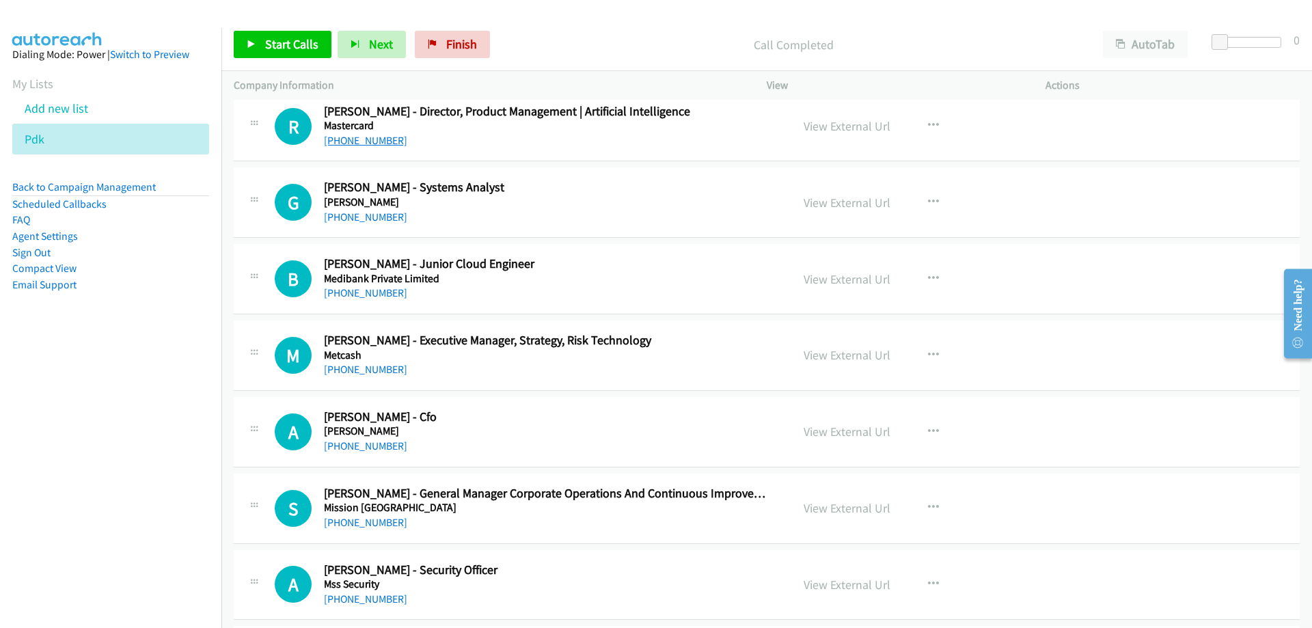
click at [329, 143] on link "[PHONE_NUMBER]" at bounding box center [365, 140] width 83 height 13
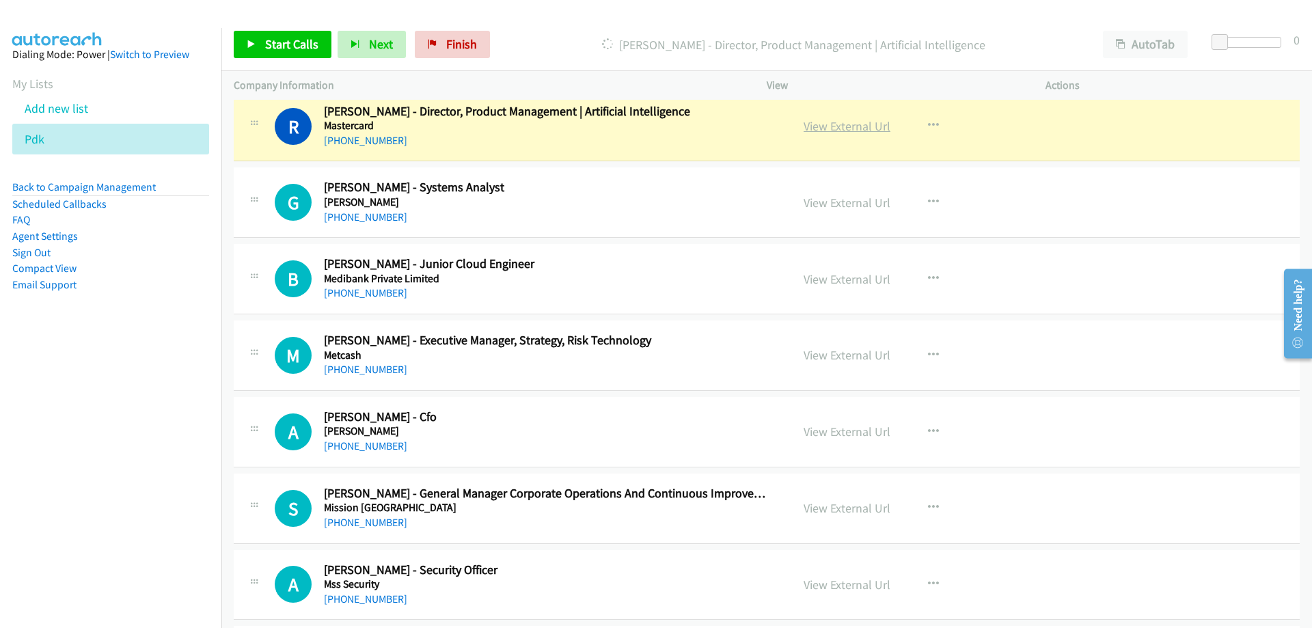
click at [833, 129] on link "View External Url" at bounding box center [847, 126] width 87 height 16
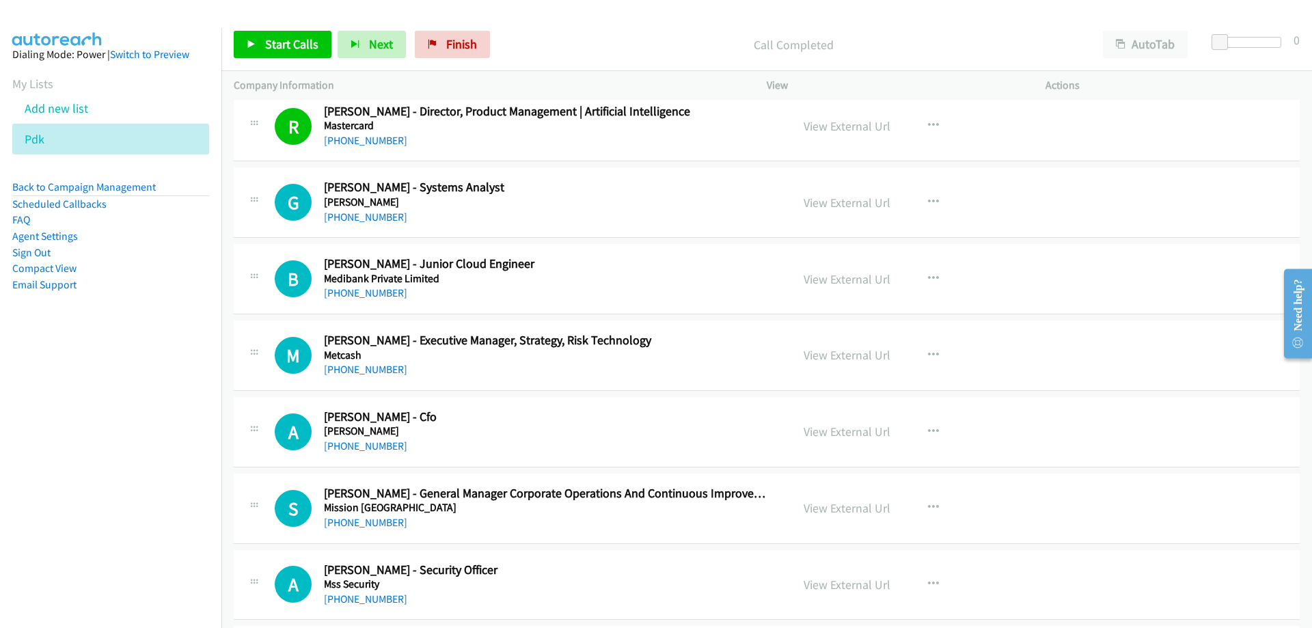
scroll to position [11894, 0]
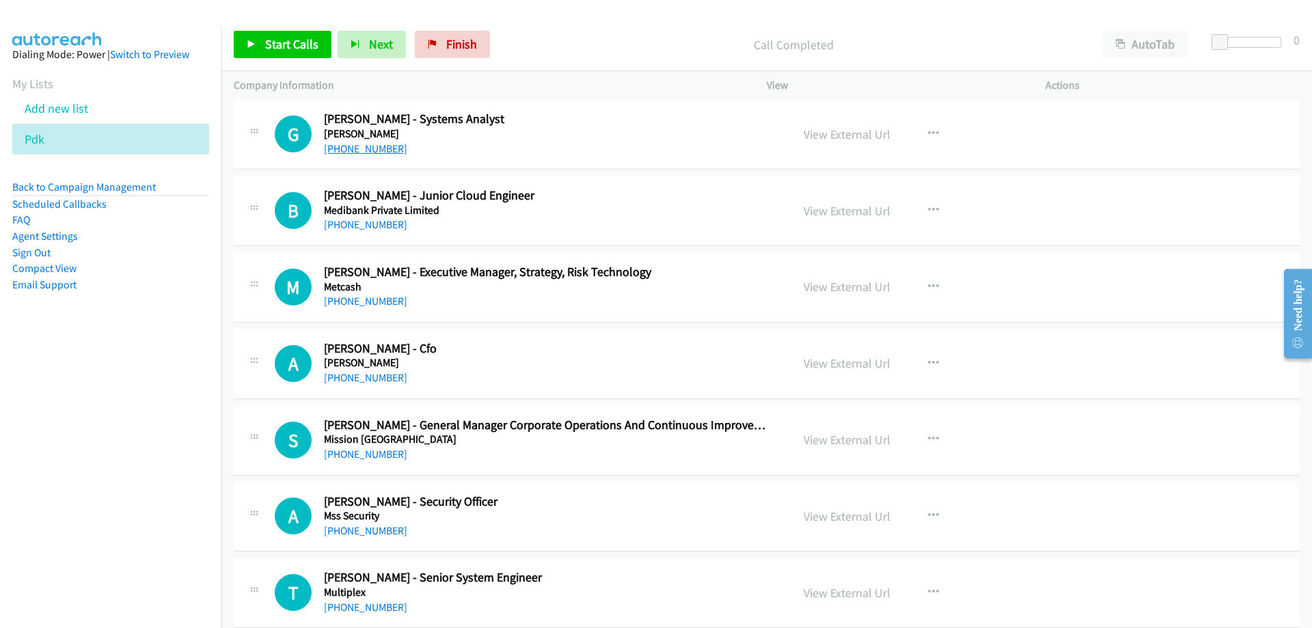
click at [386, 152] on link "[PHONE_NUMBER]" at bounding box center [365, 148] width 83 height 13
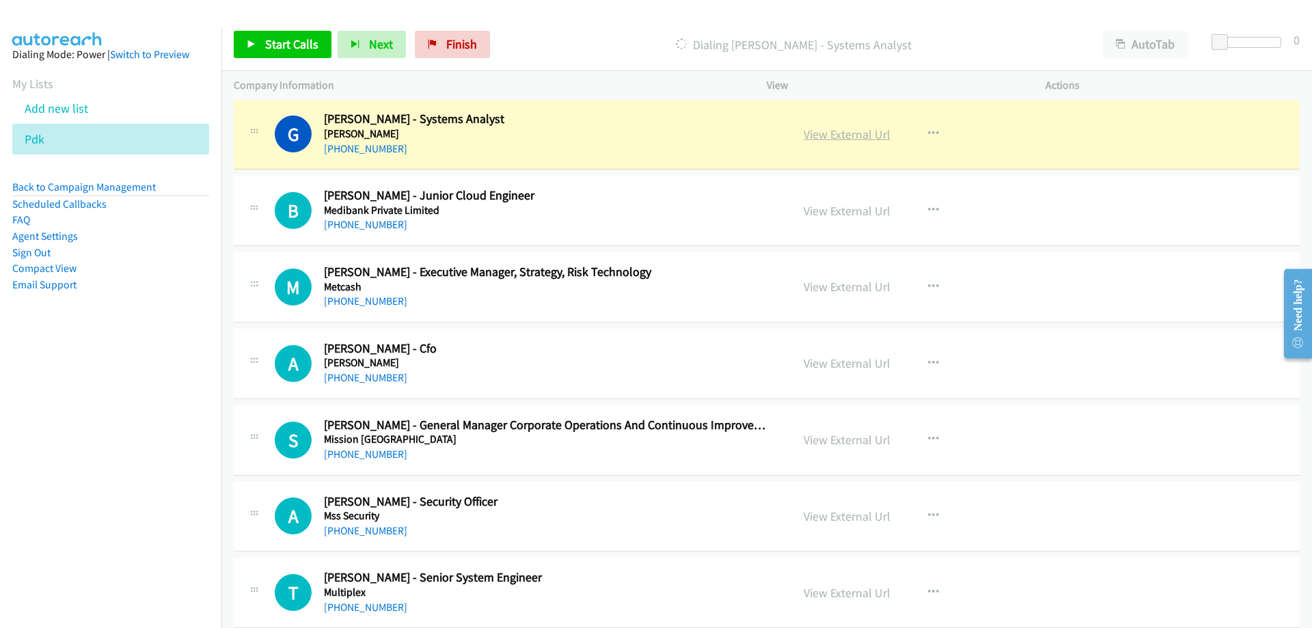
click at [848, 137] on link "View External Url" at bounding box center [847, 134] width 87 height 16
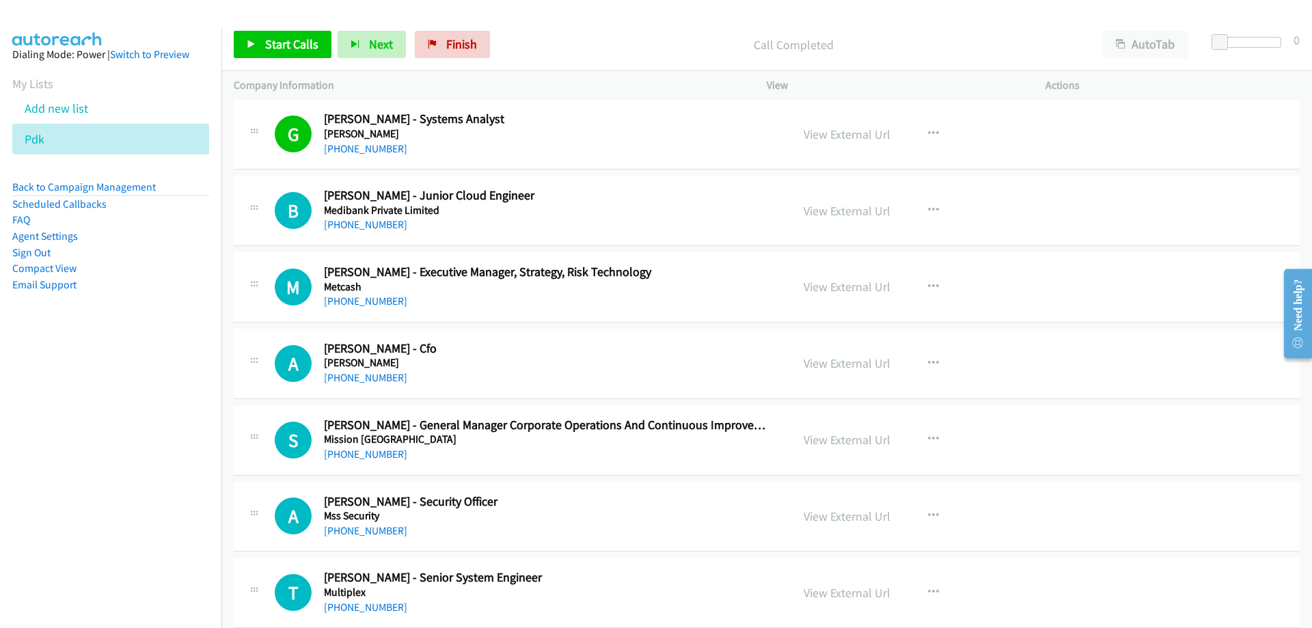
scroll to position [11963, 0]
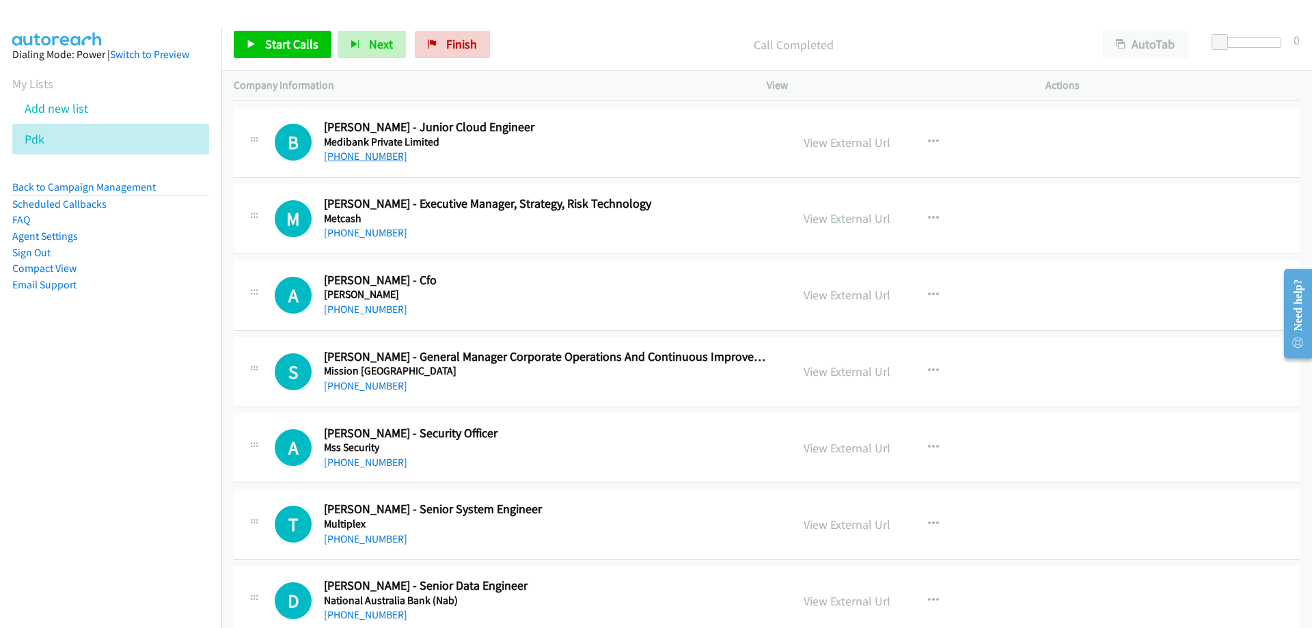
click at [381, 157] on link "[PHONE_NUMBER]" at bounding box center [365, 156] width 83 height 13
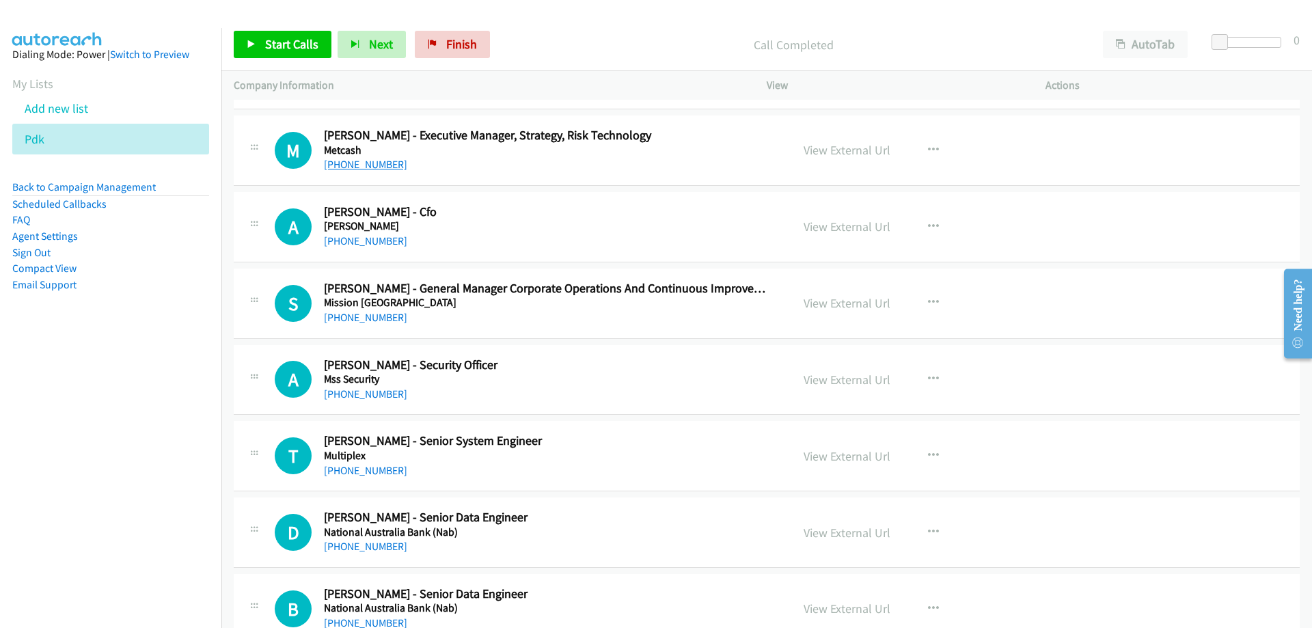
click at [359, 166] on link "[PHONE_NUMBER]" at bounding box center [365, 164] width 83 height 13
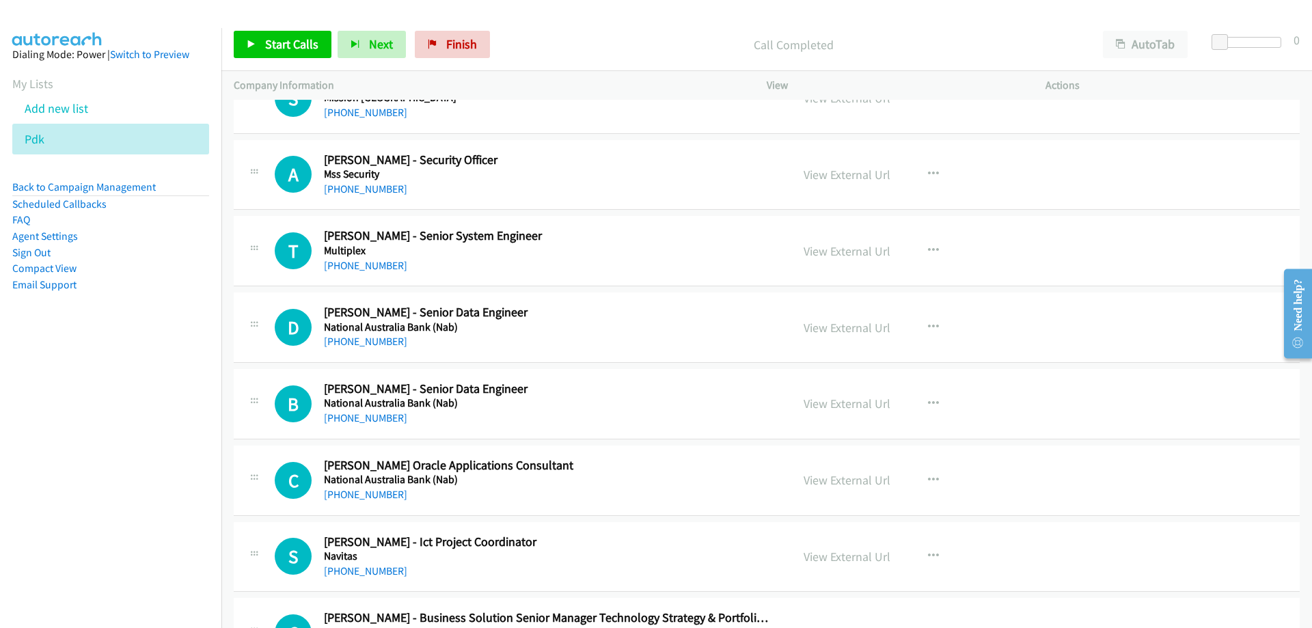
scroll to position [12168, 0]
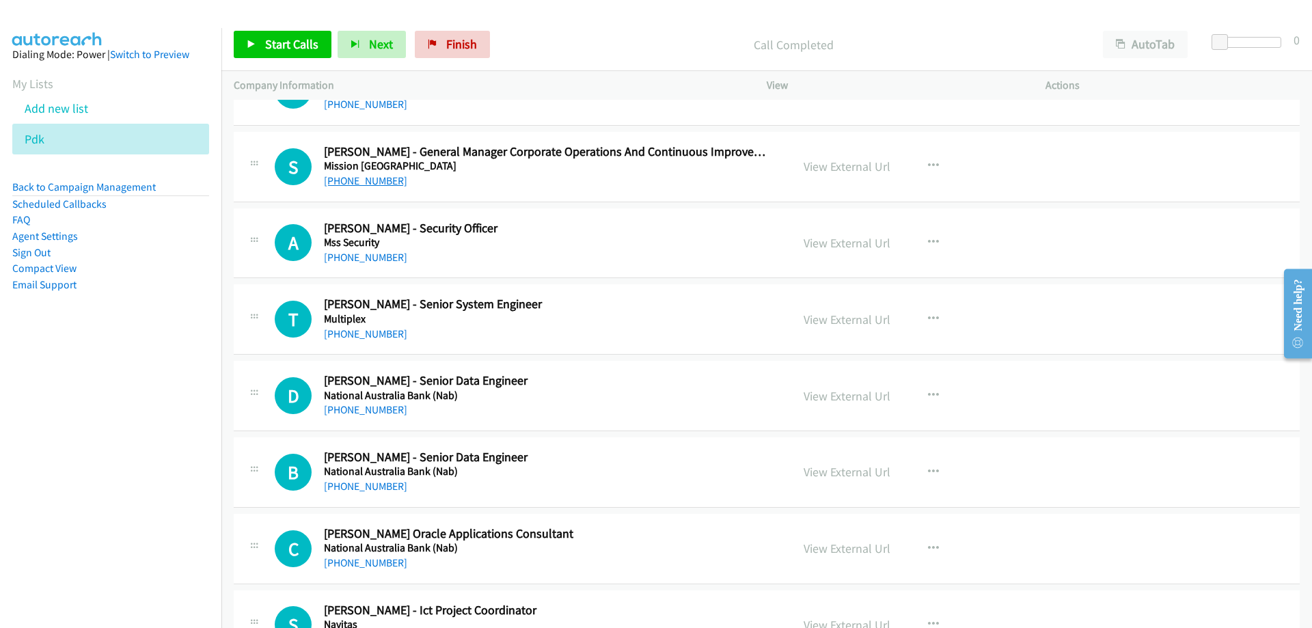
click at [360, 183] on link "[PHONE_NUMBER]" at bounding box center [365, 180] width 83 height 13
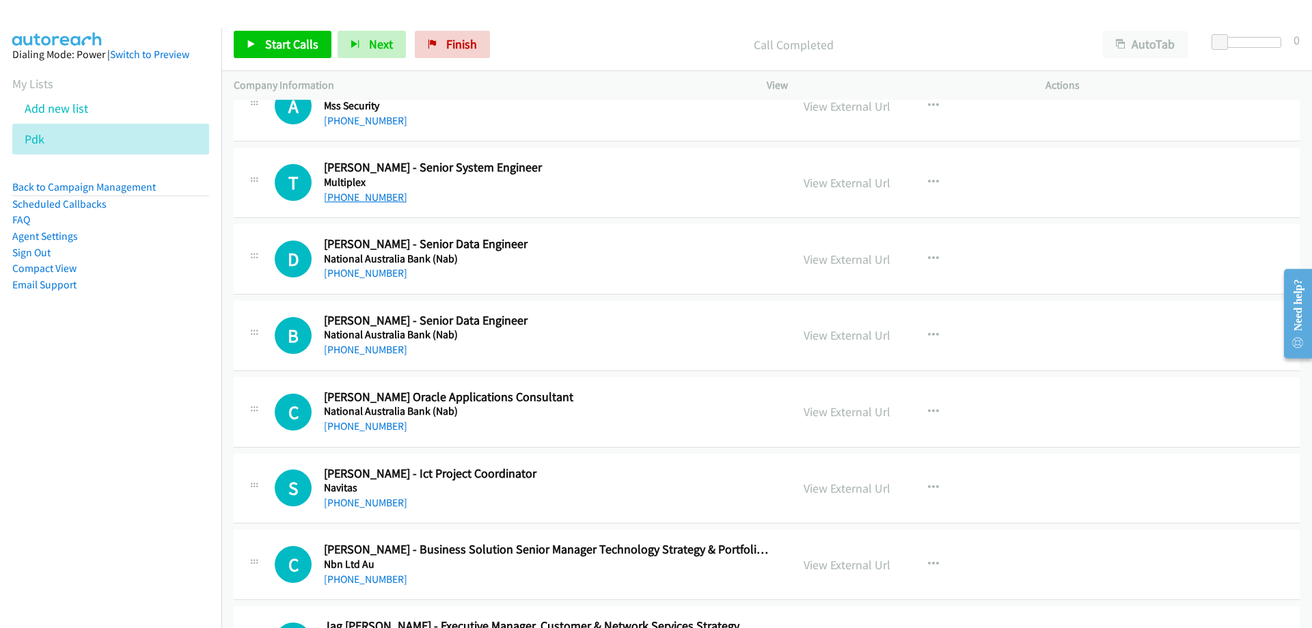
click at [365, 201] on link "[PHONE_NUMBER]" at bounding box center [365, 197] width 83 height 13
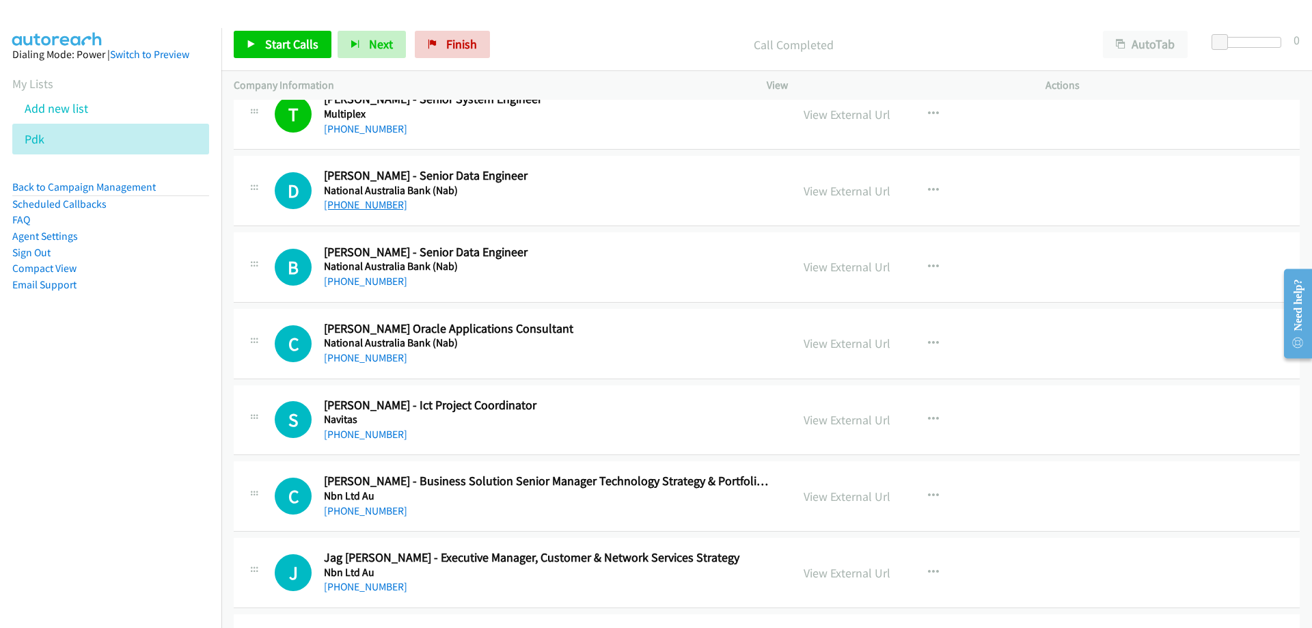
click at [370, 206] on link "[PHONE_NUMBER]" at bounding box center [365, 204] width 83 height 13
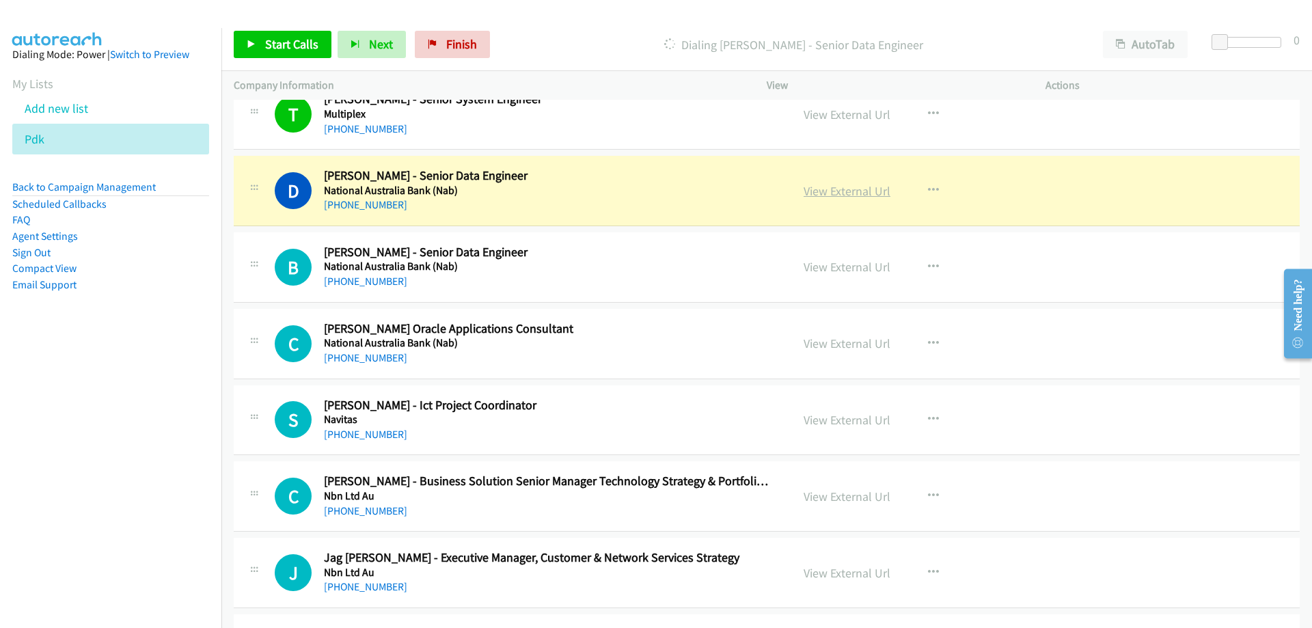
click at [857, 189] on link "View External Url" at bounding box center [847, 191] width 87 height 16
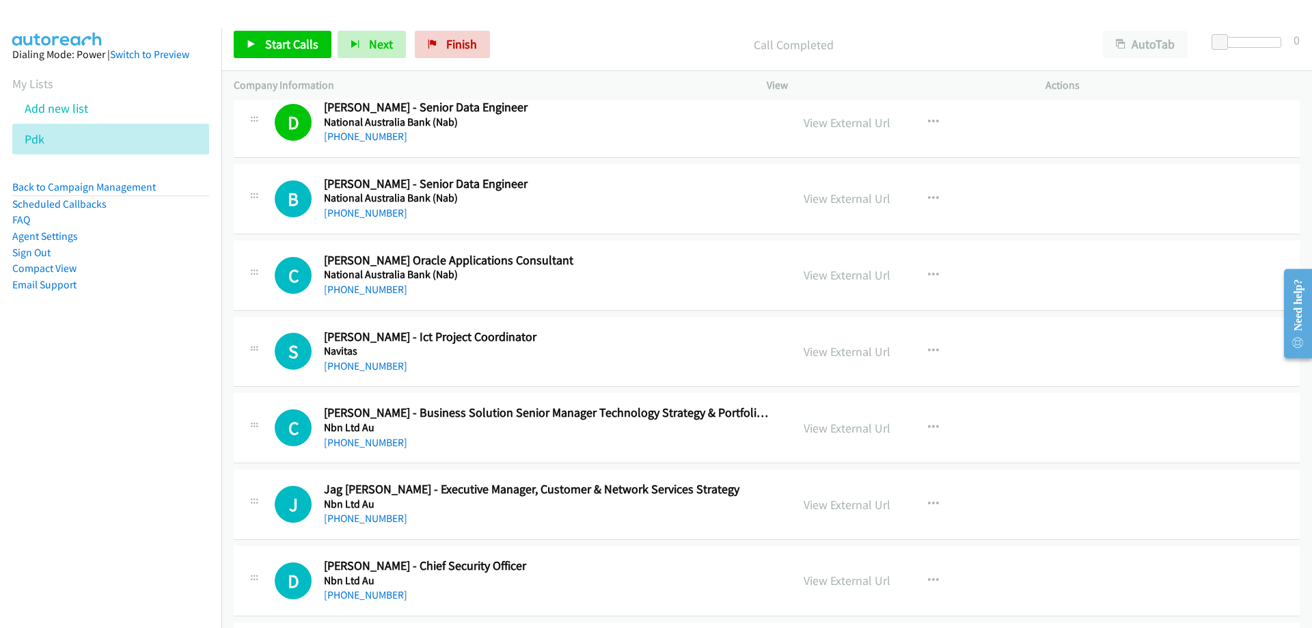
scroll to position [12510, 0]
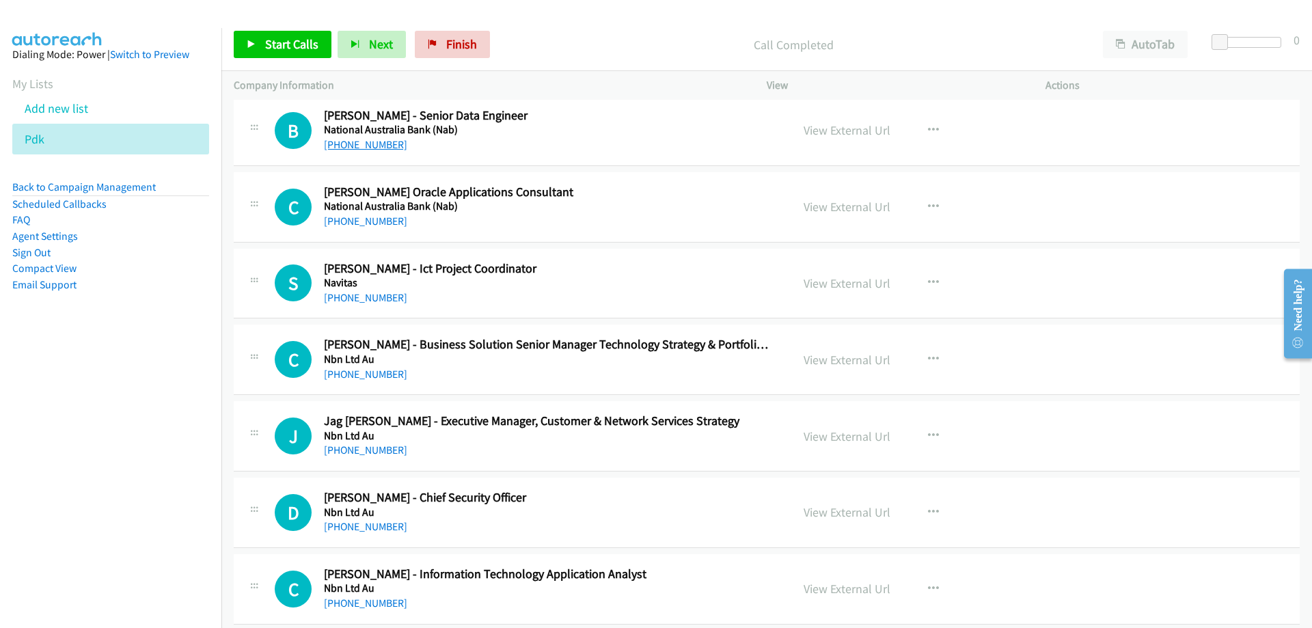
click at [383, 148] on link "[PHONE_NUMBER]" at bounding box center [365, 144] width 83 height 13
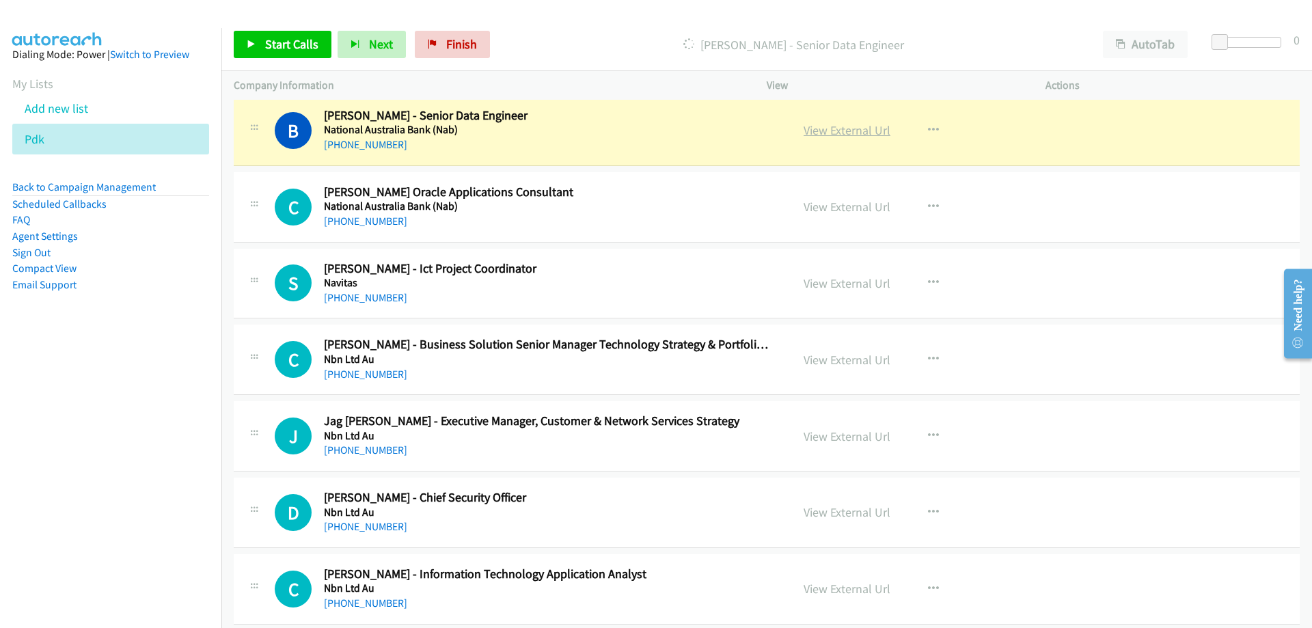
click at [844, 128] on link "View External Url" at bounding box center [847, 130] width 87 height 16
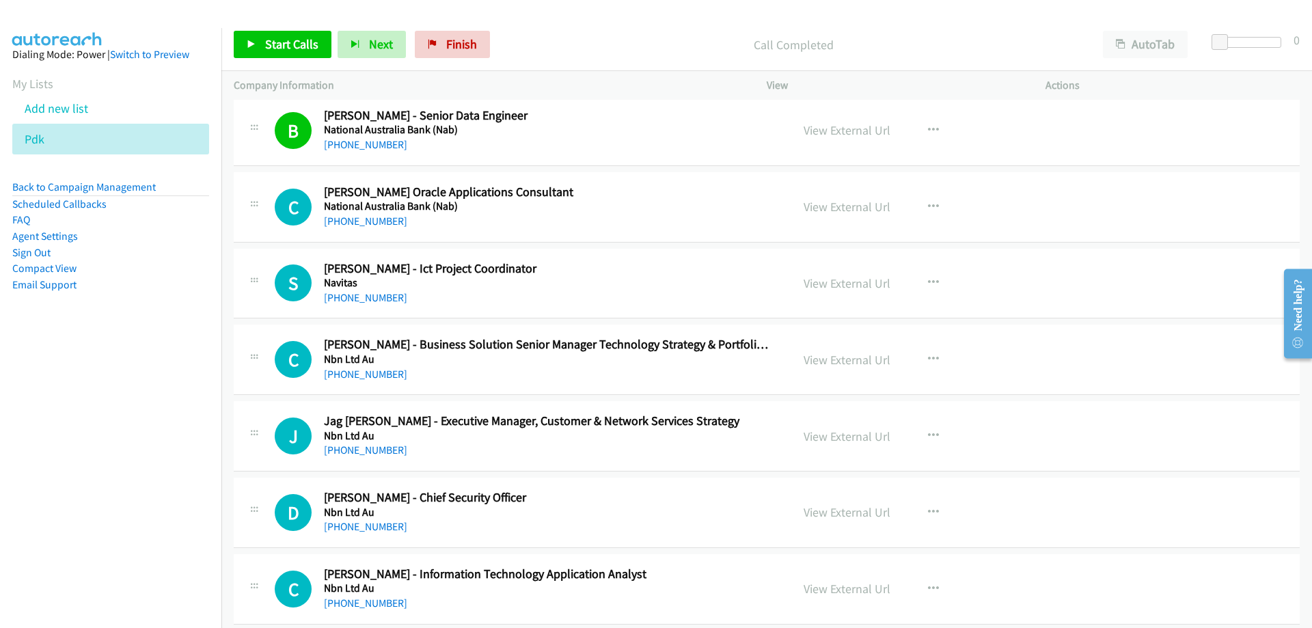
scroll to position [12578, 0]
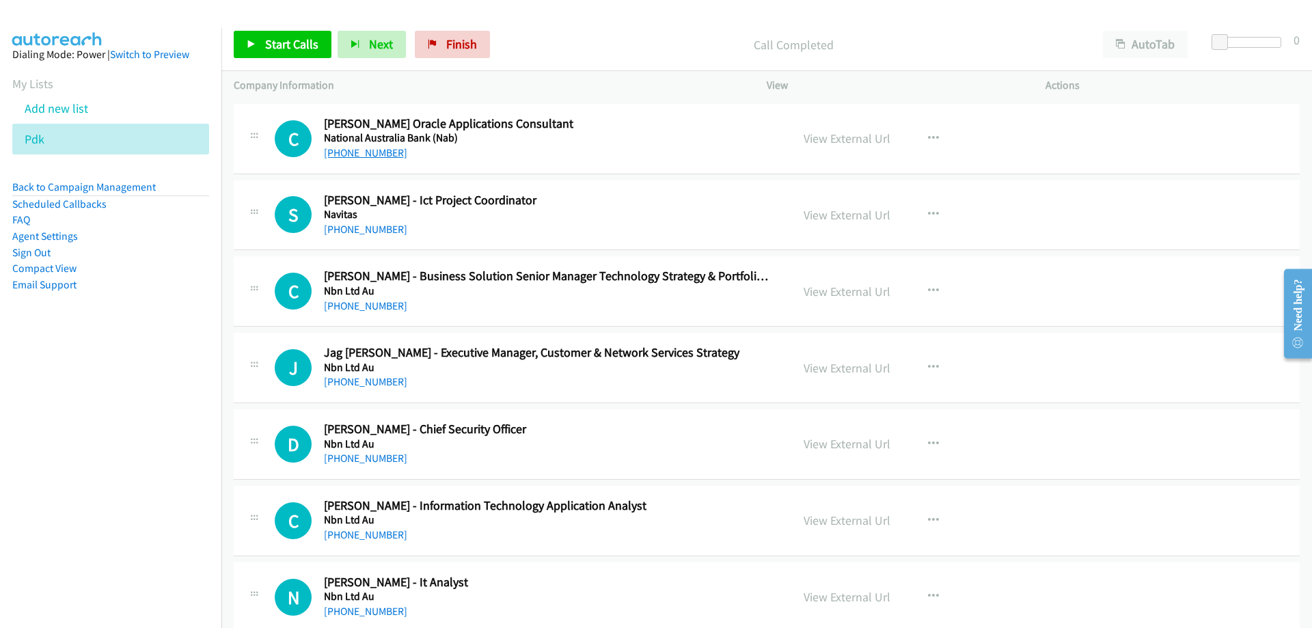
click at [366, 149] on link "[PHONE_NUMBER]" at bounding box center [365, 152] width 83 height 13
click at [366, 155] on link "[PHONE_NUMBER]" at bounding box center [365, 152] width 83 height 13
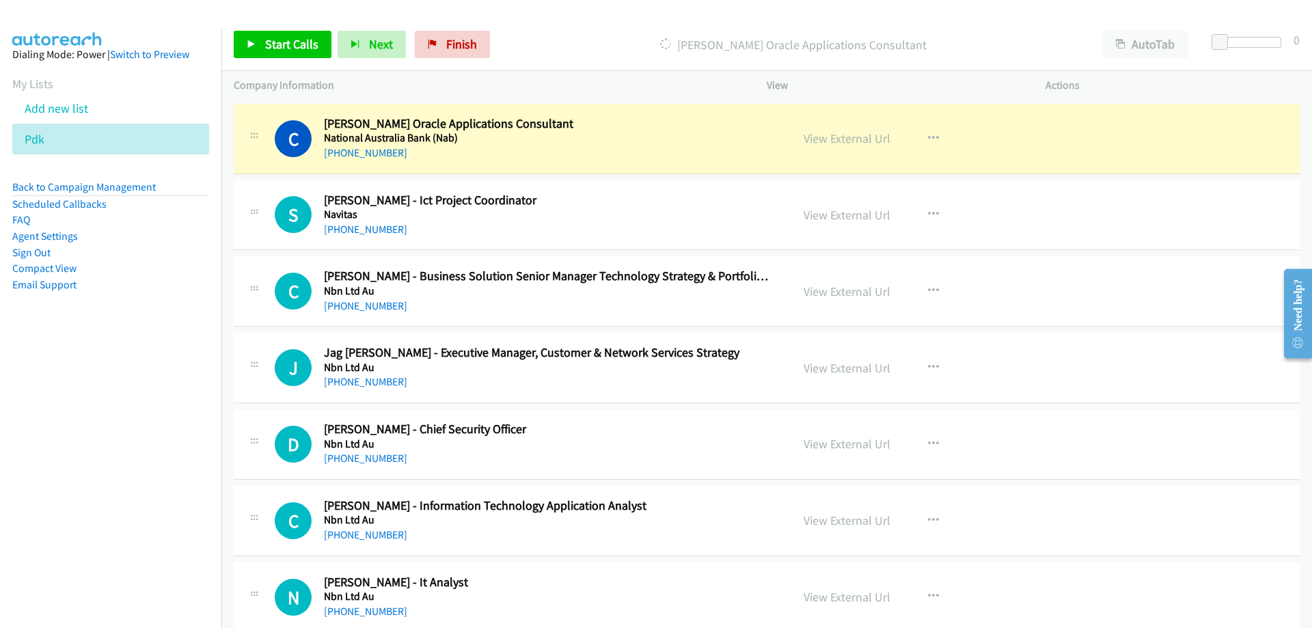
scroll to position [12646, 0]
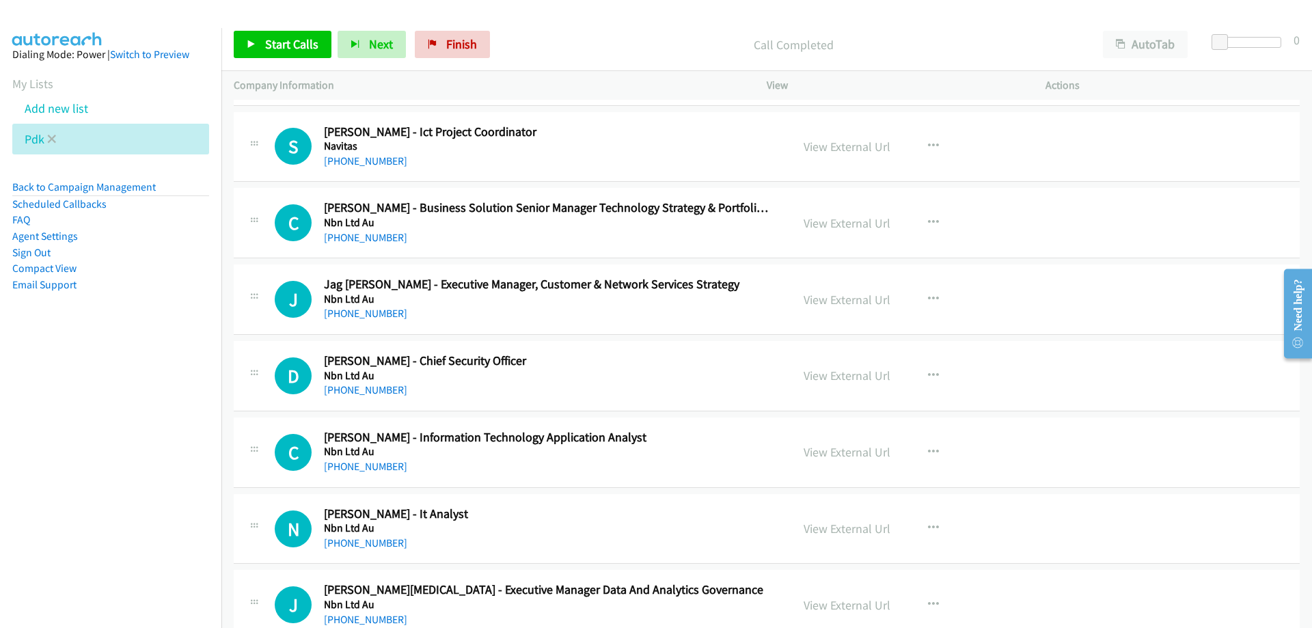
drag, startPoint x: 354, startPoint y: 159, endPoint x: 18, endPoint y: 124, distance: 338.1
click at [354, 159] on link "[PHONE_NUMBER]" at bounding box center [365, 160] width 83 height 13
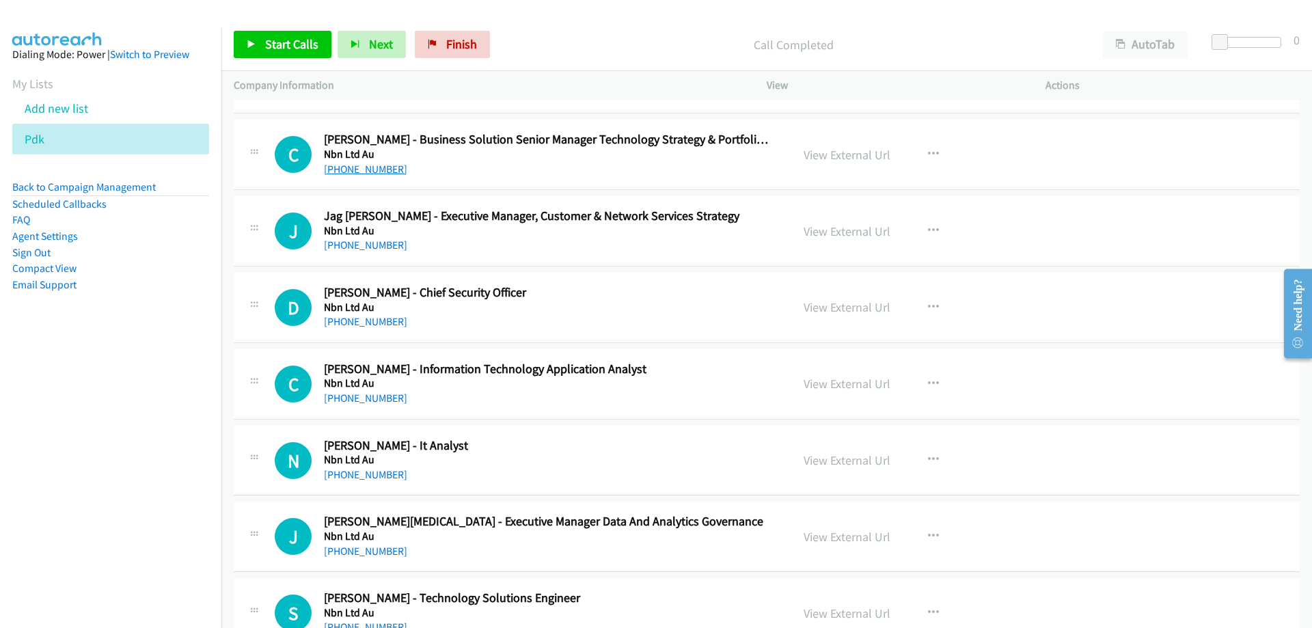
click at [331, 167] on link "[PHONE_NUMBER]" at bounding box center [365, 169] width 83 height 13
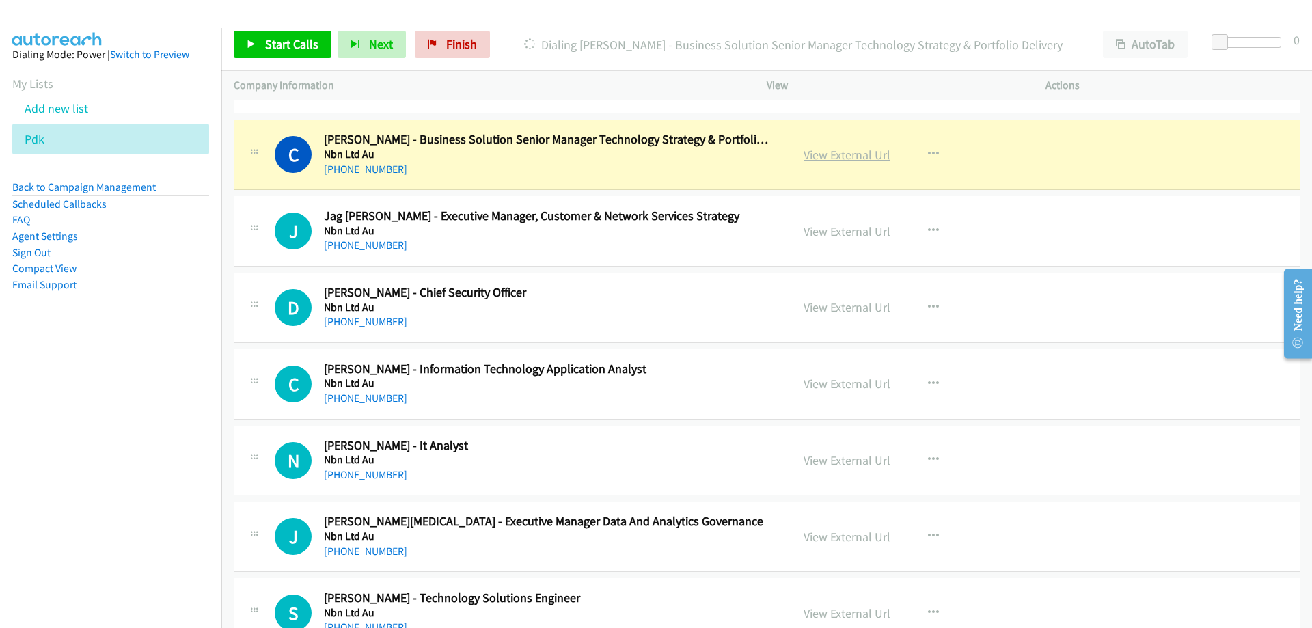
click at [812, 150] on link "View External Url" at bounding box center [847, 155] width 87 height 16
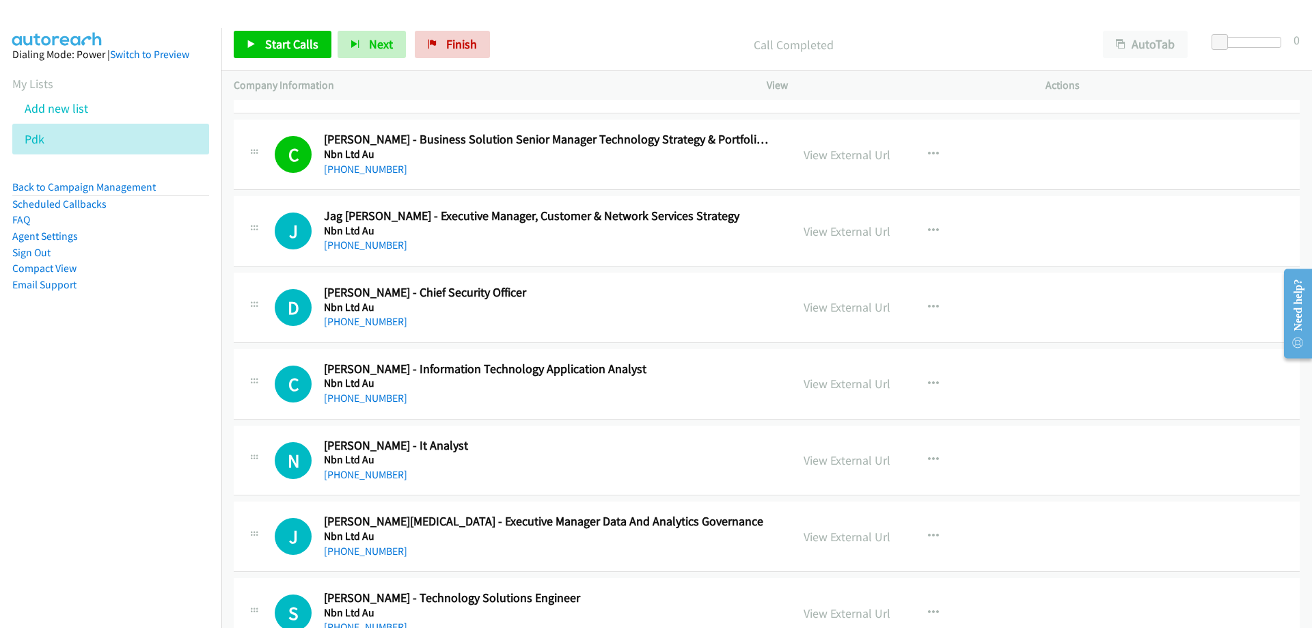
scroll to position [12783, 0]
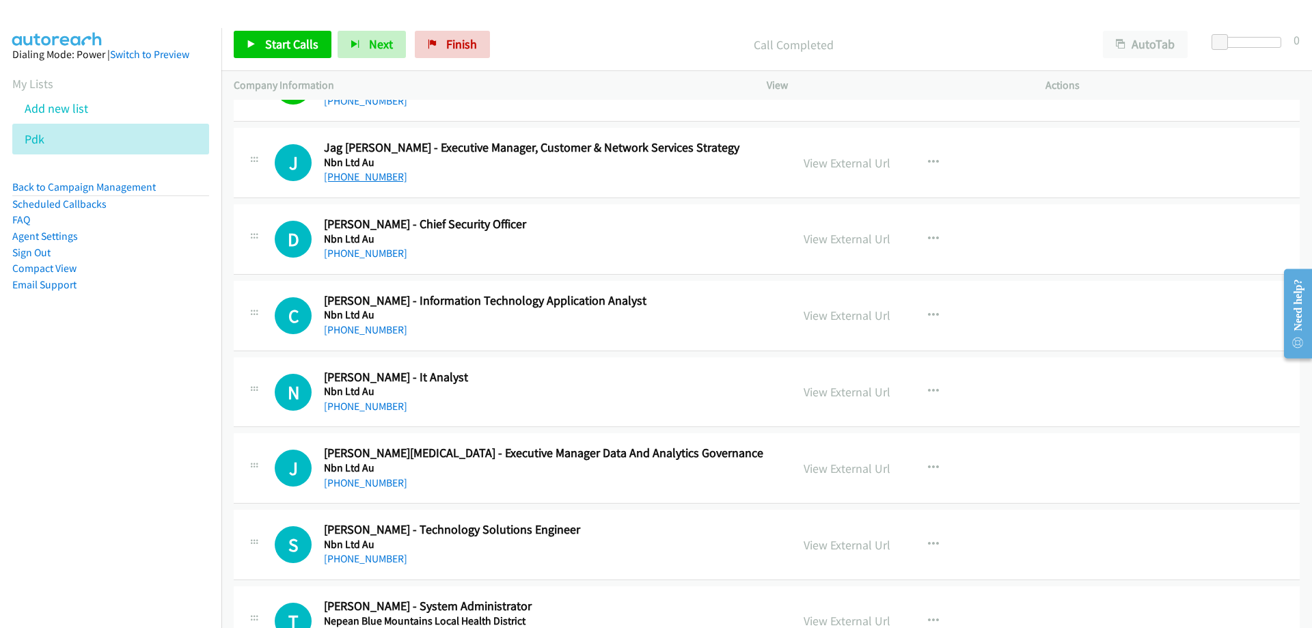
click at [383, 177] on link "[PHONE_NUMBER]" at bounding box center [365, 176] width 83 height 13
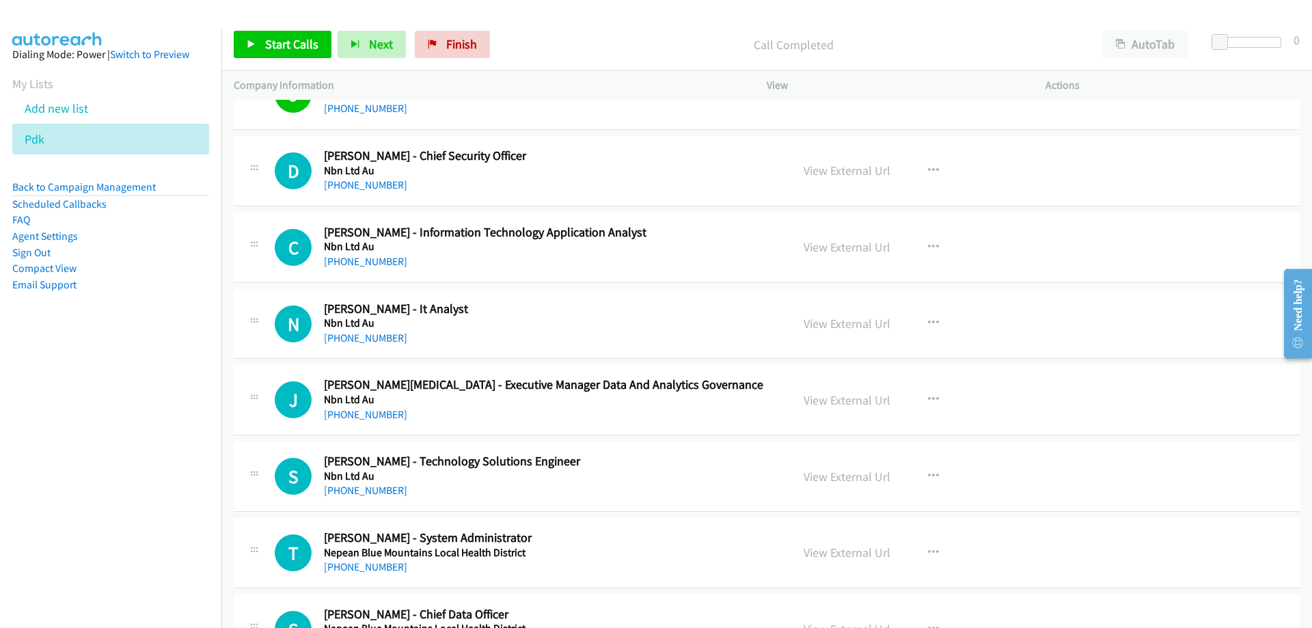
scroll to position [12920, 0]
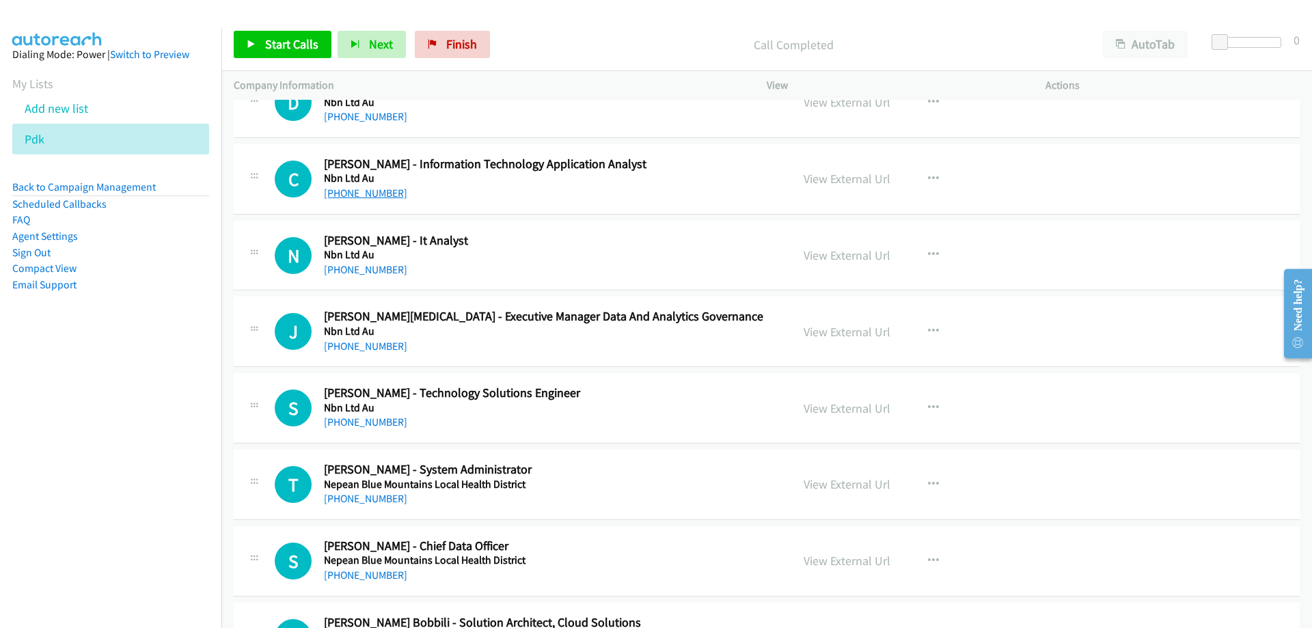
click at [355, 196] on link "[PHONE_NUMBER]" at bounding box center [365, 193] width 83 height 13
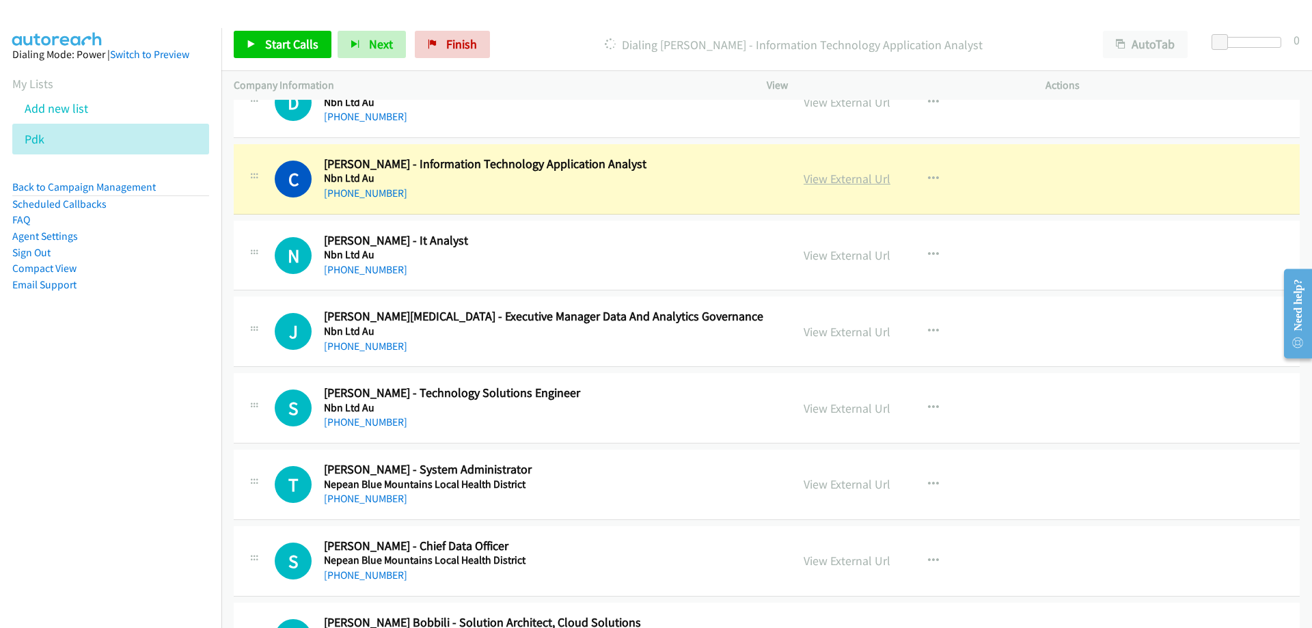
click at [852, 178] on link "View External Url" at bounding box center [847, 179] width 87 height 16
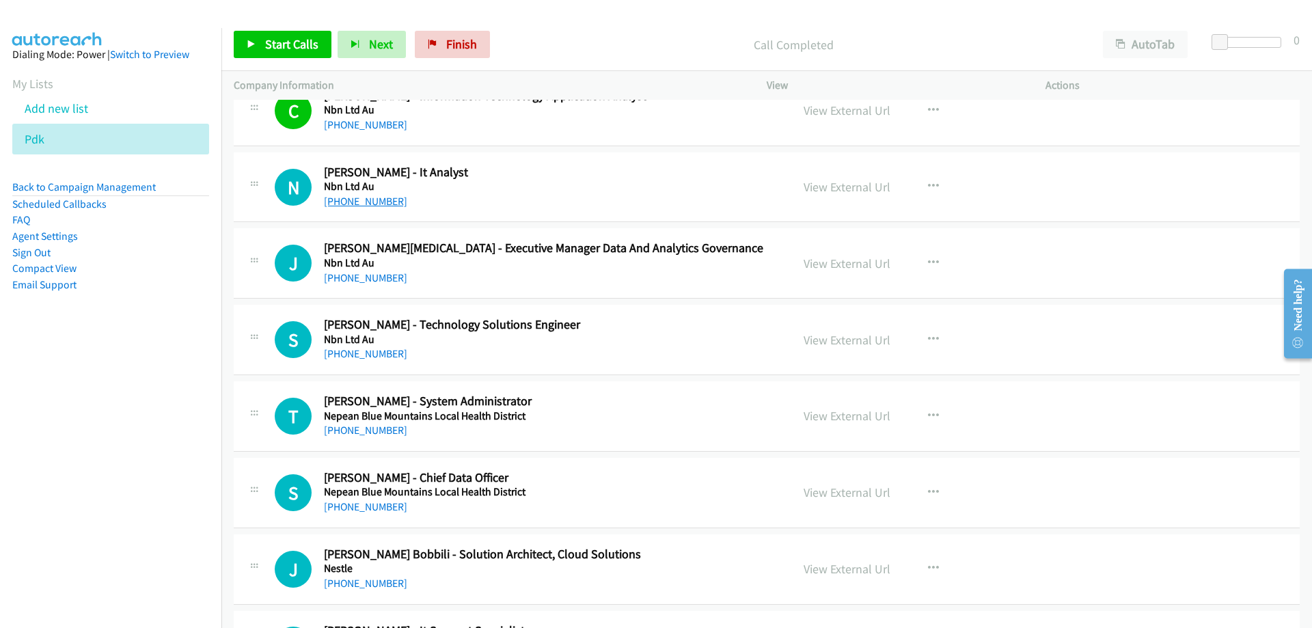
scroll to position [13056, 0]
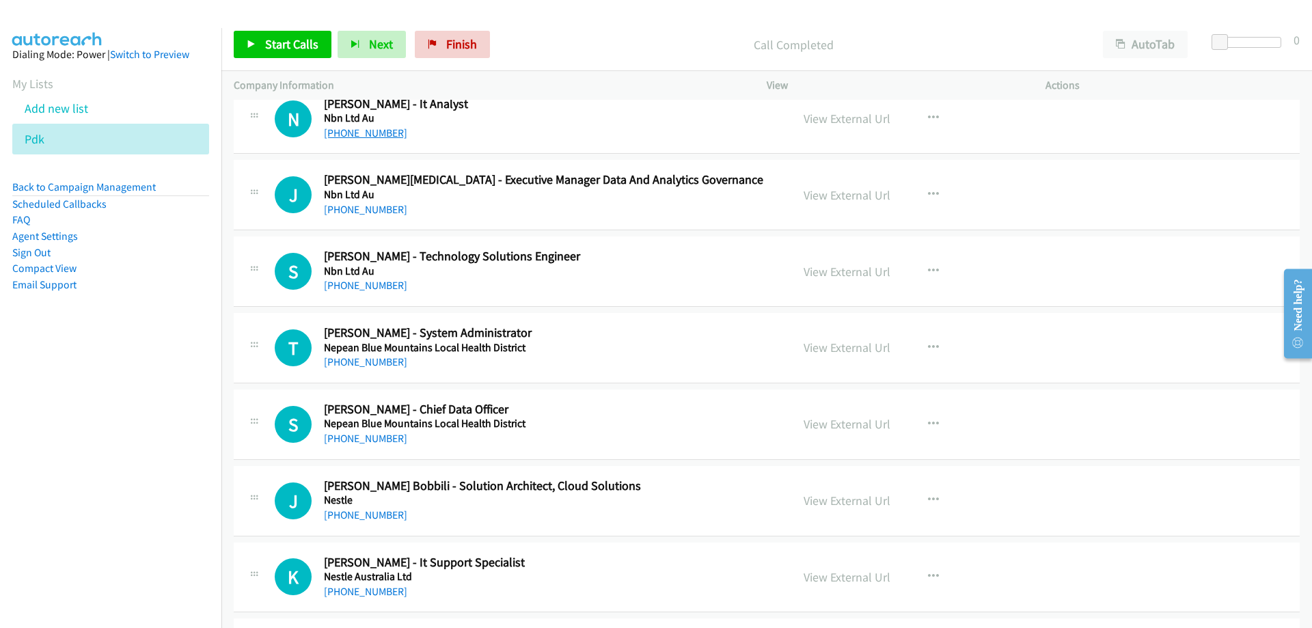
click at [373, 132] on link "[PHONE_NUMBER]" at bounding box center [365, 132] width 83 height 13
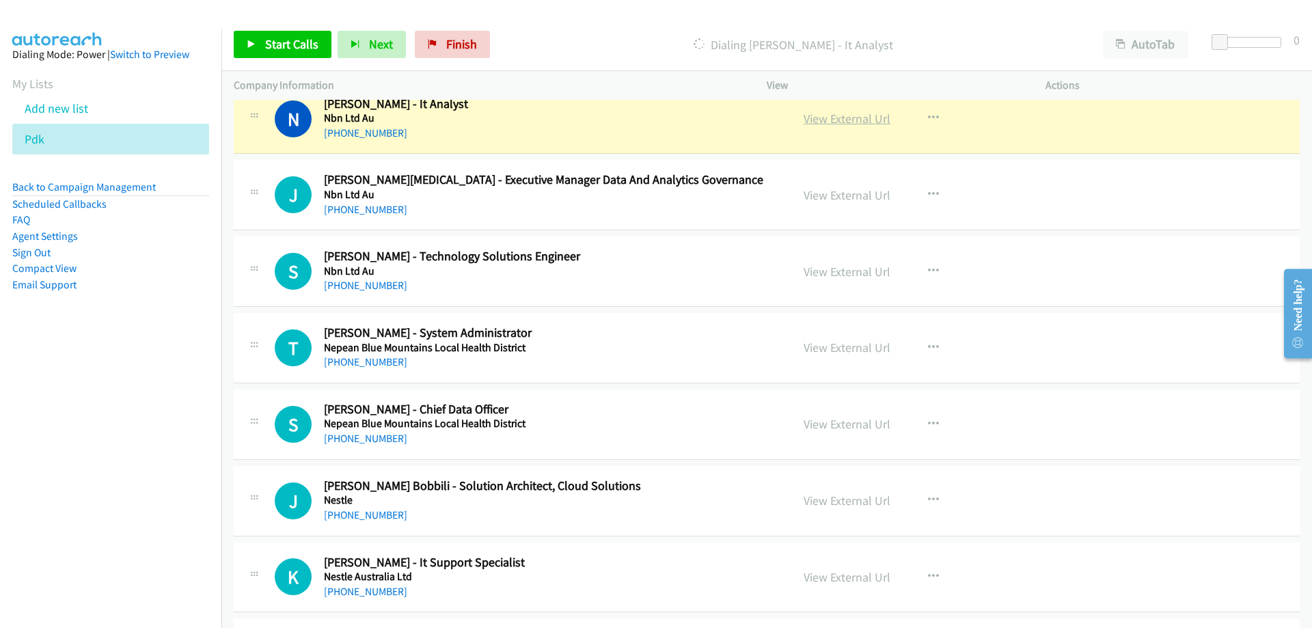
click at [831, 113] on link "View External Url" at bounding box center [847, 119] width 87 height 16
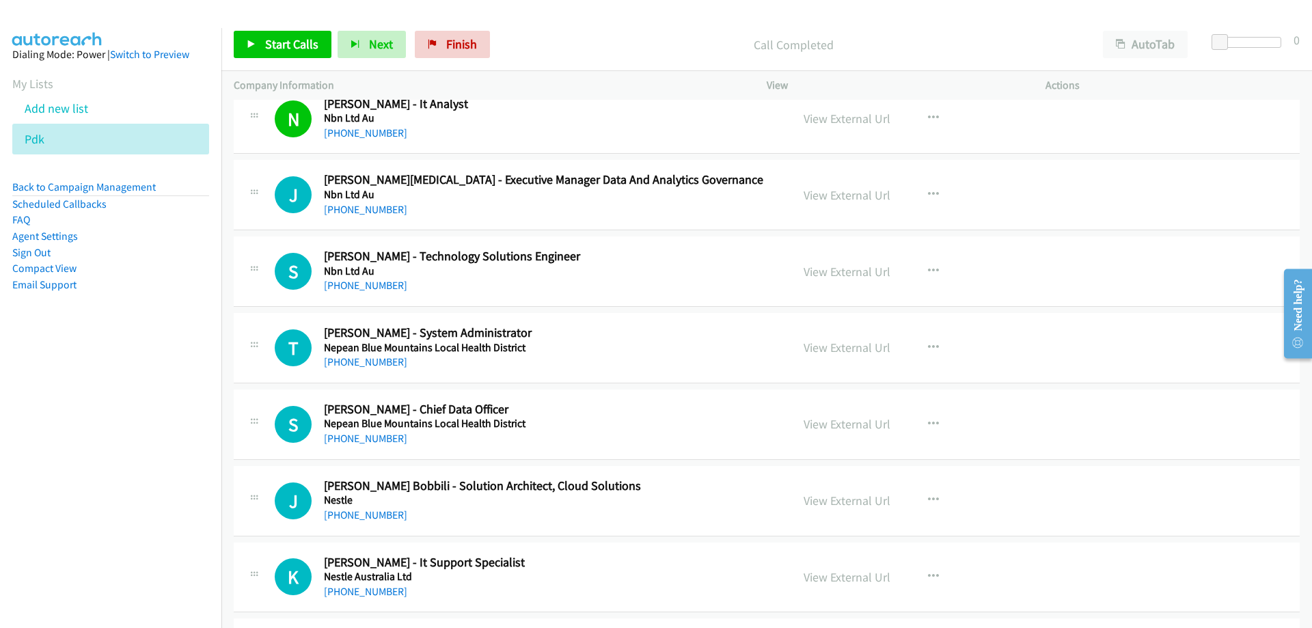
scroll to position [13125, 0]
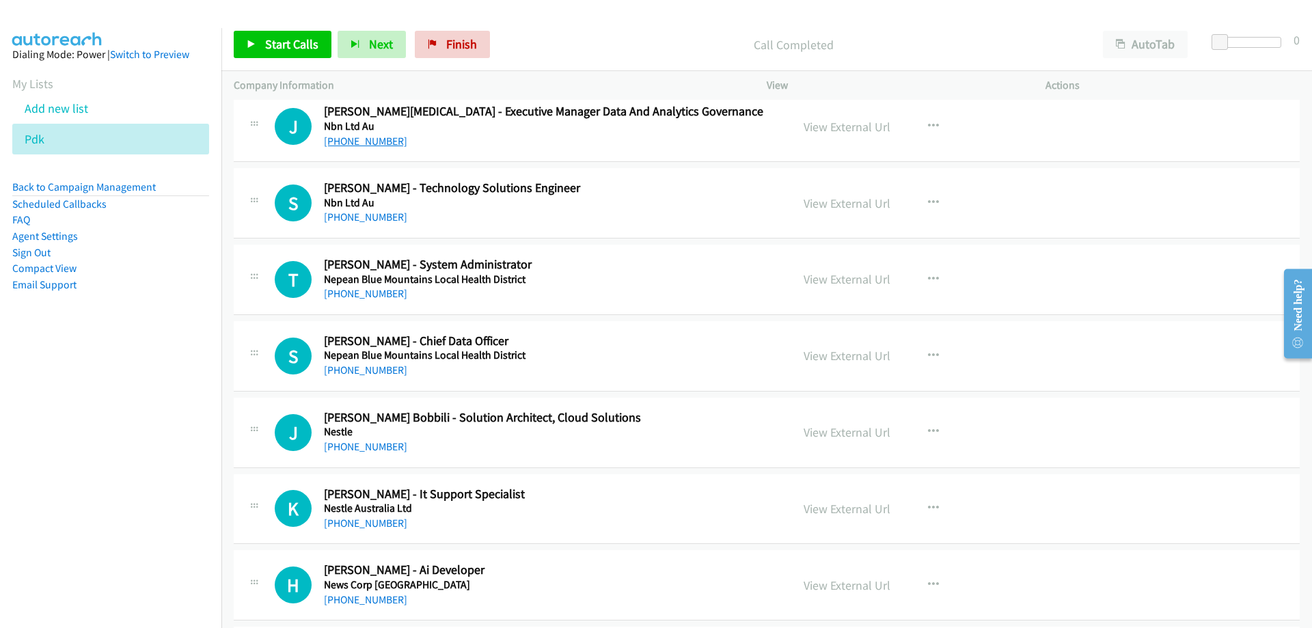
click at [376, 143] on link "[PHONE_NUMBER]" at bounding box center [365, 141] width 83 height 13
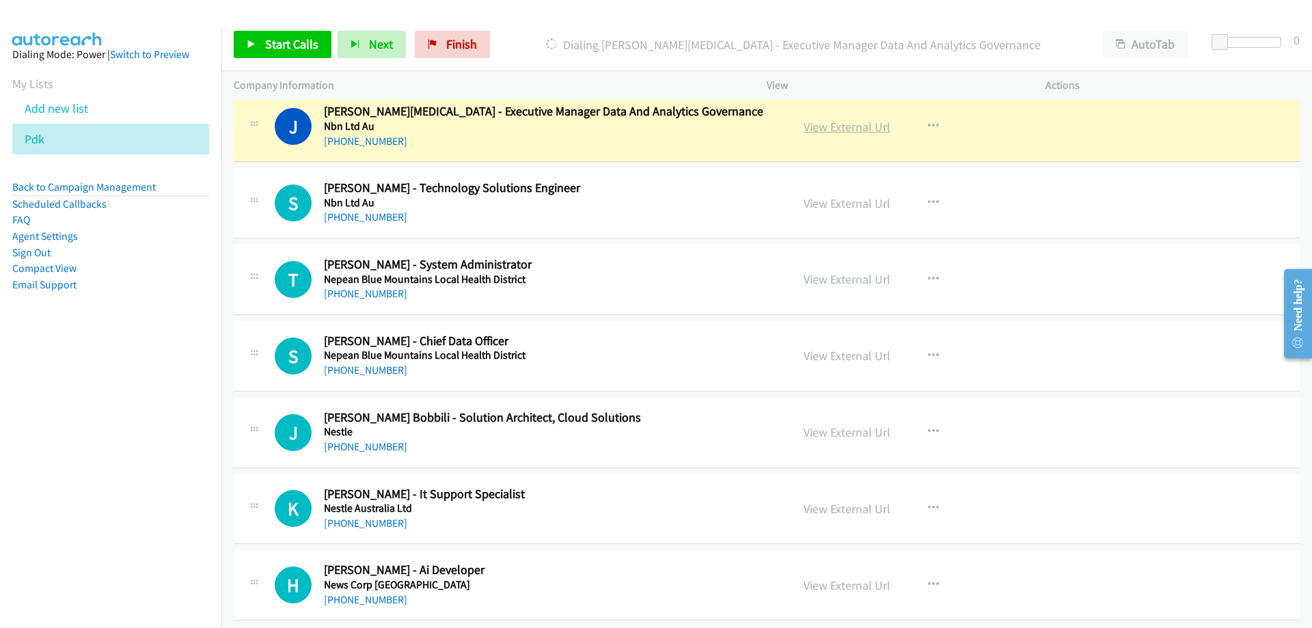
click at [822, 128] on link "View External Url" at bounding box center [847, 127] width 87 height 16
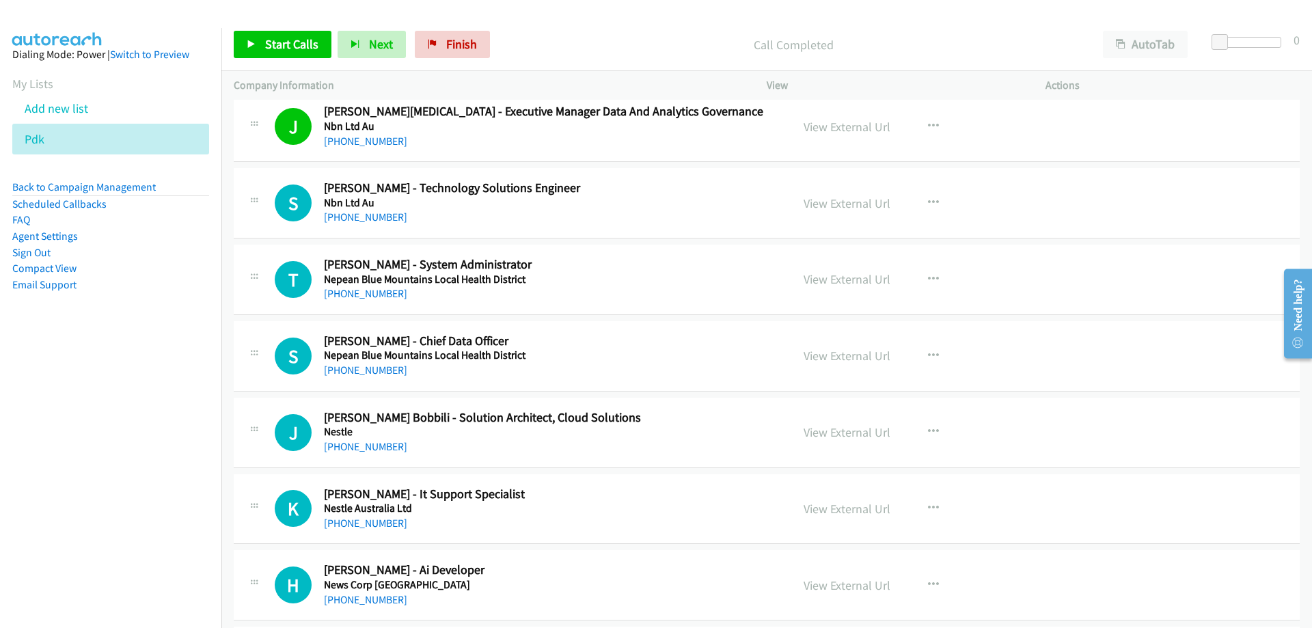
scroll to position [13193, 0]
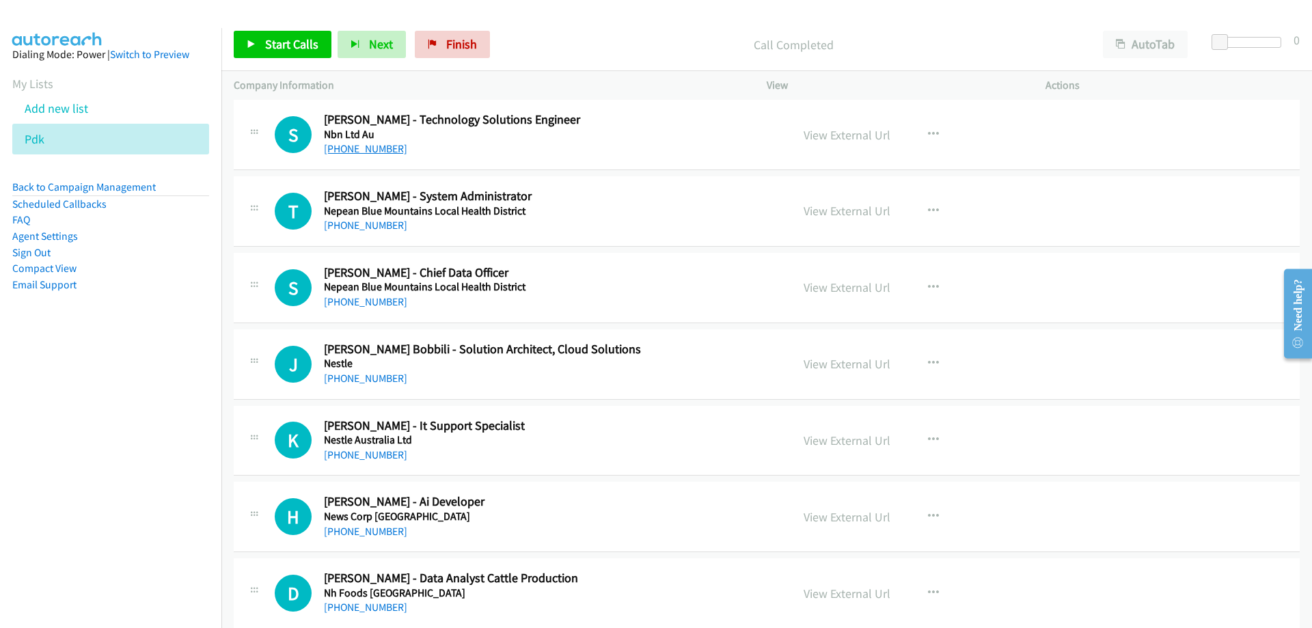
click at [367, 144] on link "[PHONE_NUMBER]" at bounding box center [365, 148] width 83 height 13
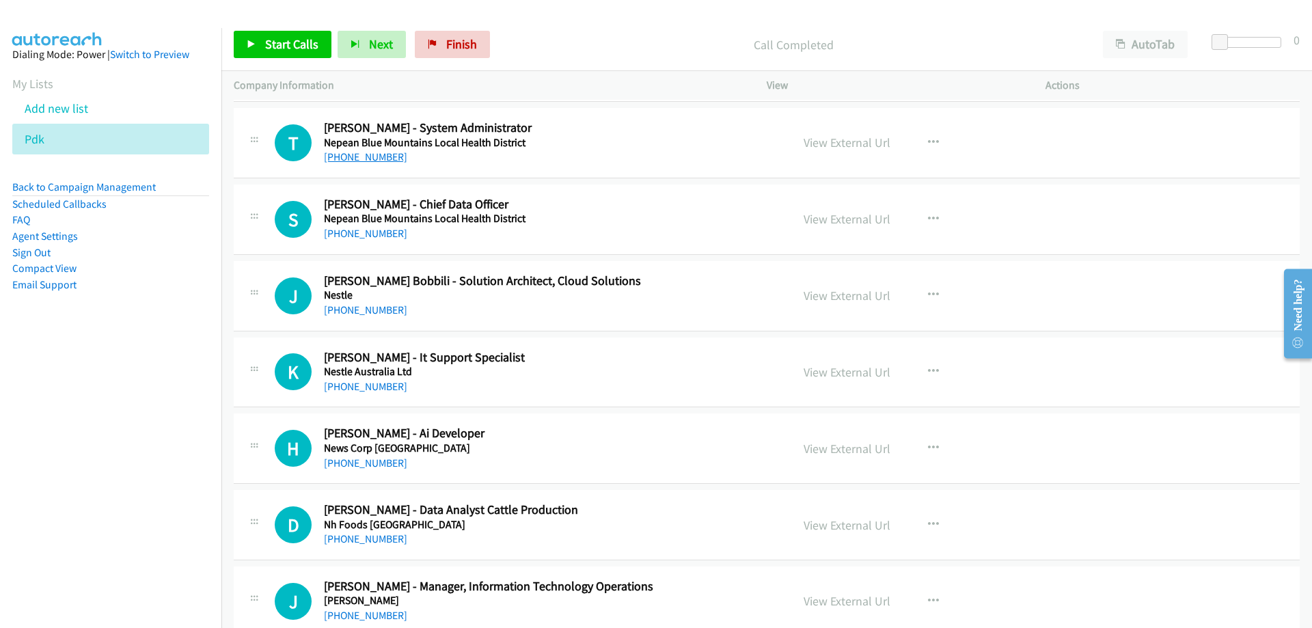
click at [349, 162] on link "[PHONE_NUMBER]" at bounding box center [365, 156] width 83 height 13
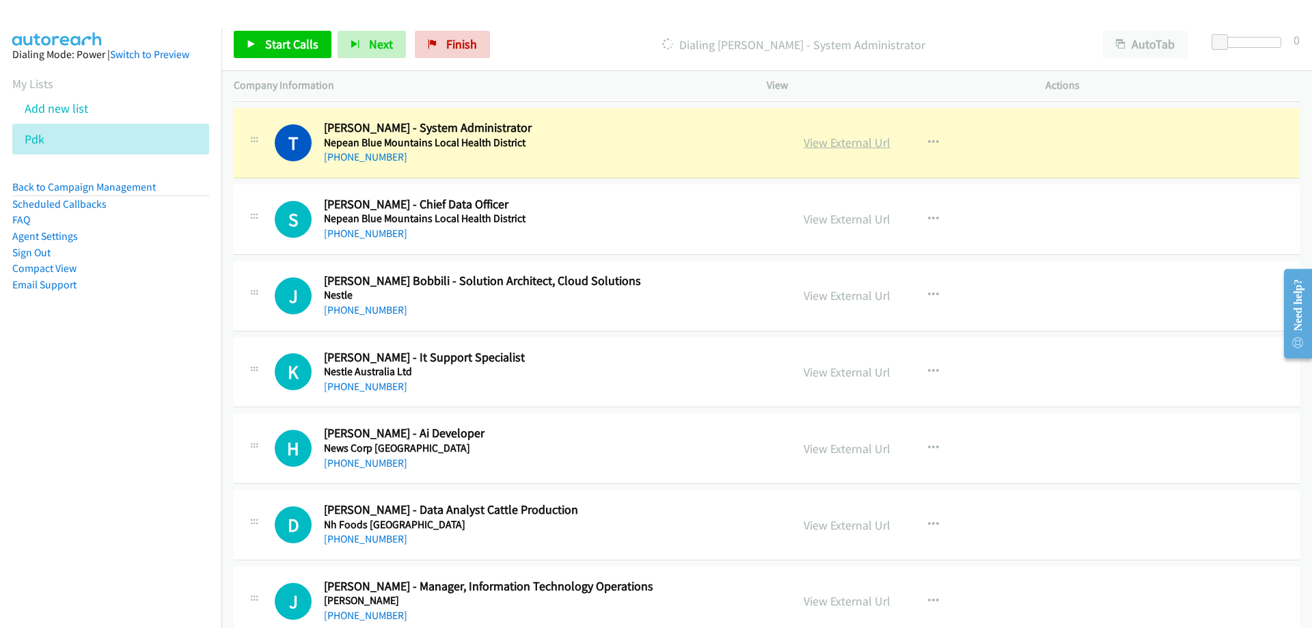
click at [816, 143] on link "View External Url" at bounding box center [847, 143] width 87 height 16
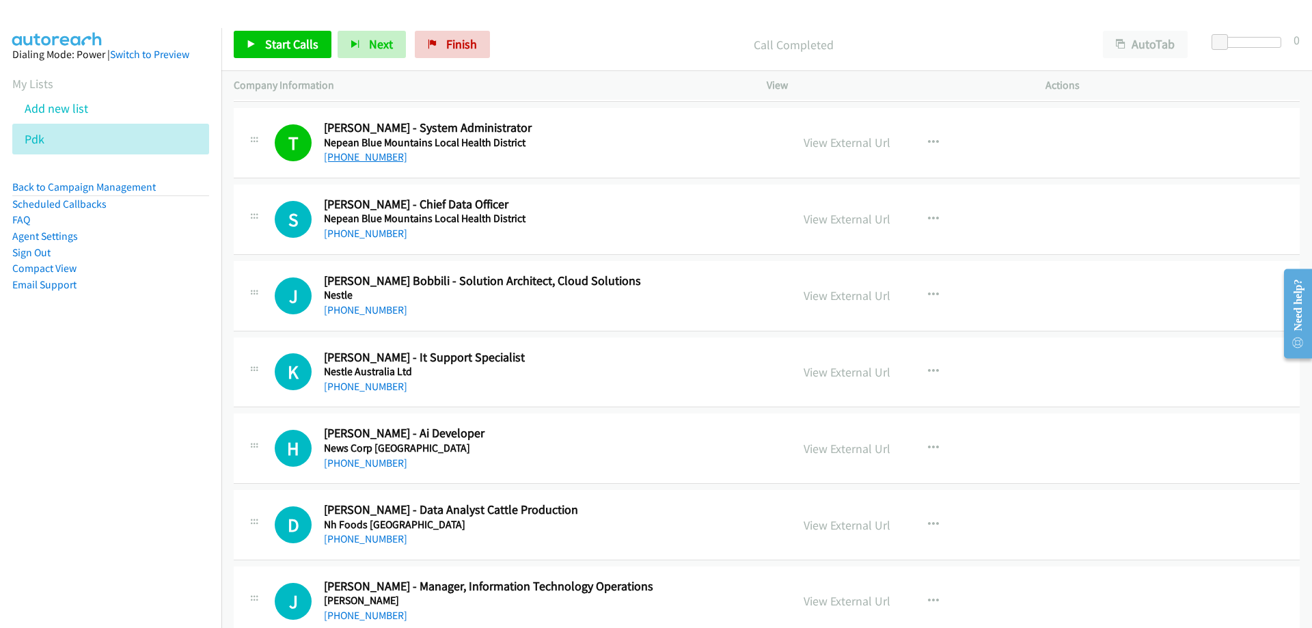
click at [377, 157] on link "[PHONE_NUMBER]" at bounding box center [365, 156] width 83 height 13
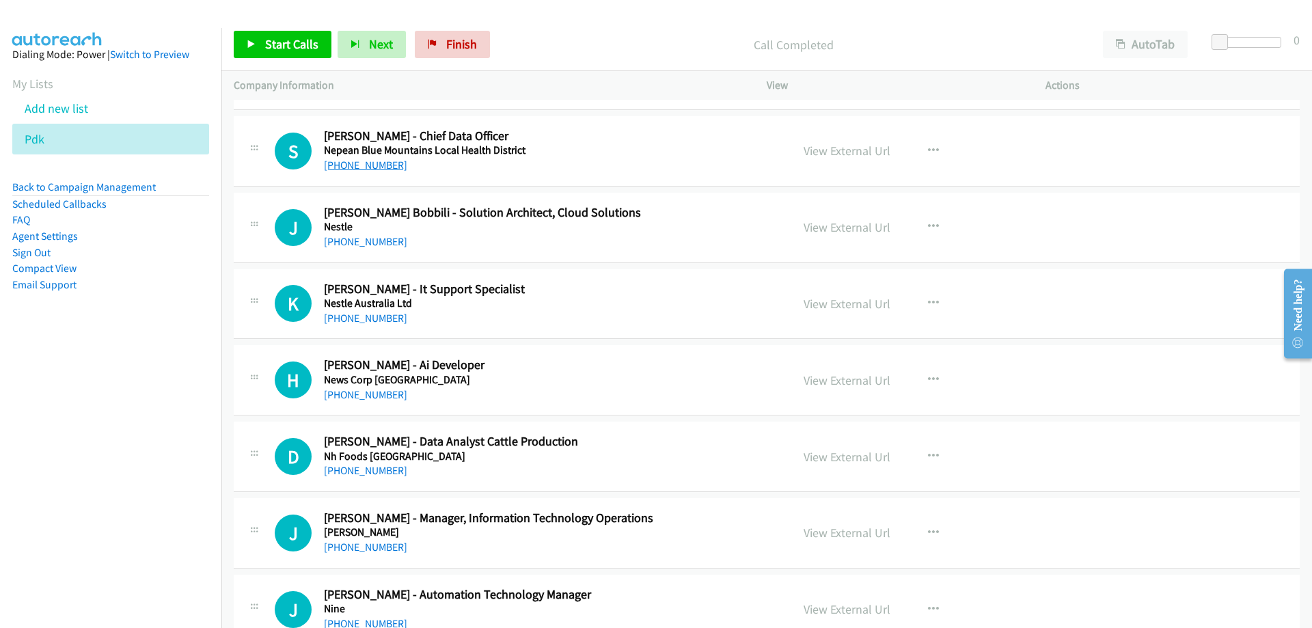
click at [381, 168] on link "[PHONE_NUMBER]" at bounding box center [365, 165] width 83 height 13
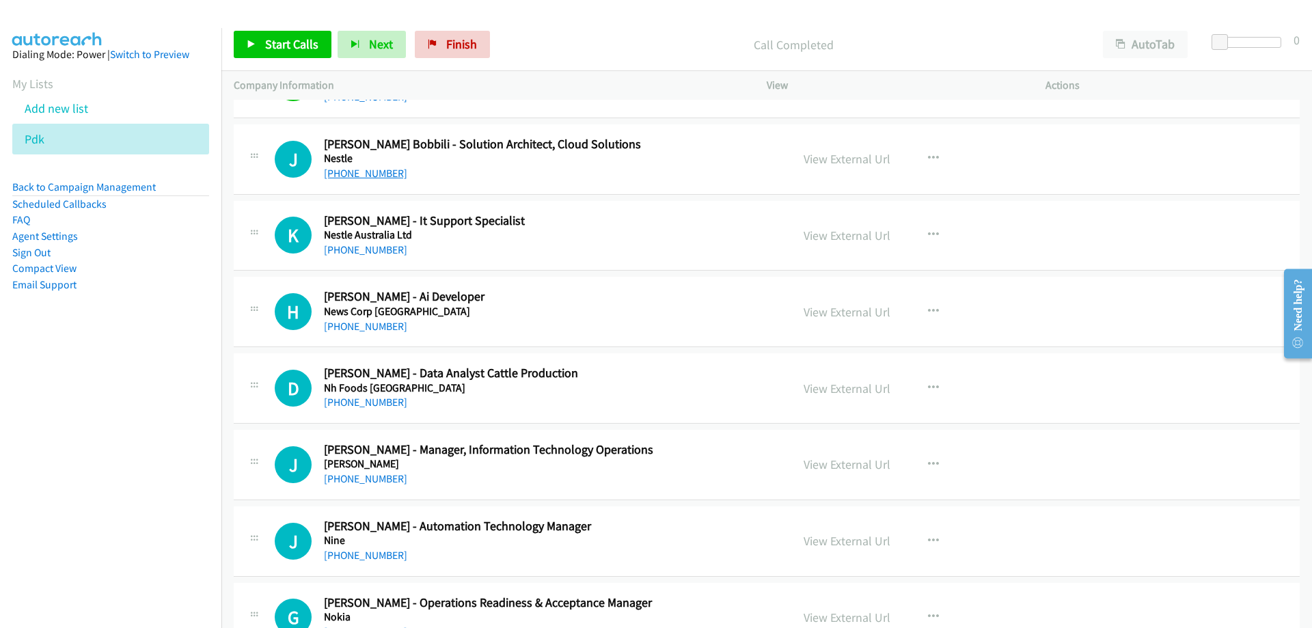
click at [383, 176] on link "[PHONE_NUMBER]" at bounding box center [365, 173] width 83 height 13
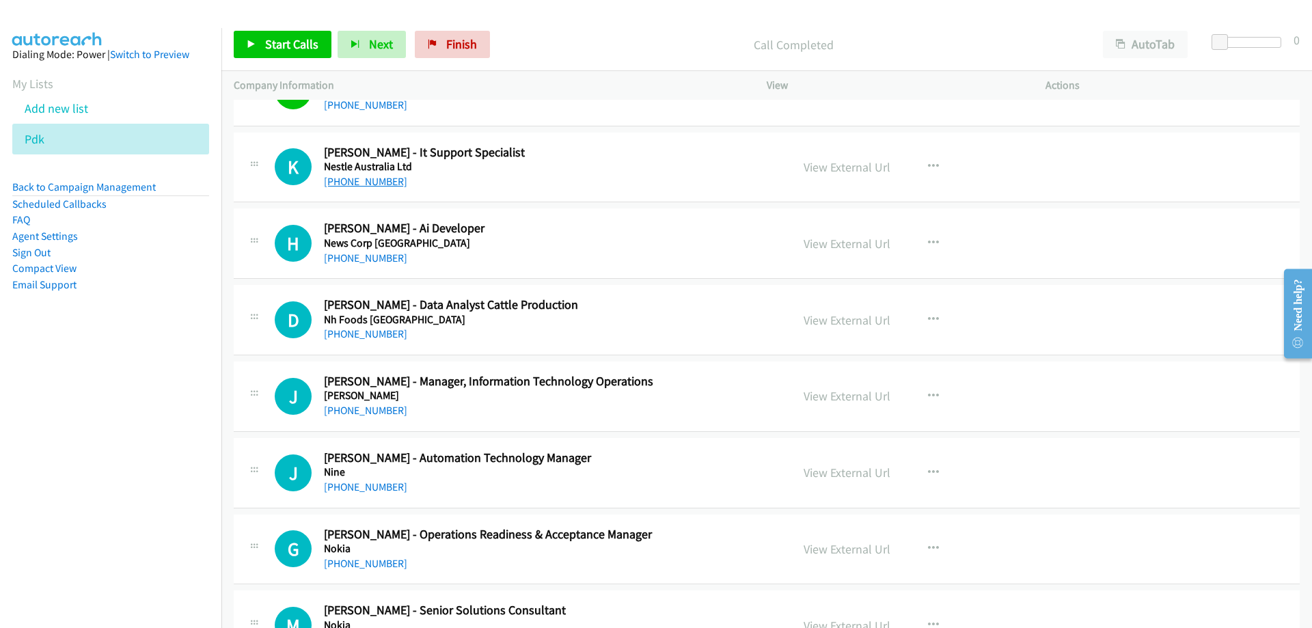
click at [377, 177] on link "[PHONE_NUMBER]" at bounding box center [365, 181] width 83 height 13
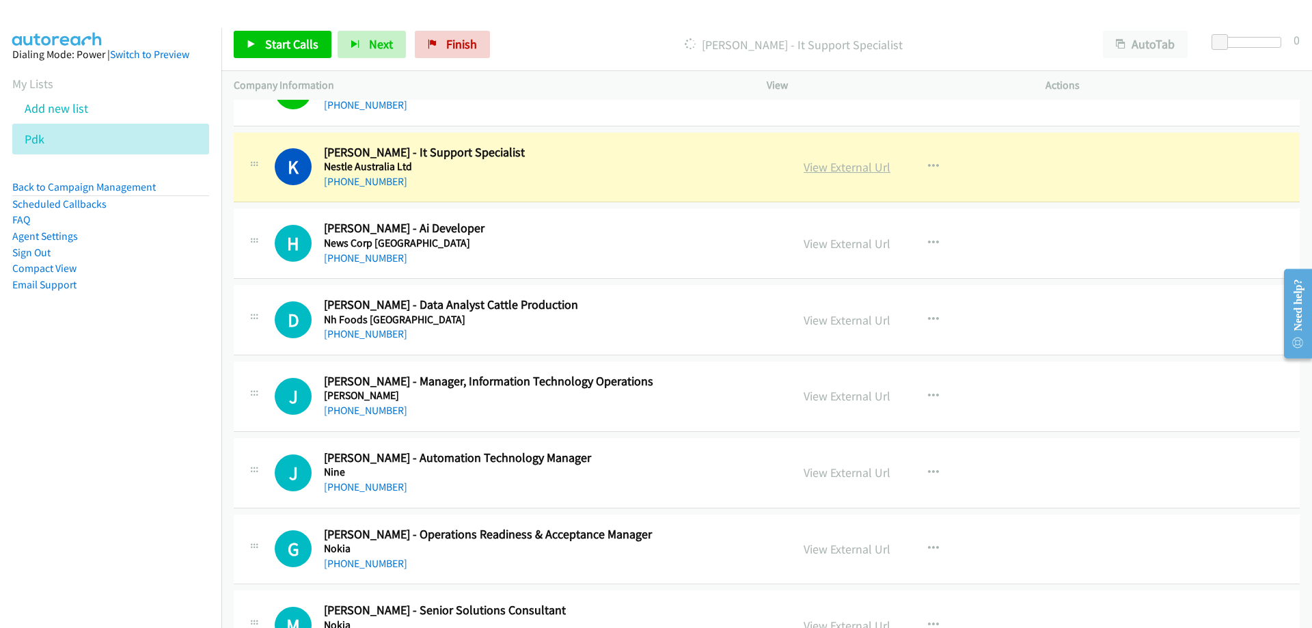
click at [824, 167] on link "View External Url" at bounding box center [847, 167] width 87 height 16
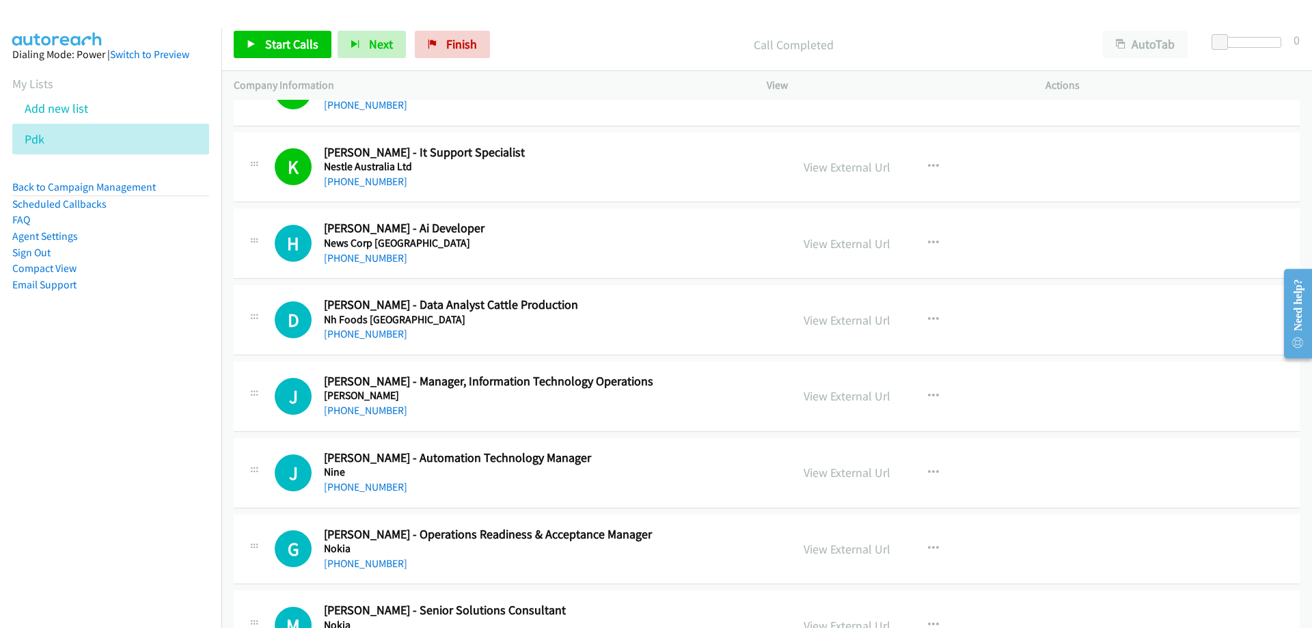
scroll to position [13535, 0]
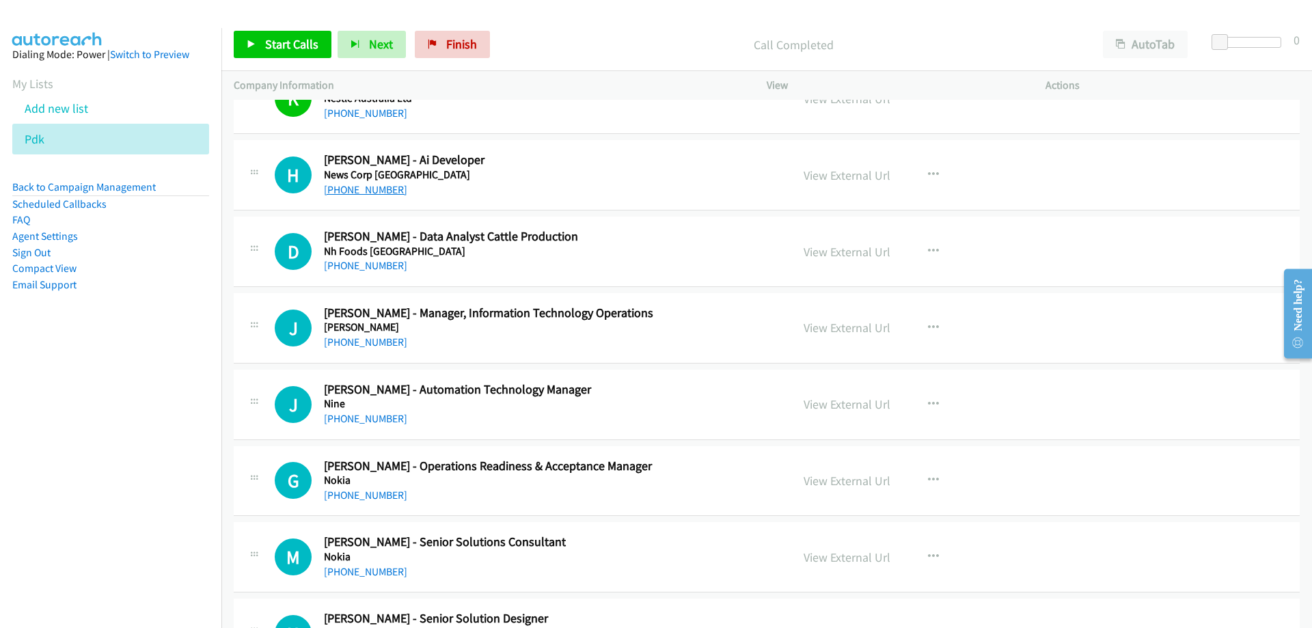
click at [392, 189] on link "[PHONE_NUMBER]" at bounding box center [365, 189] width 83 height 13
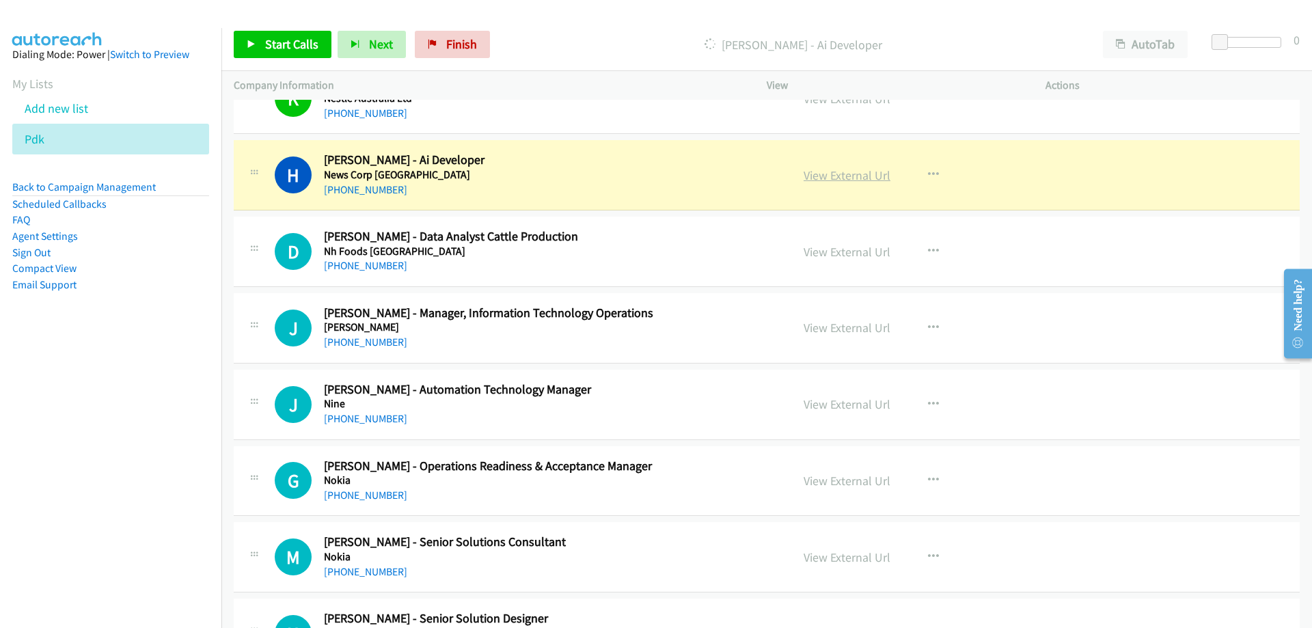
click at [852, 167] on link "View External Url" at bounding box center [847, 175] width 87 height 16
